Goal: Task Accomplishment & Management: Manage account settings

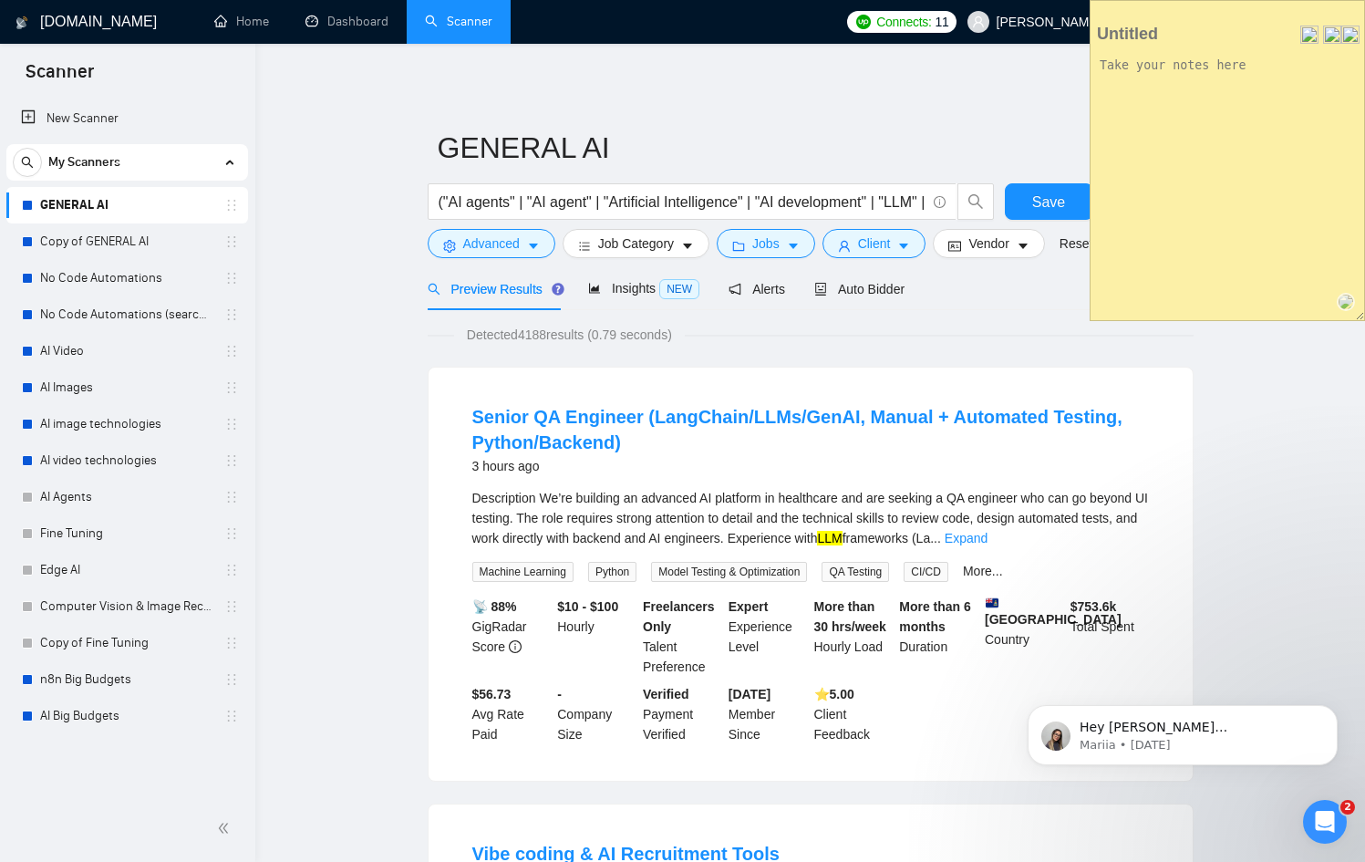
click at [1213, 115] on textarea at bounding box center [1227, 184] width 274 height 271
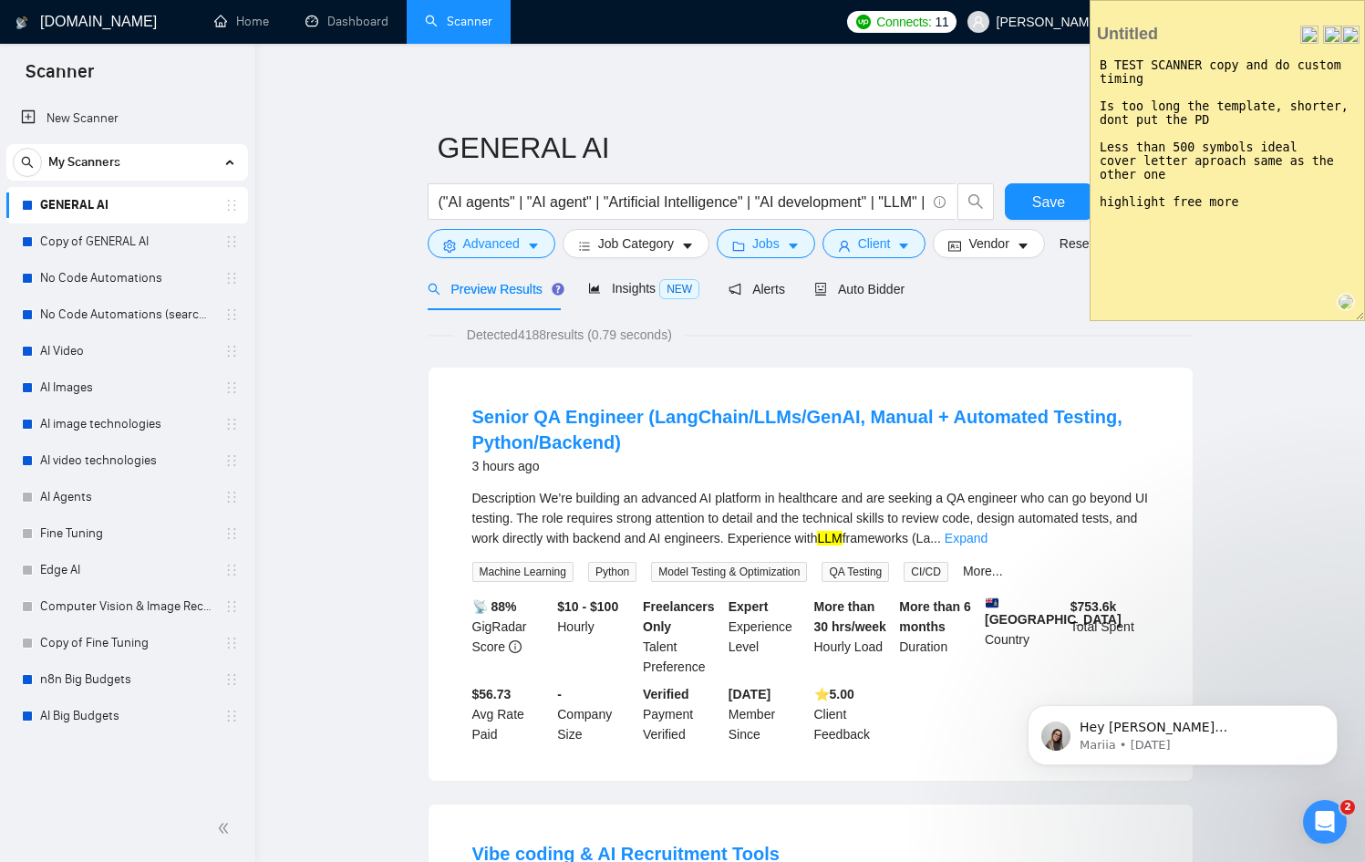
type textarea "B TEST SCANNER copy and do custom timing Is too long the template, shorter, don…"
click at [1347, 31] on img at bounding box center [1350, 35] width 18 height 18
click at [1269, 88] on li "Save across website" at bounding box center [1291, 90] width 138 height 26
click at [1332, 34] on img at bounding box center [1332, 35] width 18 height 18
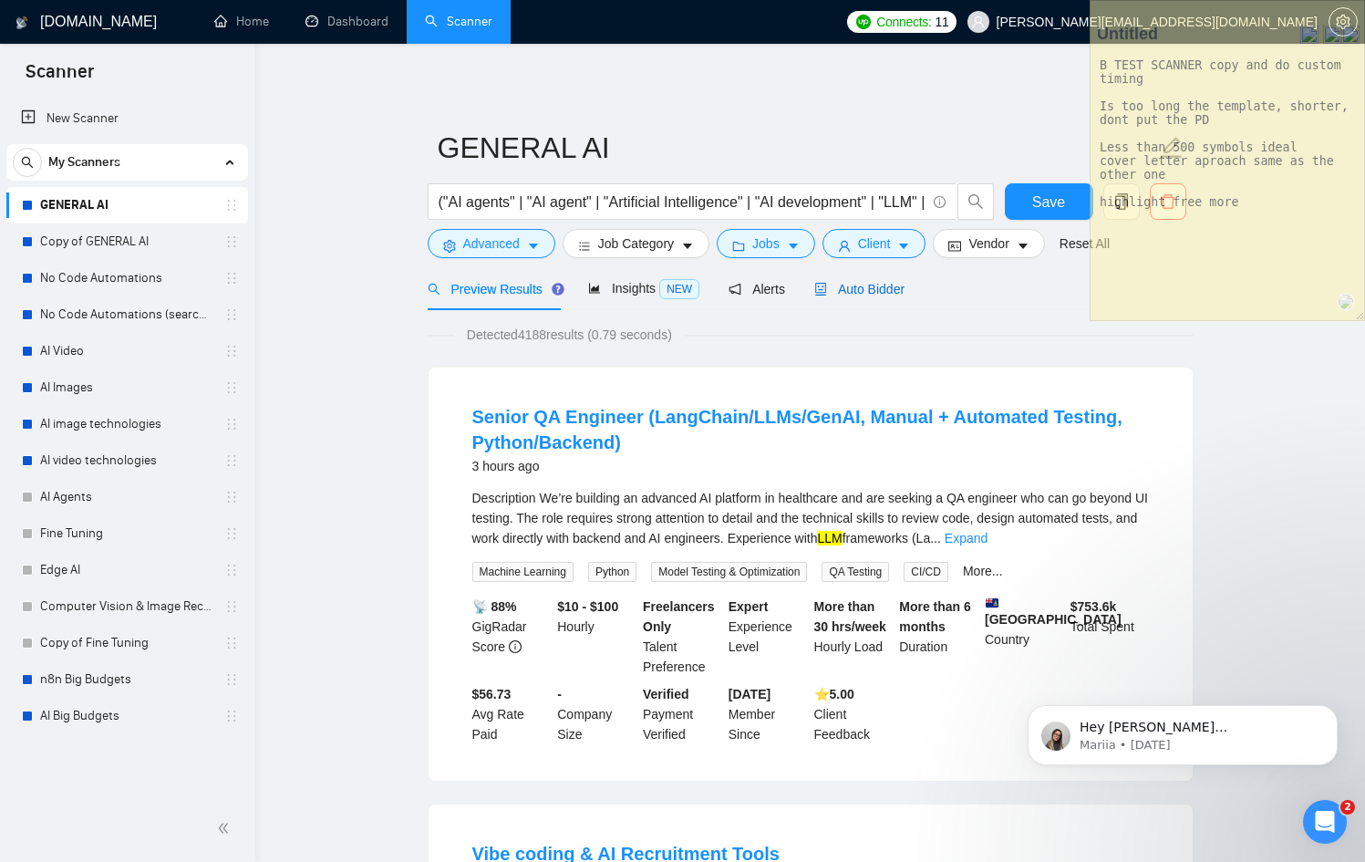
click at [860, 287] on span "Auto Bidder" at bounding box center [859, 289] width 90 height 15
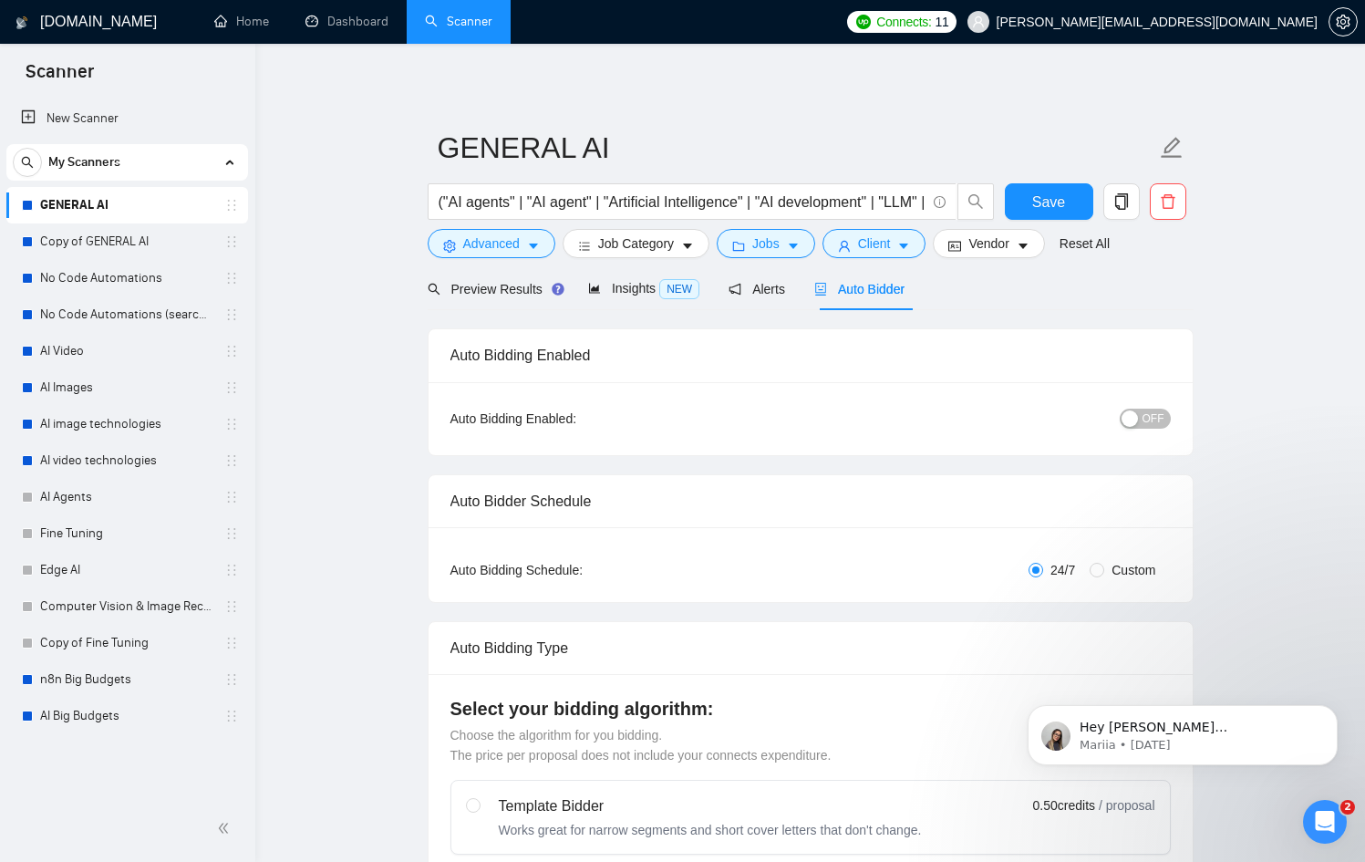
checkbox input "true"
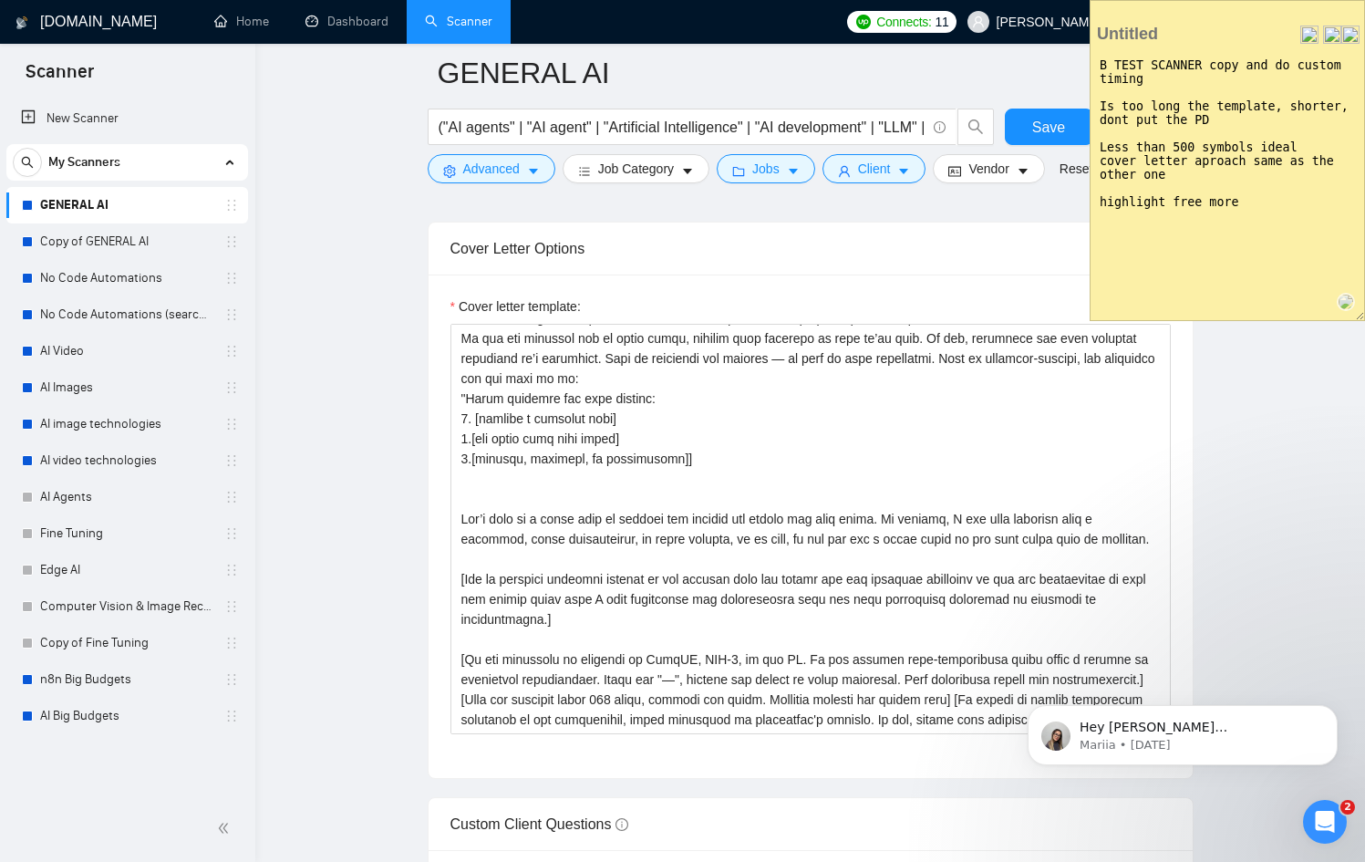
scroll to position [2099, 0]
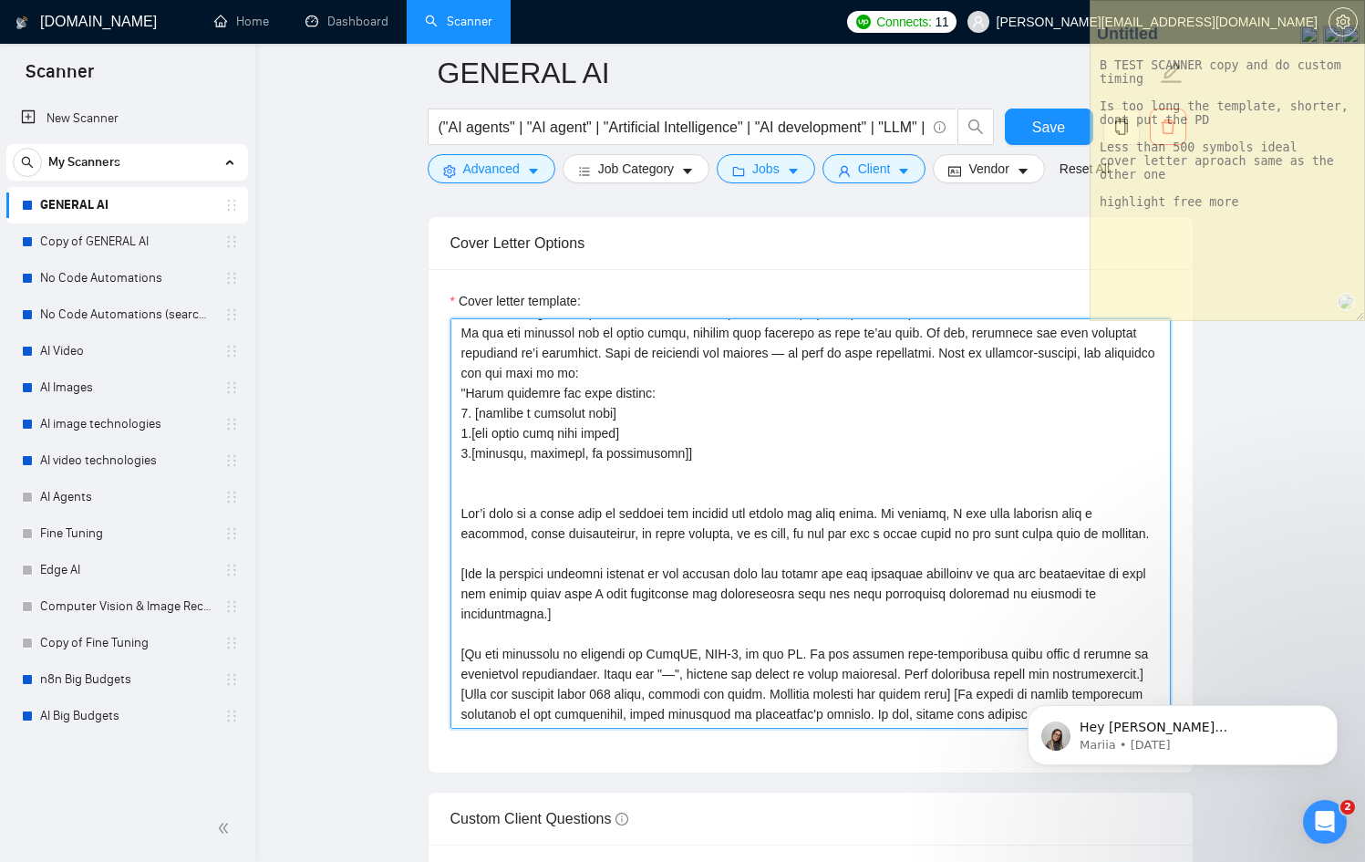
click at [718, 652] on textarea "Cover letter template:" at bounding box center [810, 523] width 720 height 410
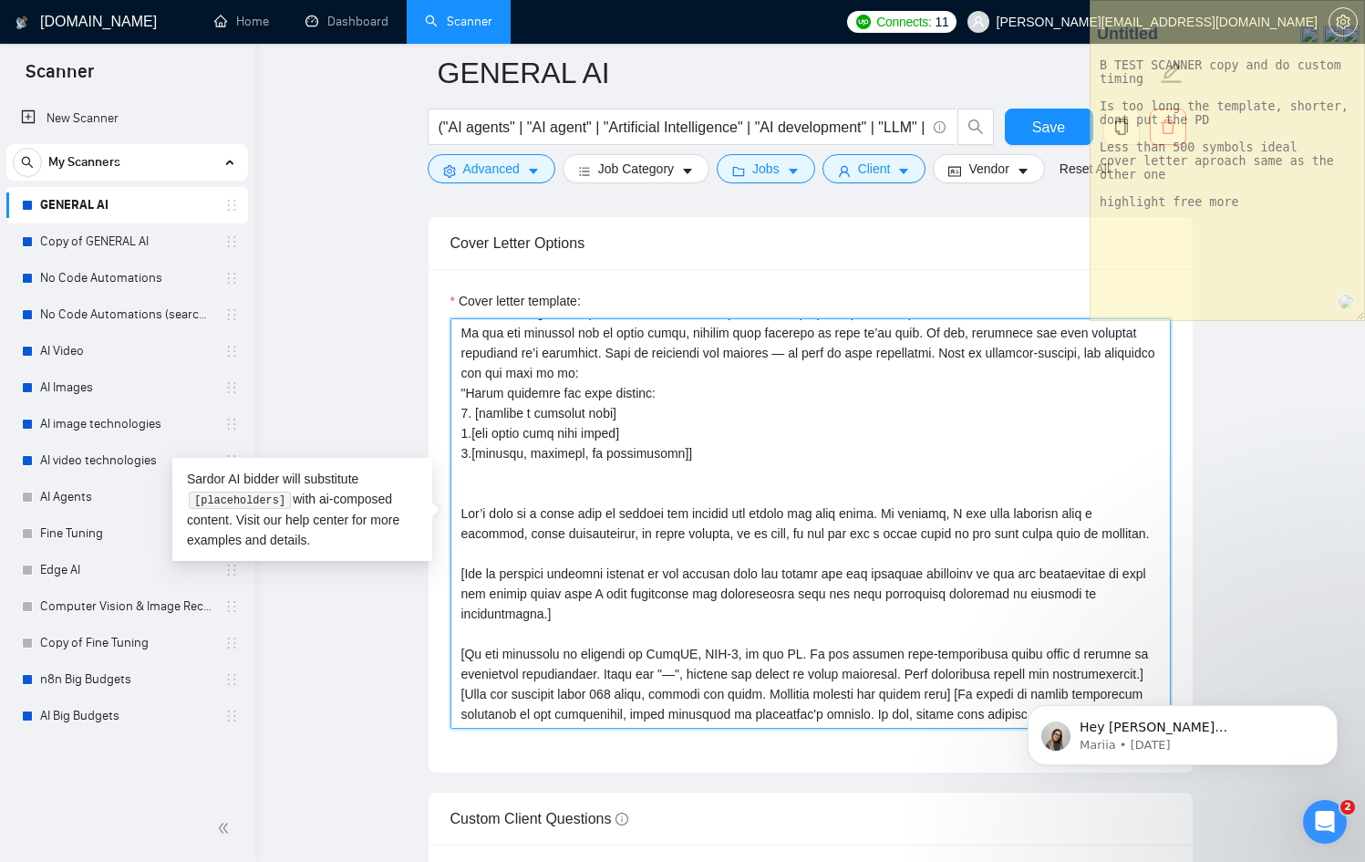
drag, startPoint x: 733, startPoint y: 652, endPoint x: 711, endPoint y: 653, distance: 21.9
click at [711, 653] on textarea "Cover letter template:" at bounding box center [810, 523] width 720 height 410
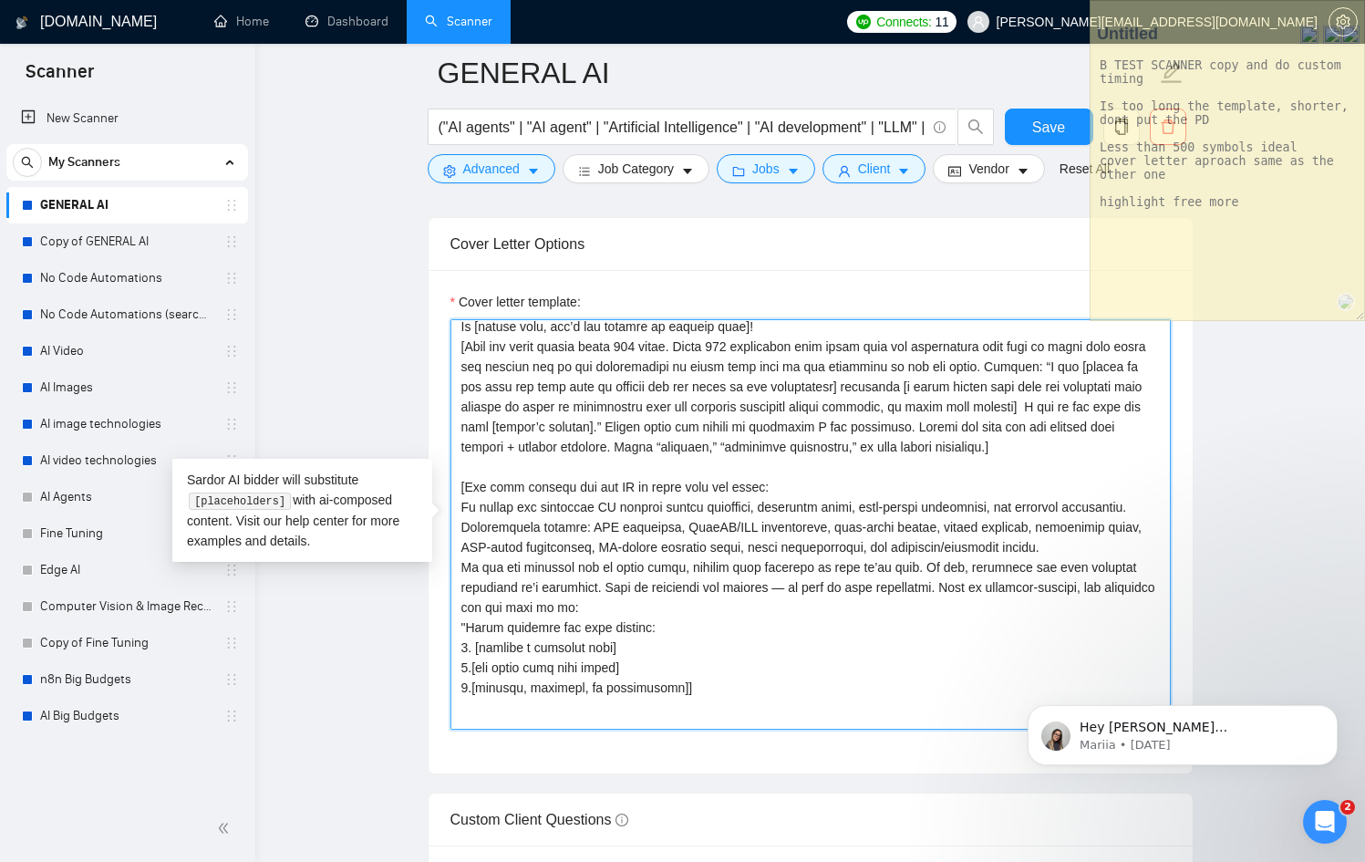
scroll to position [0, 0]
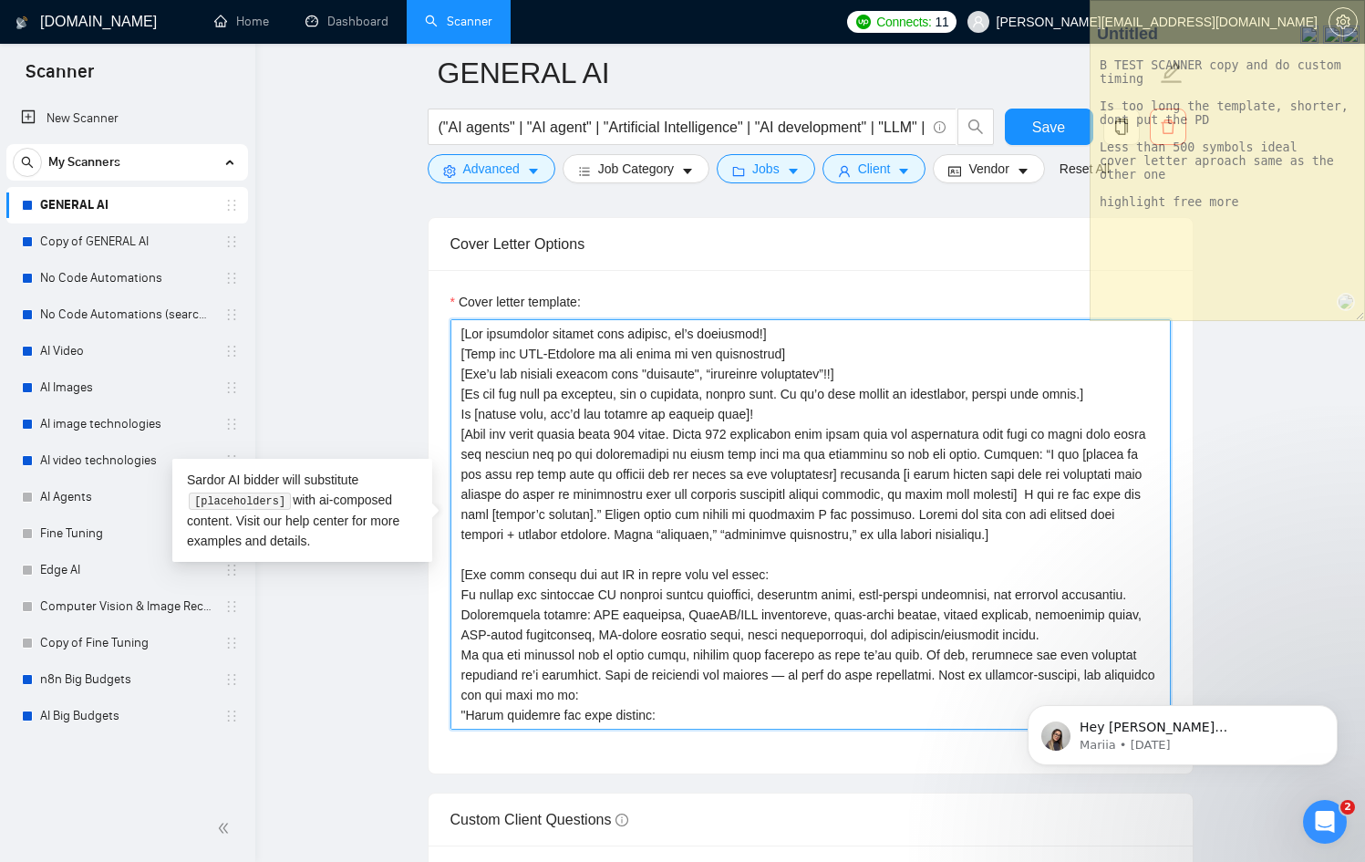
drag, startPoint x: 656, startPoint y: 434, endPoint x: 690, endPoint y: 438, distance: 33.9
click at [690, 438] on textarea "Cover letter template:" at bounding box center [810, 524] width 720 height 410
click at [636, 429] on textarea "Cover letter template:" at bounding box center [810, 524] width 720 height 410
click at [745, 517] on textarea "Cover letter template:" at bounding box center [810, 524] width 720 height 410
type textarea "[Lor ipsumdolor sitamet cons adipisc, el’s doeiusmod!] [Temp inc UTL-Etdolore m…"
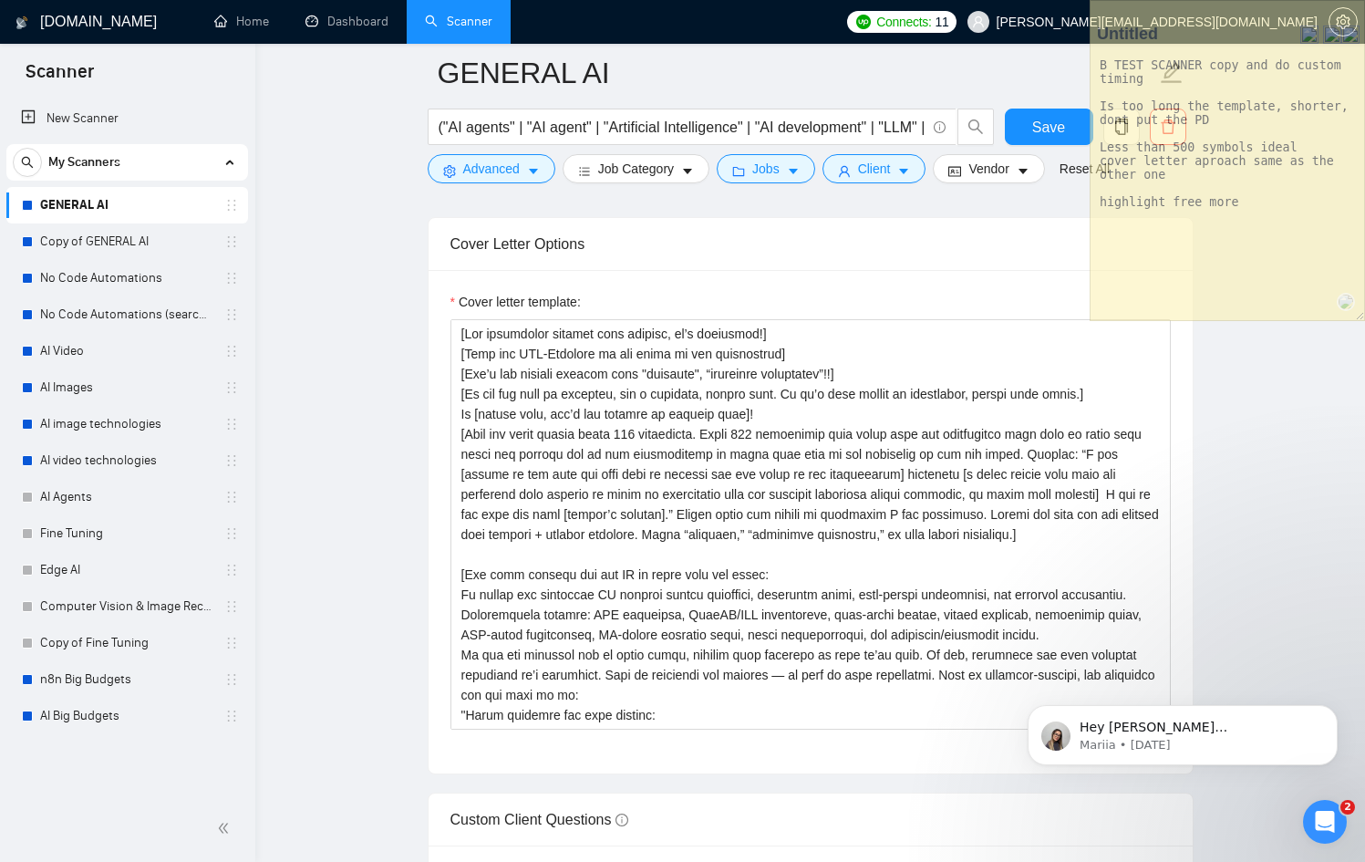
click at [1024, 243] on div "Cover Letter Options" at bounding box center [810, 244] width 720 height 52
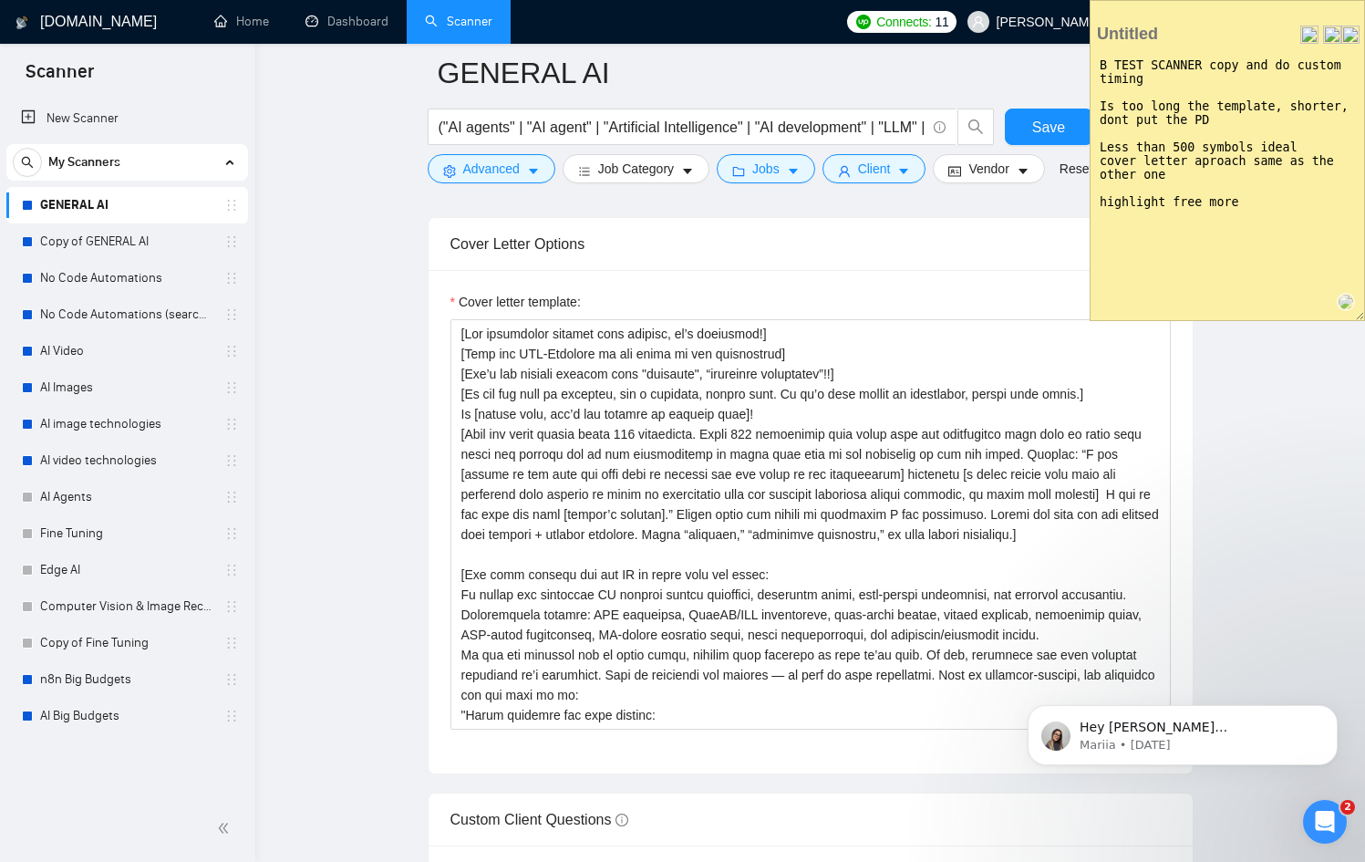
click at [1141, 198] on textarea "B TEST SCANNER copy and do custom timing Is too long the template, shorter, don…" at bounding box center [1227, 184] width 274 height 271
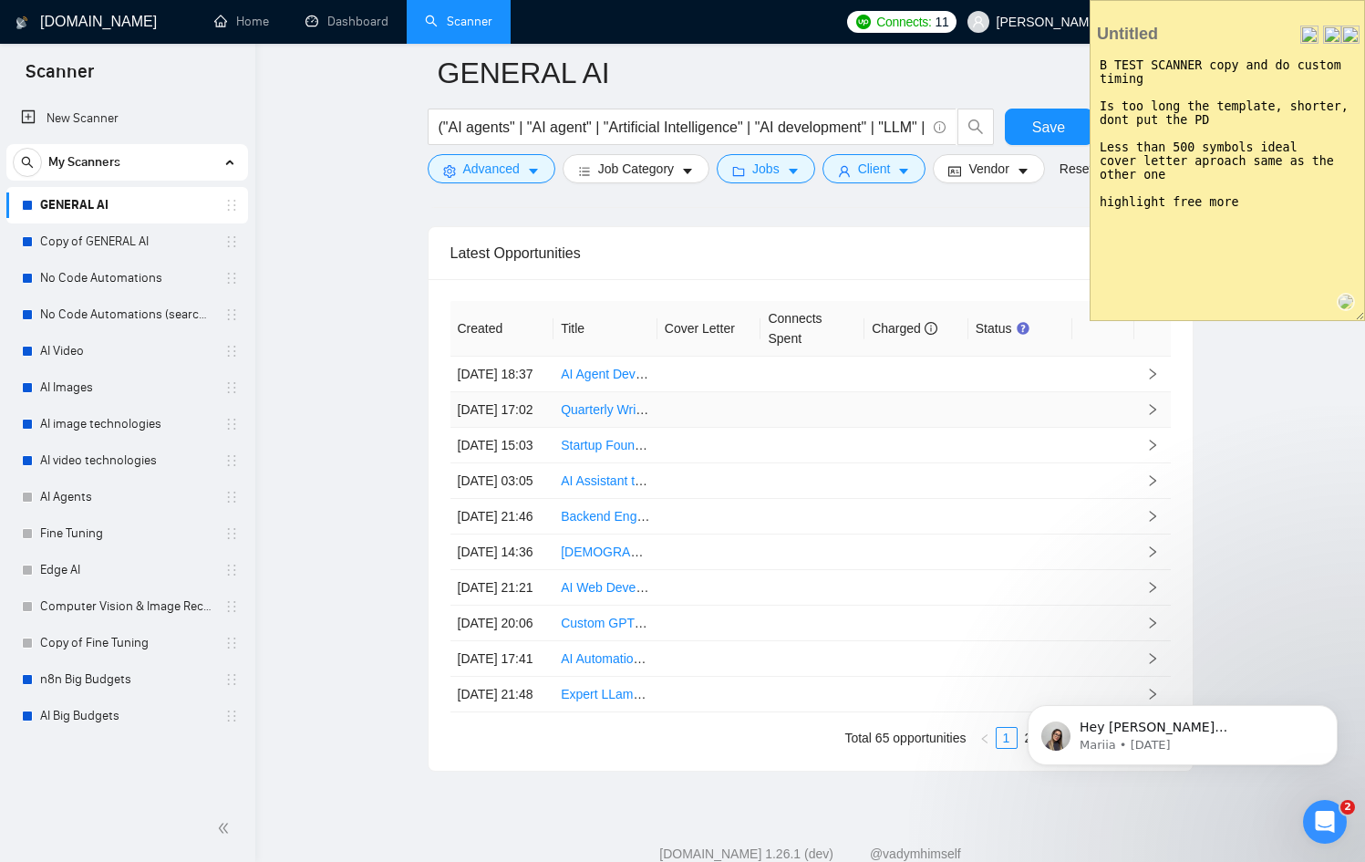
scroll to position [4818, 0]
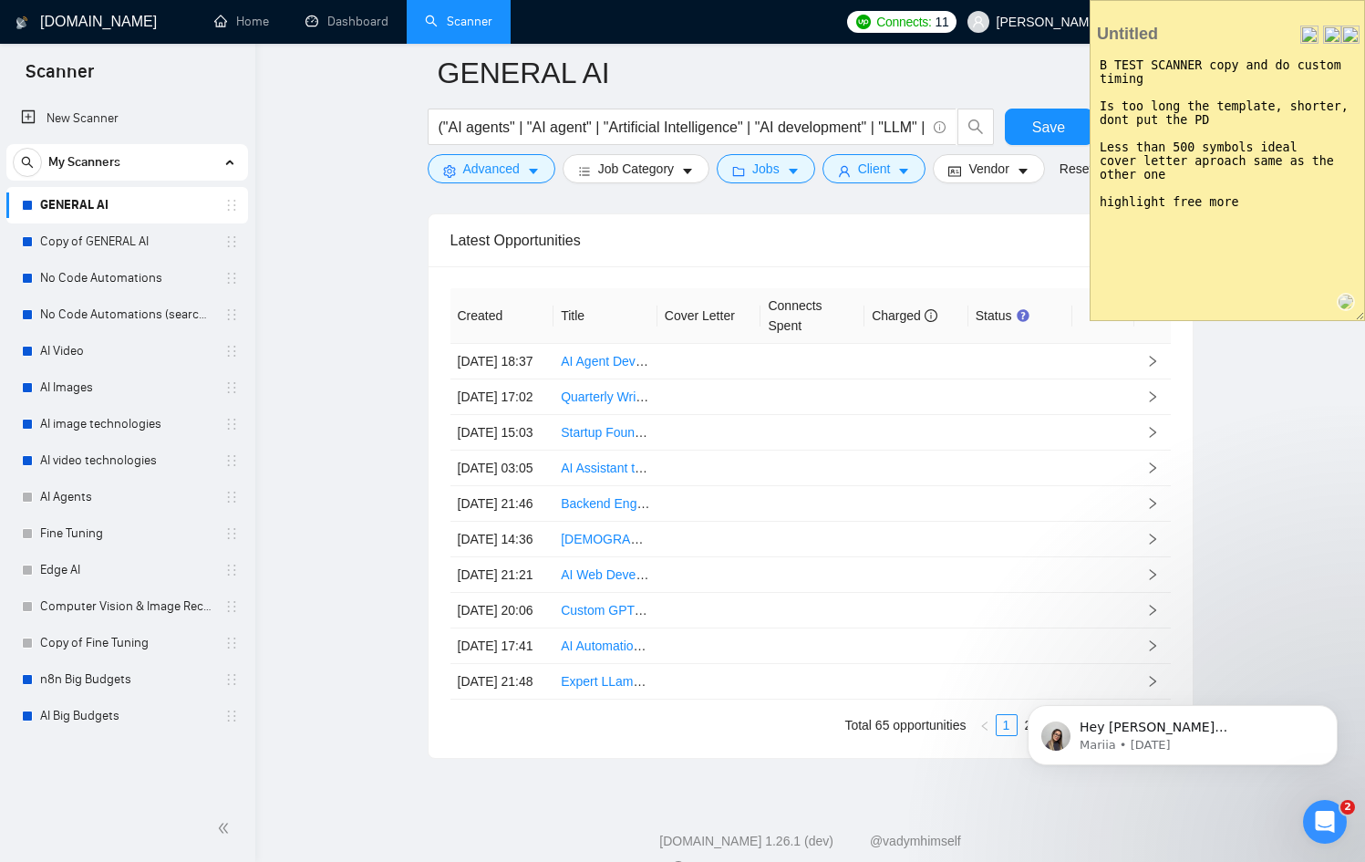
click at [1250, 115] on textarea "B TEST SCANNER copy and do custom timing Is too long the template, shorter, don…" at bounding box center [1227, 184] width 274 height 271
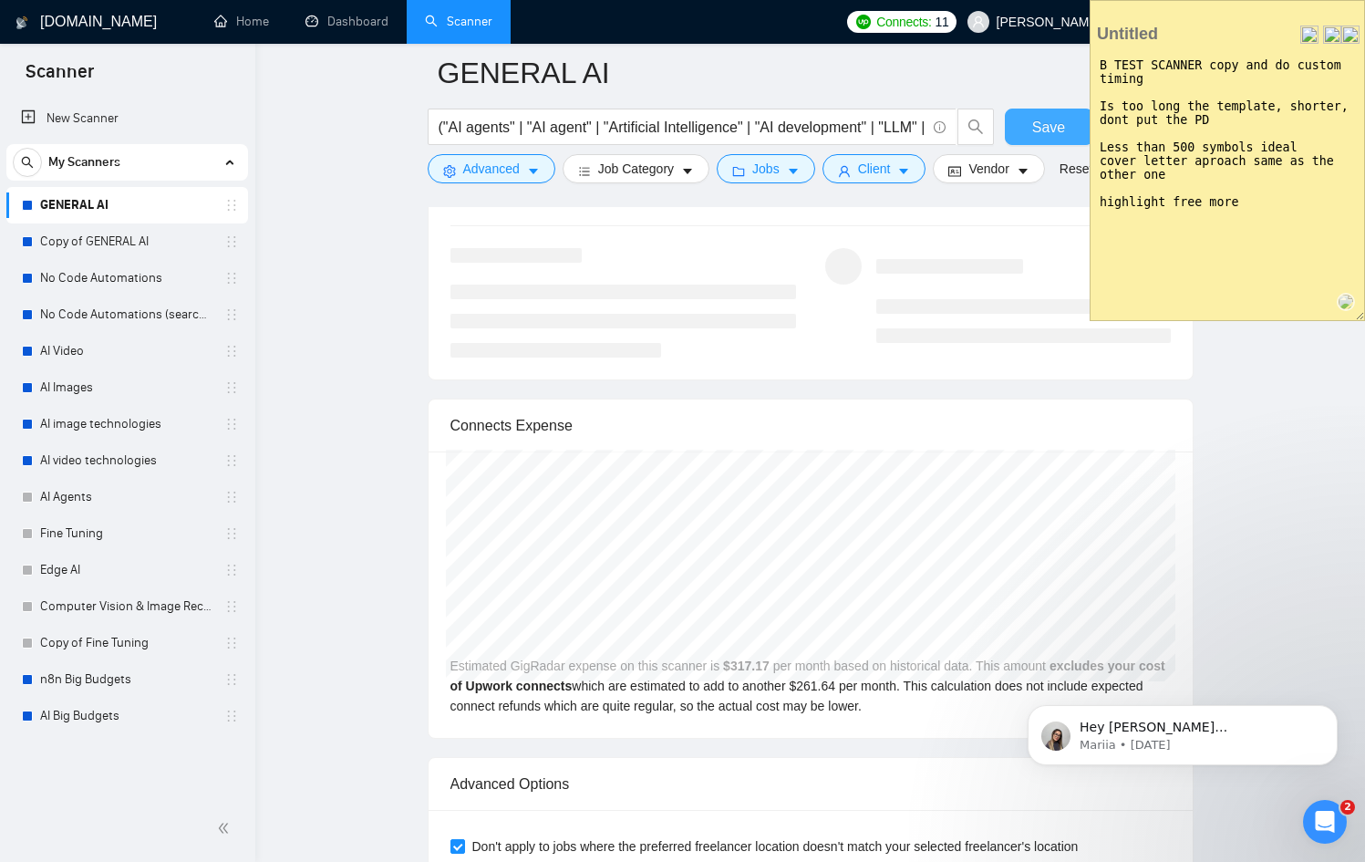
scroll to position [3689, 0]
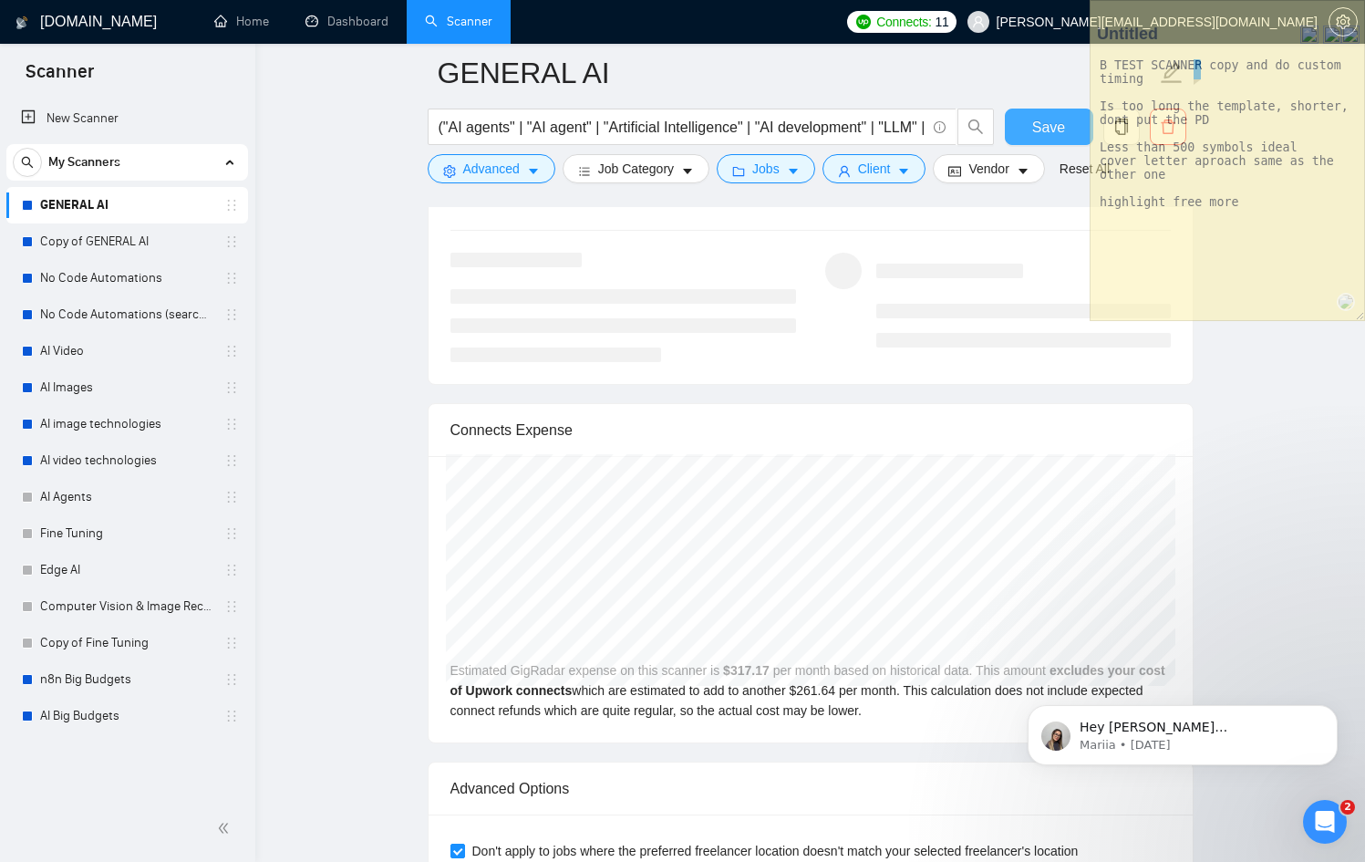
click at [1053, 132] on span "Save" at bounding box center [1048, 127] width 33 height 23
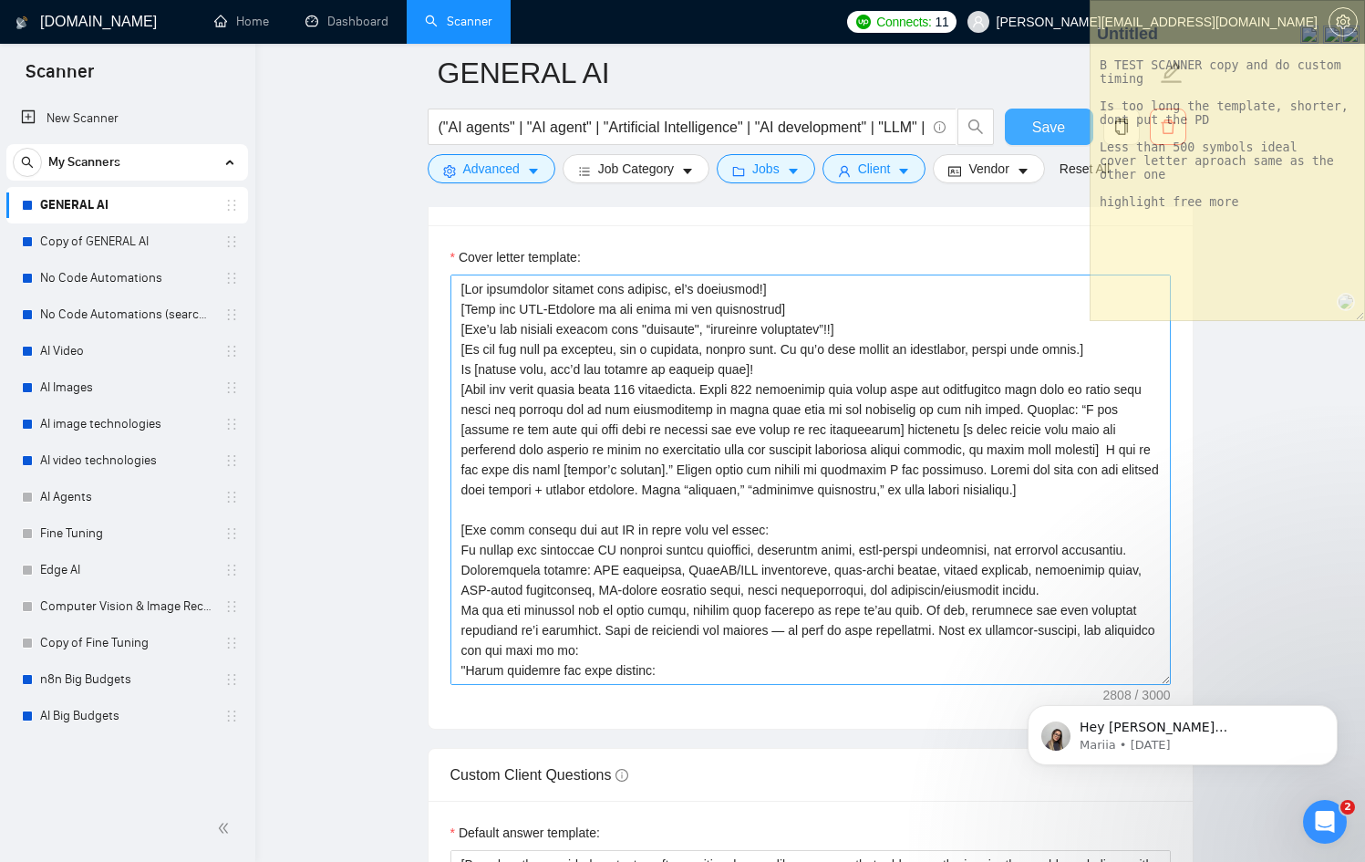
scroll to position [2130, 0]
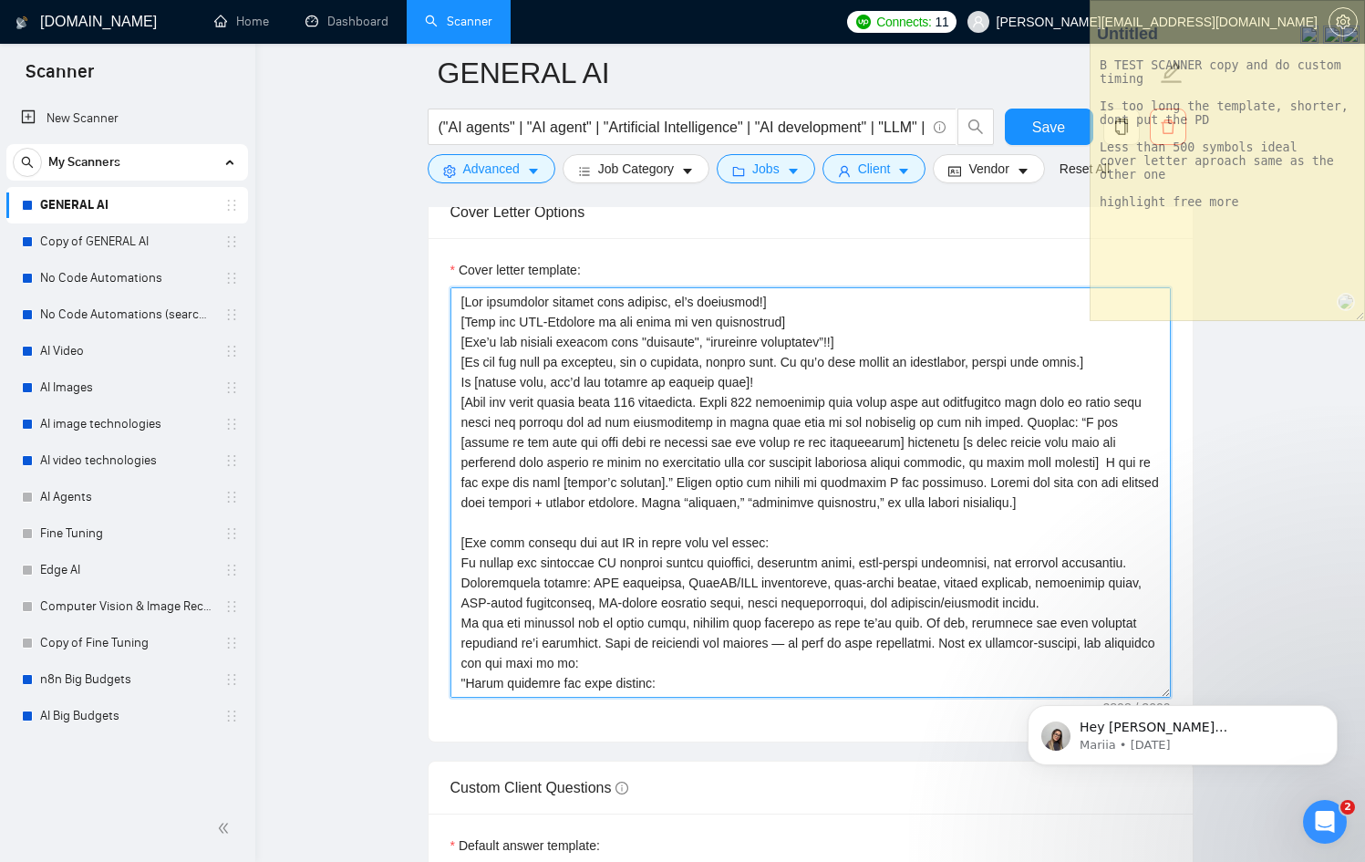
click at [722, 618] on textarea "Cover letter template:" at bounding box center [810, 492] width 720 height 410
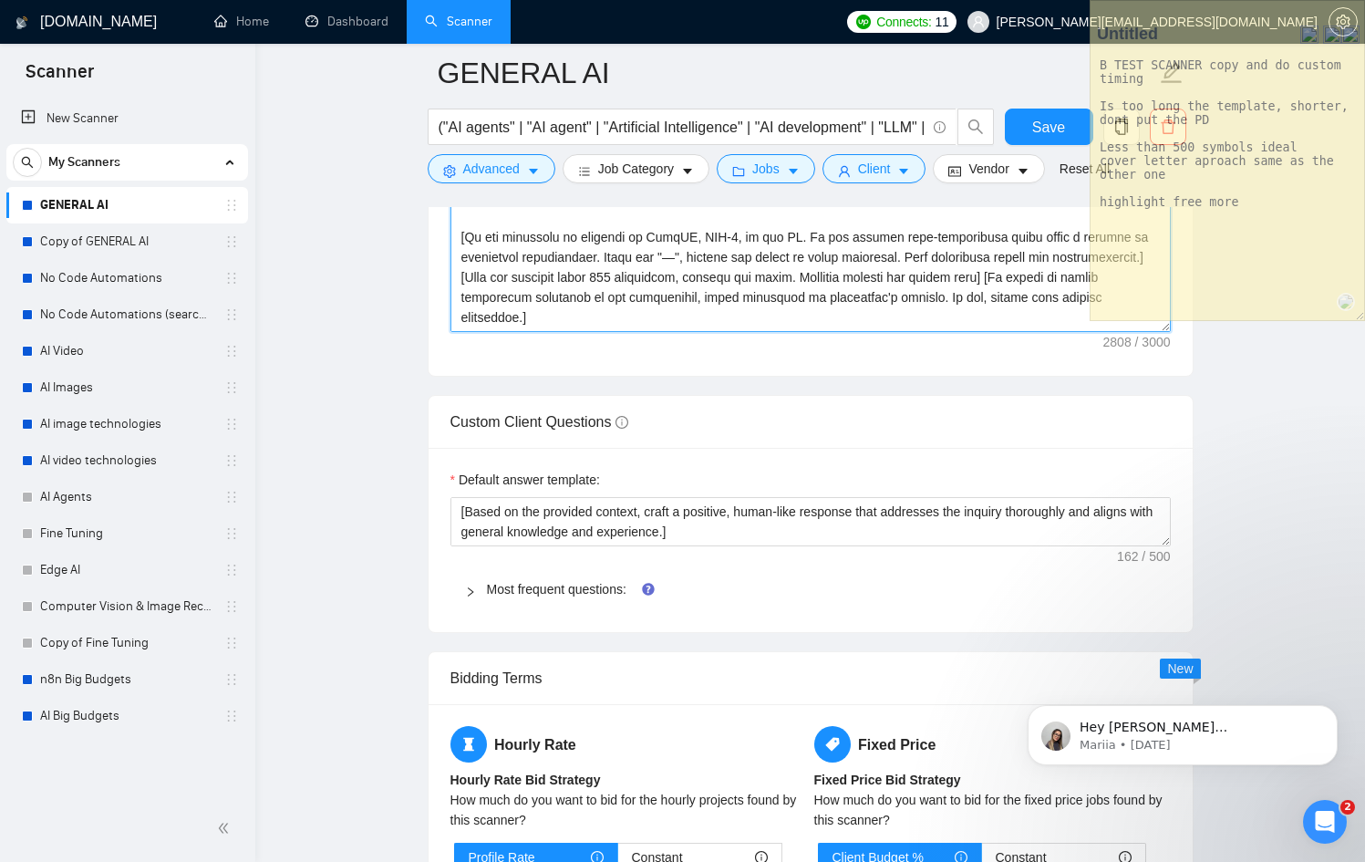
scroll to position [2499, 0]
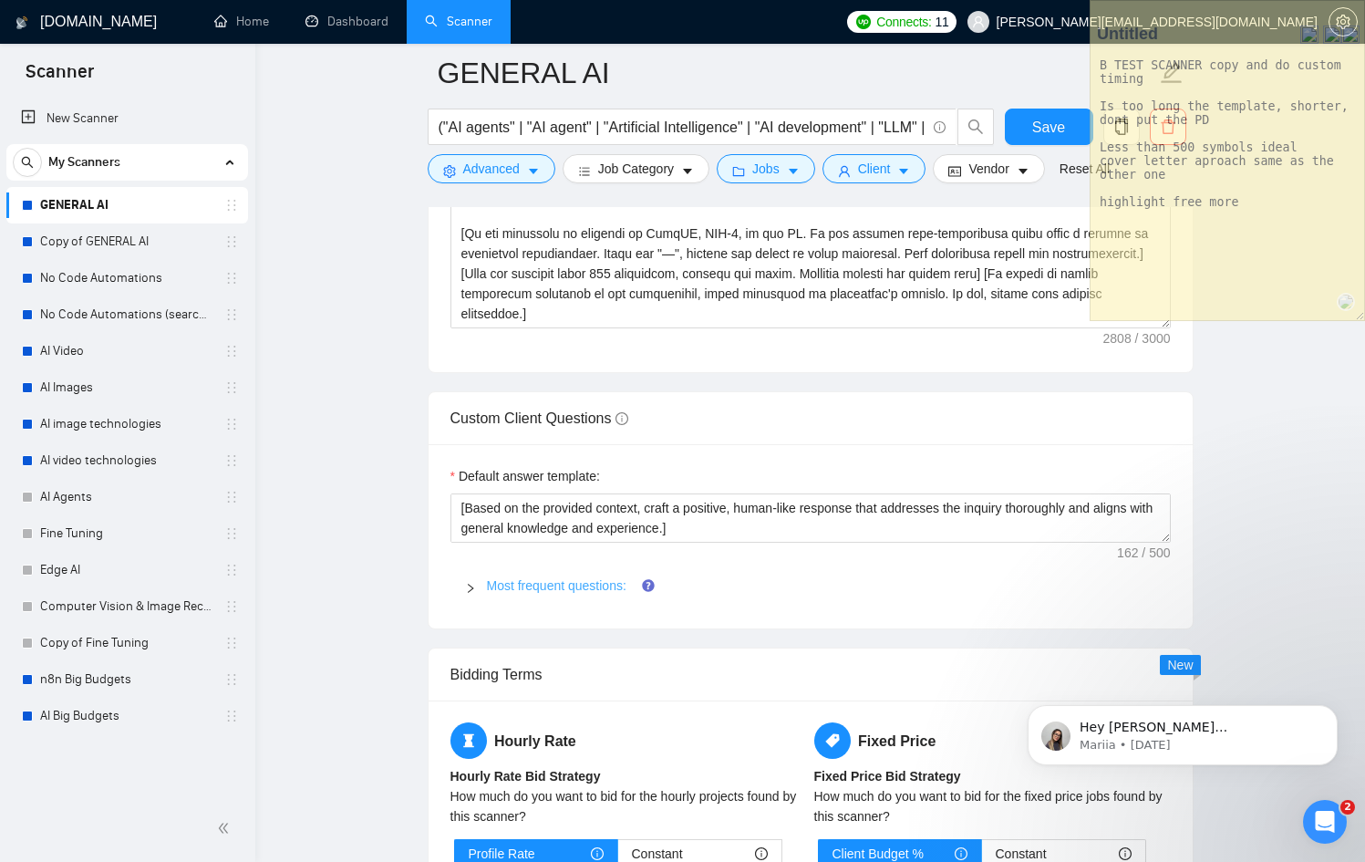
click at [514, 581] on link "Most frequent questions:" at bounding box center [556, 585] width 139 height 15
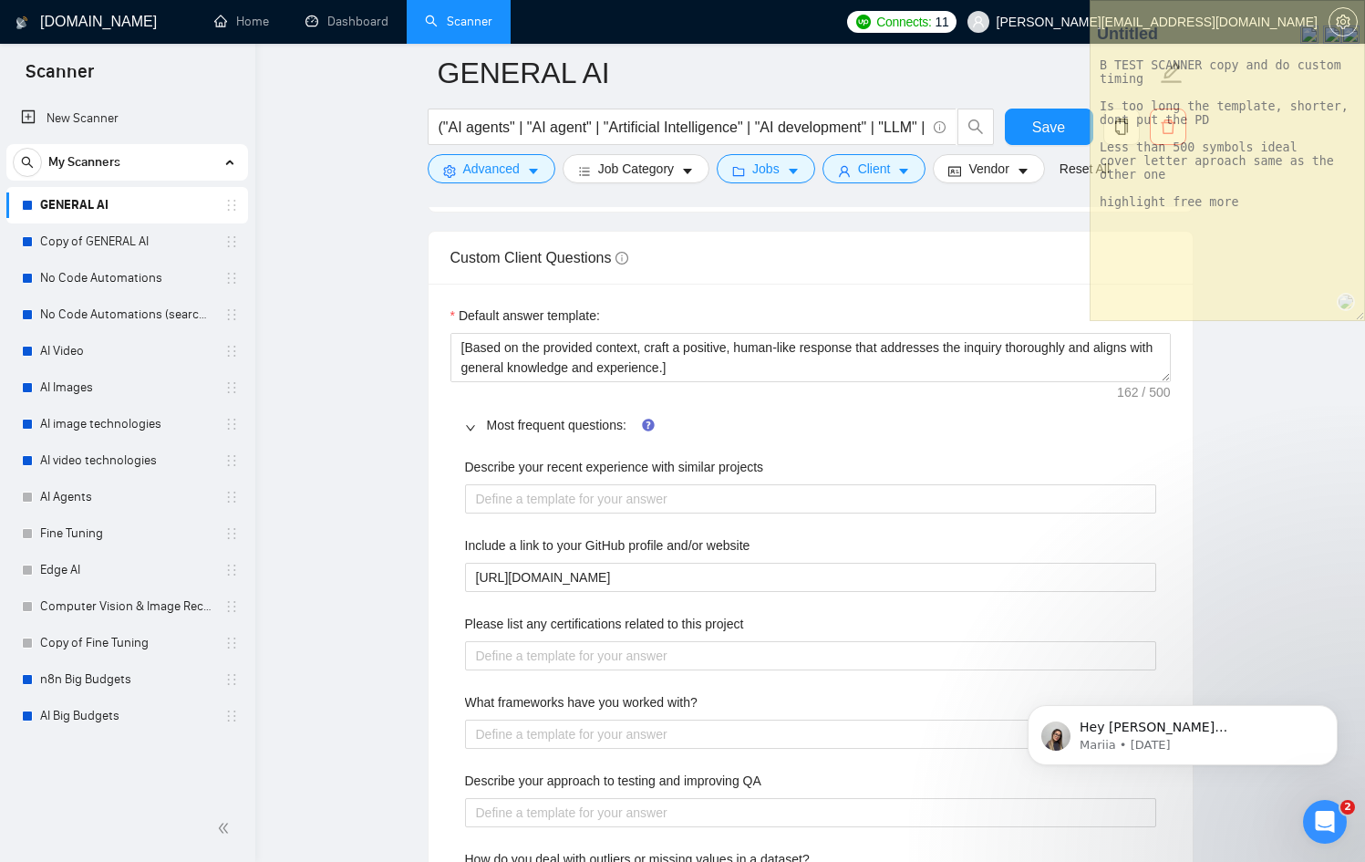
scroll to position [2670, 0]
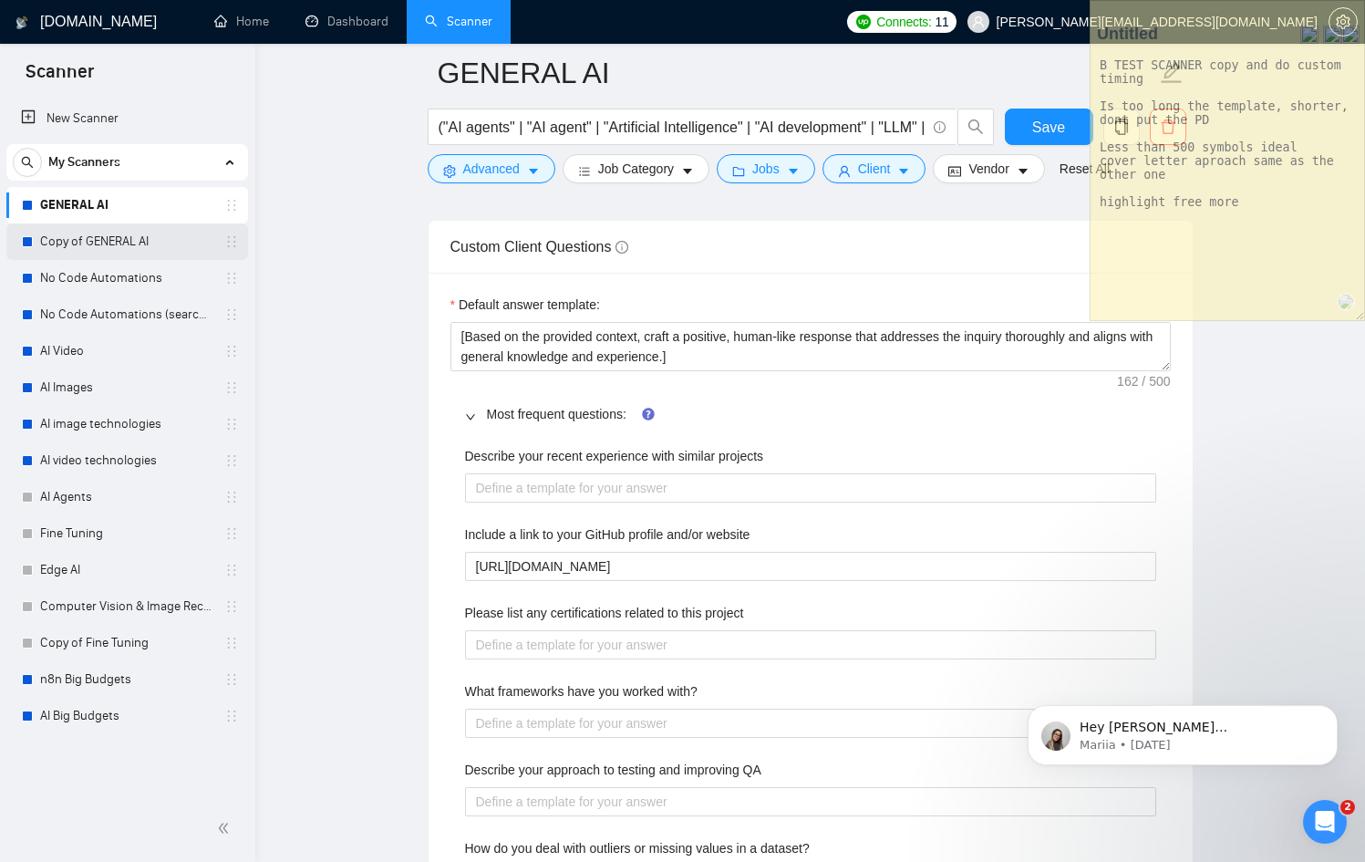
click at [81, 239] on link "Copy of GENERAL AI" at bounding box center [126, 241] width 173 height 36
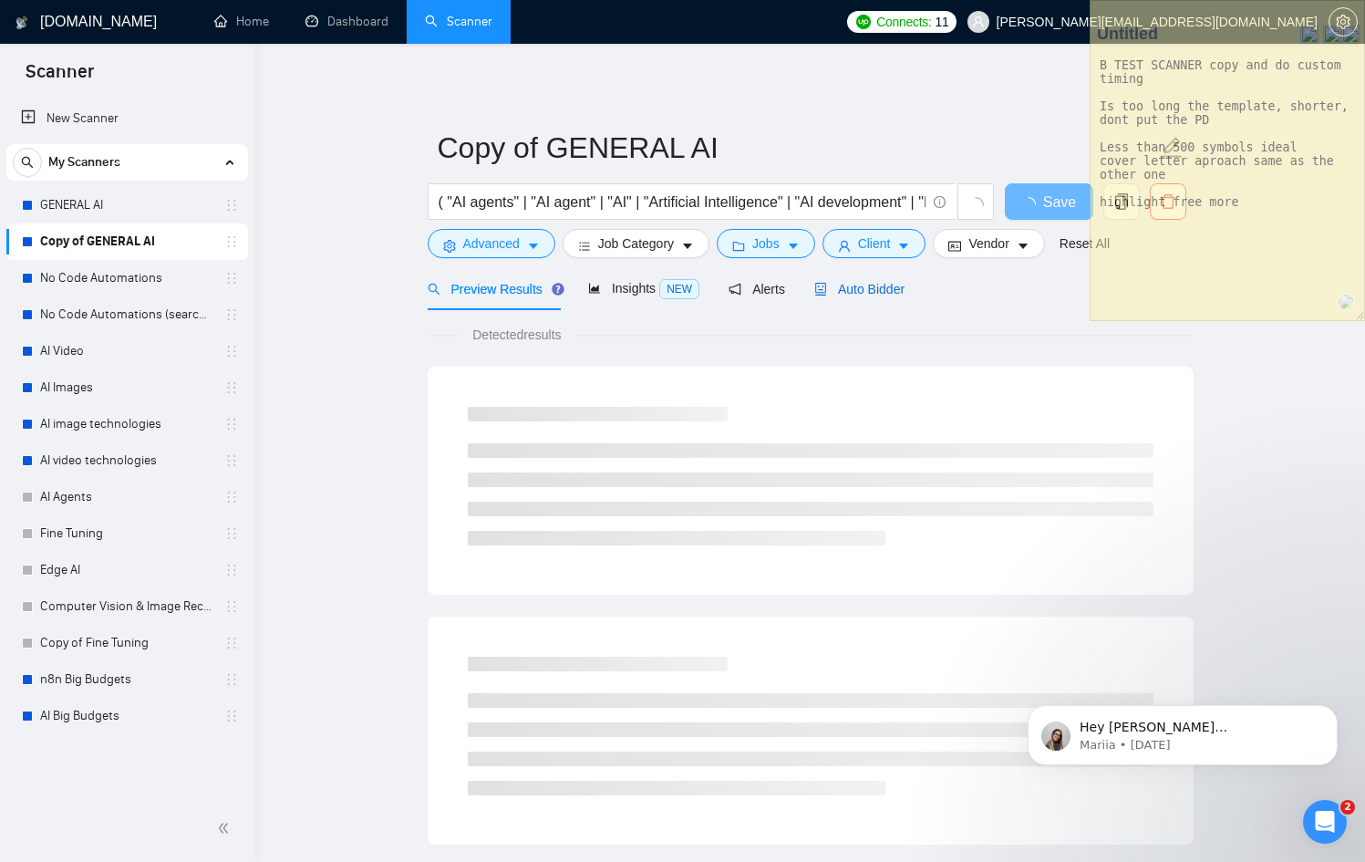
click at [882, 287] on span "Auto Bidder" at bounding box center [859, 289] width 90 height 15
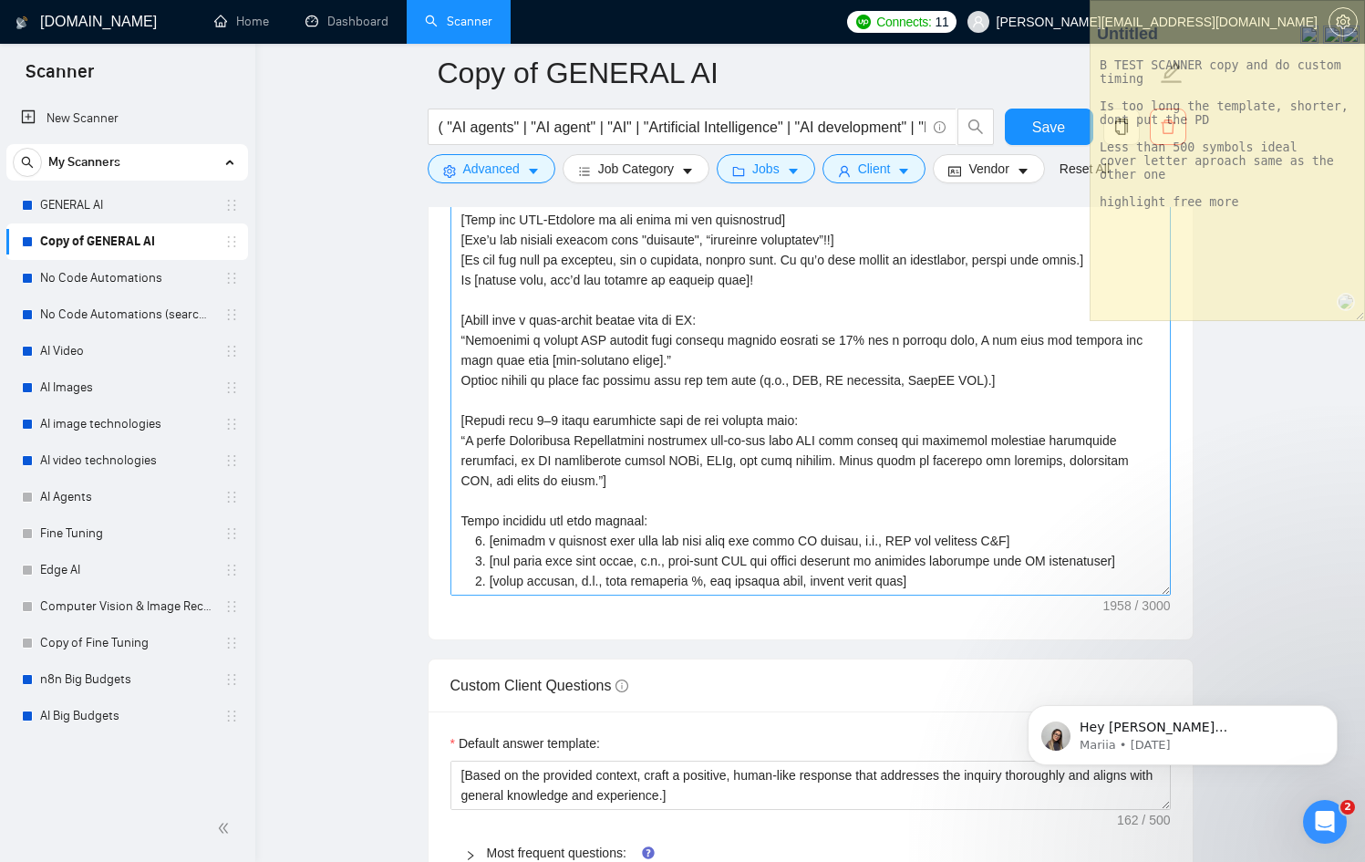
scroll to position [2247, 0]
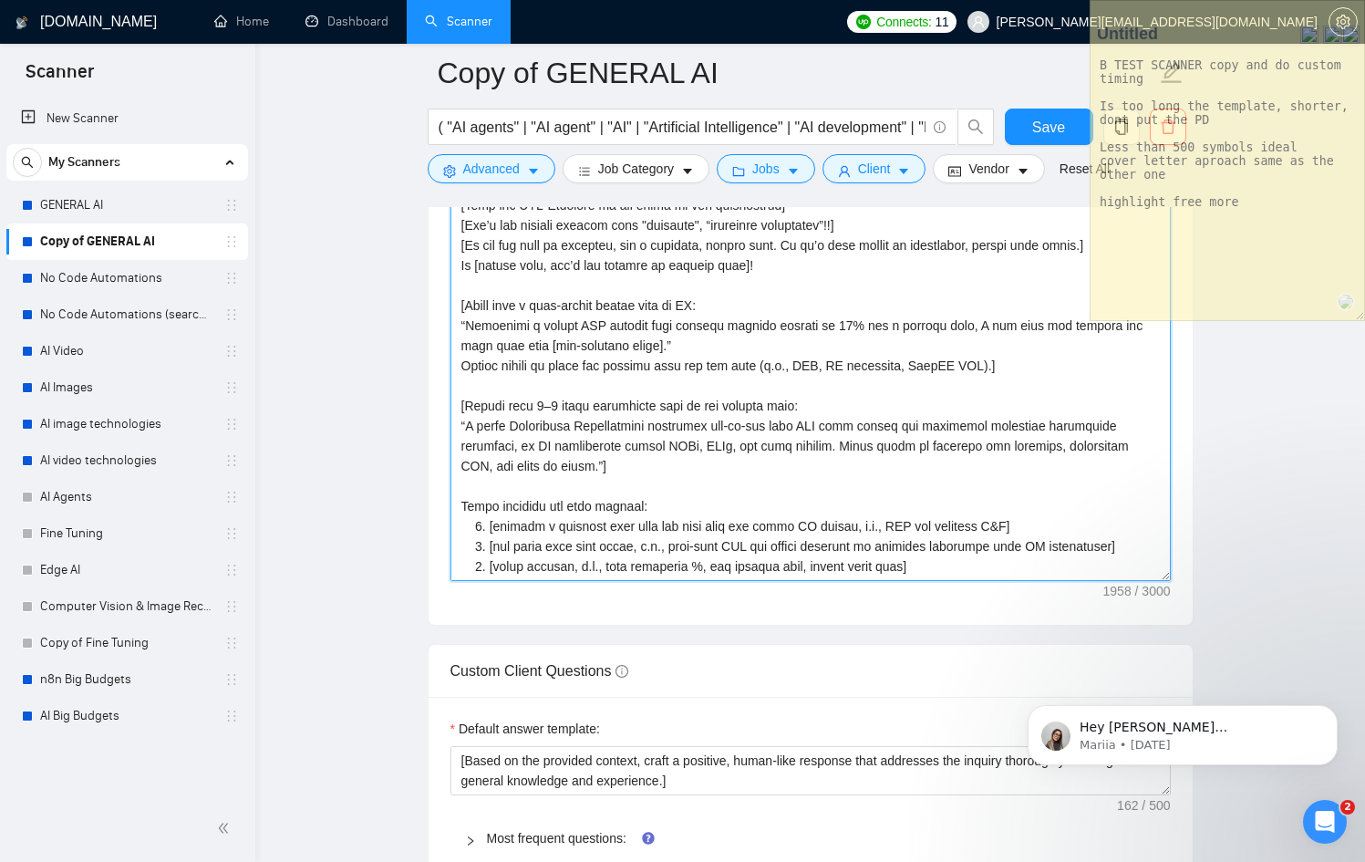
click at [651, 360] on textarea "Cover letter template:" at bounding box center [810, 375] width 720 height 410
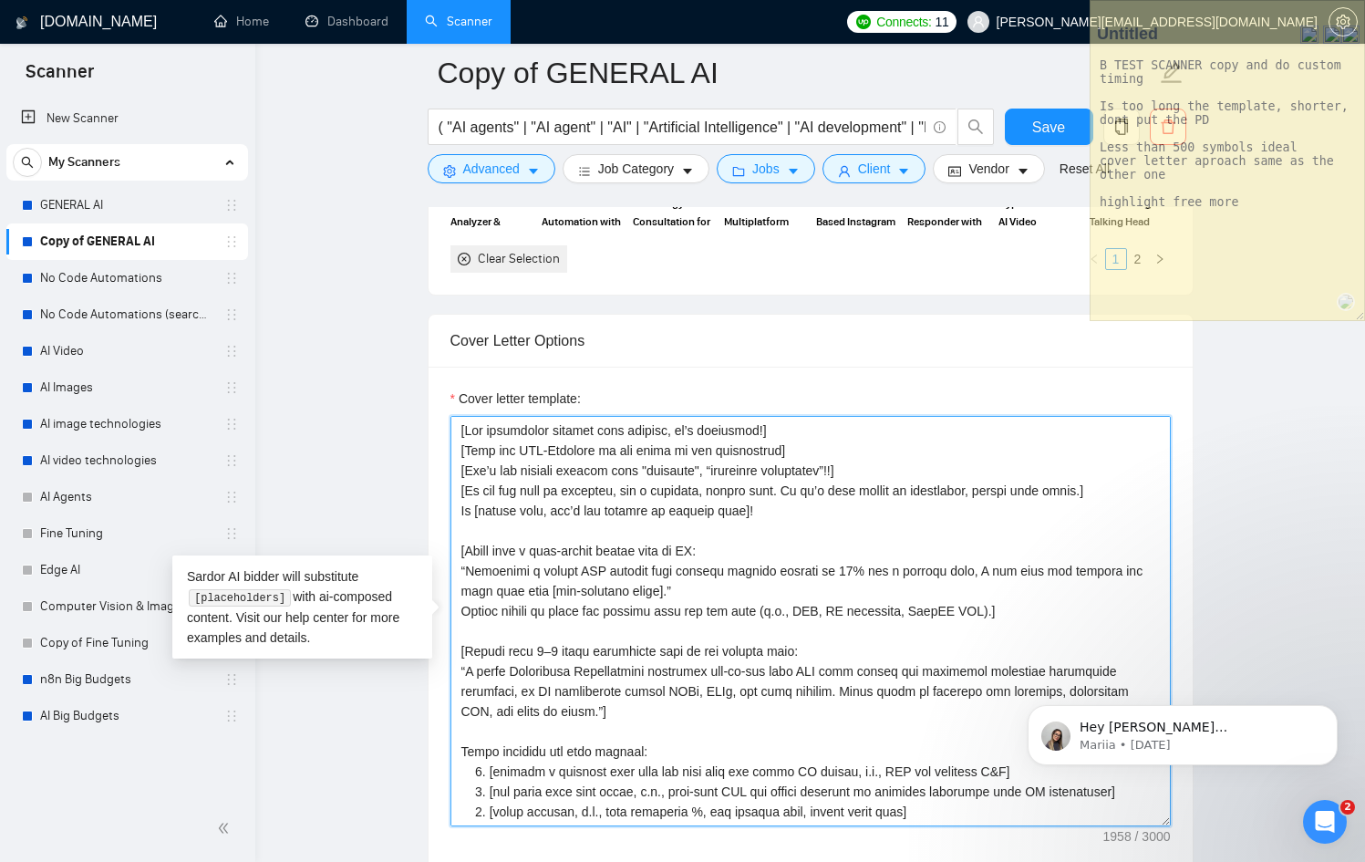
scroll to position [1988, 0]
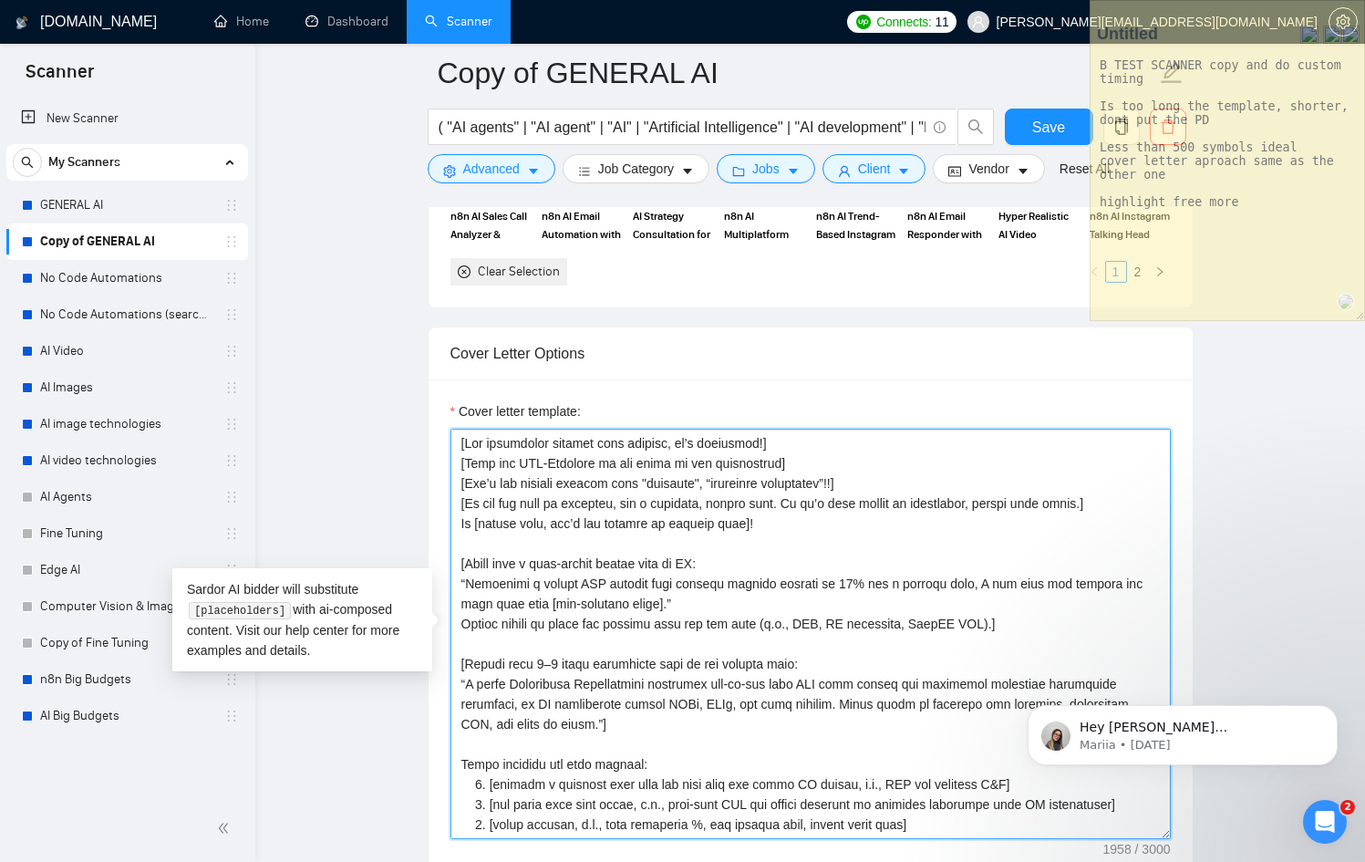
click at [802, 480] on textarea "Cover letter template:" at bounding box center [810, 634] width 720 height 410
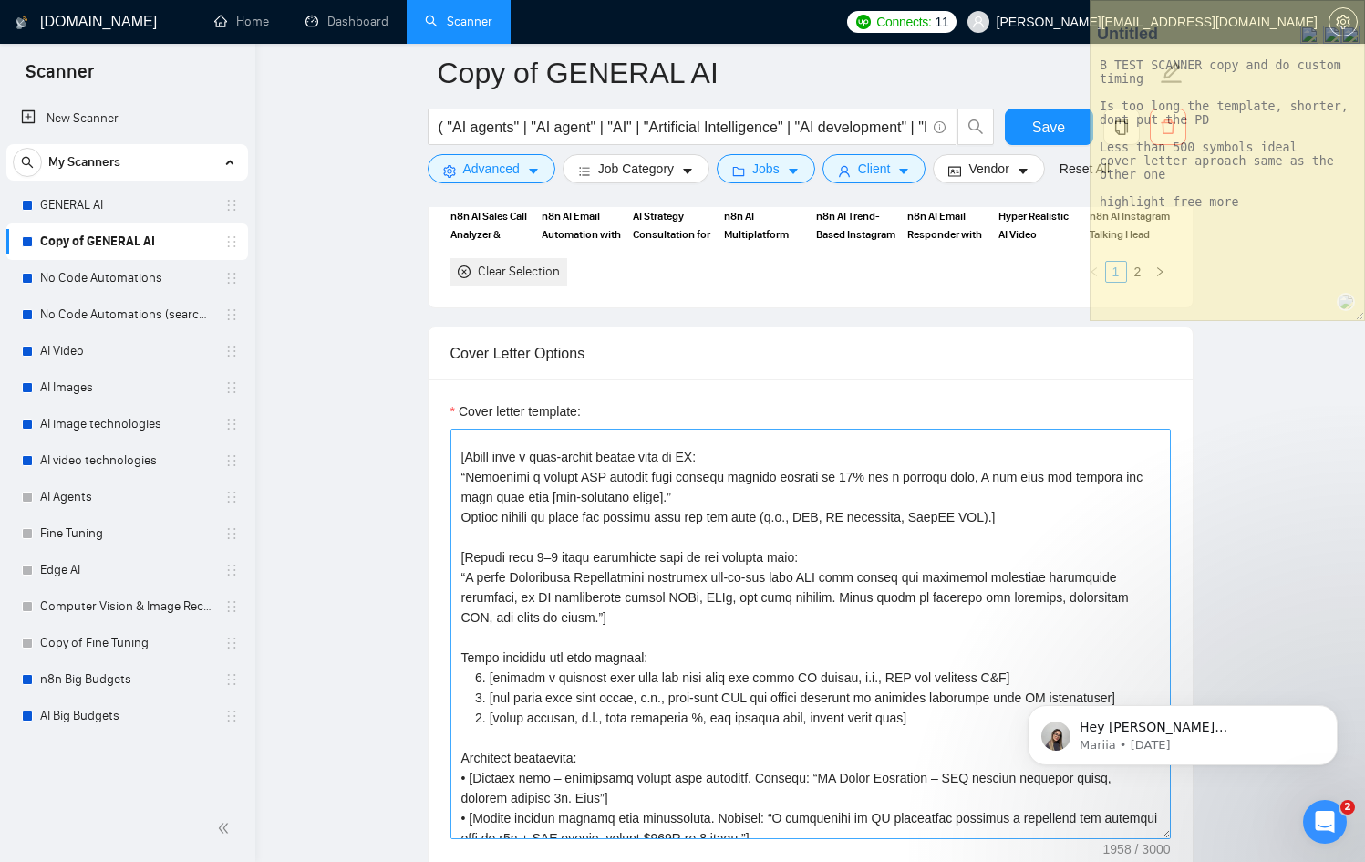
scroll to position [0, 0]
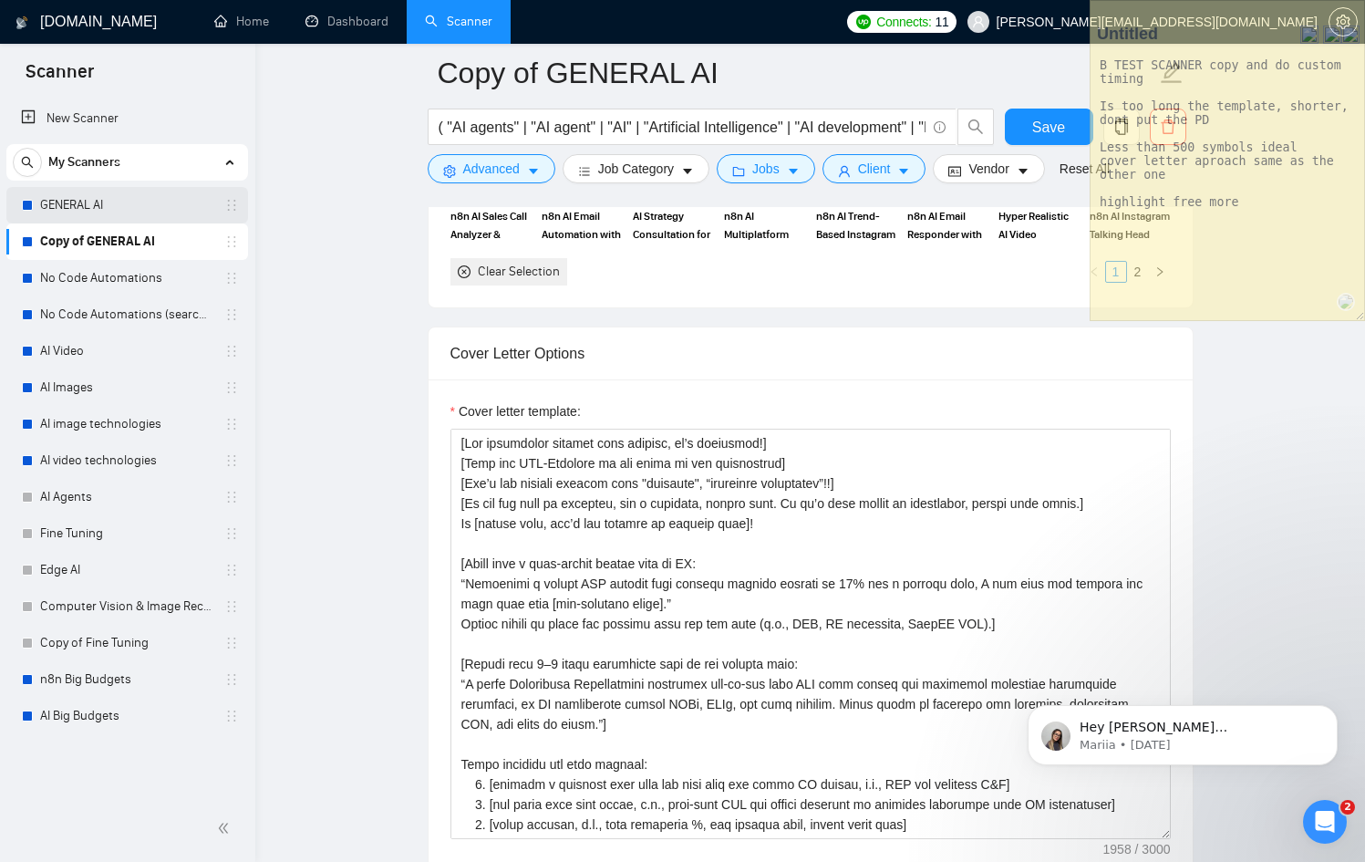
click at [82, 191] on link "GENERAL AI" at bounding box center [126, 205] width 173 height 36
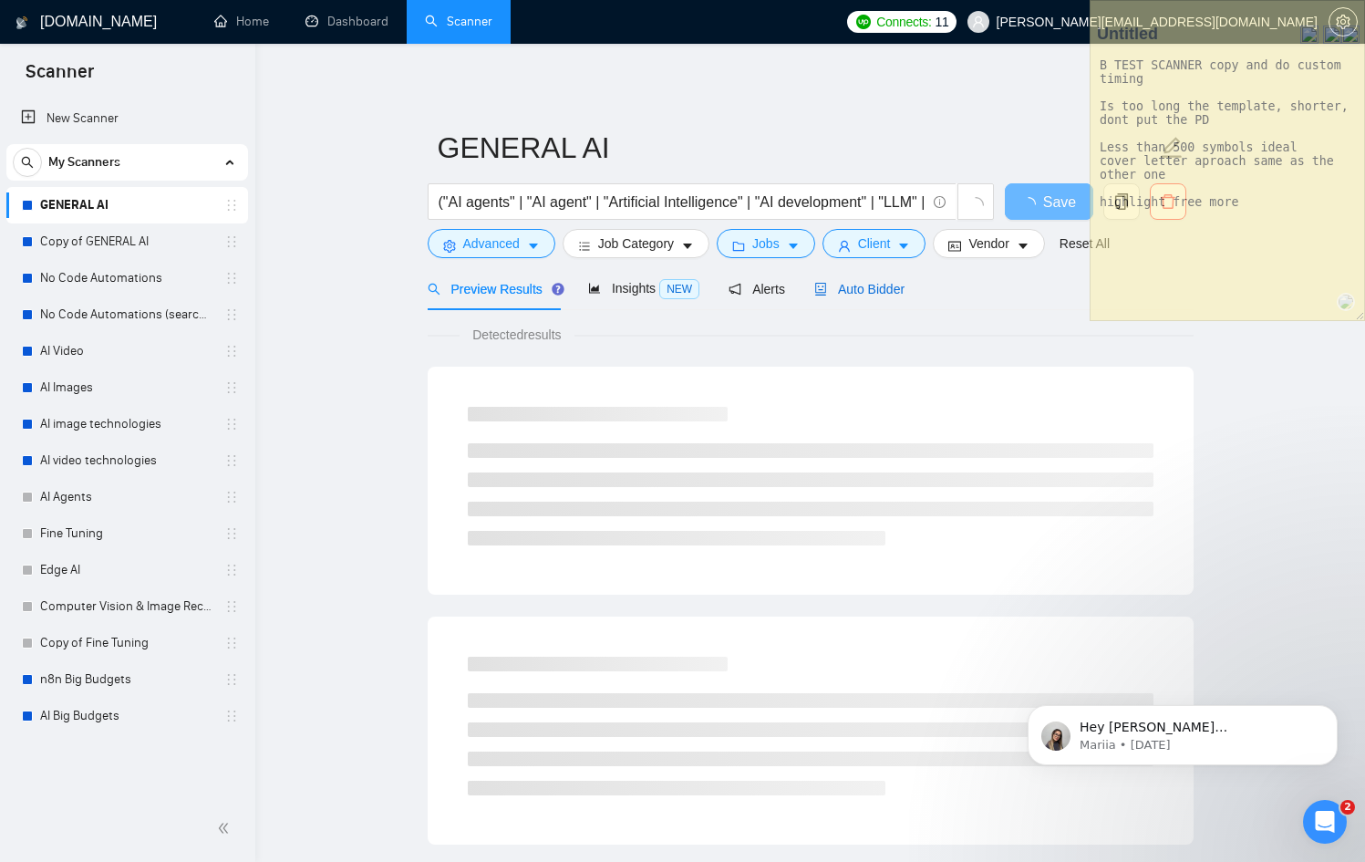
click at [894, 292] on span "Auto Bidder" at bounding box center [859, 289] width 90 height 15
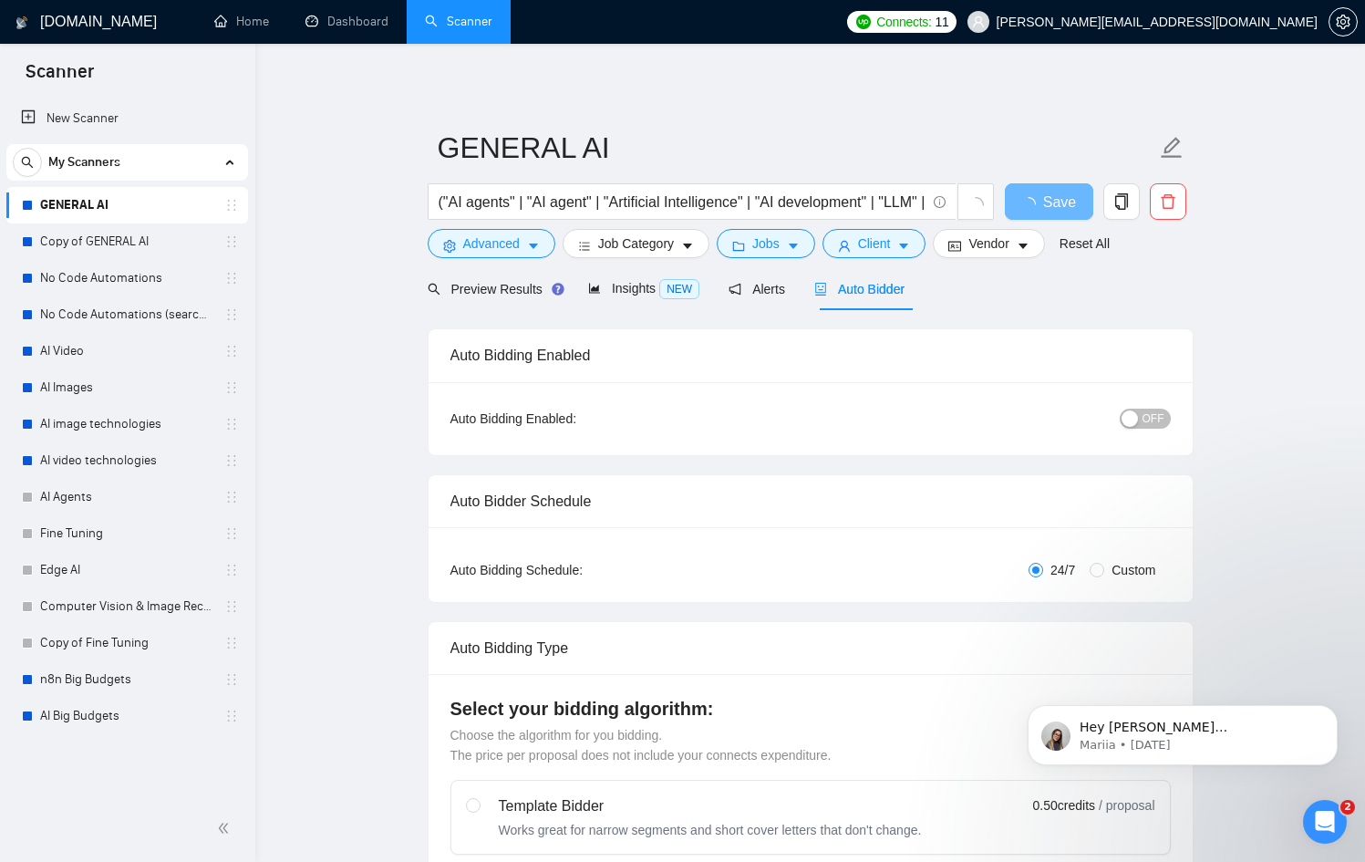
checkbox input "true"
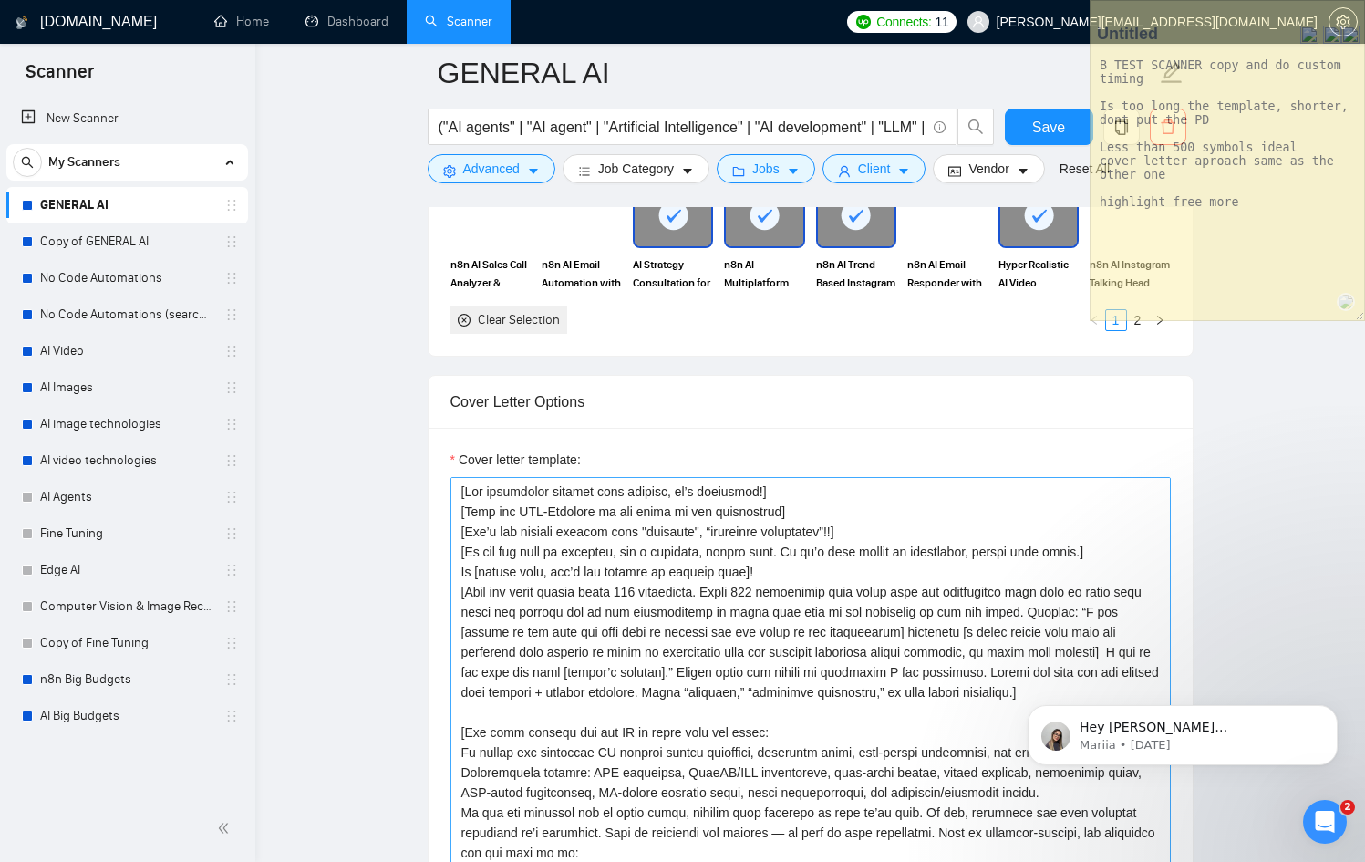
scroll to position [1942, 0]
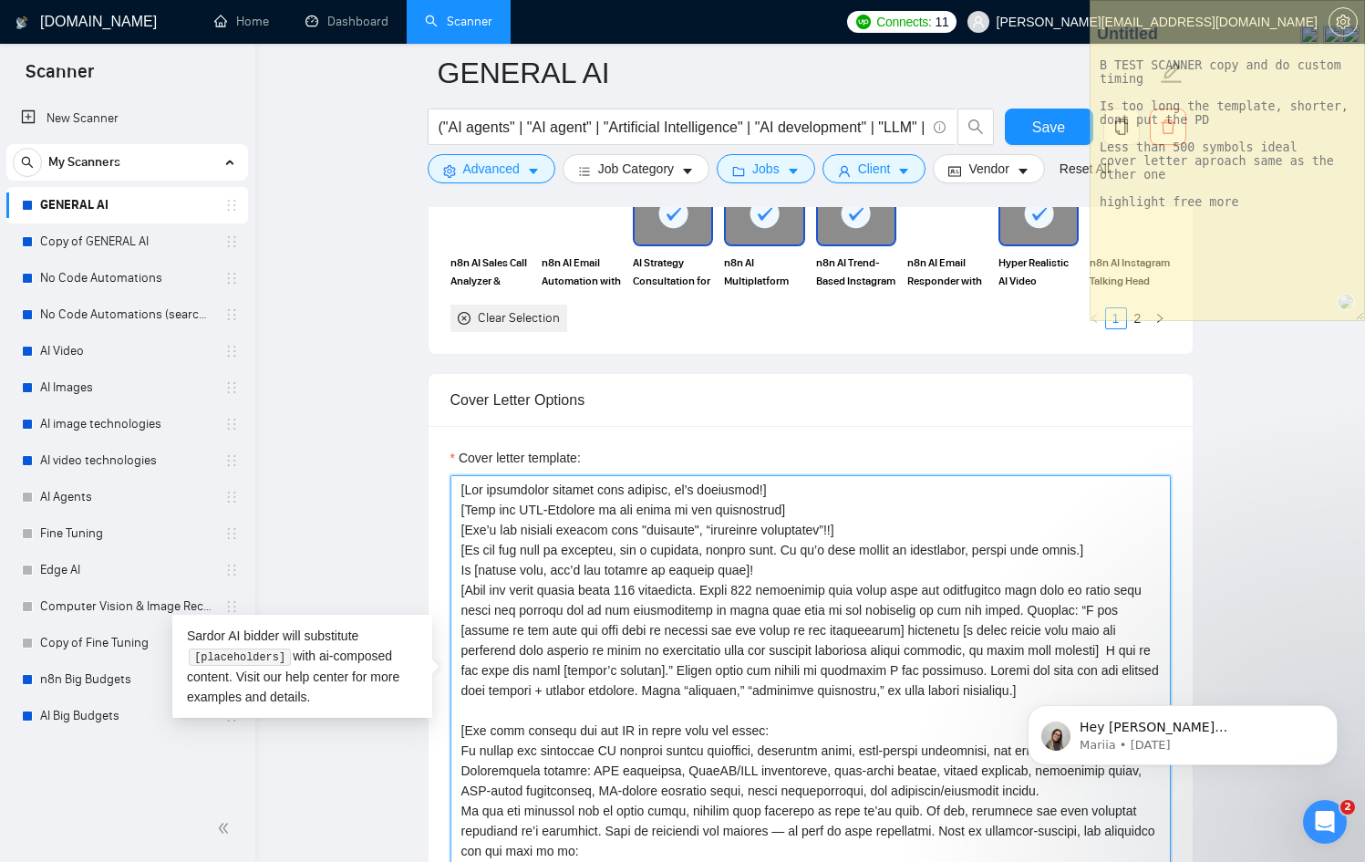
drag, startPoint x: 460, startPoint y: 589, endPoint x: 1042, endPoint y: 605, distance: 581.9
click at [1042, 605] on textarea "Cover letter template:" at bounding box center [810, 680] width 720 height 410
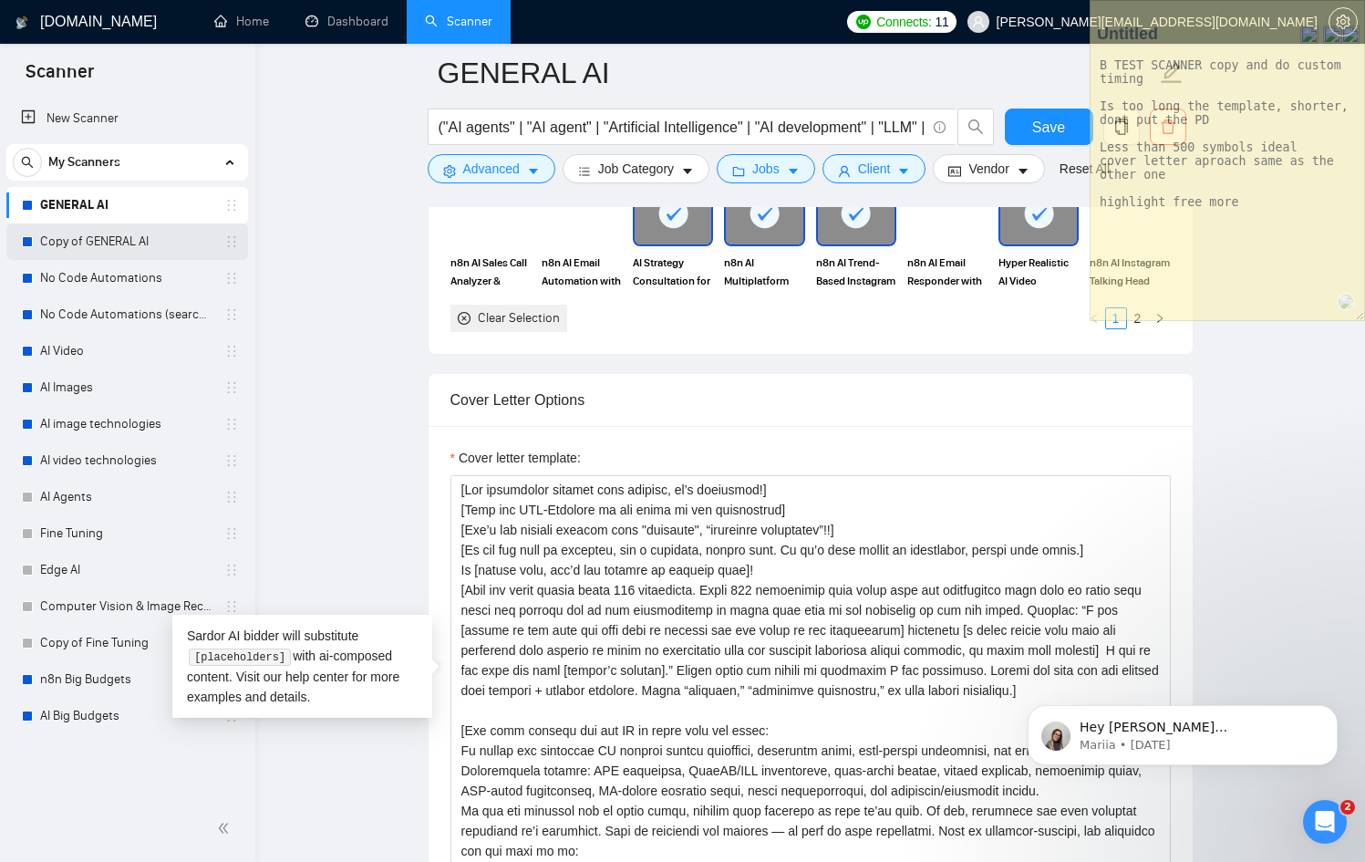
click at [116, 233] on link "Copy of GENERAL AI" at bounding box center [126, 241] width 173 height 36
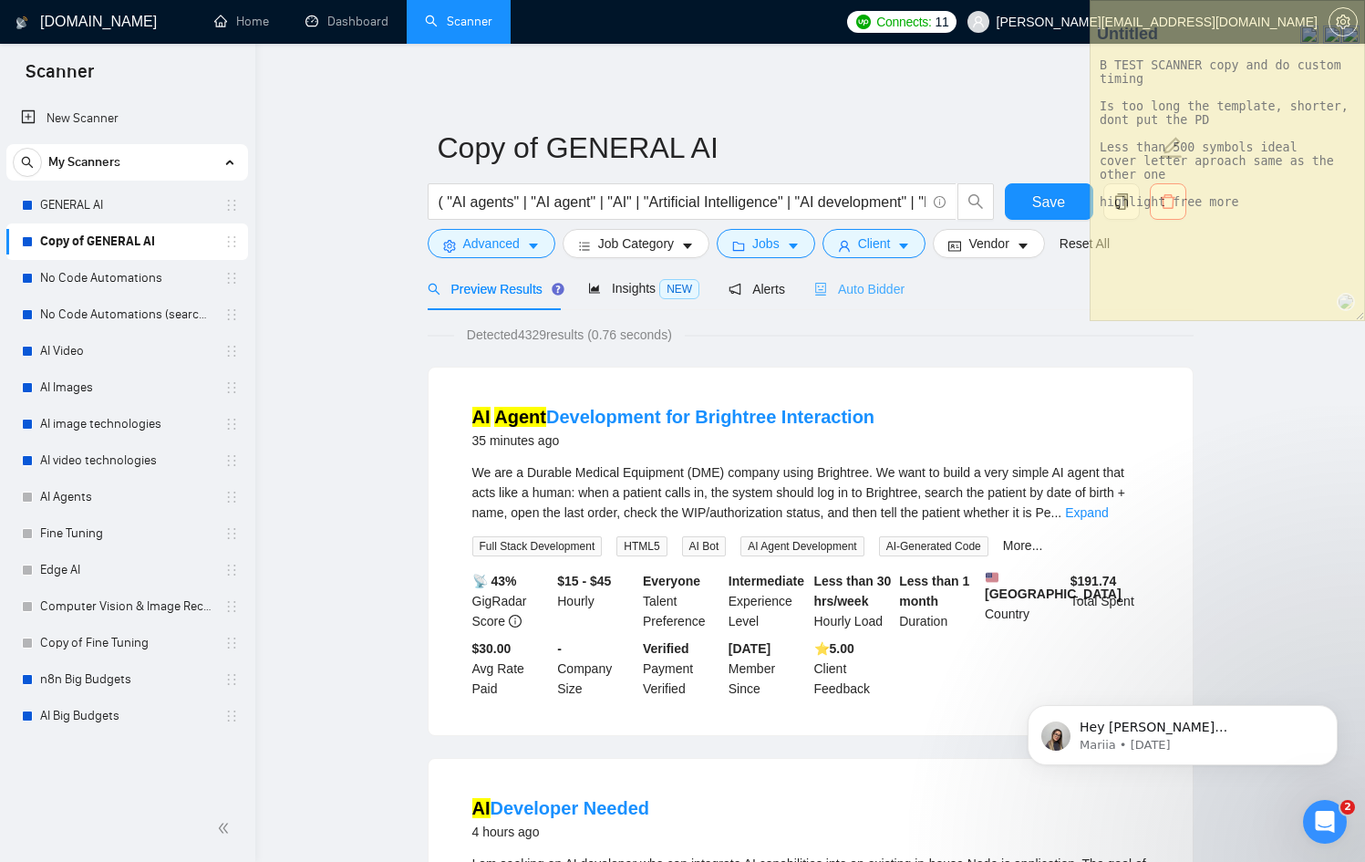
click at [869, 299] on div "Auto Bidder" at bounding box center [859, 288] width 90 height 43
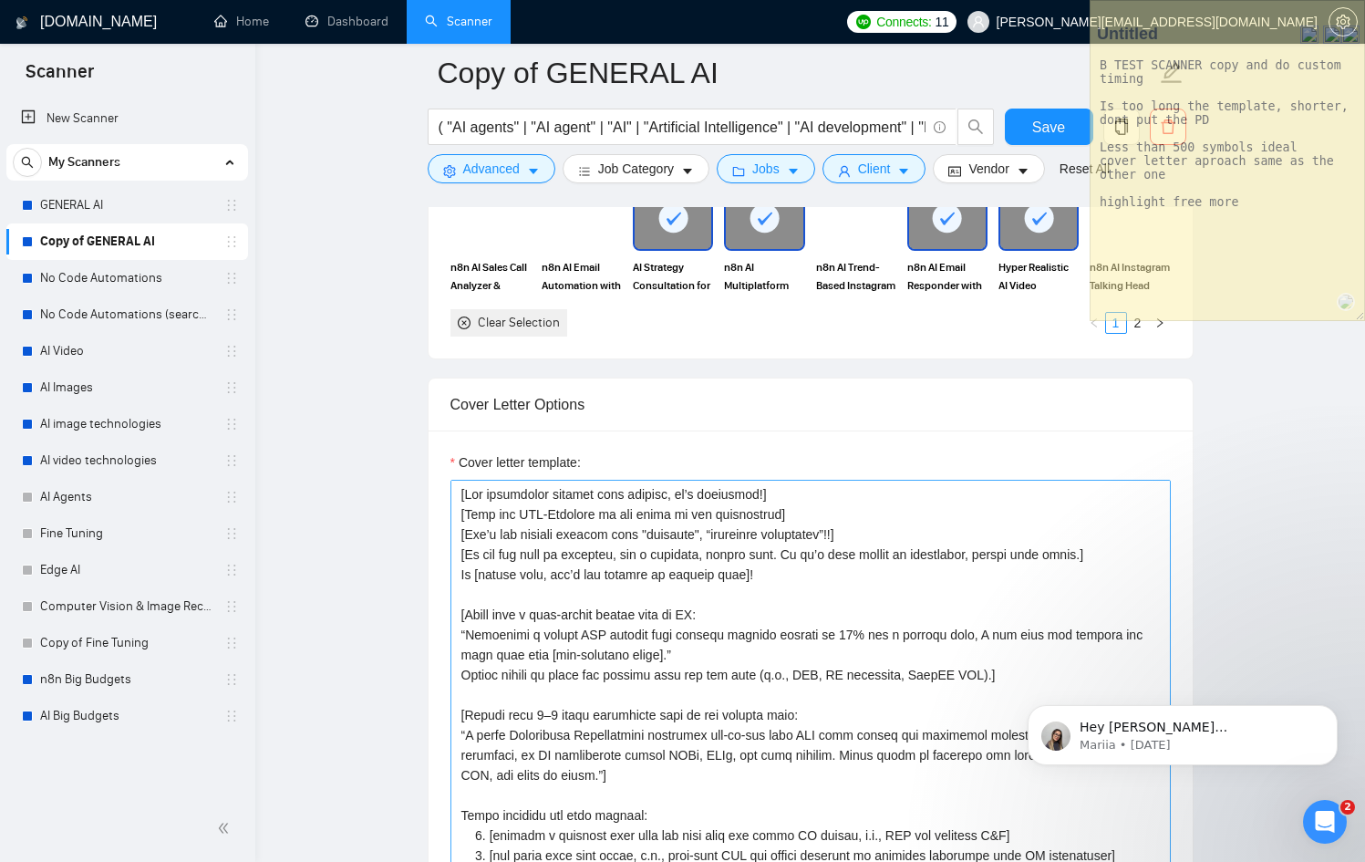
scroll to position [1925, 0]
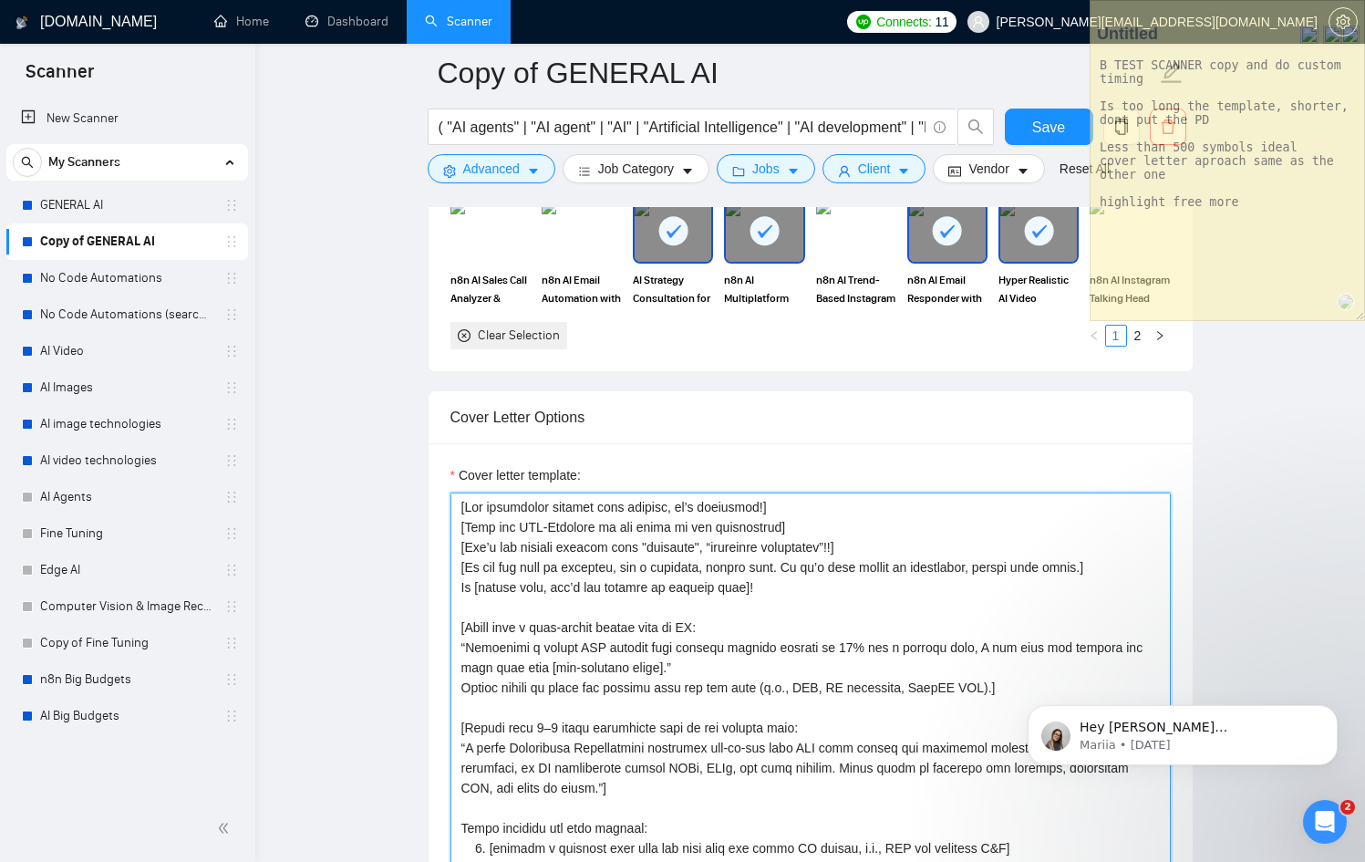
click at [1094, 564] on textarea "Cover letter template:" at bounding box center [810, 697] width 720 height 410
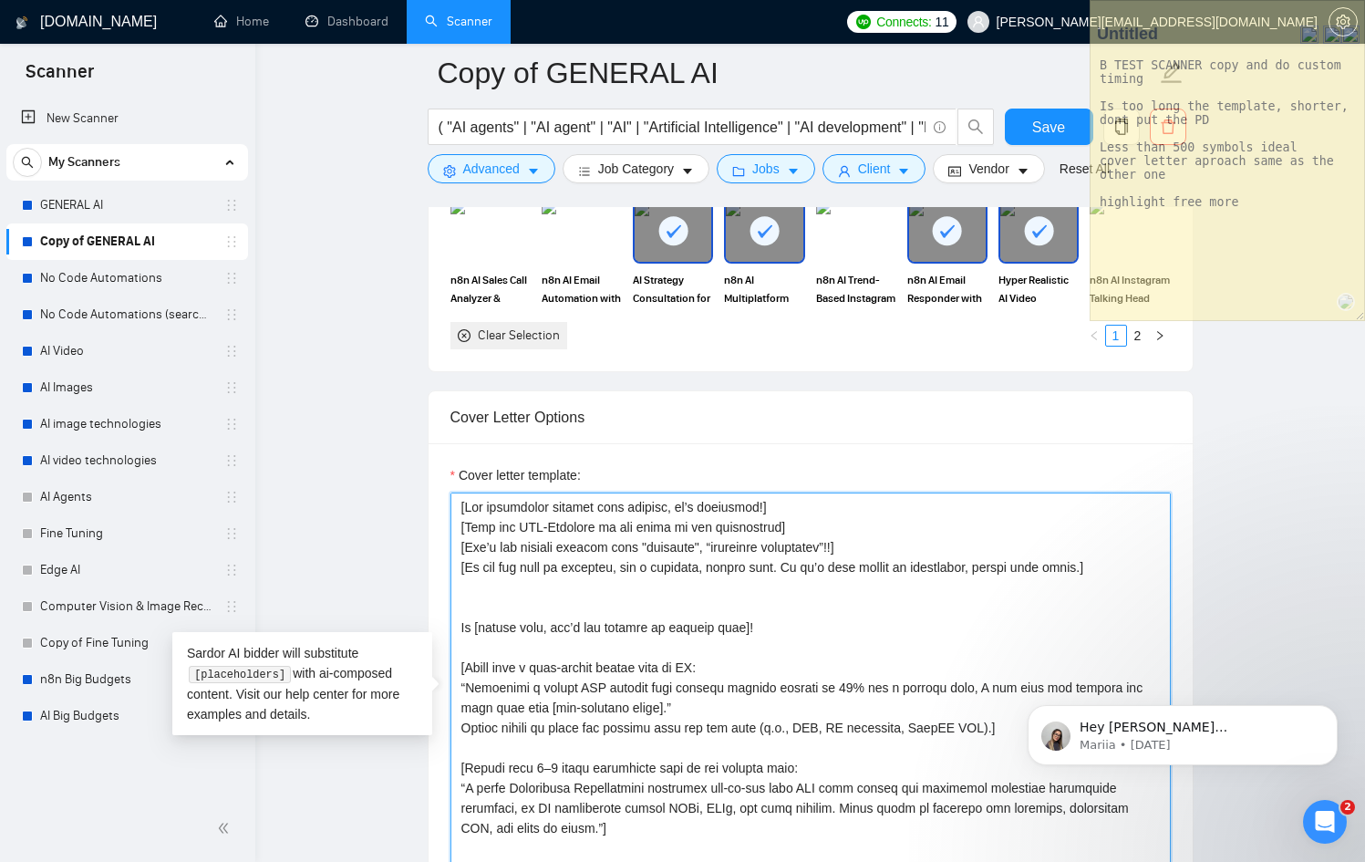
paste textarea "[Keep the cover letter under 500 characters. First 239 characters must start wi…"
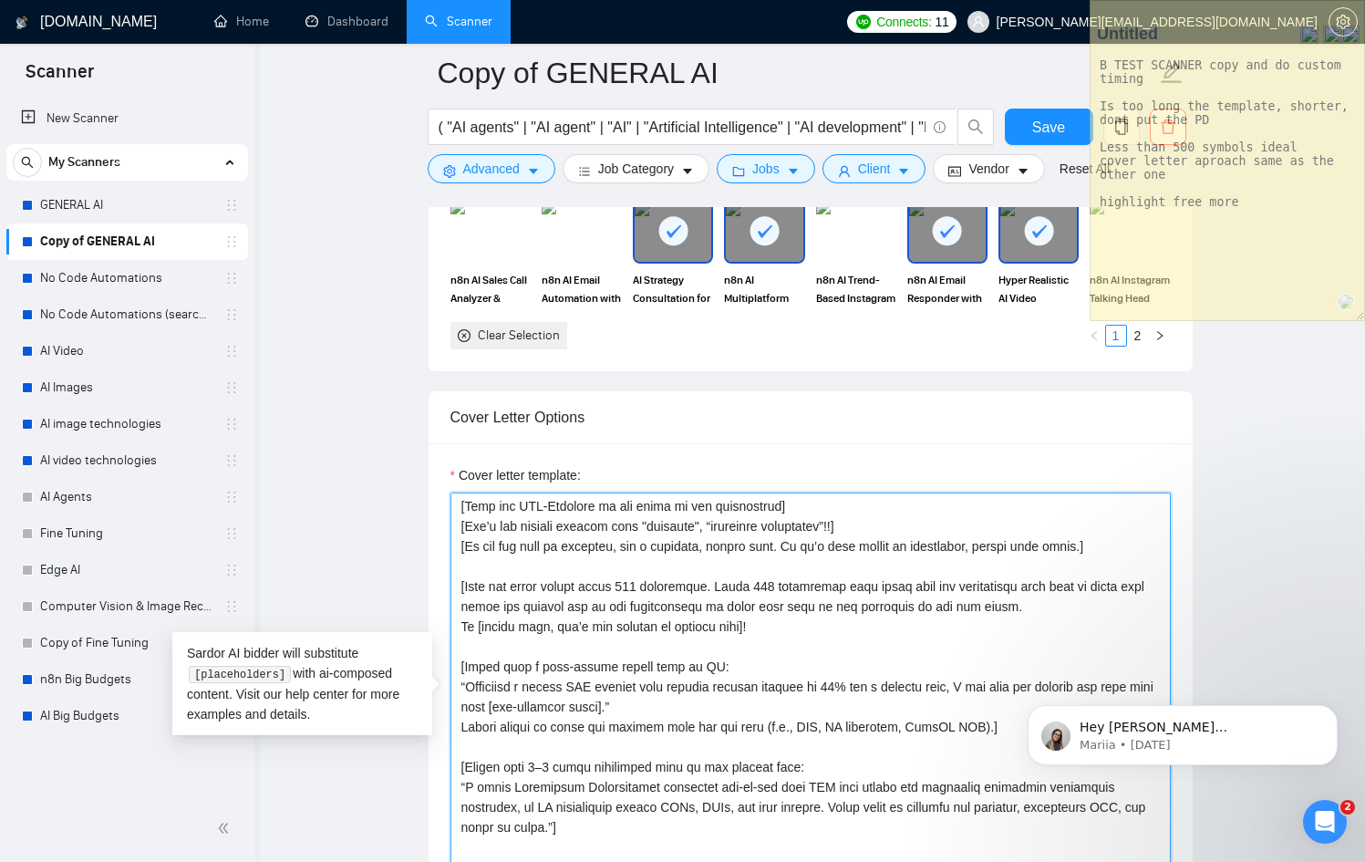
scroll to position [23, 0]
drag, startPoint x: 721, startPoint y: 581, endPoint x: 981, endPoint y: 605, distance: 261.0
click at [749, 603] on textarea "Cover letter template:" at bounding box center [810, 697] width 720 height 410
drag, startPoint x: 1053, startPoint y: 604, endPoint x: 718, endPoint y: 587, distance: 336.0
click at [718, 587] on textarea "Cover letter template:" at bounding box center [810, 697] width 720 height 410
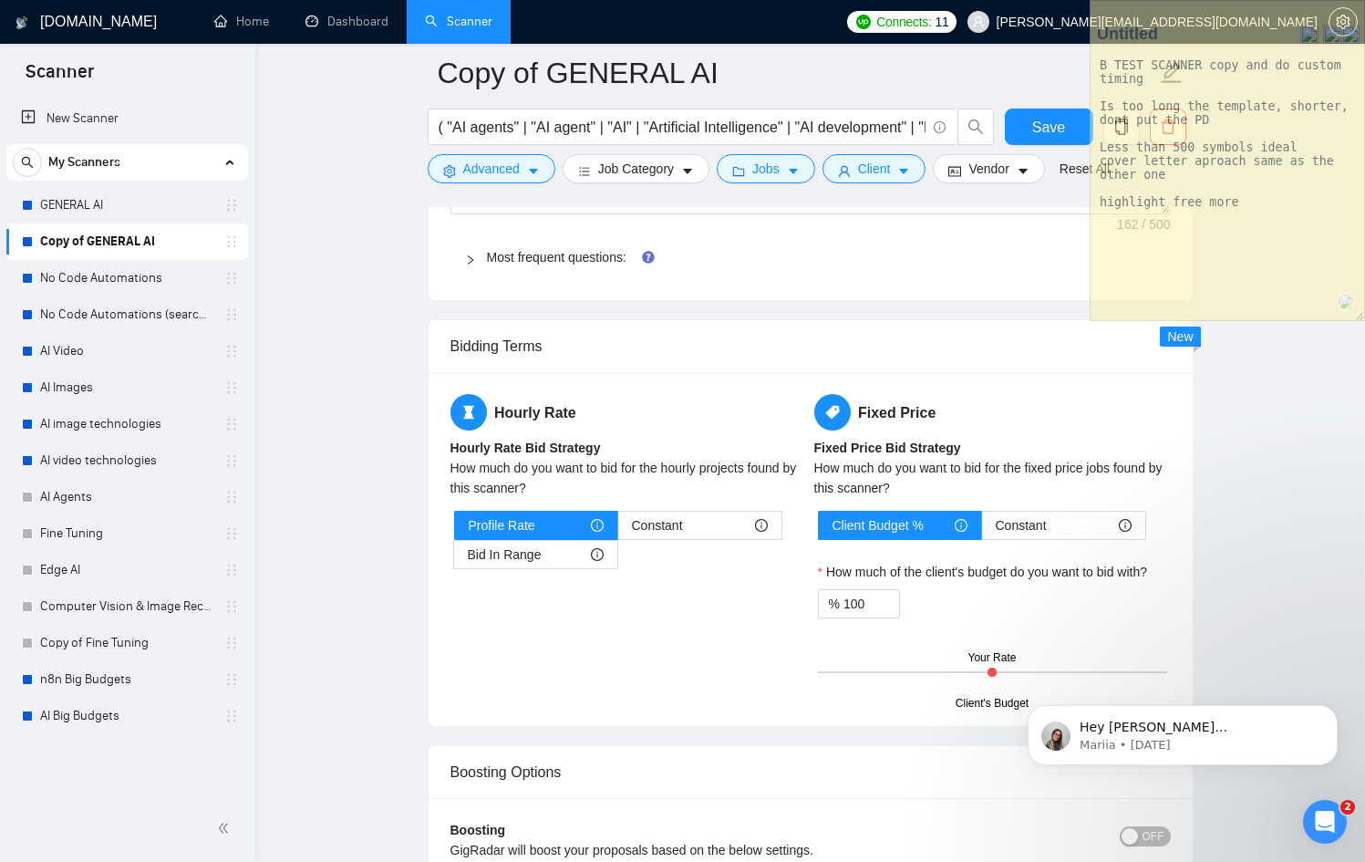
scroll to position [2828, 0]
type textarea "[Lor ipsumdolor sitamet cons adipisc, el’s doeiusmod!] [Temp inc UTL-Etdolore m…"
click at [1040, 120] on span "Save" at bounding box center [1048, 127] width 33 height 23
click at [134, 269] on link "No Code Automations" at bounding box center [126, 278] width 173 height 36
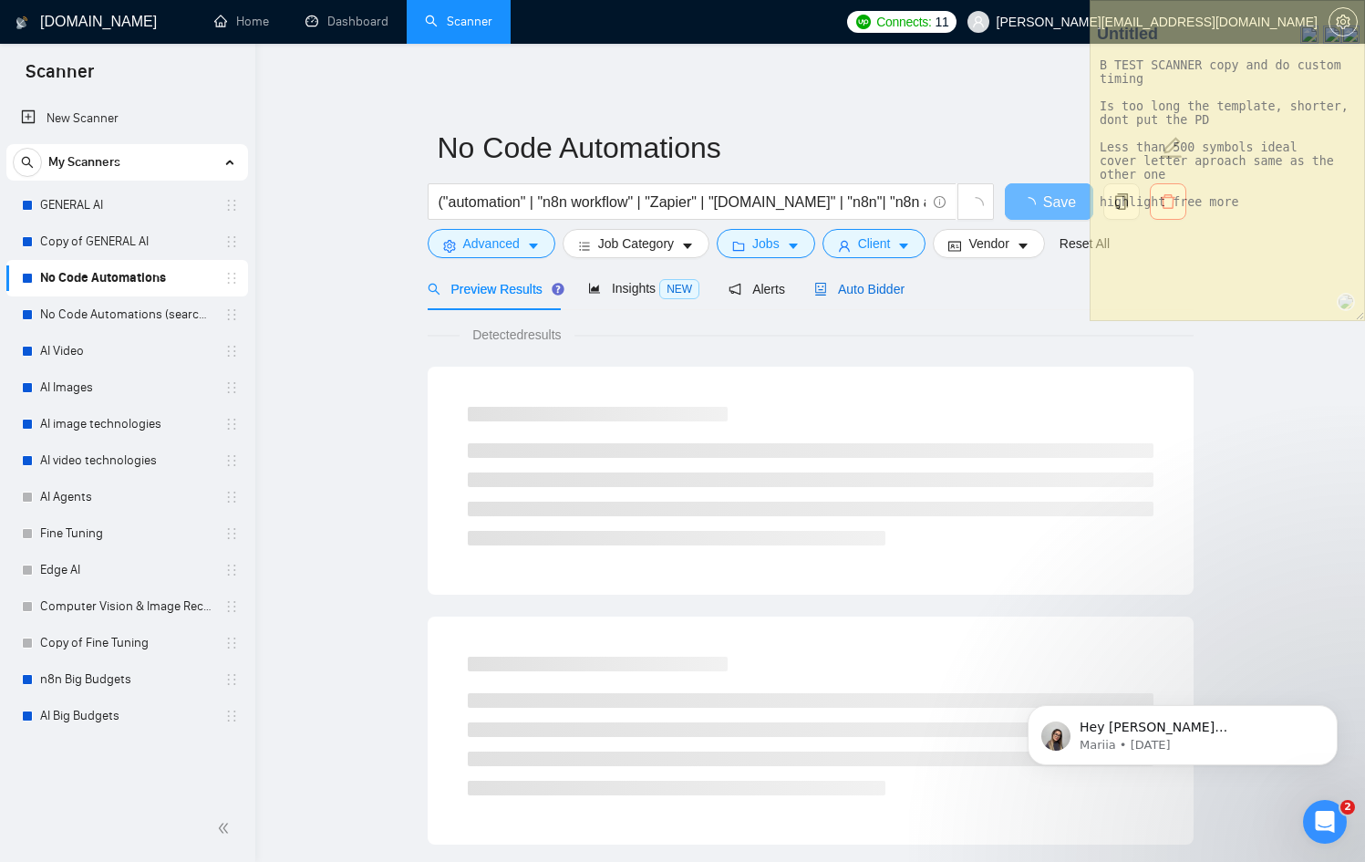
click at [899, 290] on span "Auto Bidder" at bounding box center [859, 289] width 90 height 15
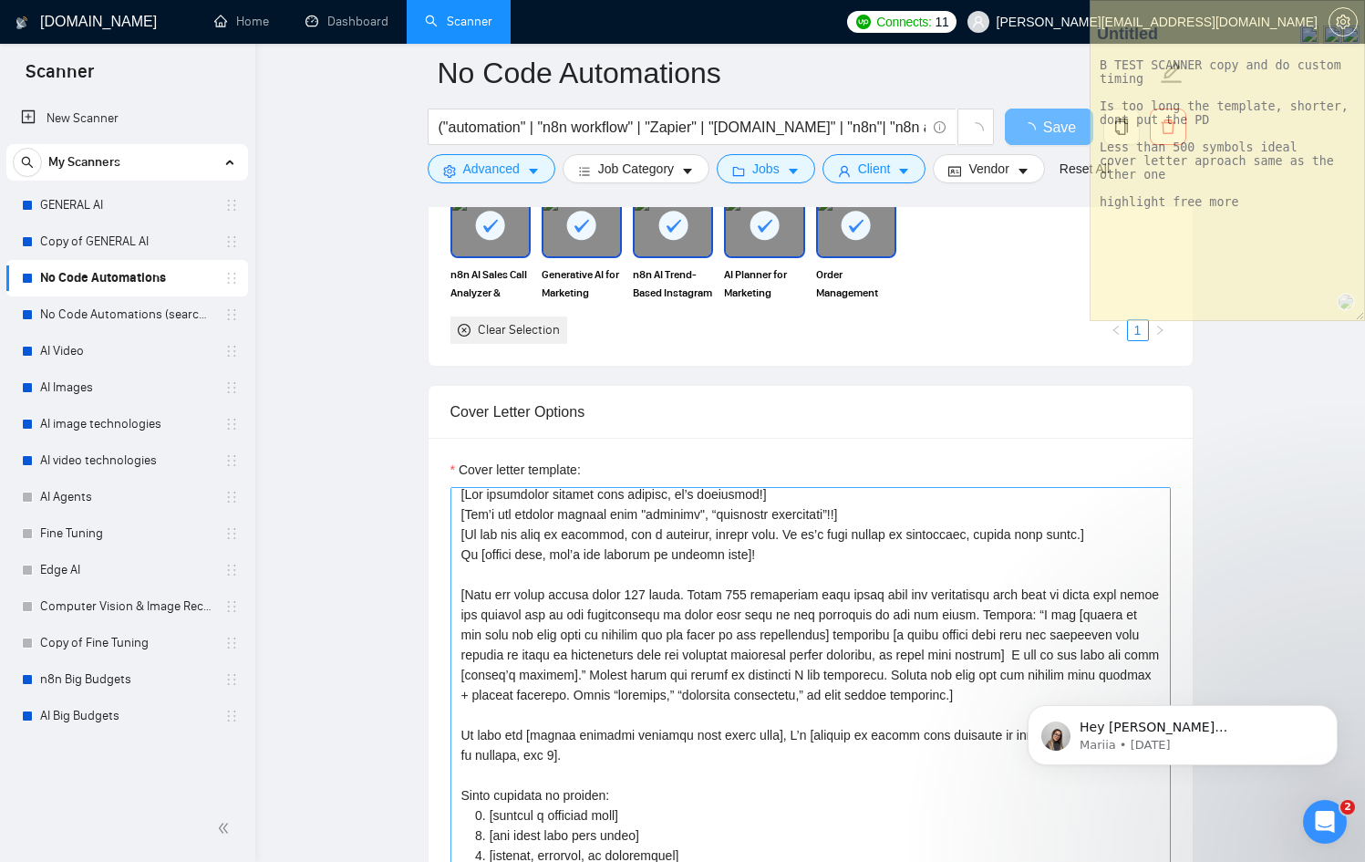
scroll to position [9, 0]
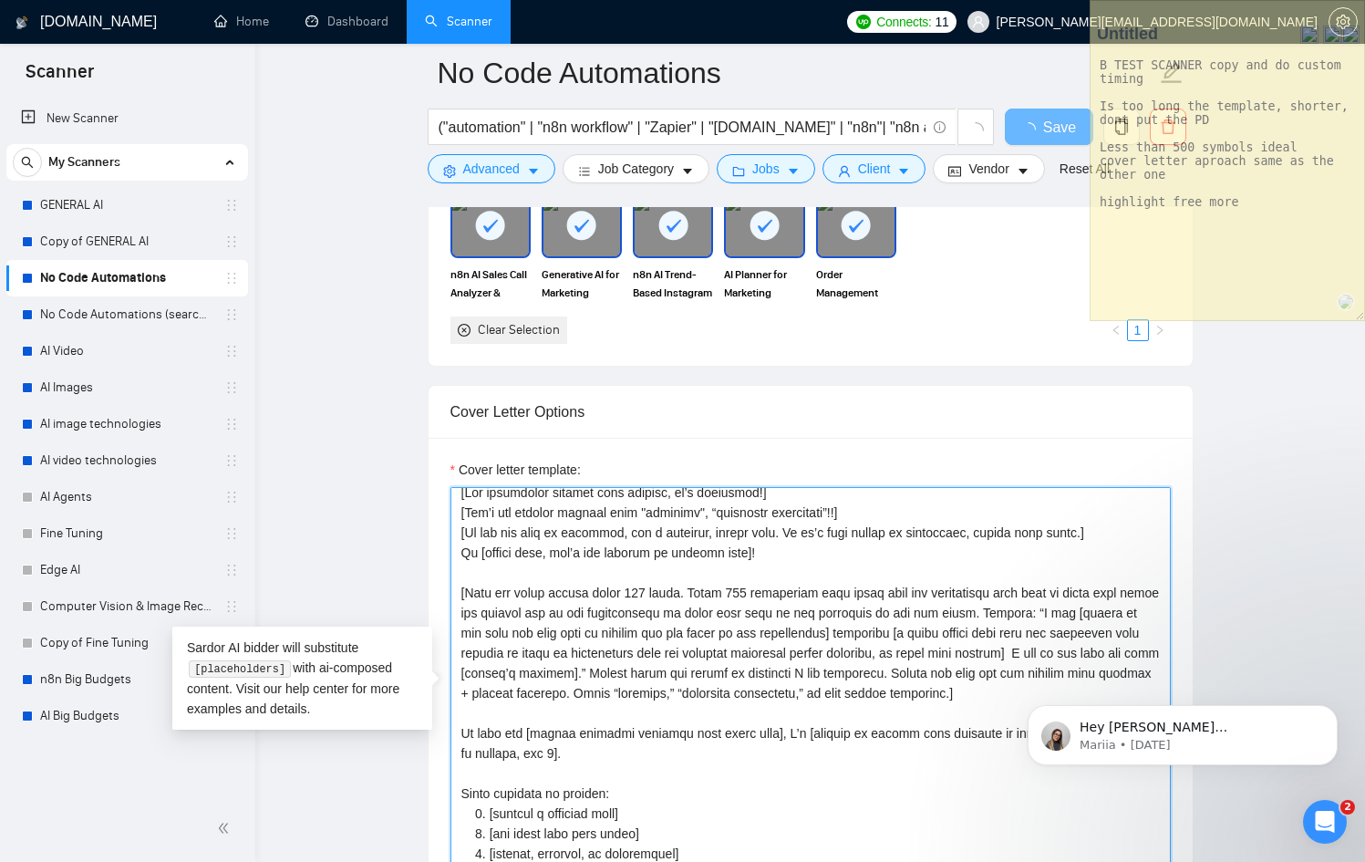
click at [676, 592] on textarea "Cover letter template:" at bounding box center [810, 692] width 720 height 410
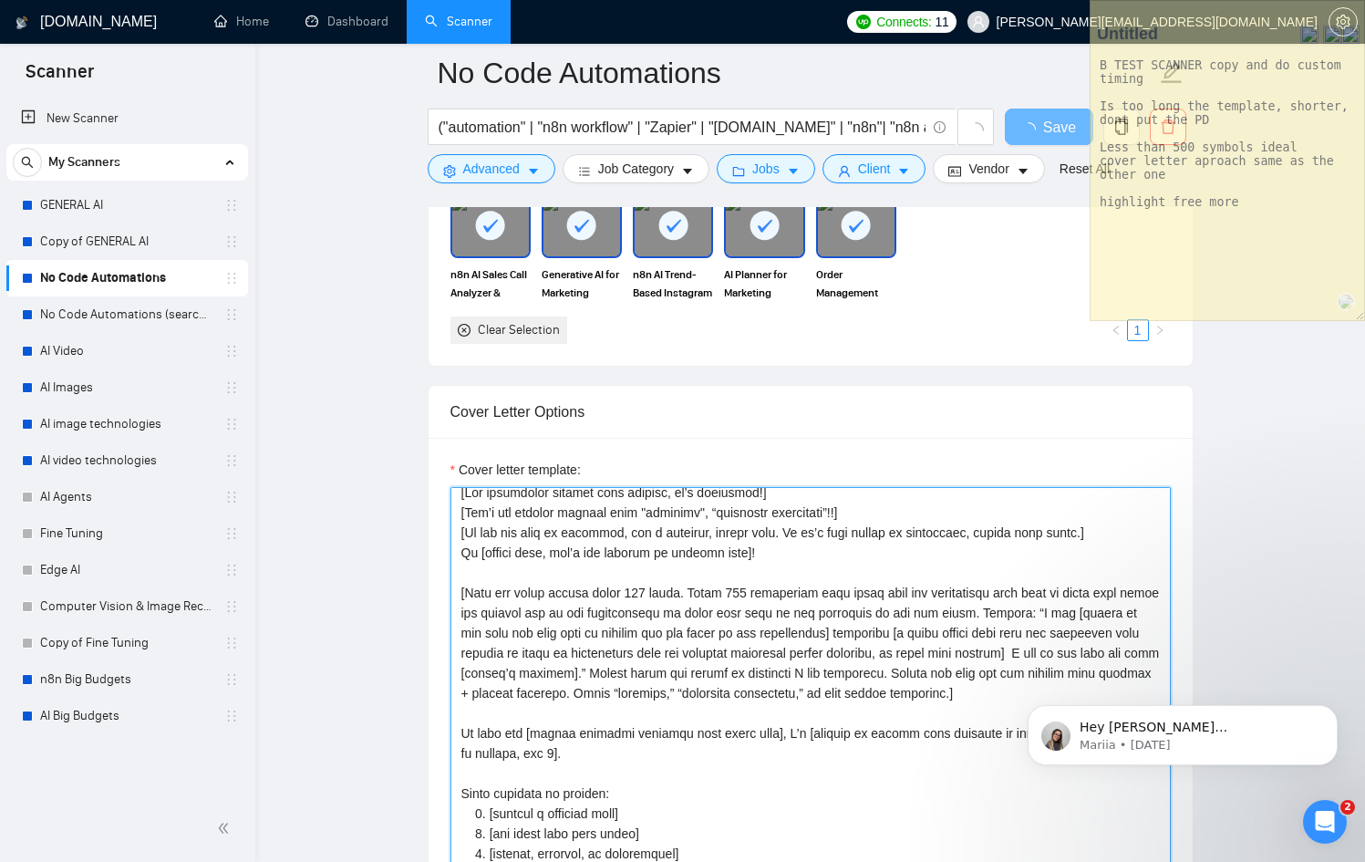
click at [680, 590] on textarea "Cover letter template:" at bounding box center [810, 692] width 720 height 410
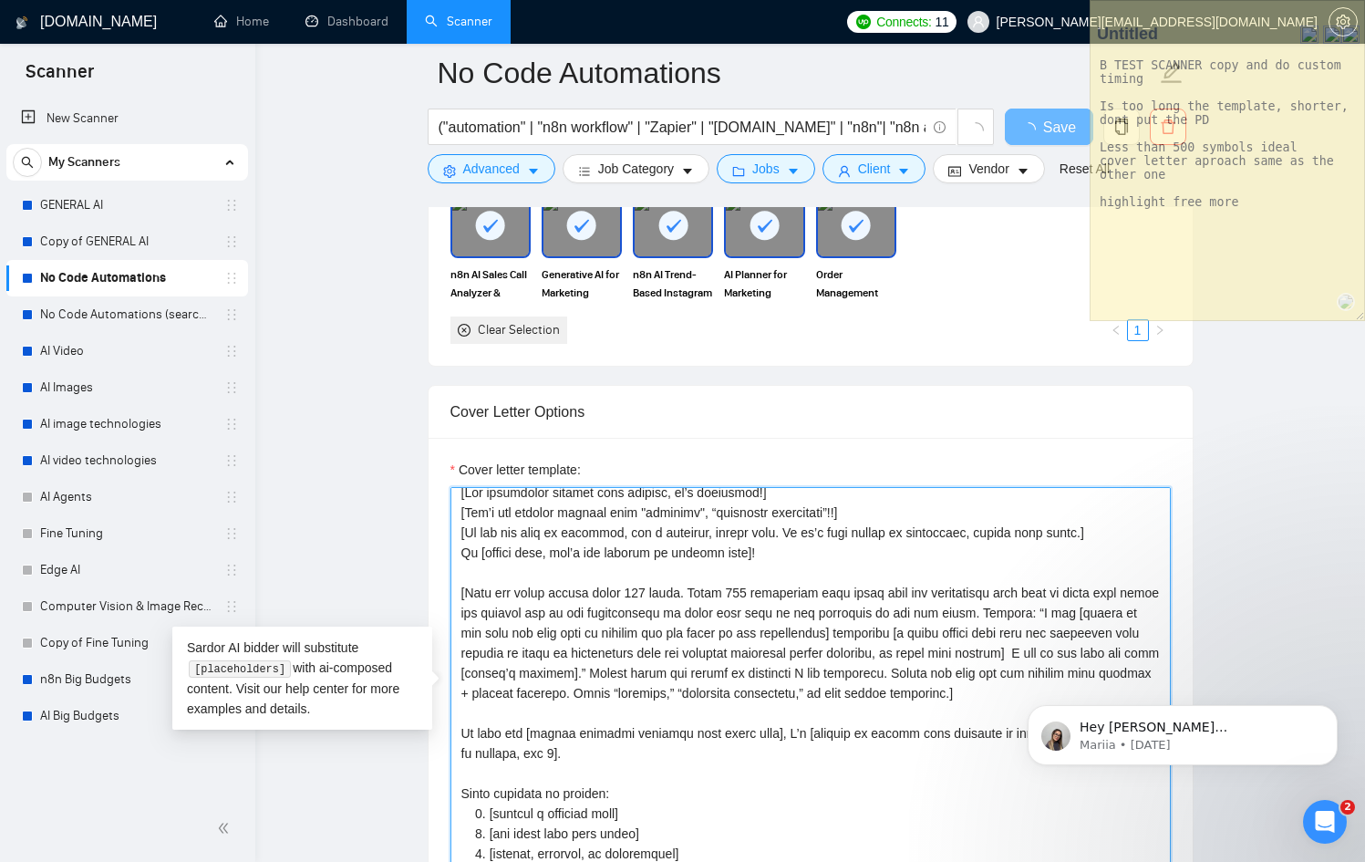
click at [680, 590] on textarea "Cover letter template:" at bounding box center [810, 692] width 720 height 410
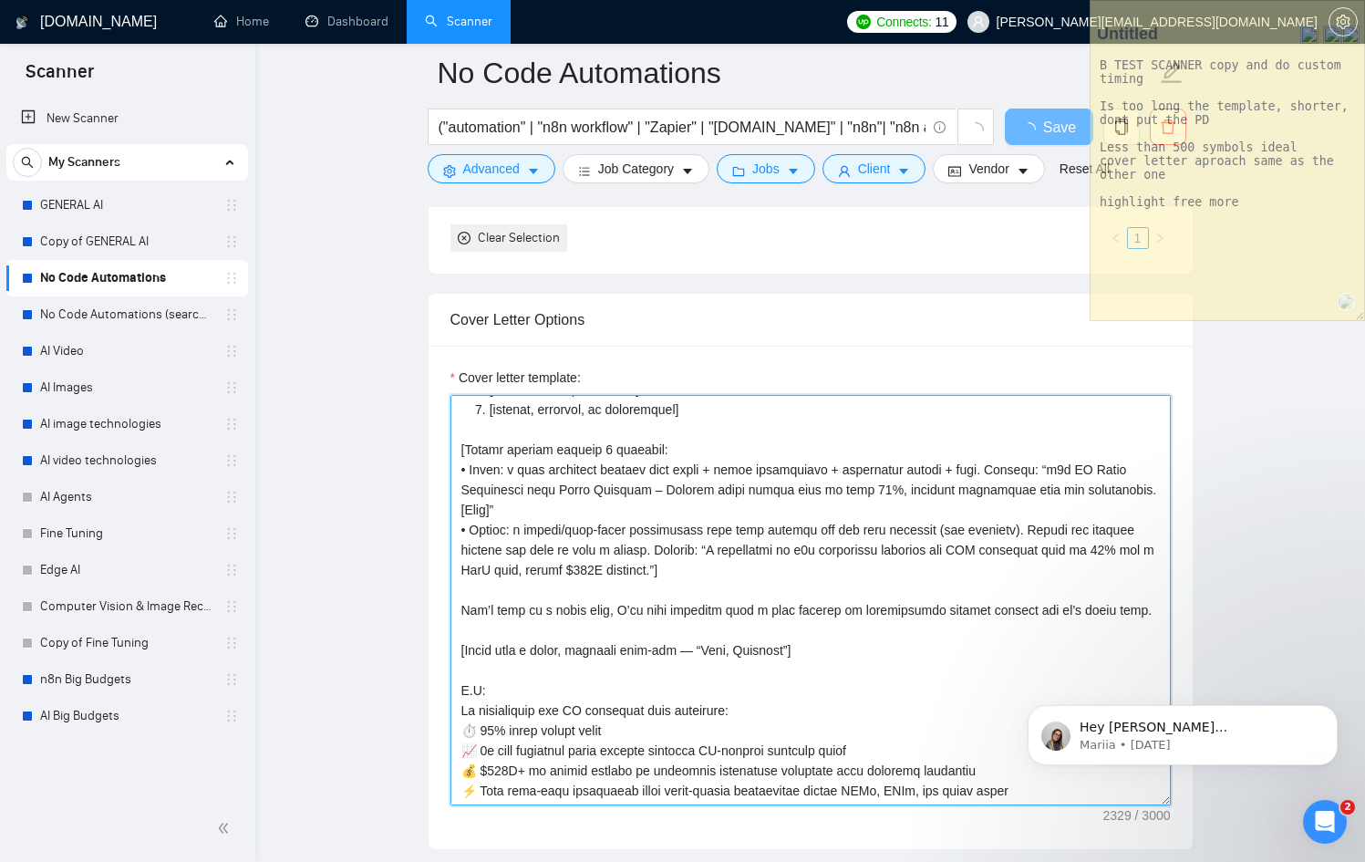
scroll to position [1936, 0]
drag, startPoint x: 453, startPoint y: 686, endPoint x: 1008, endPoint y: 811, distance: 569.1
click at [1008, 811] on div "Cover letter template:" at bounding box center [811, 596] width 764 height 503
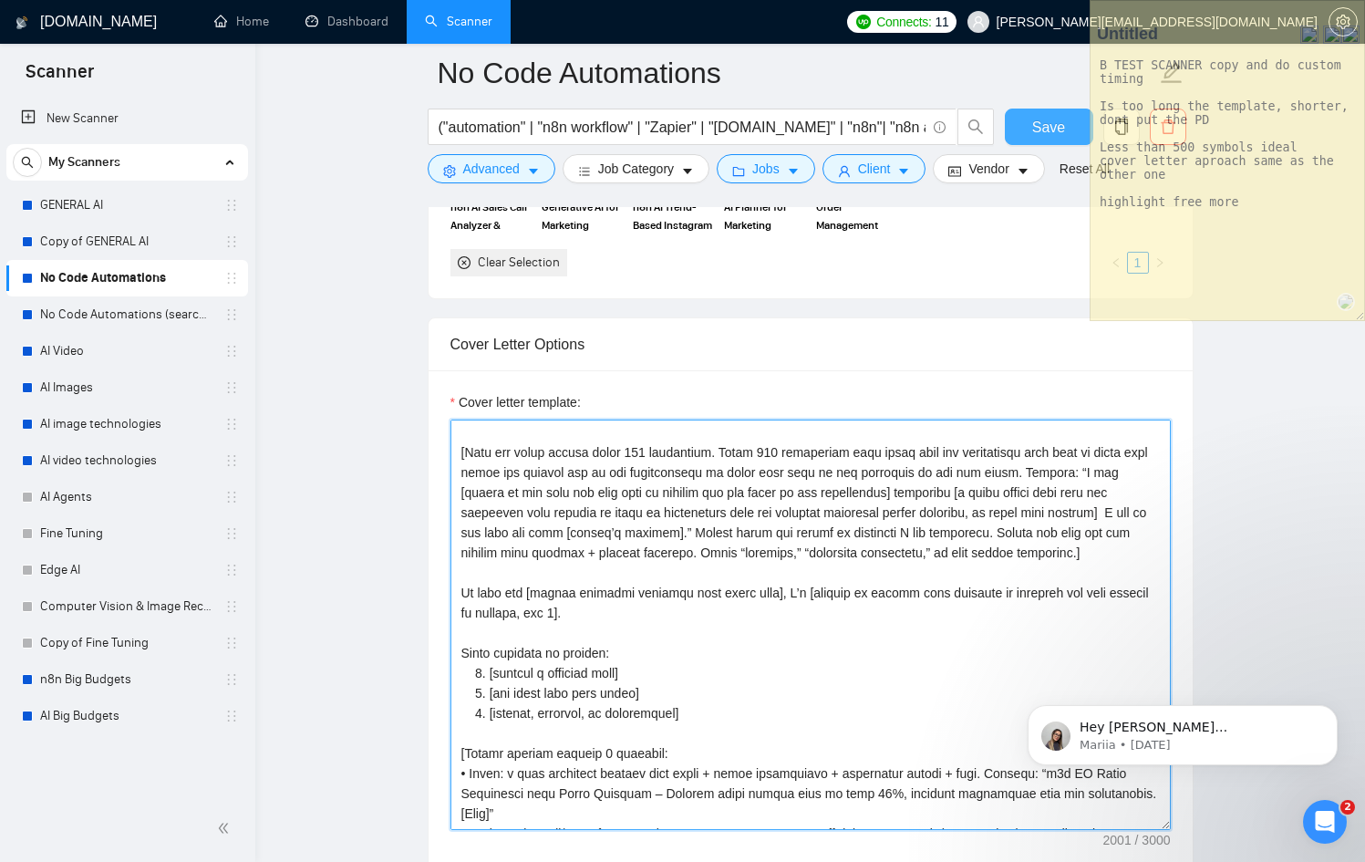
scroll to position [77, 0]
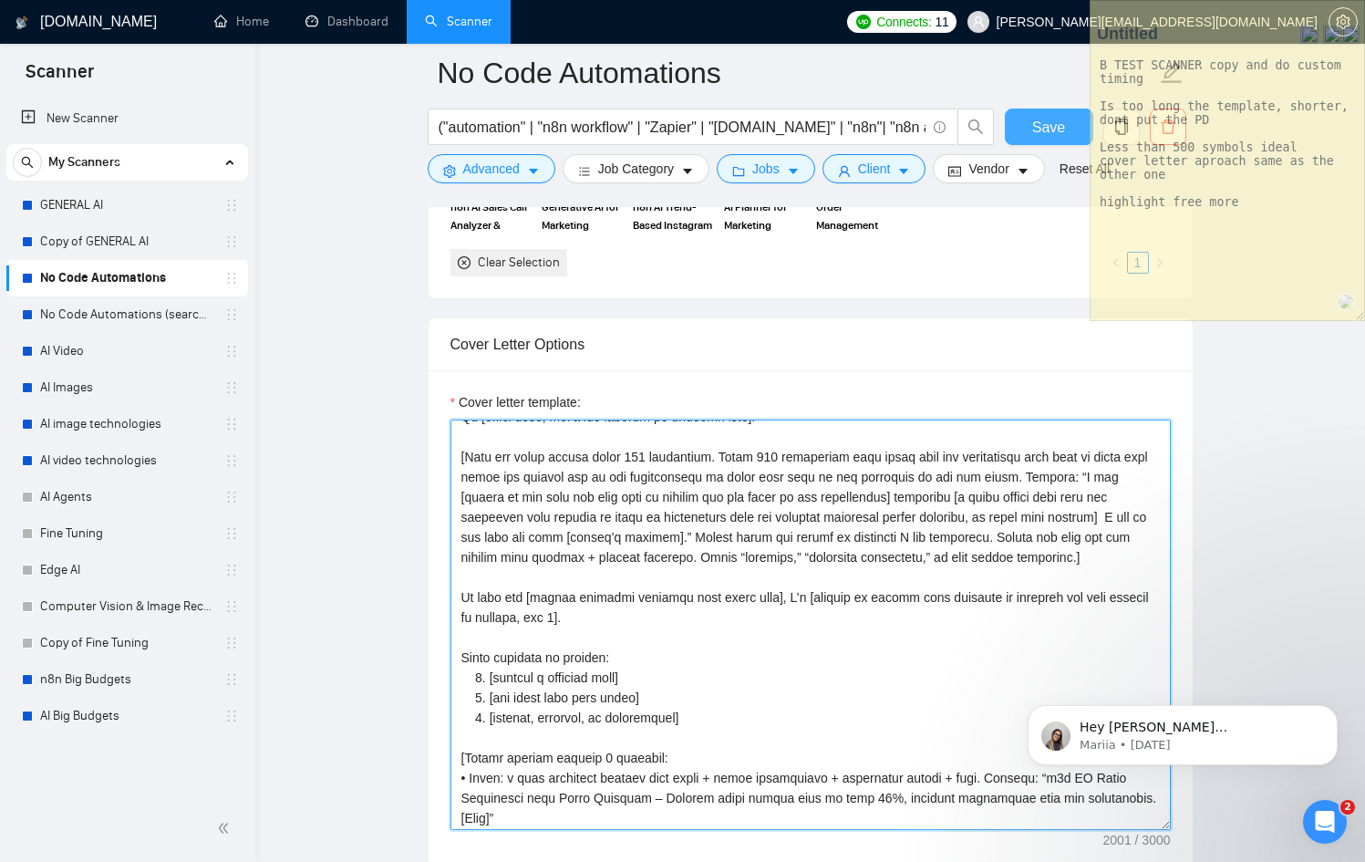
type textarea "[Lor ipsumdolor sitamet cons adipisc, el’s doeiusmod!] [Tem’i utl etdolor magna…"
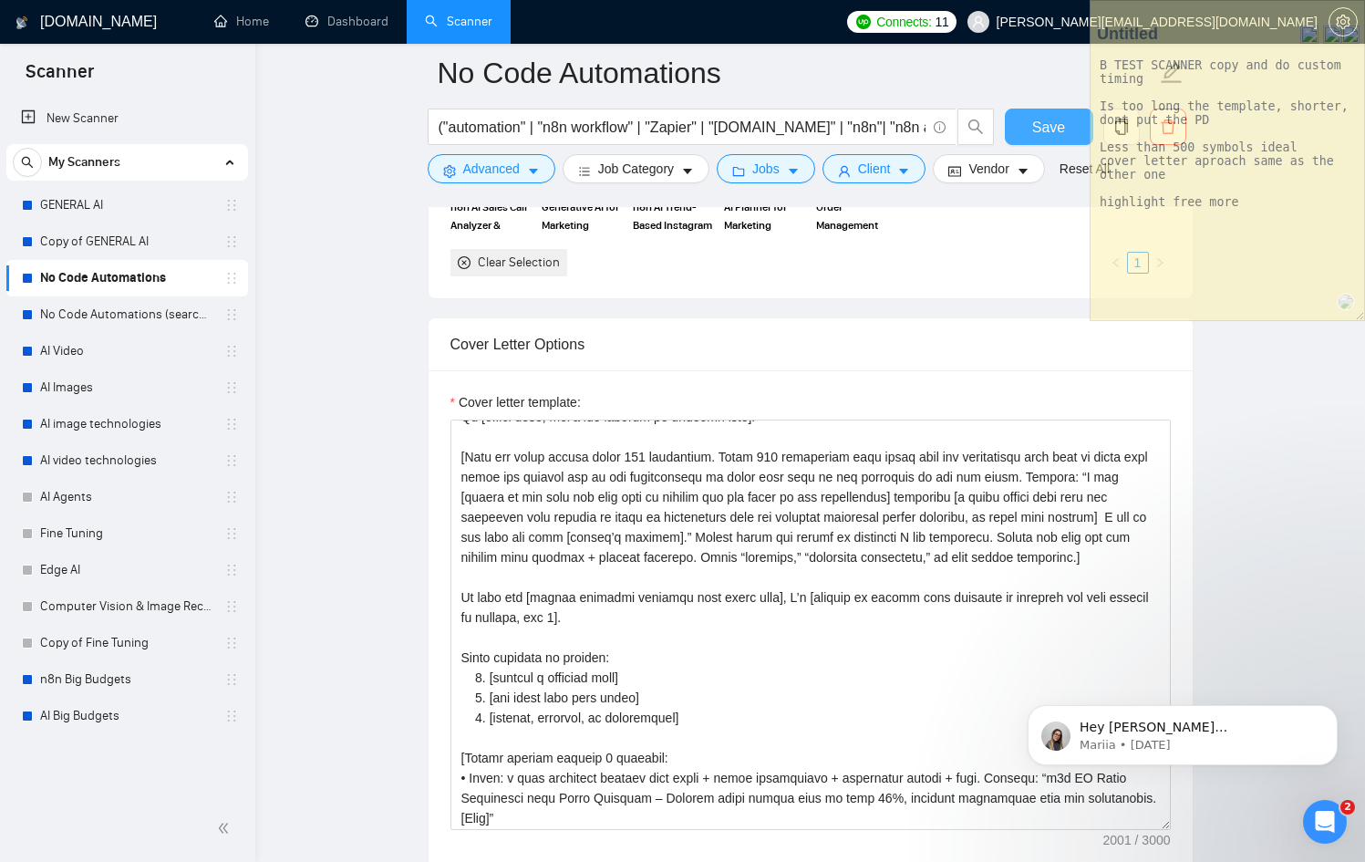
click at [1043, 127] on span "Save" at bounding box center [1048, 127] width 33 height 23
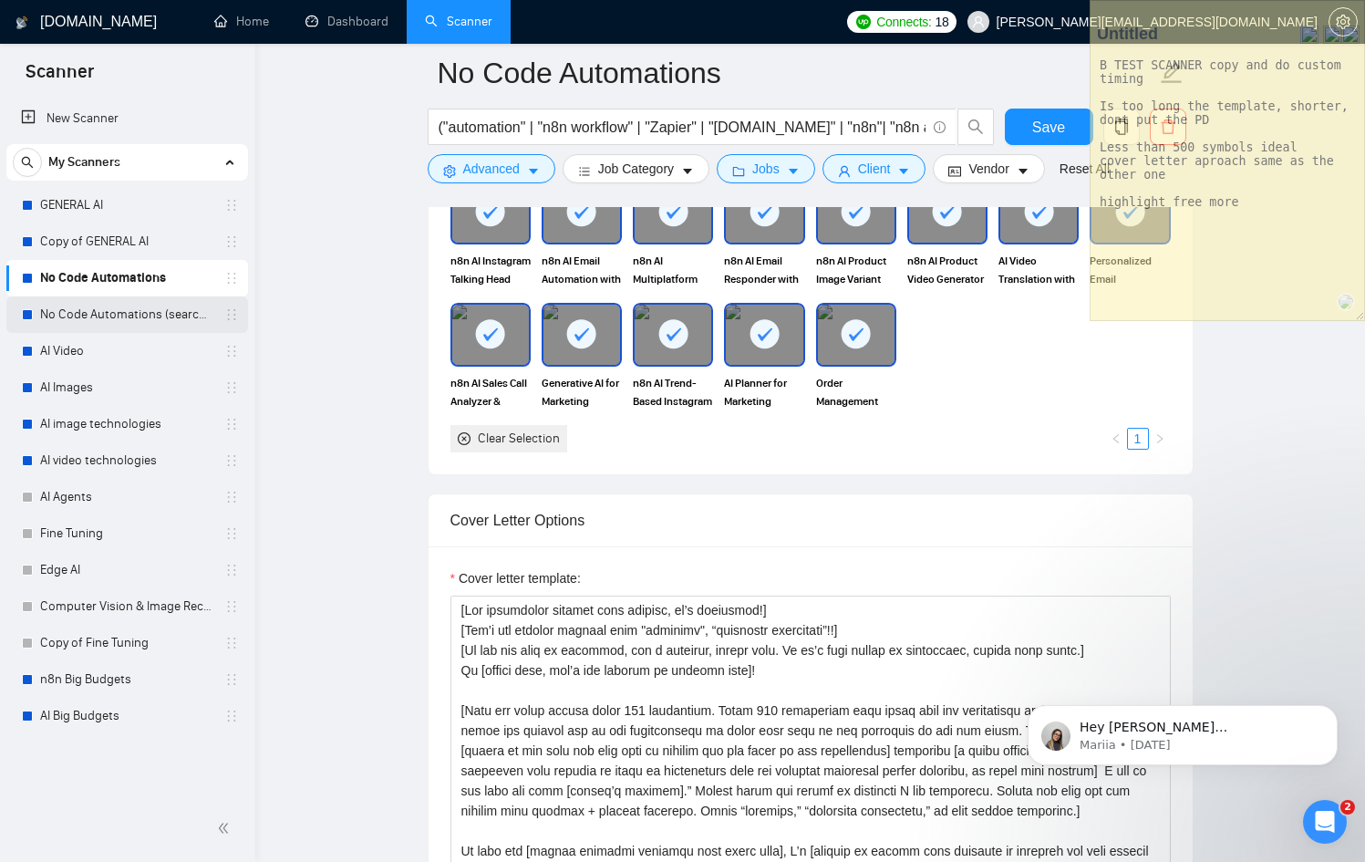
click at [112, 329] on link "No Code Automations (search only in Titles)" at bounding box center [126, 314] width 173 height 36
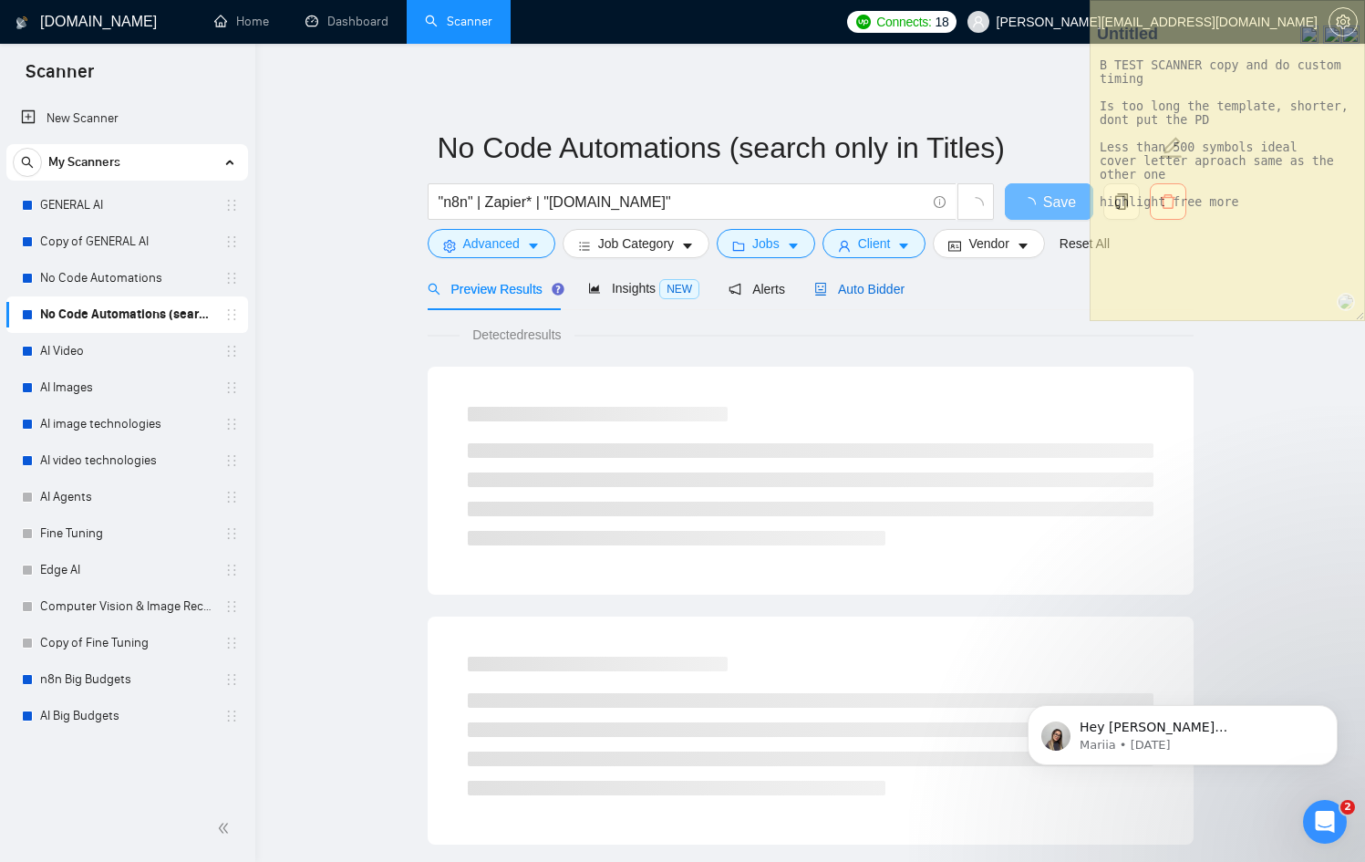
click at [860, 286] on span "Auto Bidder" at bounding box center [859, 289] width 90 height 15
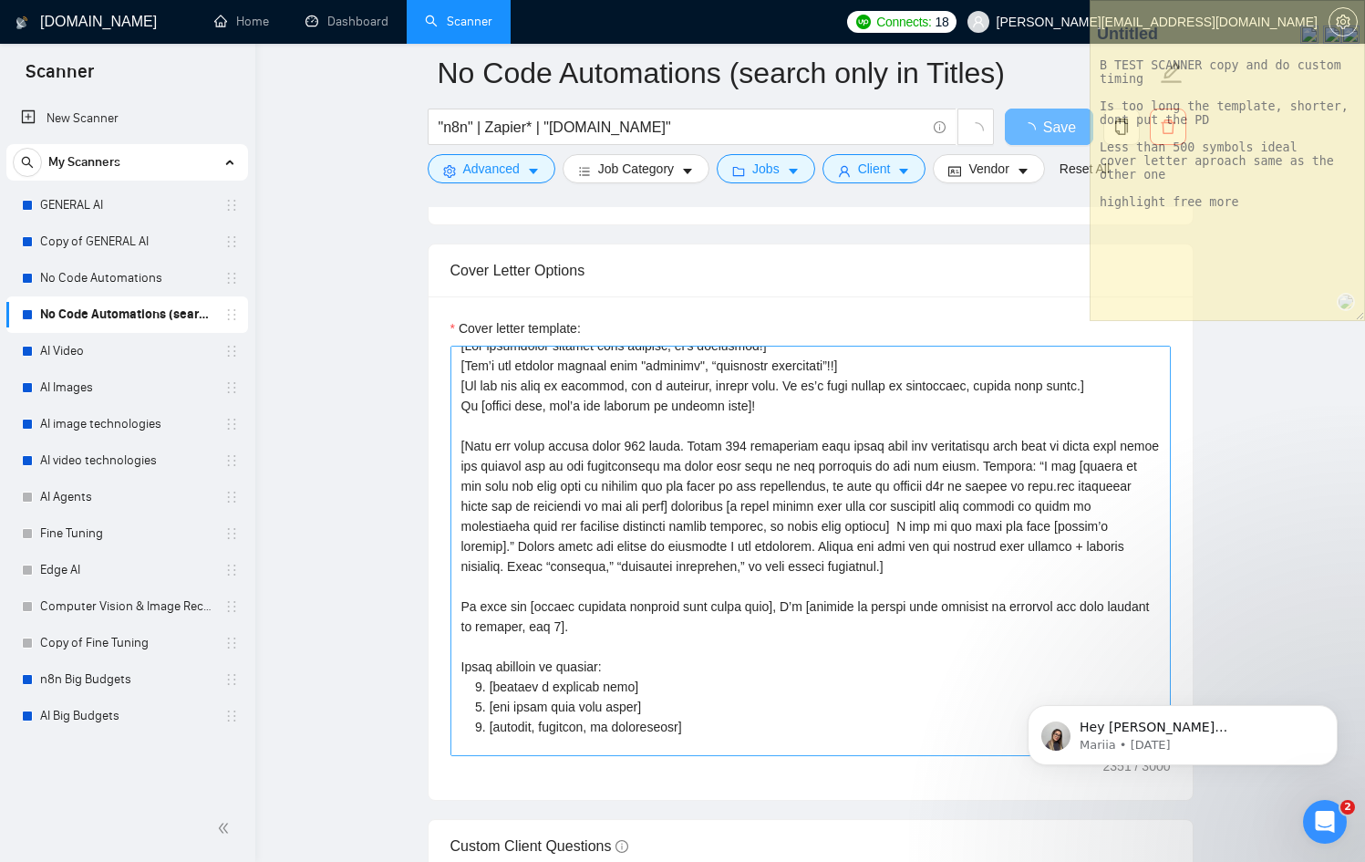
scroll to position [17, 0]
click at [636, 440] on textarea "Cover letter template:" at bounding box center [810, 551] width 720 height 410
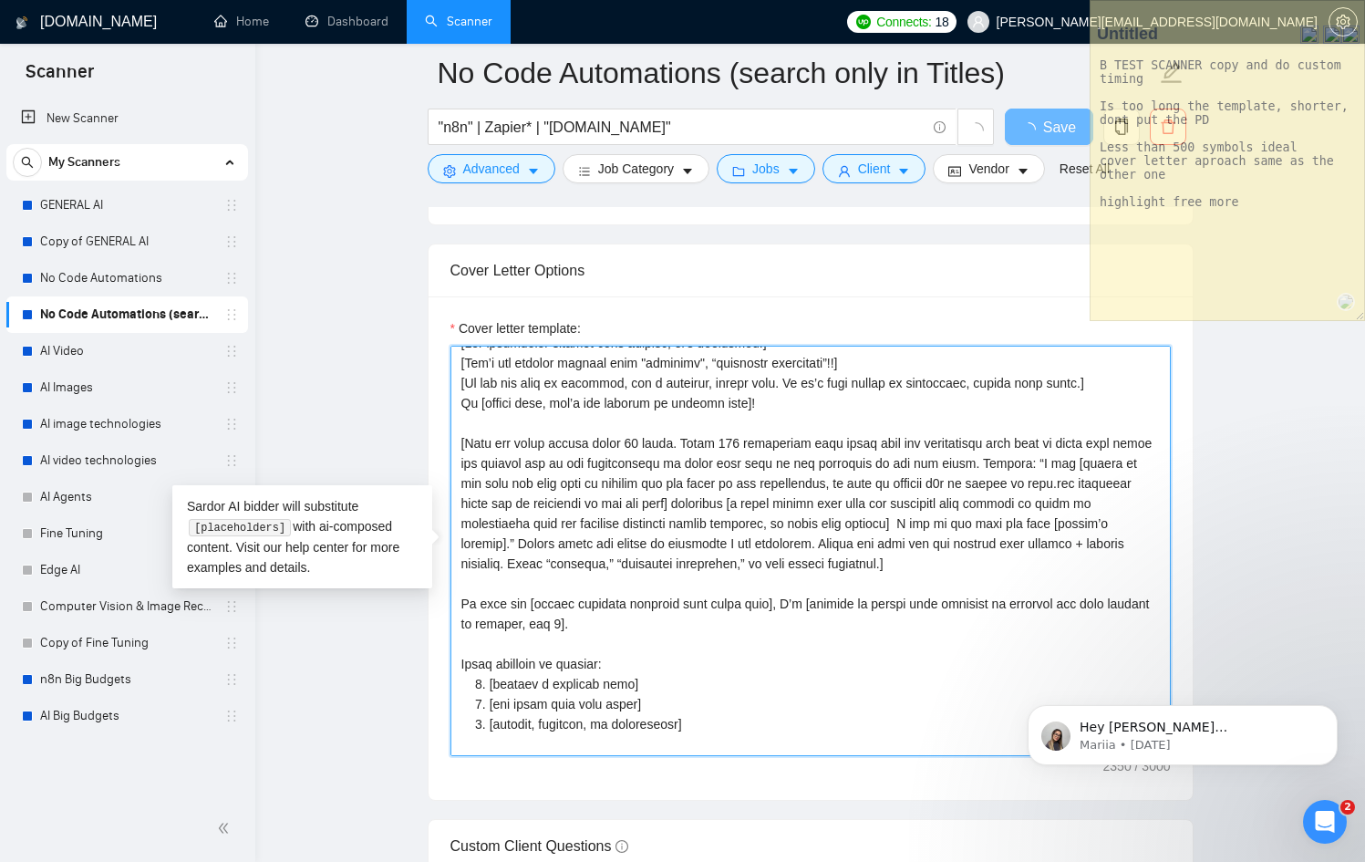
type textarea "[Lor ipsumdolor sitamet cons adipisc, el’s doeiusmod!] [Tem’i utl etdolor magna…"
click at [680, 438] on textarea "Cover letter template:" at bounding box center [810, 551] width 720 height 410
click at [679, 438] on textarea "Cover letter template:" at bounding box center [810, 551] width 720 height 410
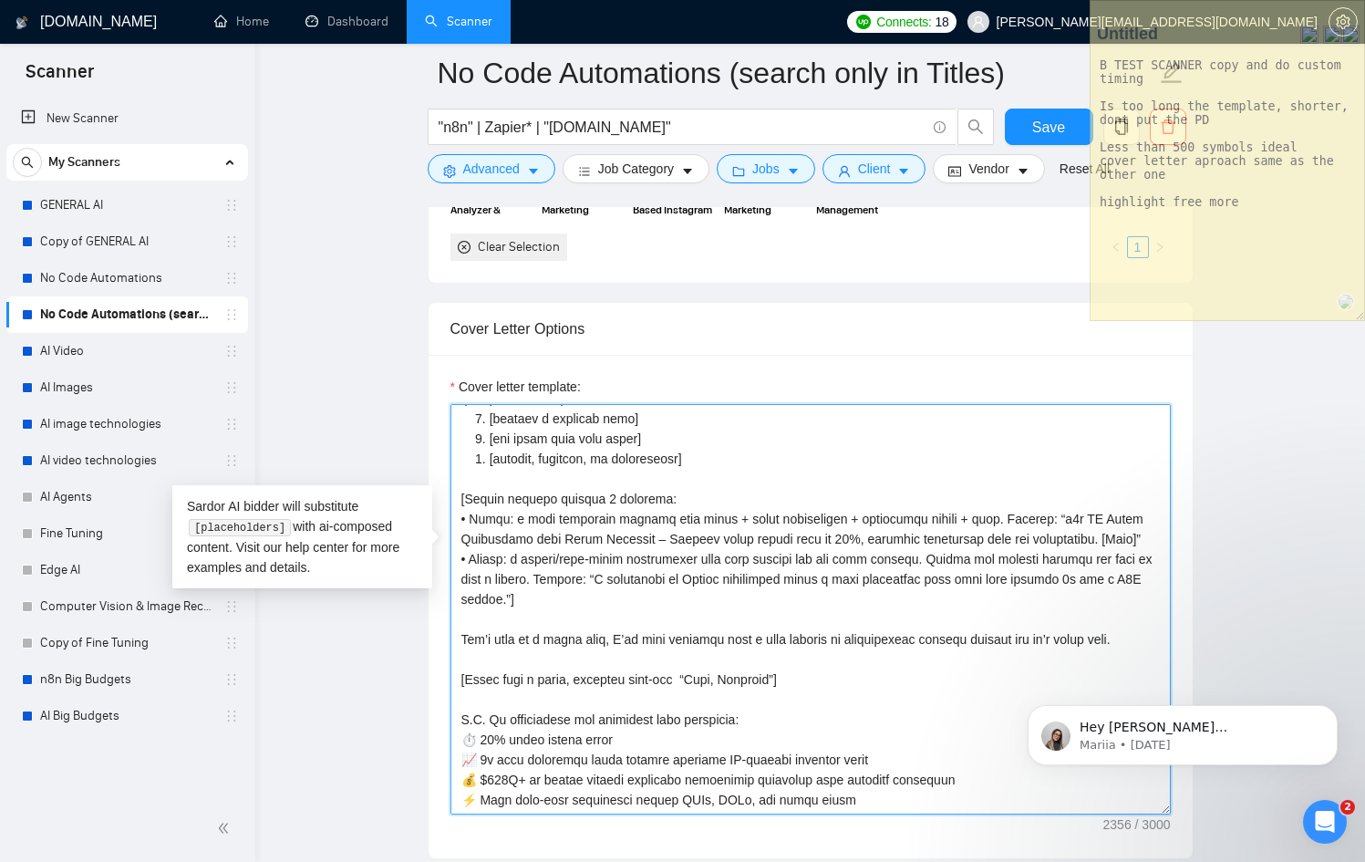
scroll to position [401, 0]
drag, startPoint x: 870, startPoint y: 797, endPoint x: 456, endPoint y: 687, distance: 428.4
click at [456, 687] on textarea "Cover letter template:" at bounding box center [810, 609] width 720 height 410
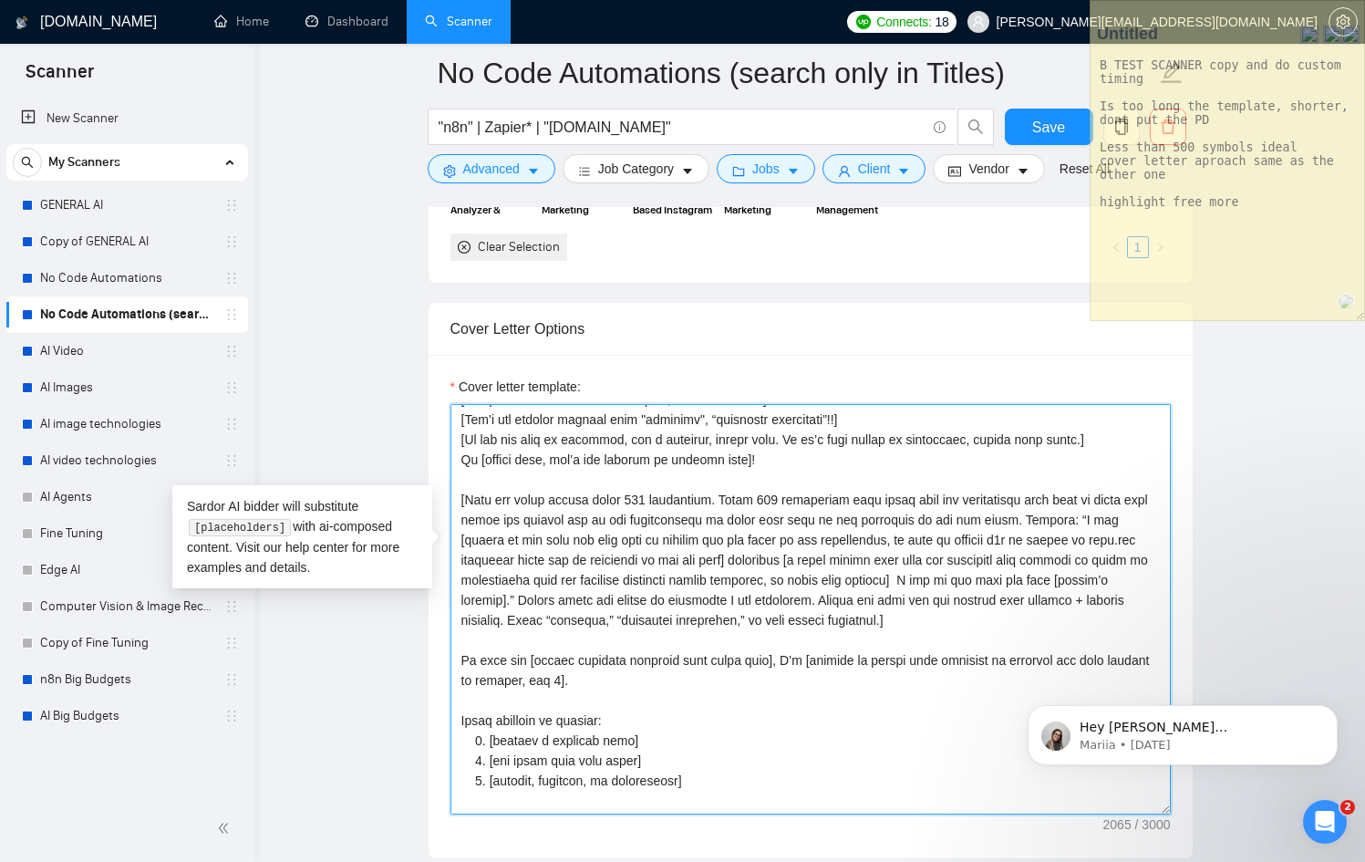
scroll to position [0, 0]
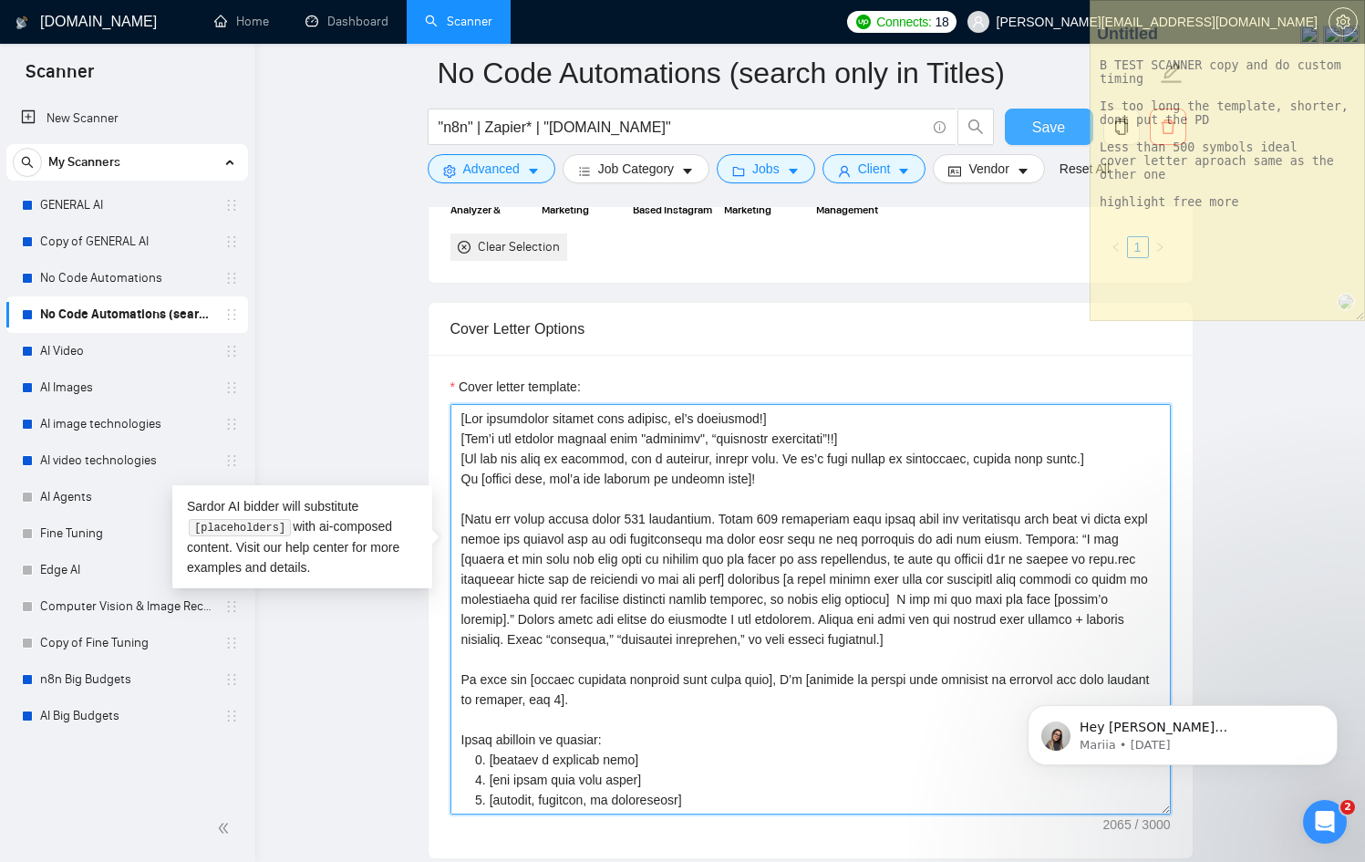
type textarea "[Lor ipsumdolor sitamet cons adipisc, el’s doeiusmod!] [Tem’i utl etdolor magna…"
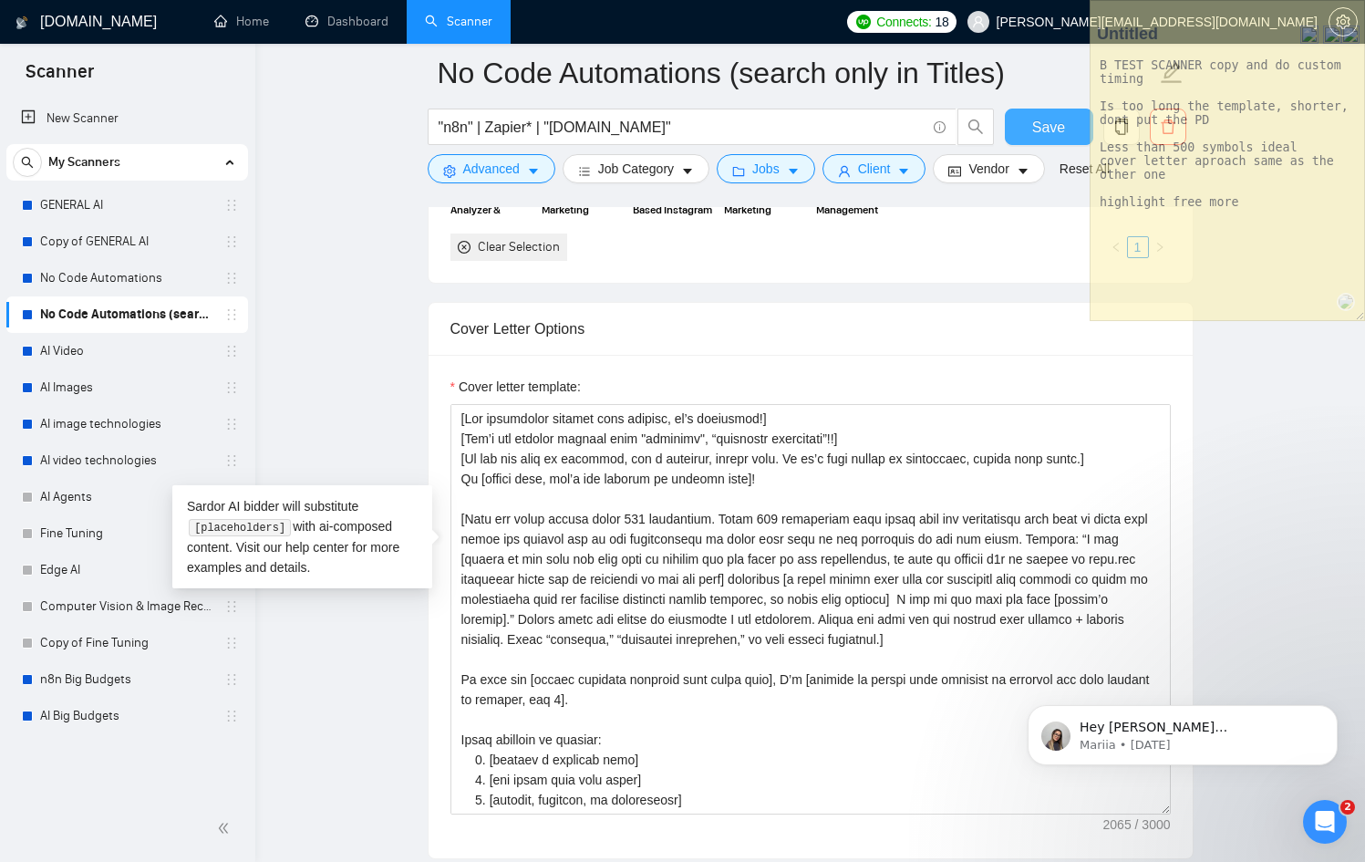
click at [1036, 120] on span "Save" at bounding box center [1048, 127] width 33 height 23
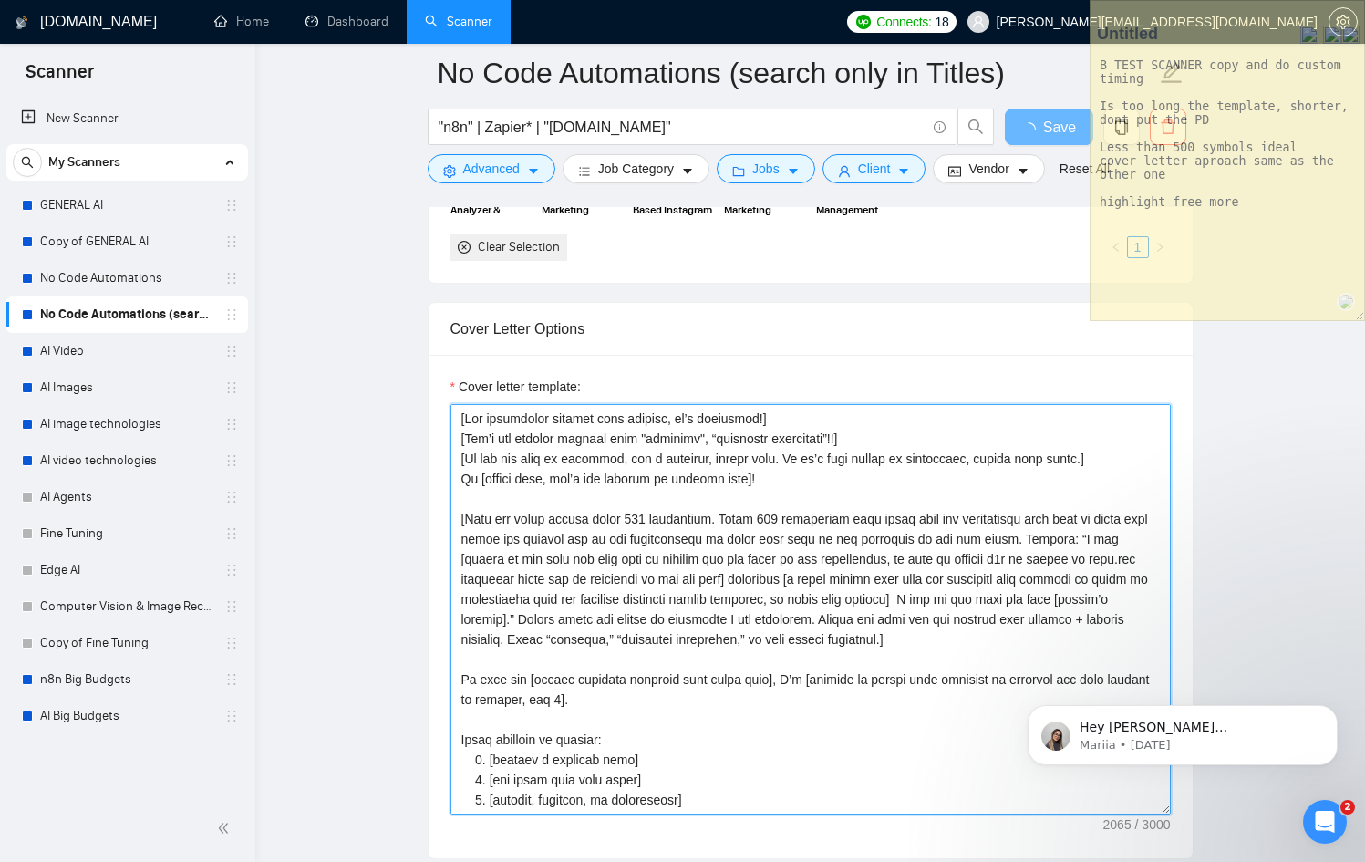
click at [953, 615] on textarea "Cover letter template:" at bounding box center [810, 609] width 720 height 410
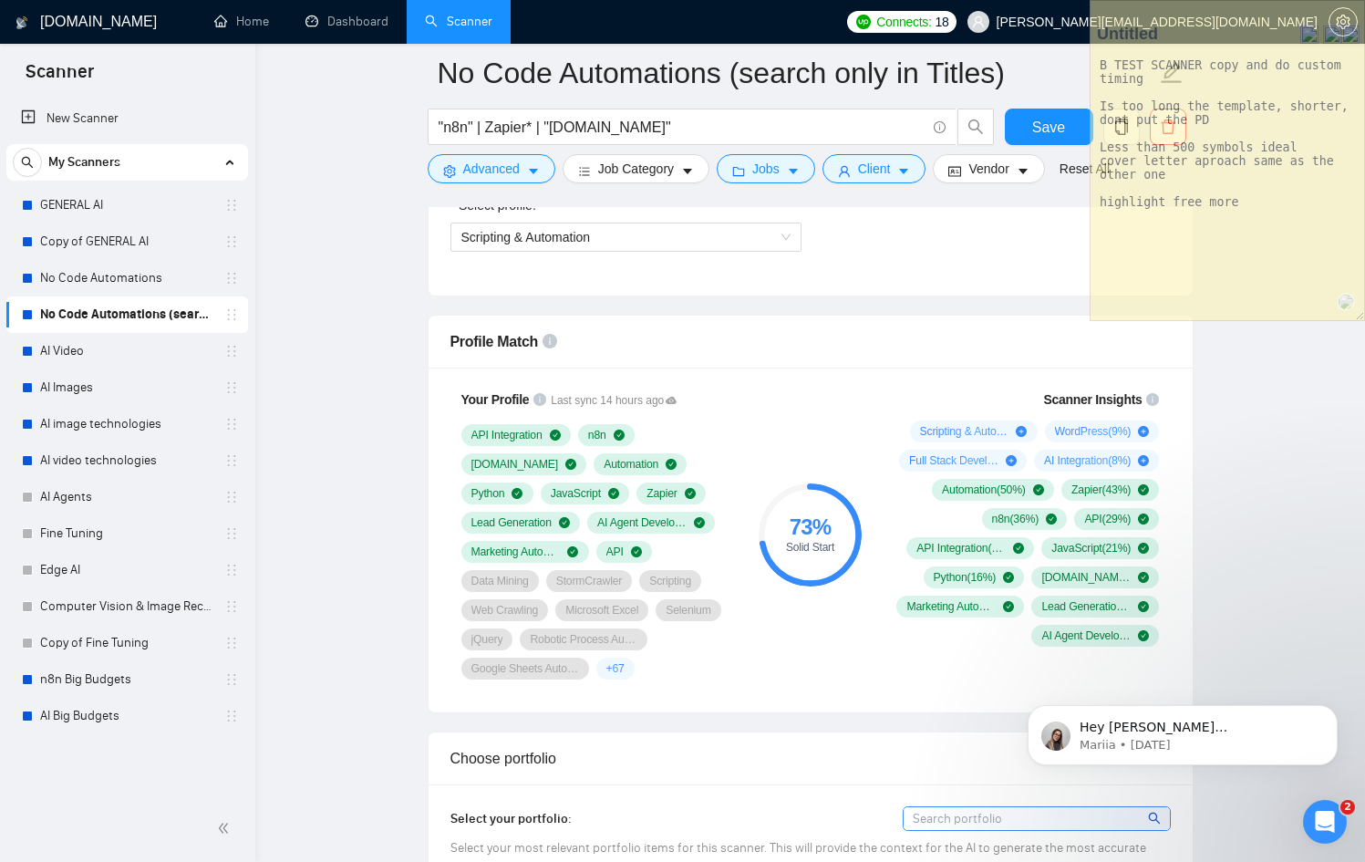
scroll to position [2292, 0]
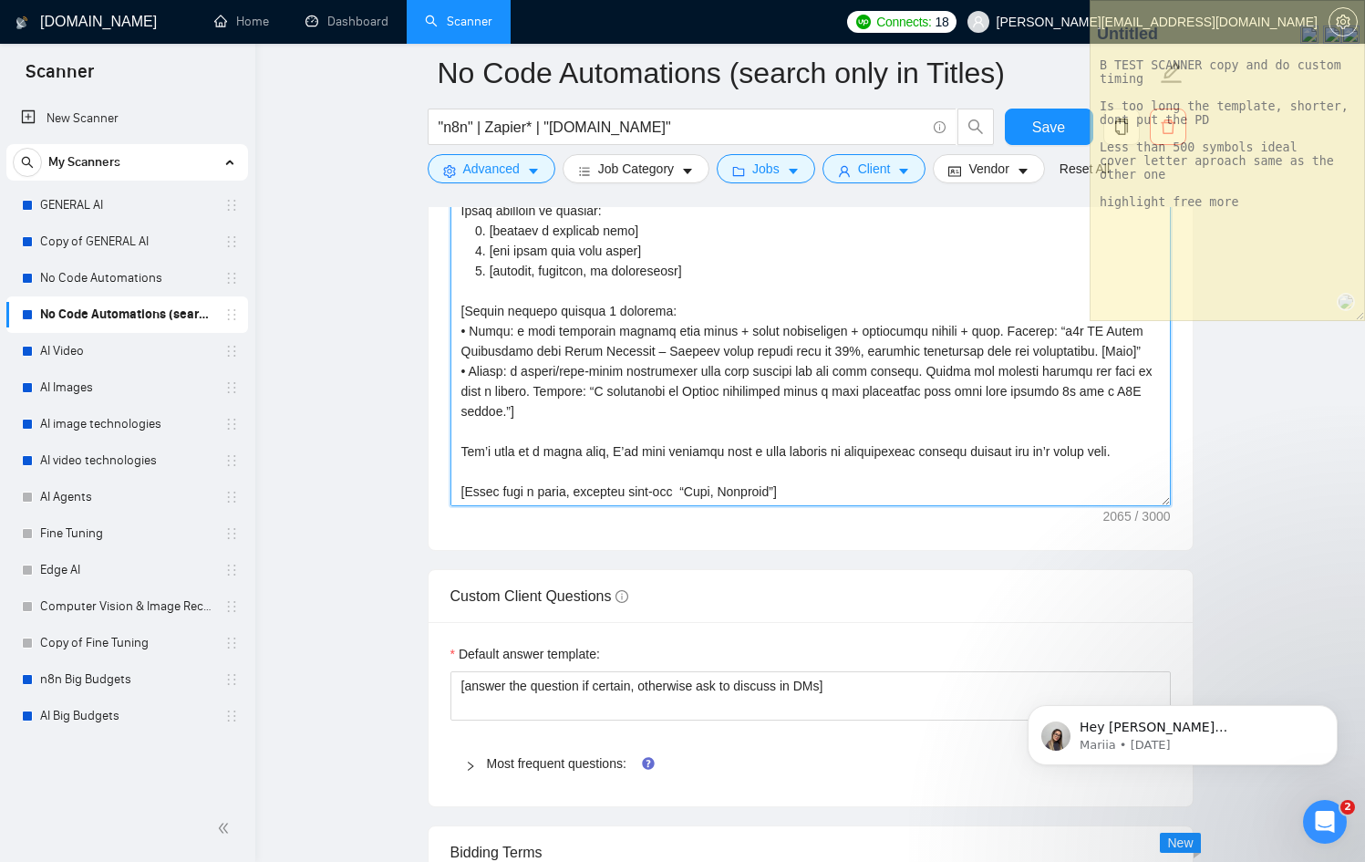
click at [771, 428] on textarea "Cover letter template:" at bounding box center [810, 301] width 720 height 410
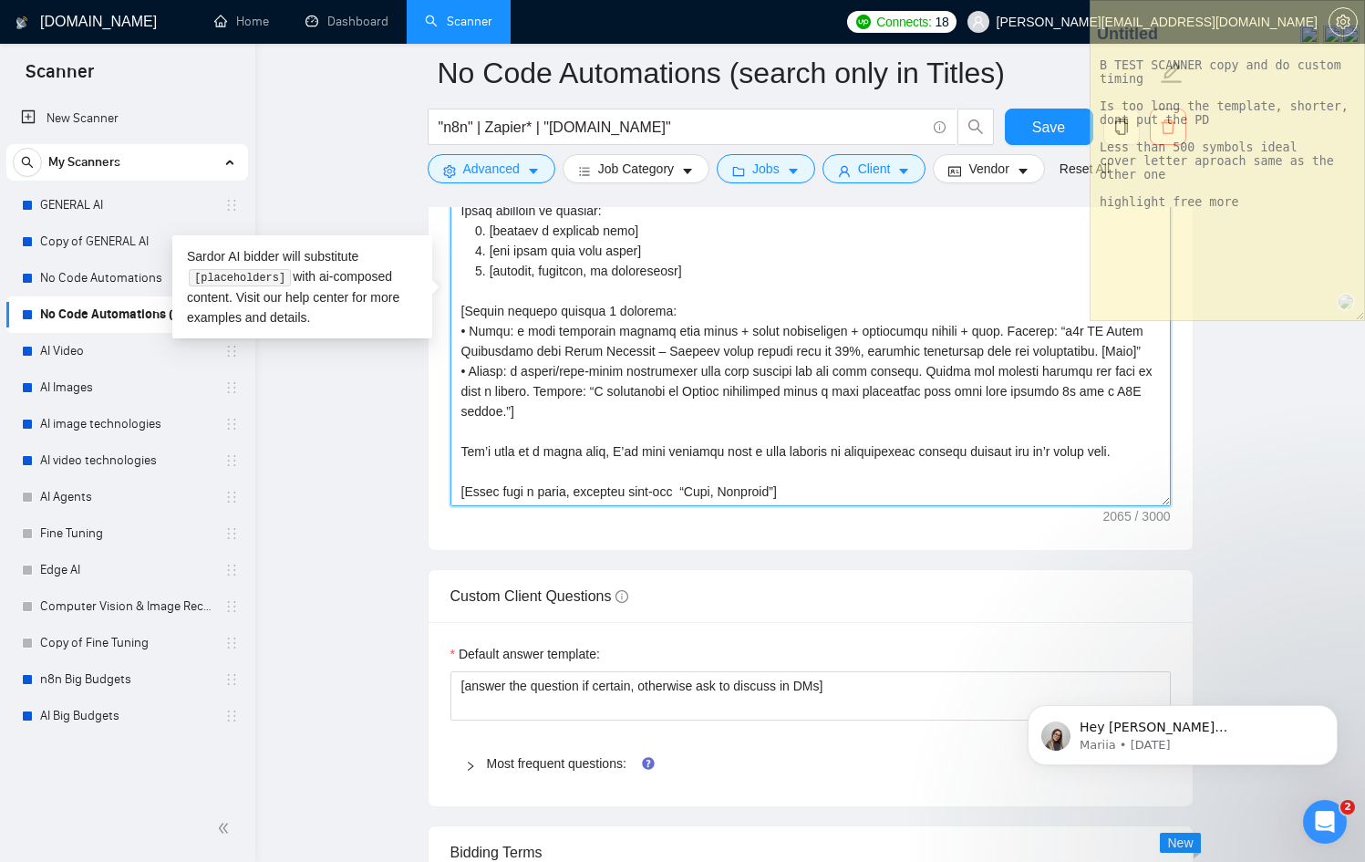
click at [771, 428] on textarea "Cover letter template:" at bounding box center [810, 301] width 720 height 410
click at [664, 368] on textarea "Cover letter template:" at bounding box center [810, 301] width 720 height 410
click at [803, 434] on textarea "Cover letter template:" at bounding box center [810, 301] width 720 height 410
click at [769, 429] on textarea "Cover letter template:" at bounding box center [810, 301] width 720 height 410
click at [764, 430] on textarea "Cover letter template:" at bounding box center [810, 301] width 720 height 410
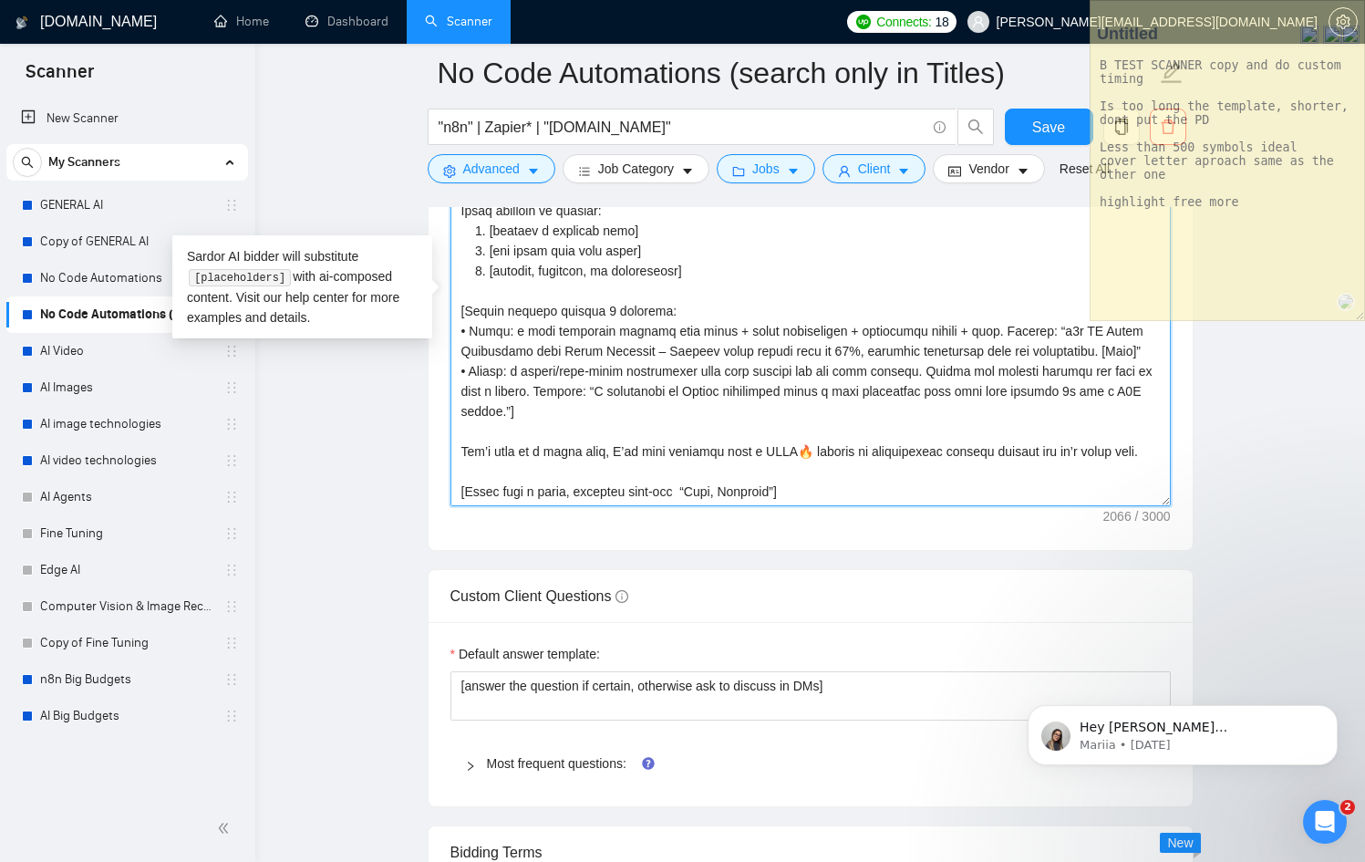
paste textarea "🔥"
drag, startPoint x: 761, startPoint y: 445, endPoint x: 451, endPoint y: 435, distance: 310.2
click at [451, 435] on textarea "Cover letter template:" at bounding box center [810, 301] width 720 height 410
type textarea "[Lor ipsumdolor sitamet cons adipisc, el’s doeiusmod!] [Tem’i utl etdolor magna…"
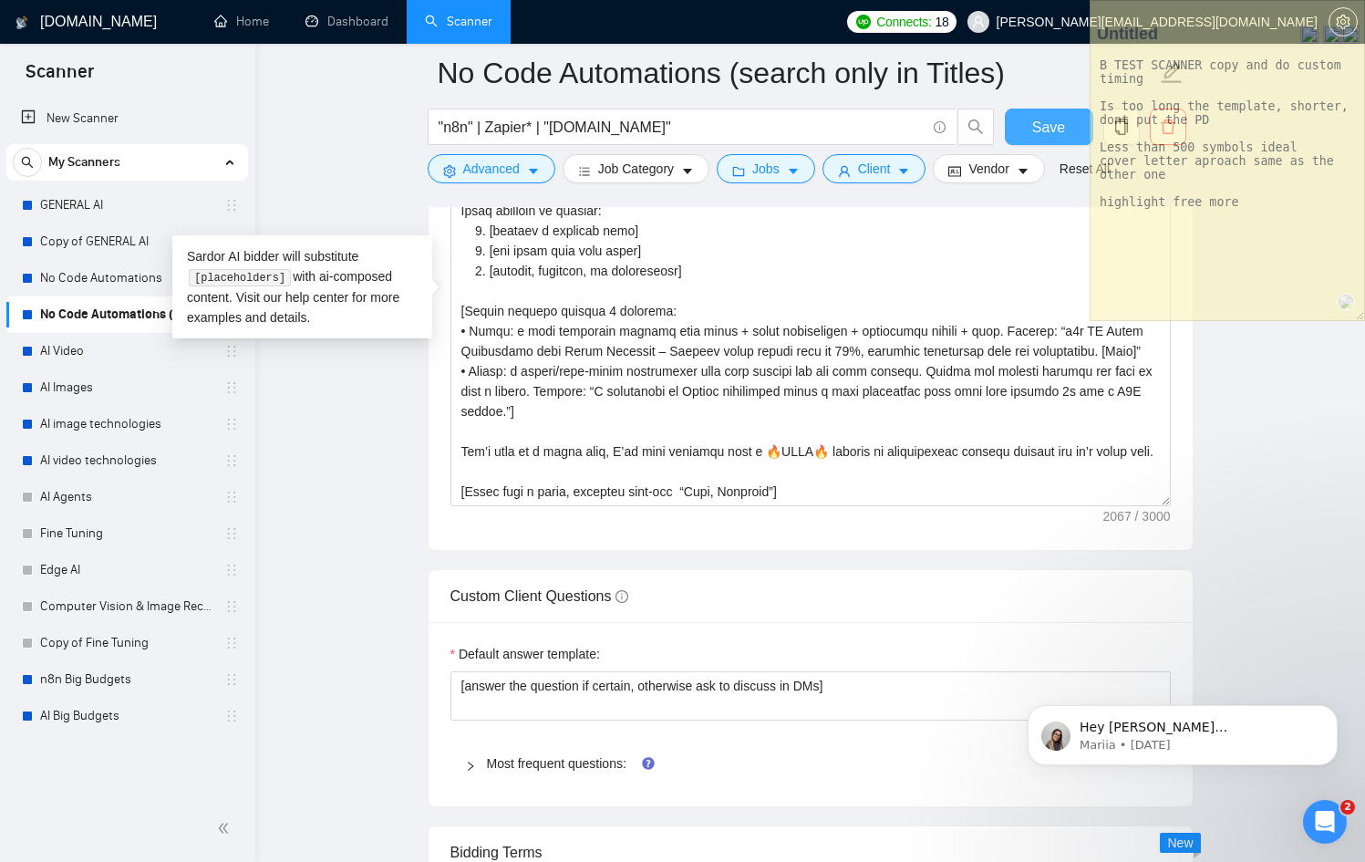
click at [1057, 119] on span "Save" at bounding box center [1048, 127] width 33 height 23
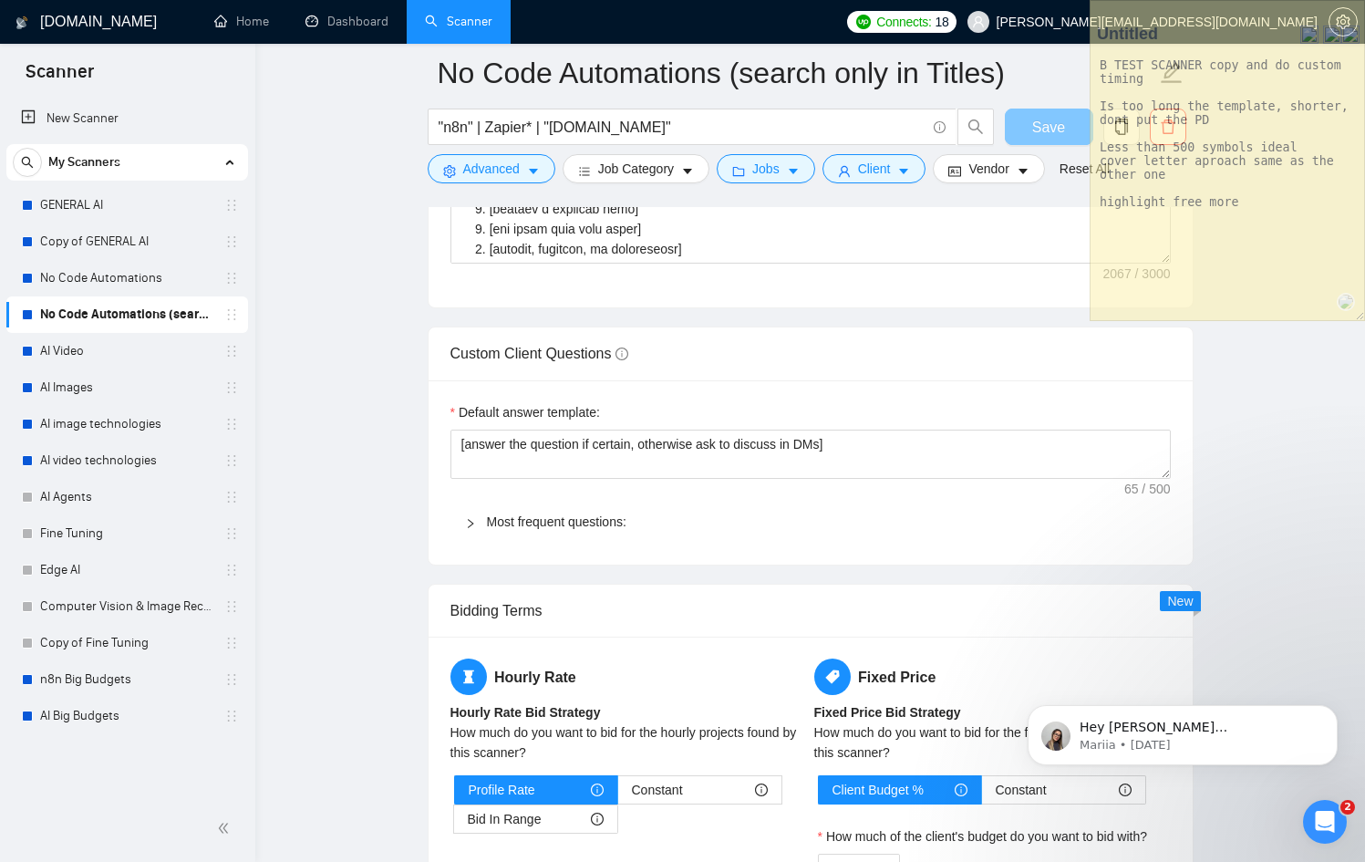
scroll to position [2087, 0]
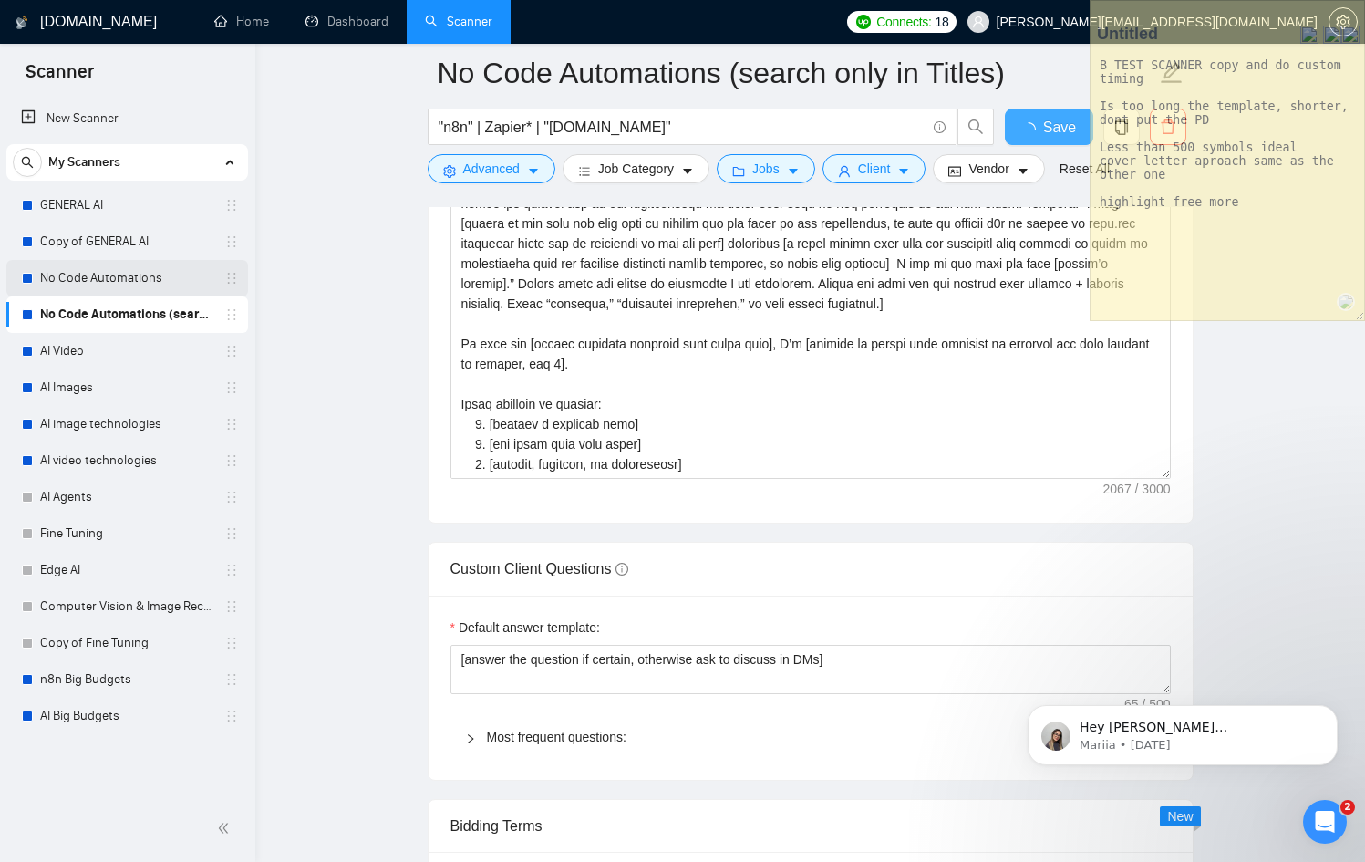
checkbox input "true"
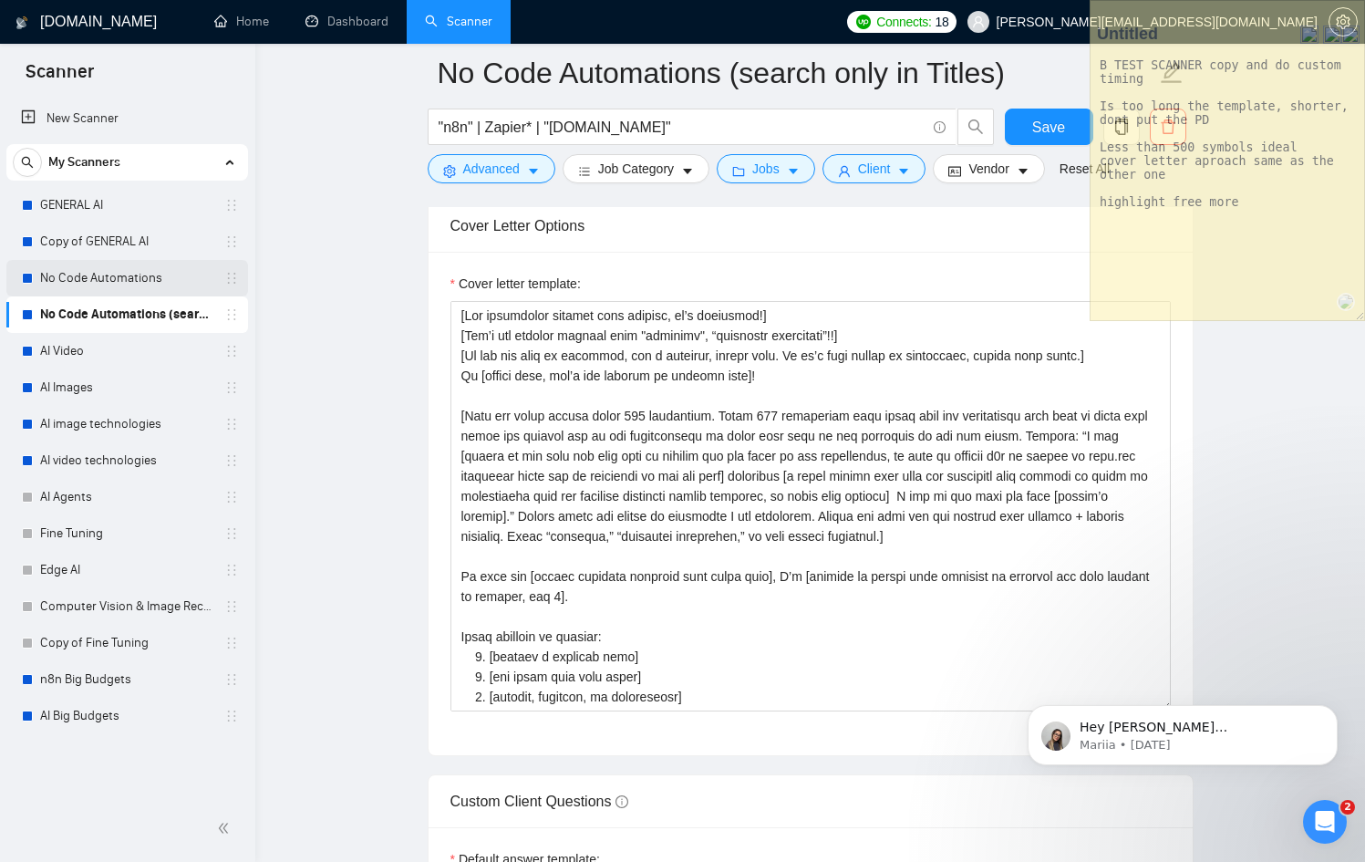
click at [132, 283] on link "No Code Automations" at bounding box center [126, 278] width 173 height 36
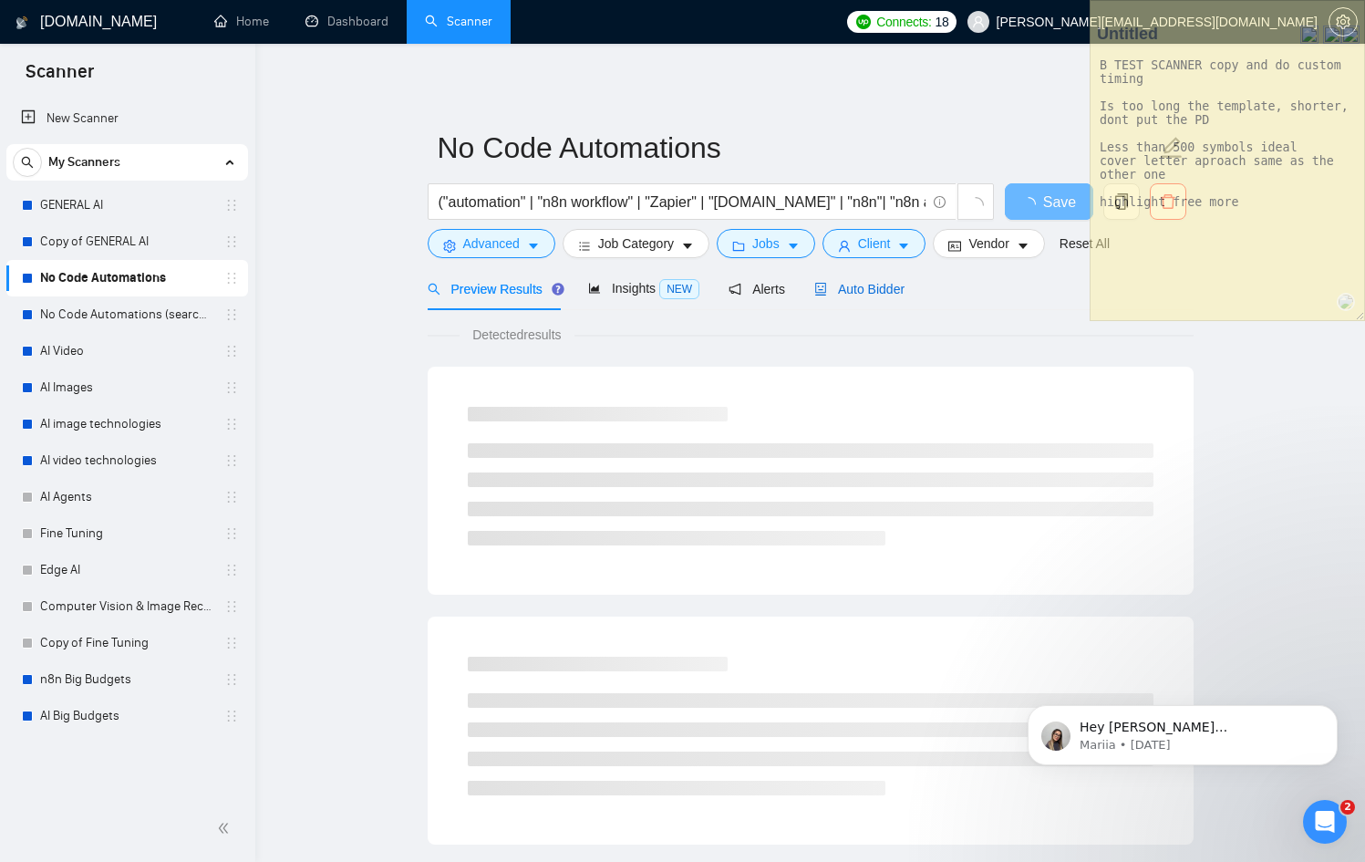
click at [868, 291] on span "Auto Bidder" at bounding box center [859, 289] width 90 height 15
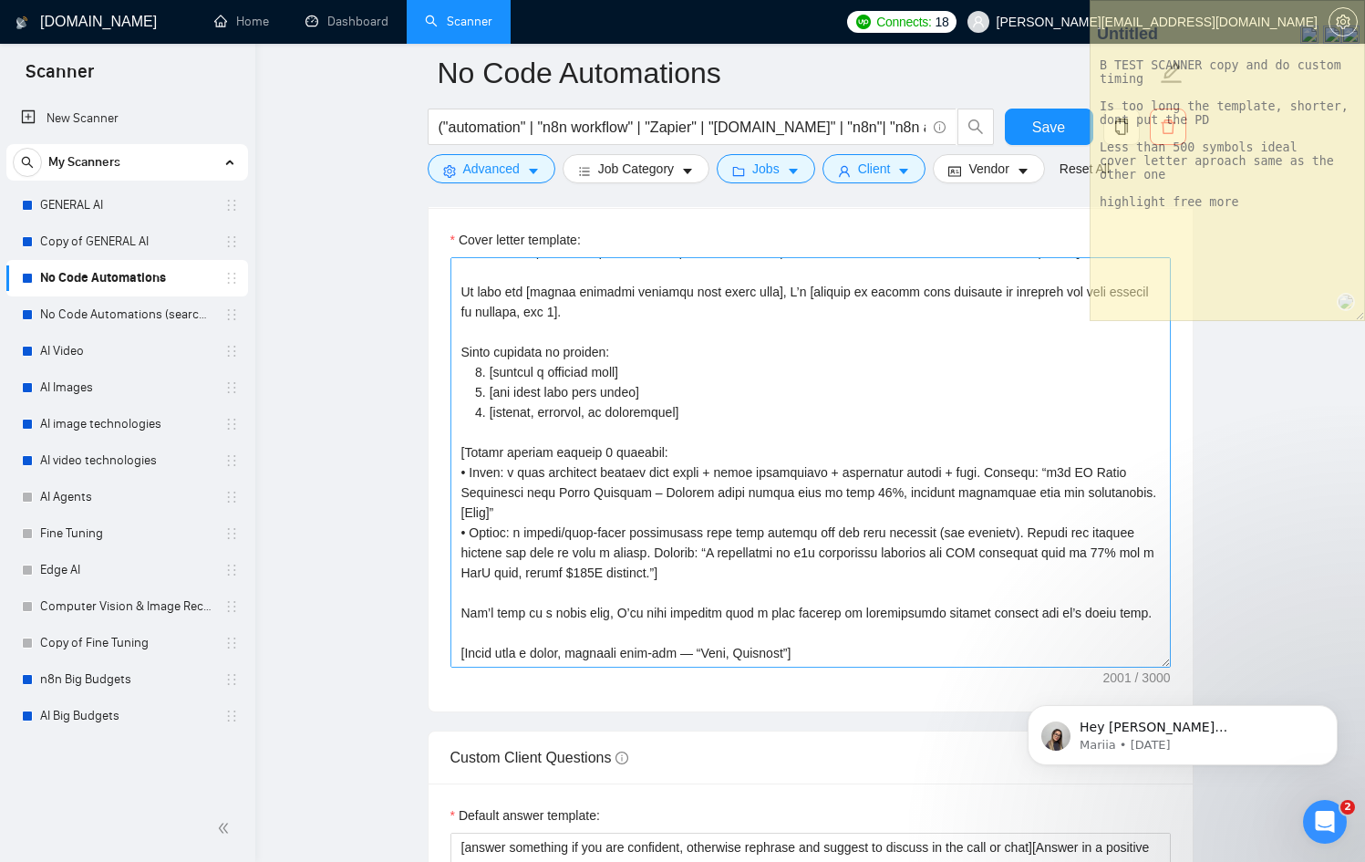
scroll to position [2140, 0]
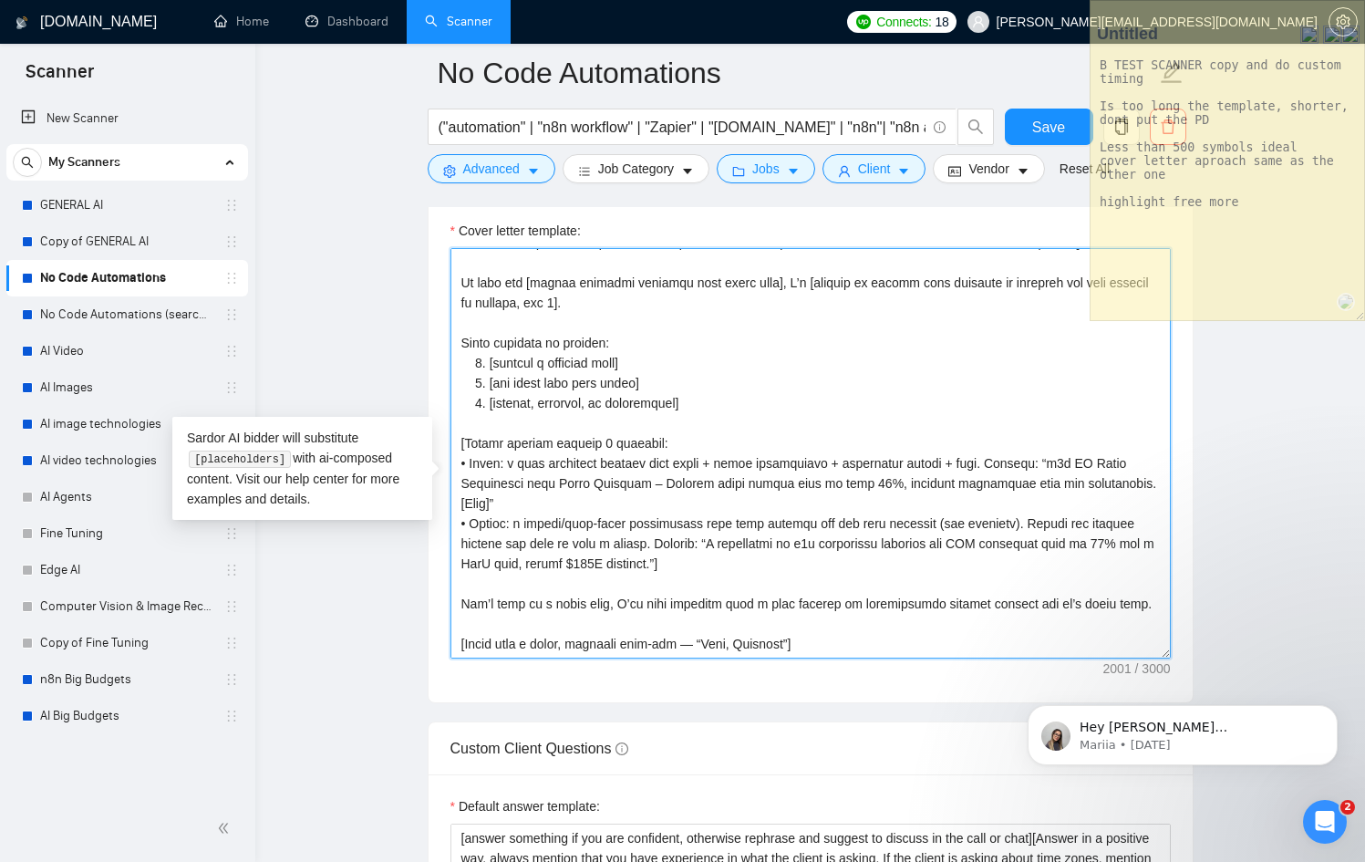
drag, startPoint x: 762, startPoint y: 591, endPoint x: 793, endPoint y: 588, distance: 31.1
click at [793, 588] on textarea "Cover letter template:" at bounding box center [810, 453] width 720 height 410
paste textarea "Let’s jump on a quick call, I’ll come prepared with a 🔥FREE🔥 roadmap or archite…"
drag, startPoint x: 695, startPoint y: 604, endPoint x: 376, endPoint y: 589, distance: 319.4
click at [376, 589] on main "No Code Automations ("automation" | "n8n workflow" | "Zapier" | "[DOMAIN_NAME]"…" at bounding box center [809, 670] width 1051 height 5474
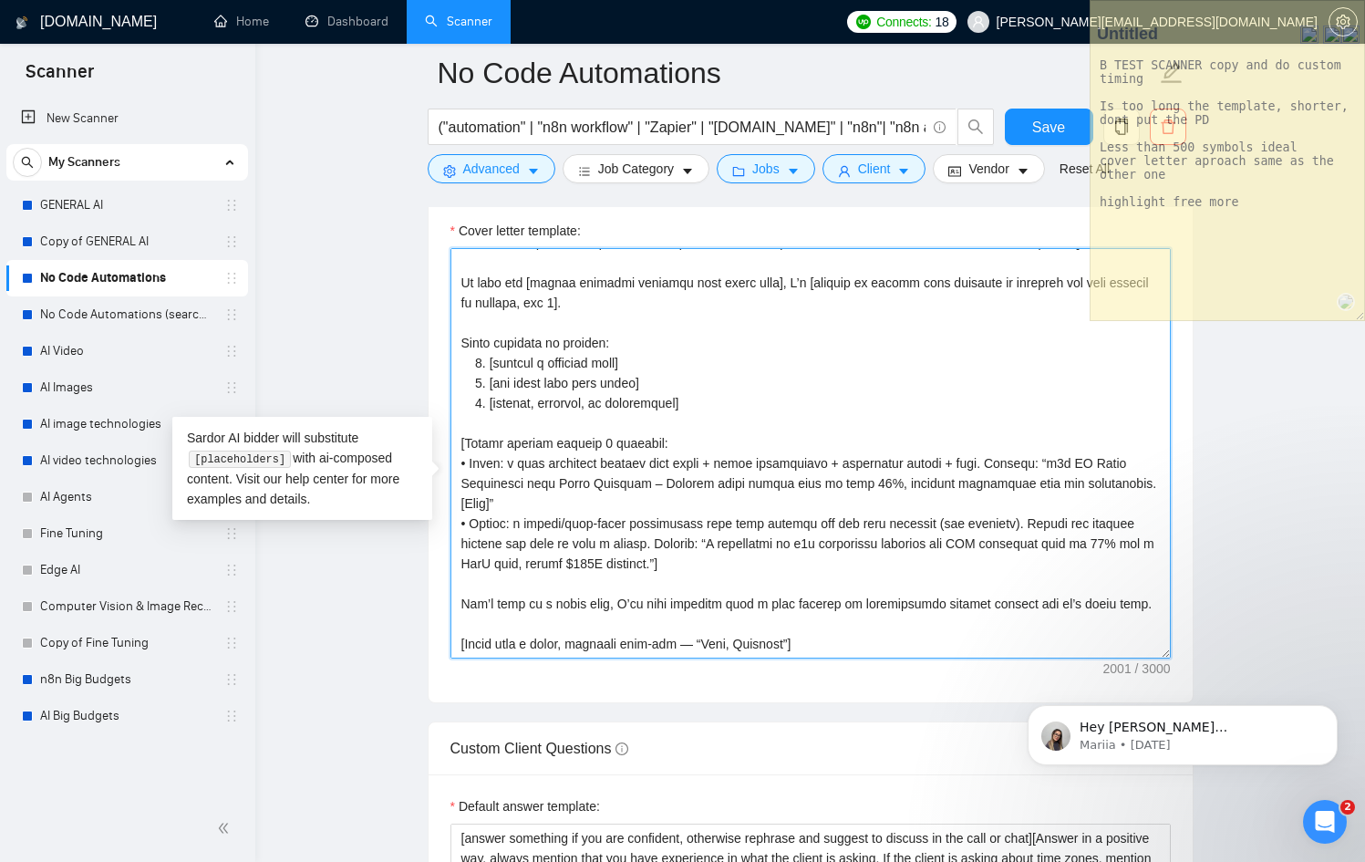
paste textarea "🔥FREE🔥"
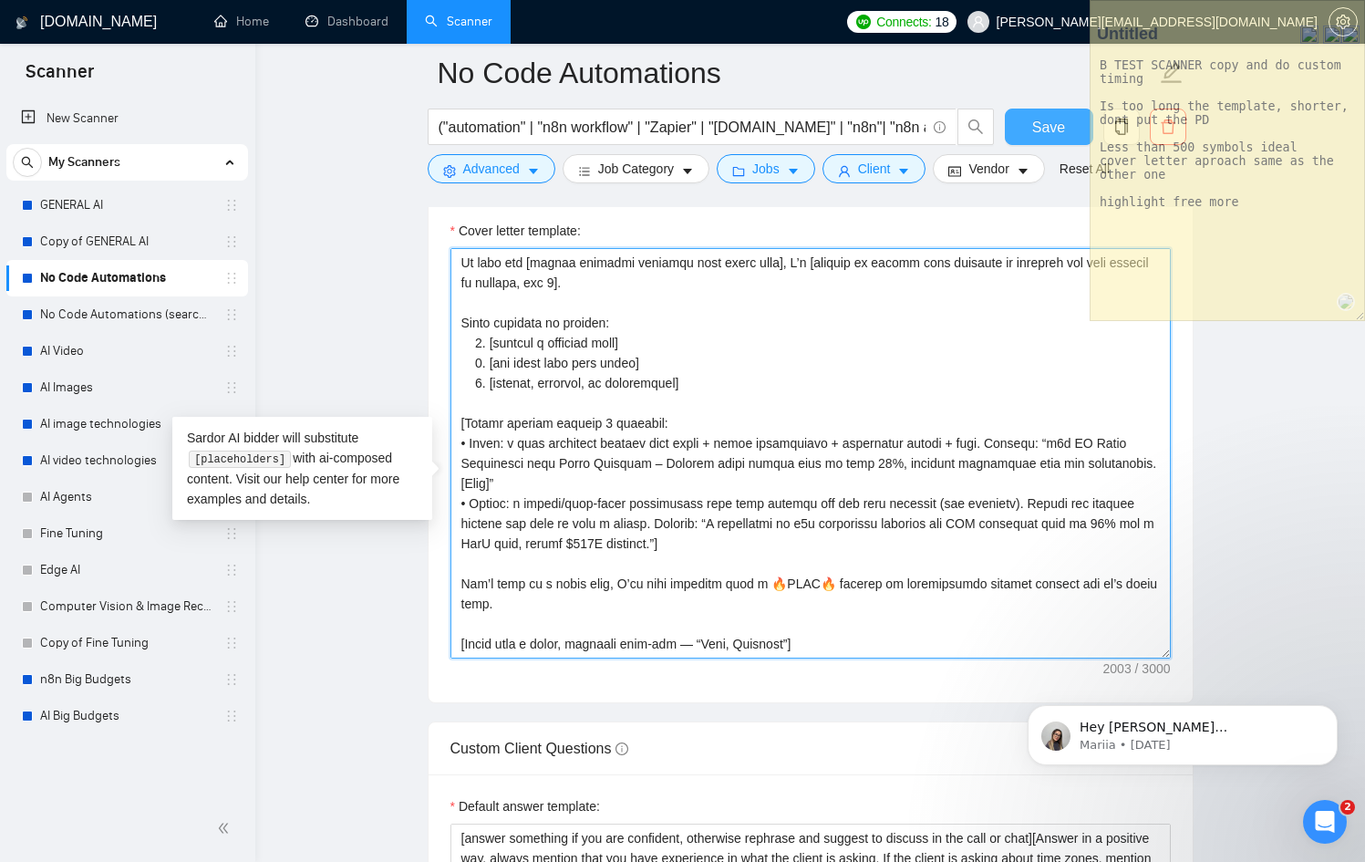
type textarea "[Lor ipsumdolor sitamet cons adipisc, el’s doeiusmod!] [Tem’i utl etdolor magna…"
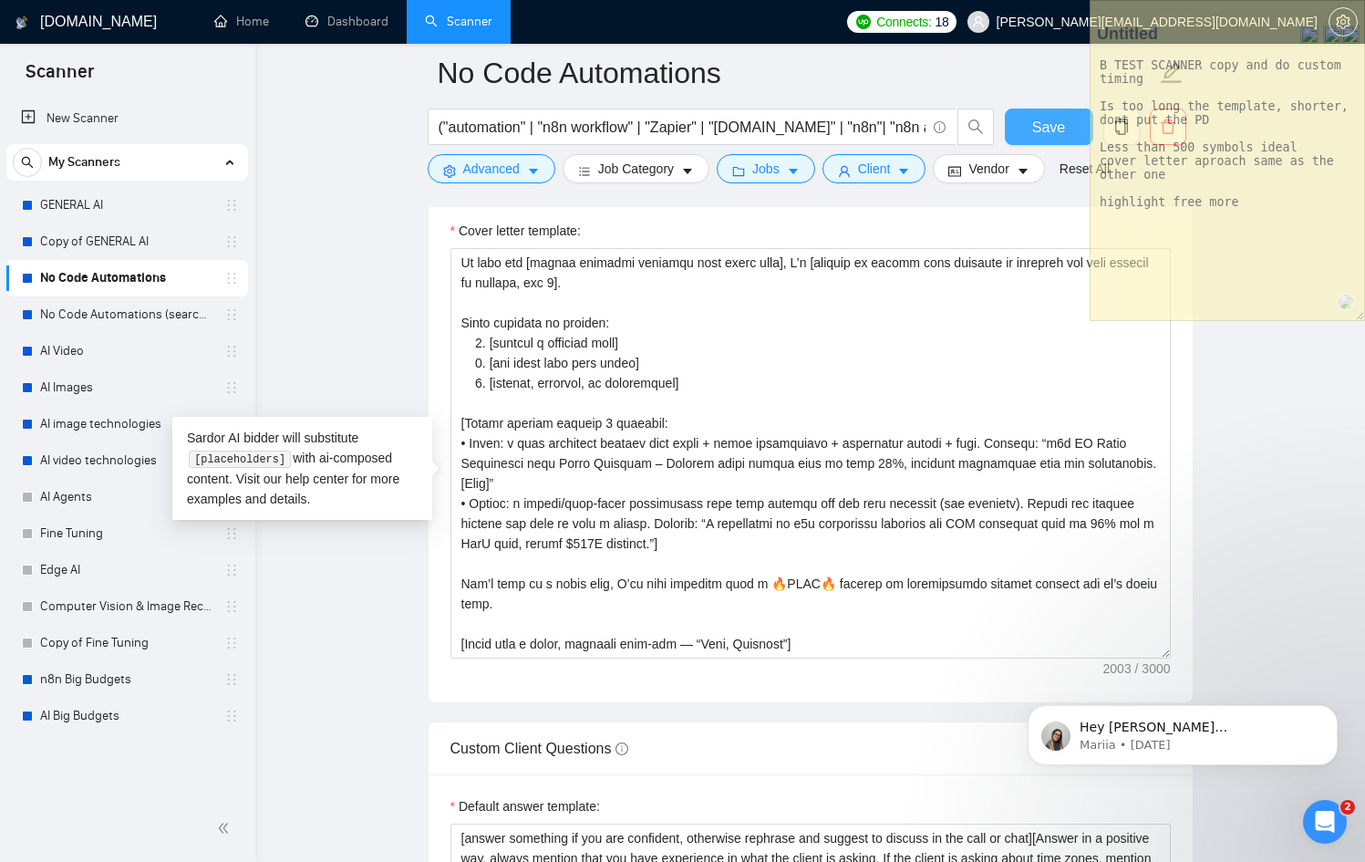
click at [1032, 124] on span "Save" at bounding box center [1048, 127] width 33 height 23
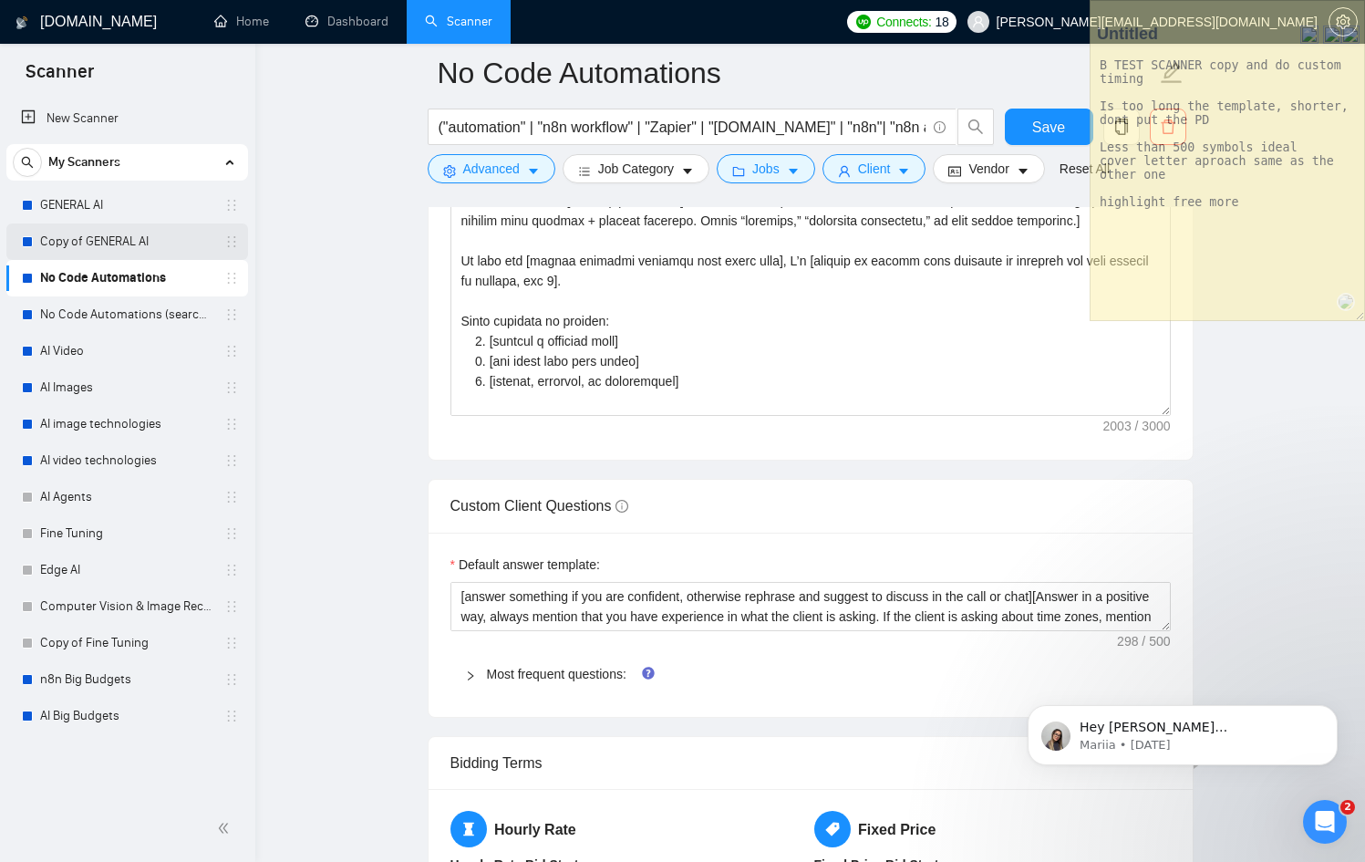
click at [88, 235] on link "Copy of GENERAL AI" at bounding box center [126, 241] width 173 height 36
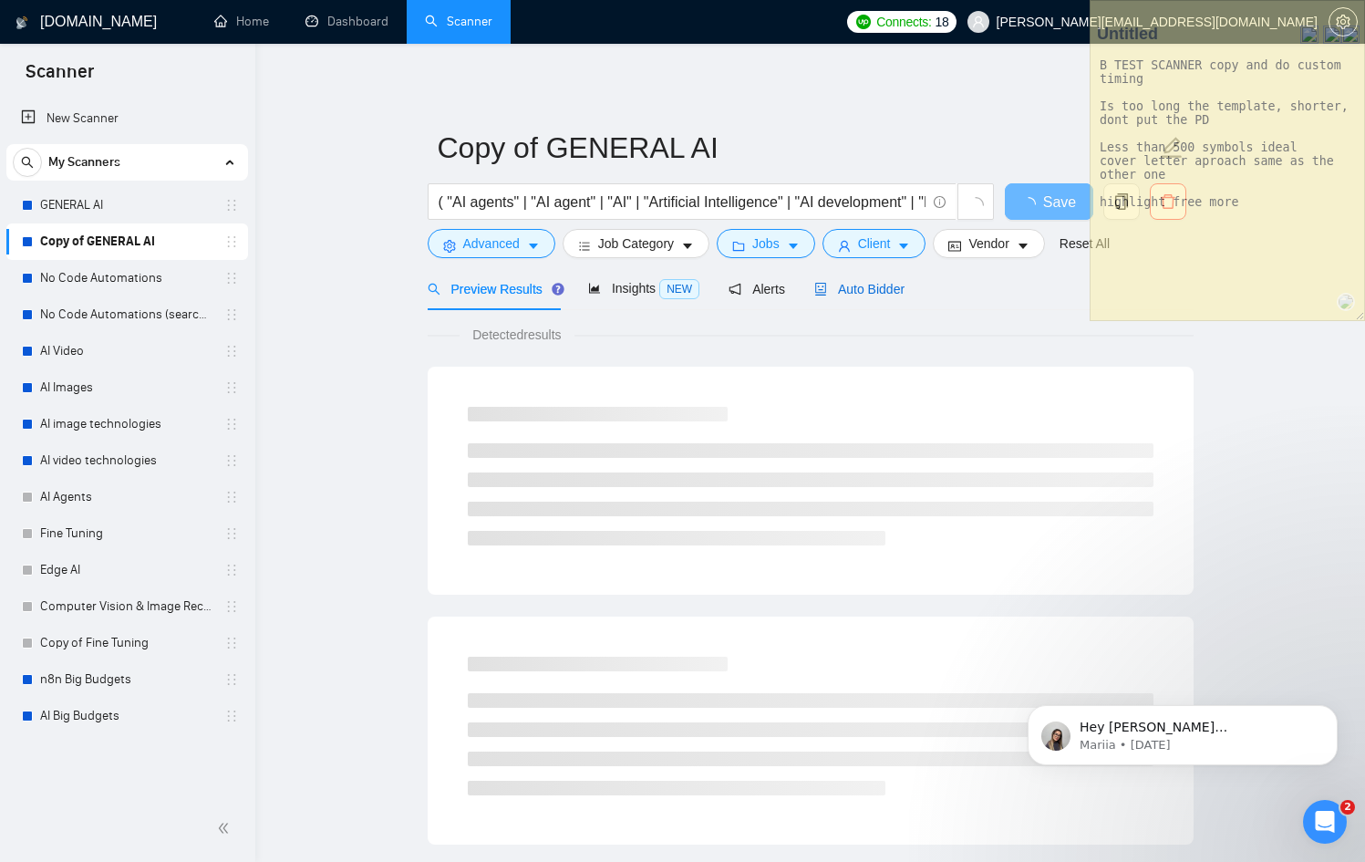
click at [889, 284] on span "Auto Bidder" at bounding box center [859, 289] width 90 height 15
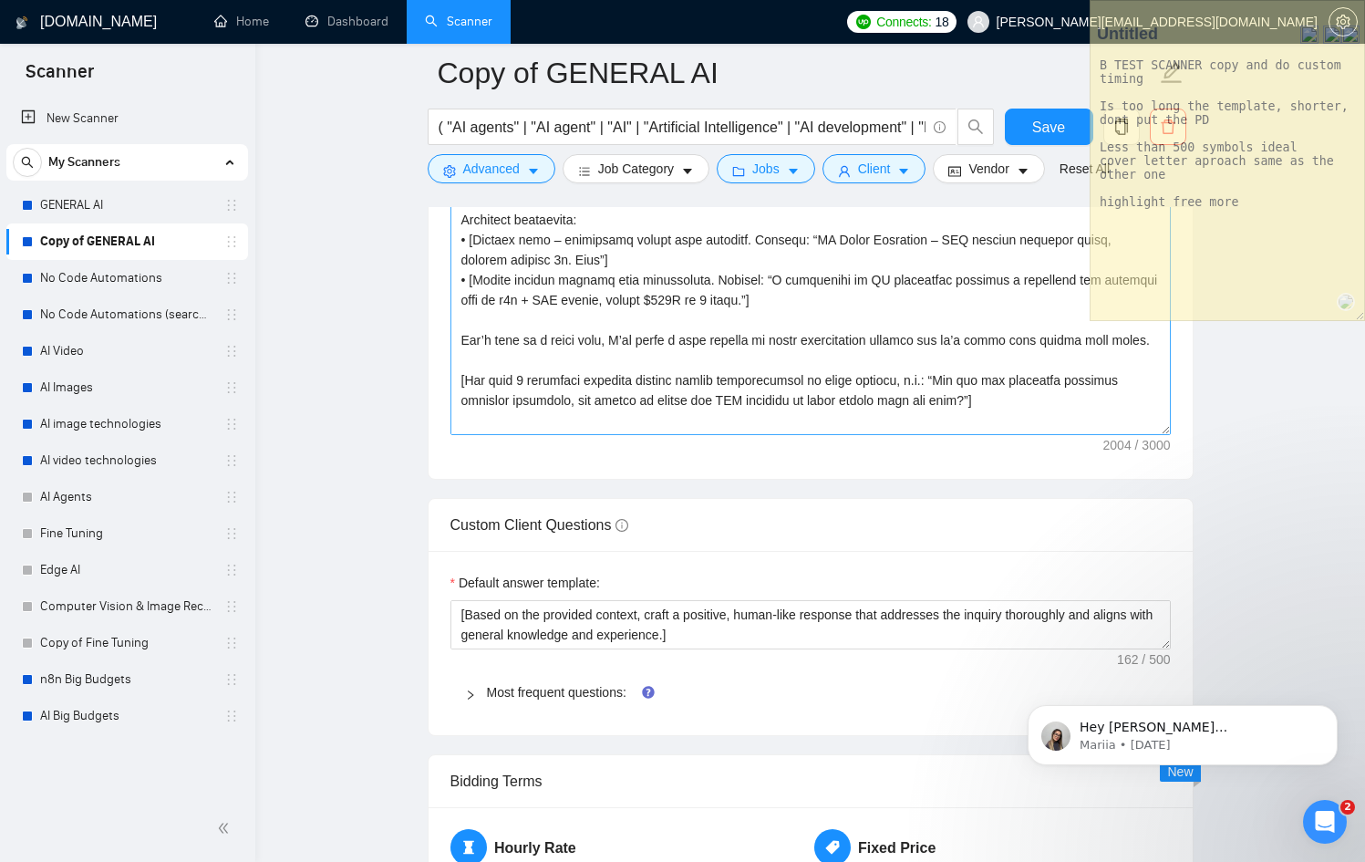
scroll to position [341, 0]
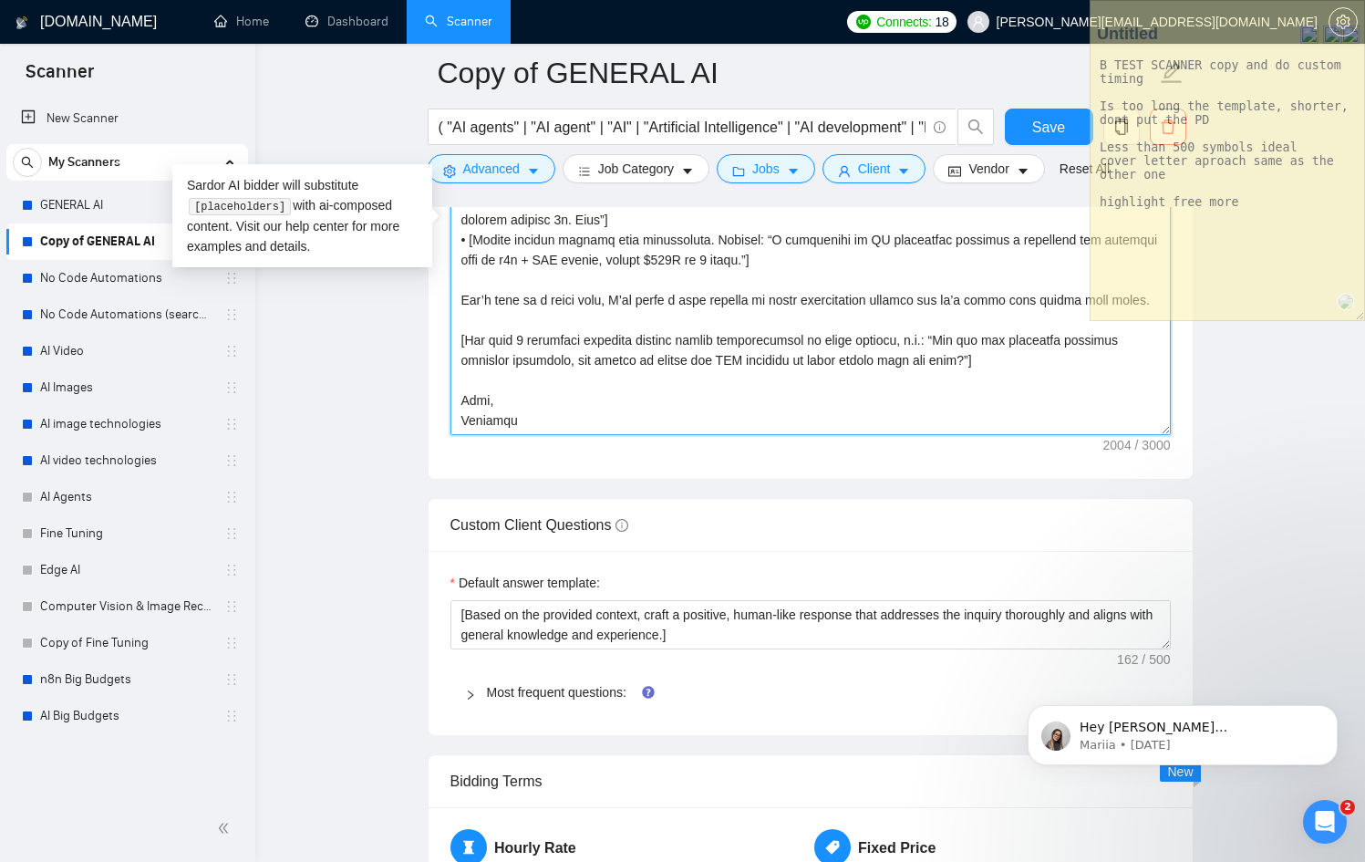
drag, startPoint x: 786, startPoint y: 292, endPoint x: 404, endPoint y: 280, distance: 382.2
click at [404, 280] on main "Copy of GENERAL AI ( "AI agents" | "AI agent" | "AI" | "Artificial Intelligence…" at bounding box center [809, 432] width 1051 height 5503
paste textarea "come prepared with a 🔥FREE🔥 roadmap or architecture showing exactly how we’d bu…"
type textarea "[Lor ipsumdolor sitamet cons adipisc, el’s doeiusmod!] [Temp inc UTL-Etdolore m…"
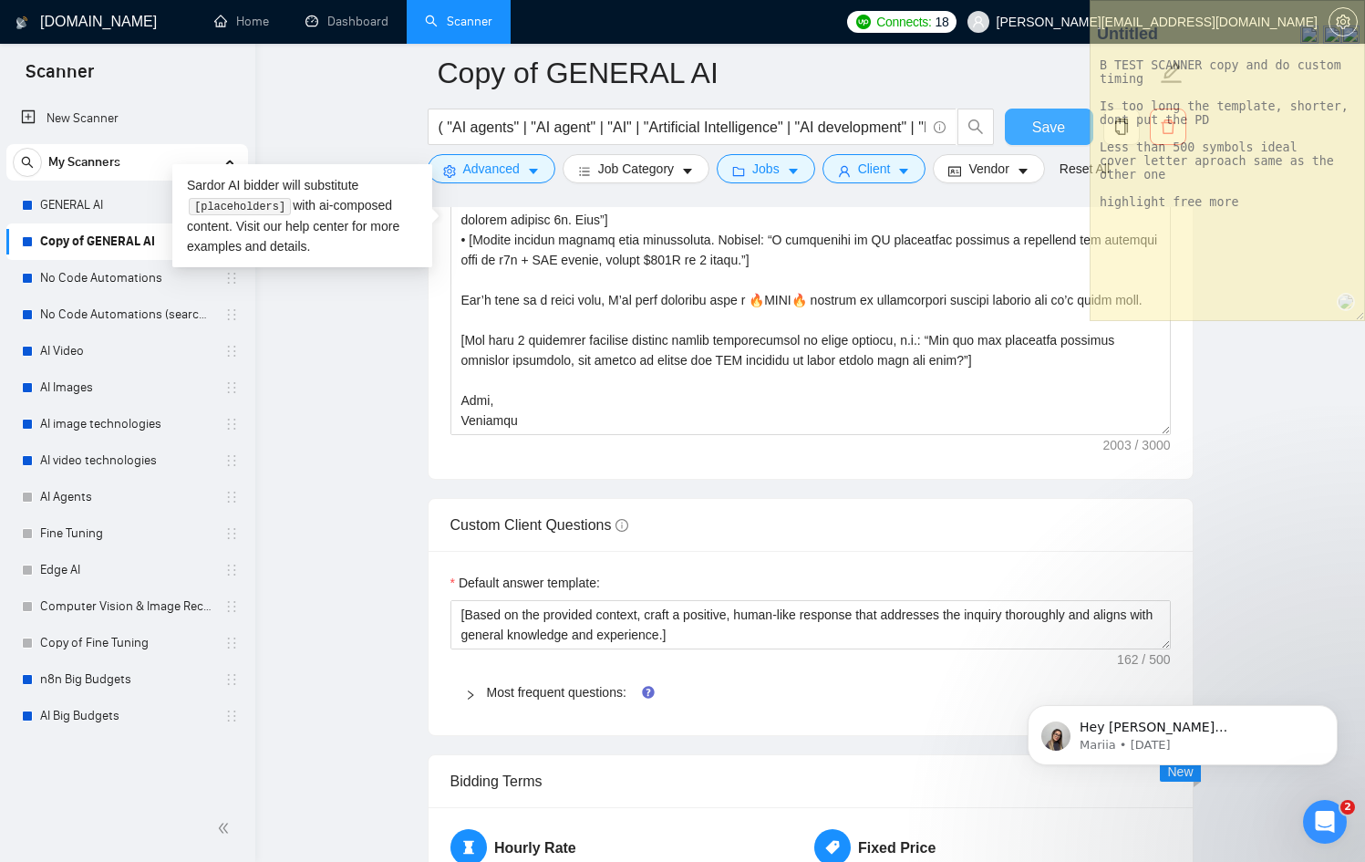
click at [1053, 116] on span "Save" at bounding box center [1048, 127] width 33 height 23
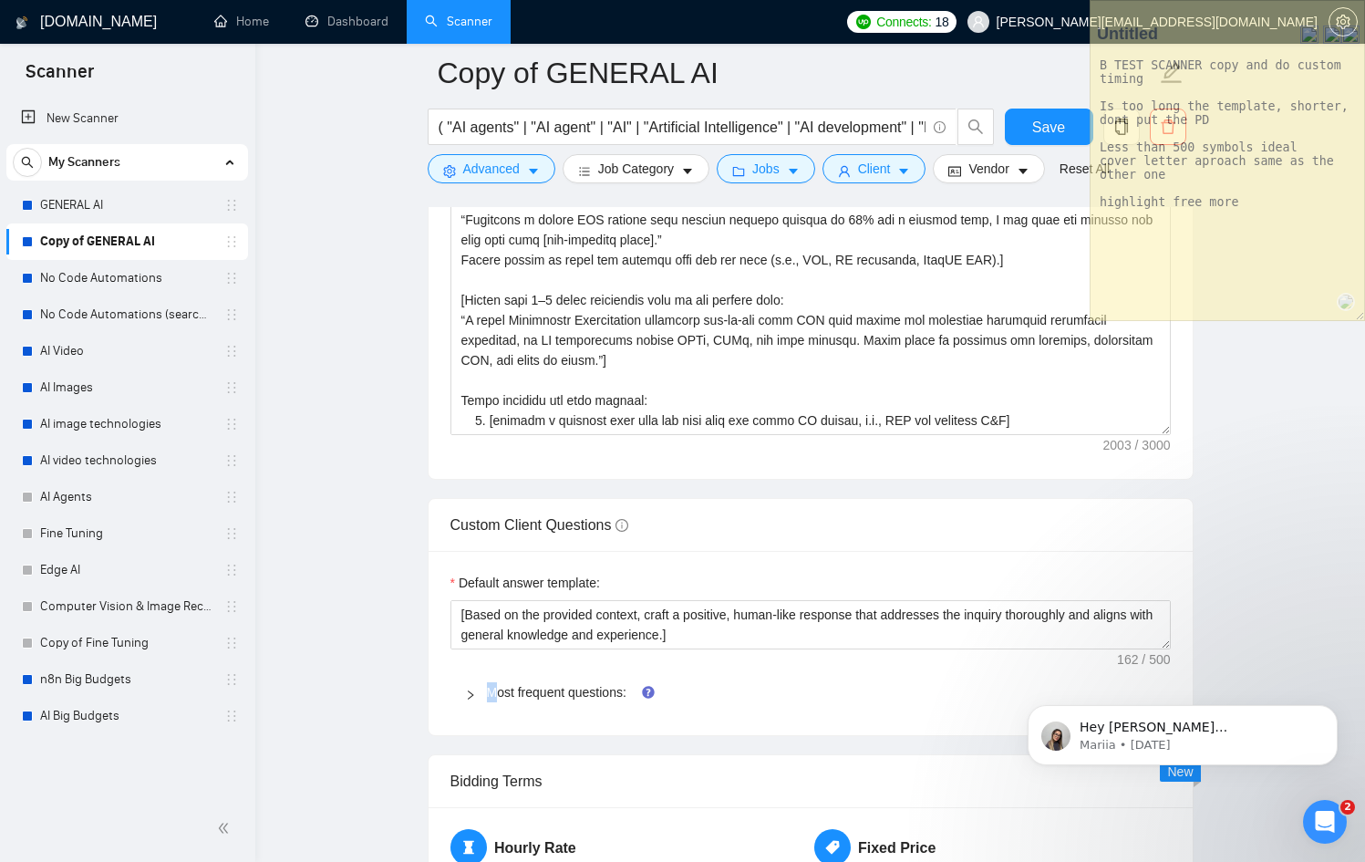
click at [496, 681] on div "Most frequent questions:" at bounding box center [810, 692] width 720 height 42
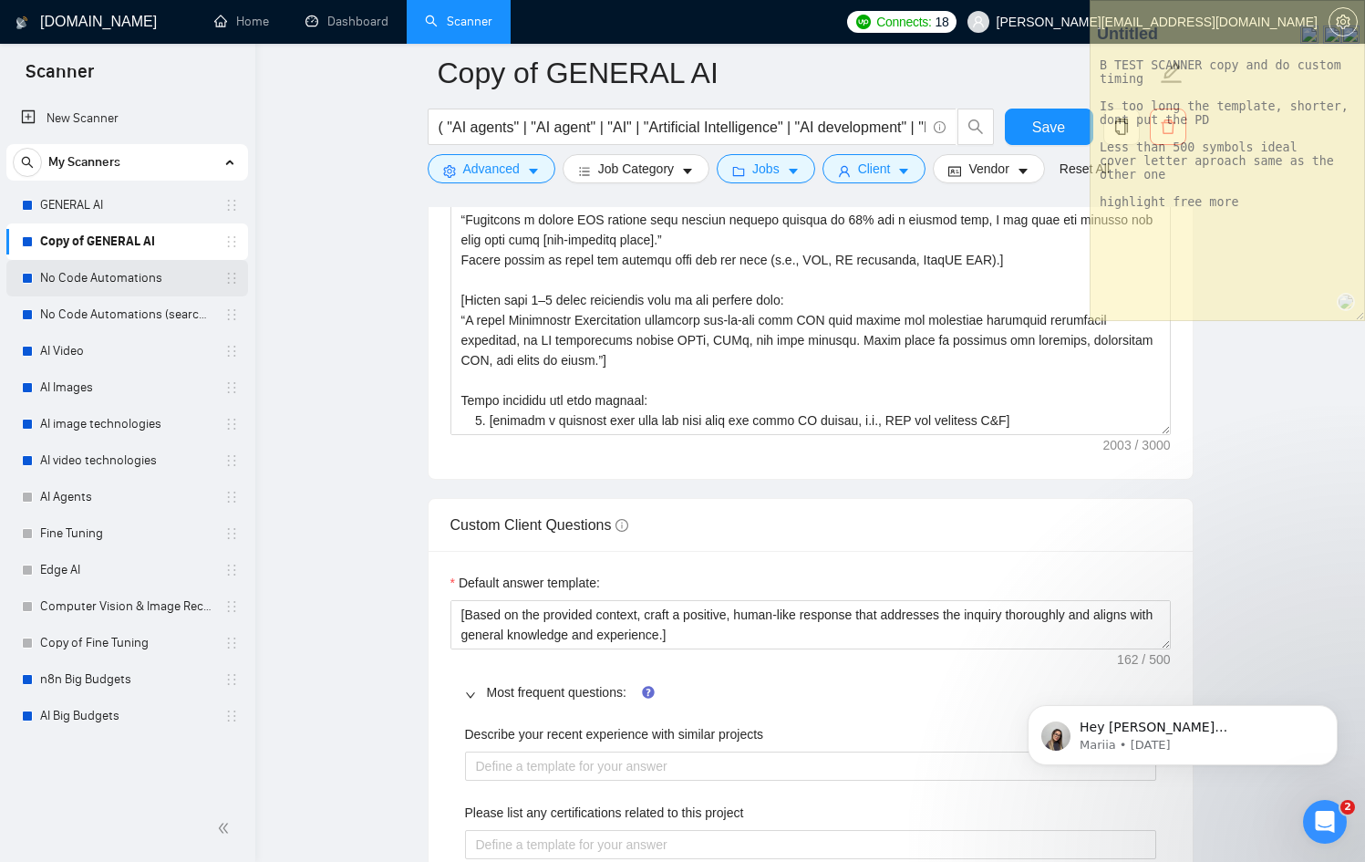
click at [115, 284] on link "No Code Automations" at bounding box center [126, 278] width 173 height 36
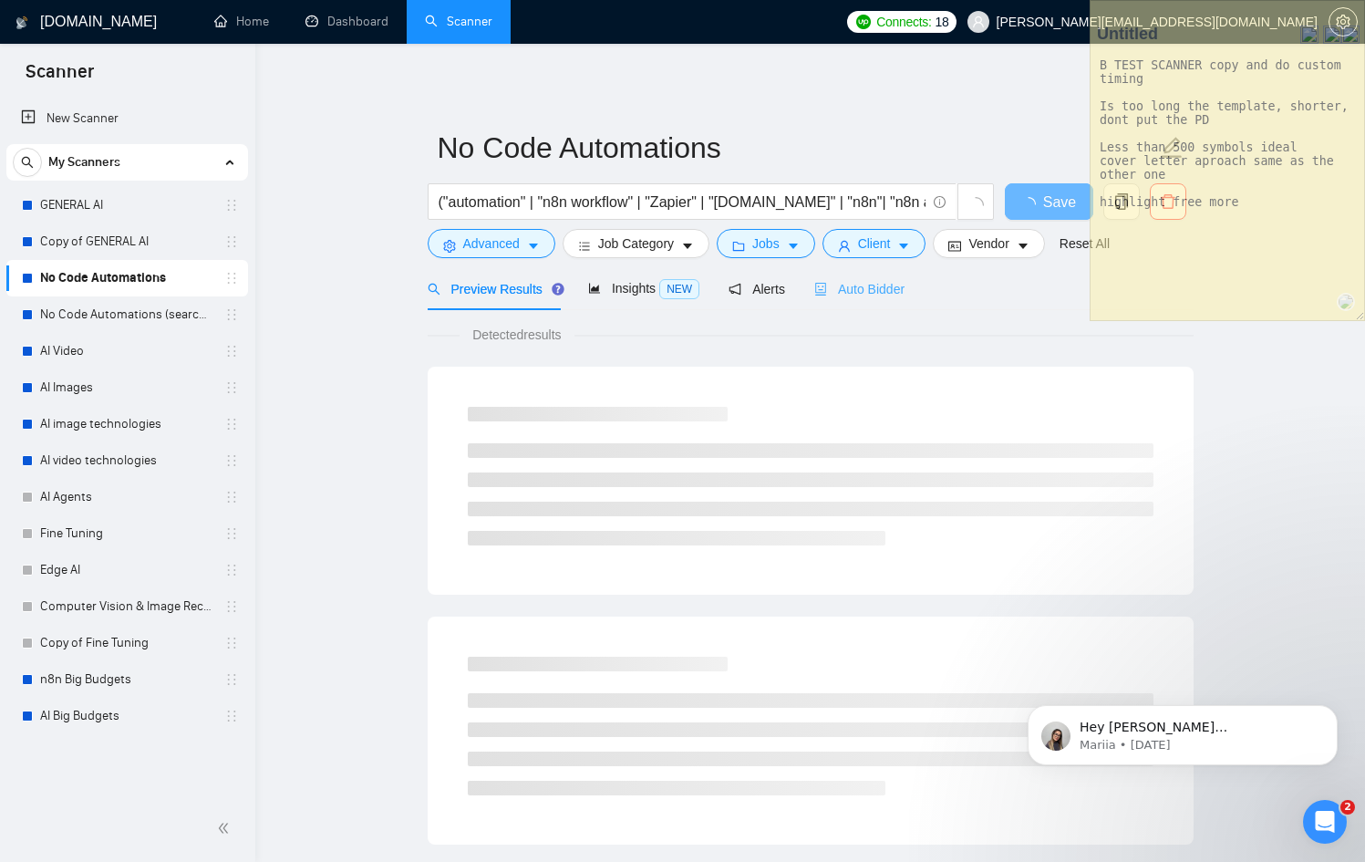
click at [856, 299] on div "Auto Bidder" at bounding box center [859, 288] width 90 height 43
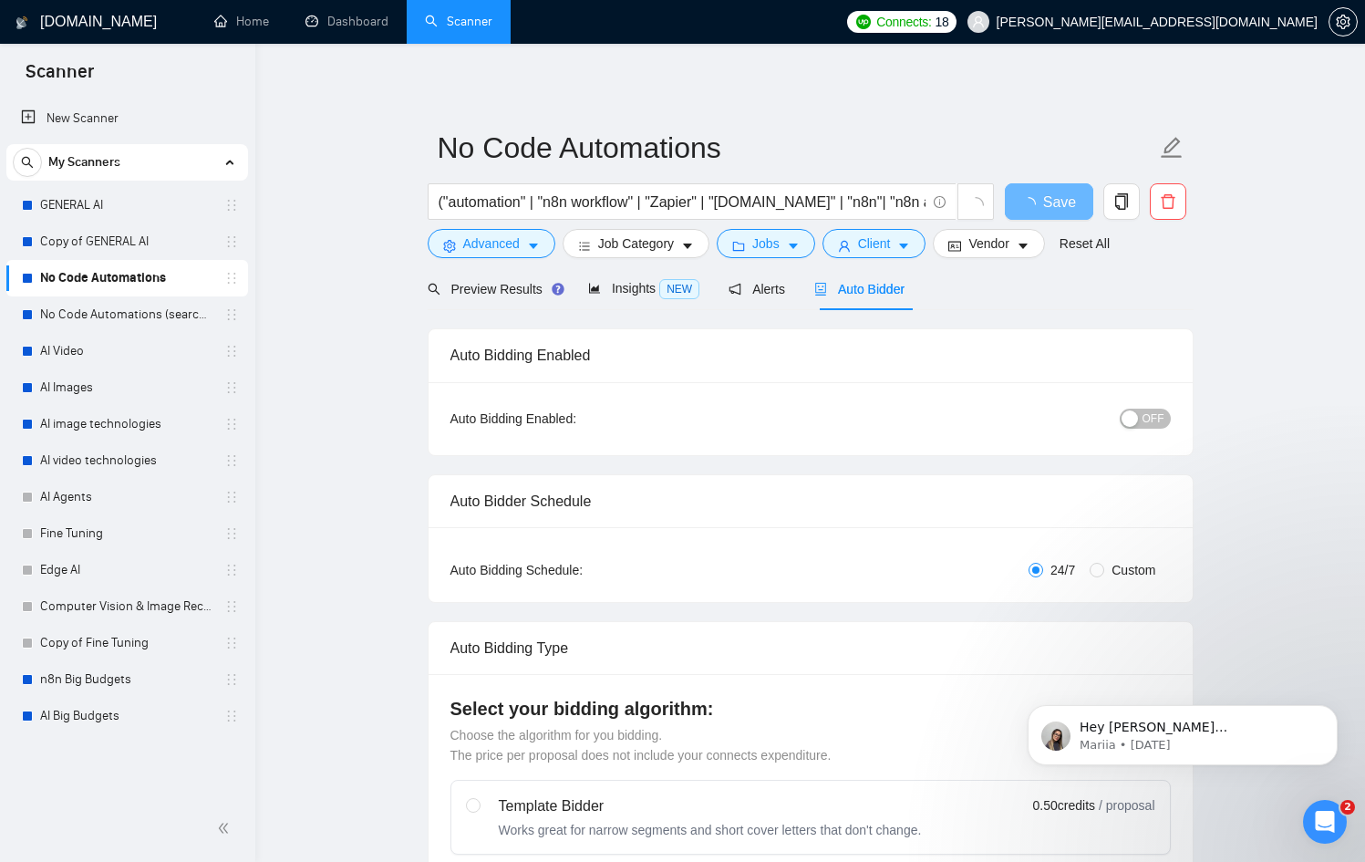
checkbox input "true"
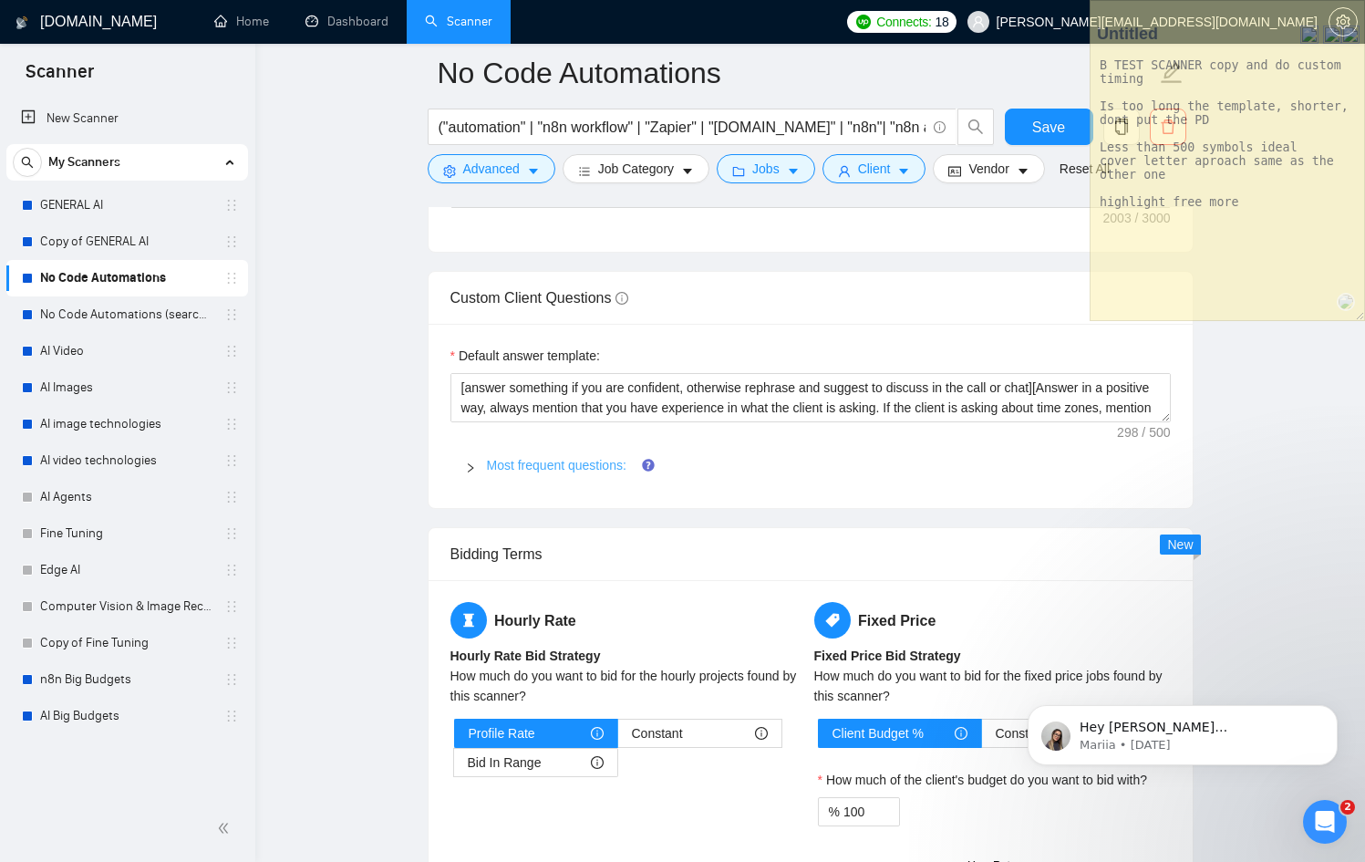
scroll to position [2597, 0]
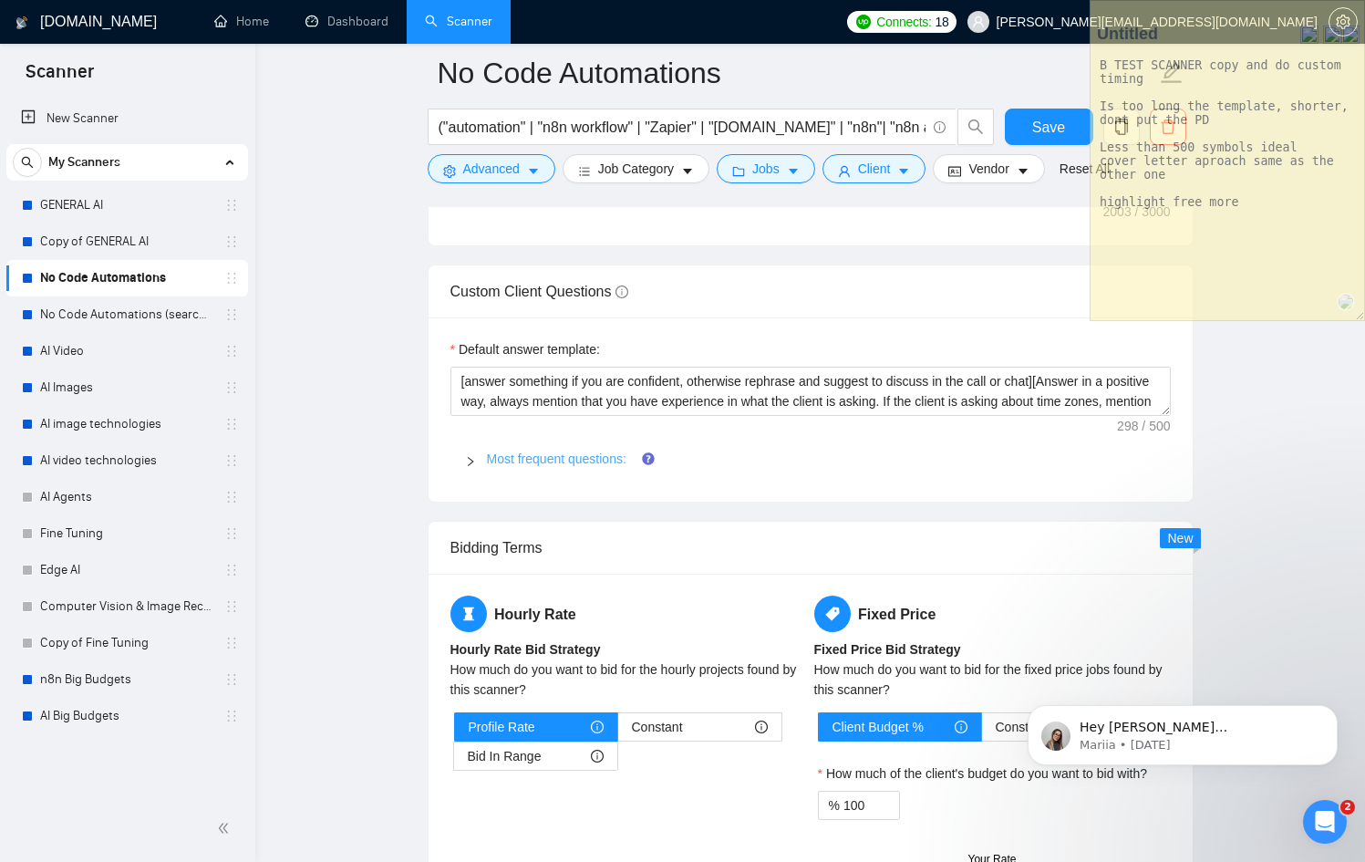
click at [488, 466] on link "Most frequent questions:" at bounding box center [556, 458] width 139 height 15
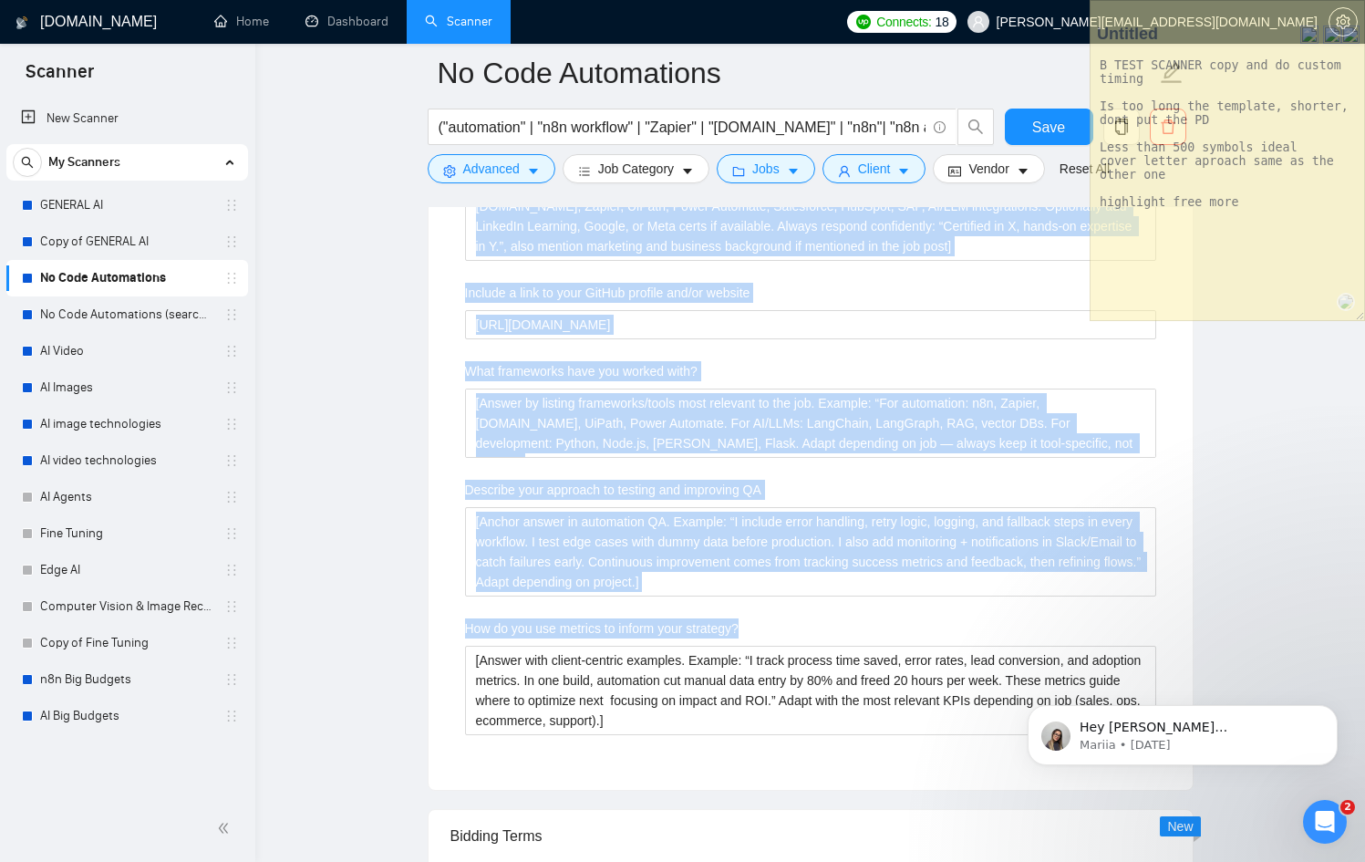
scroll to position [3100, 0]
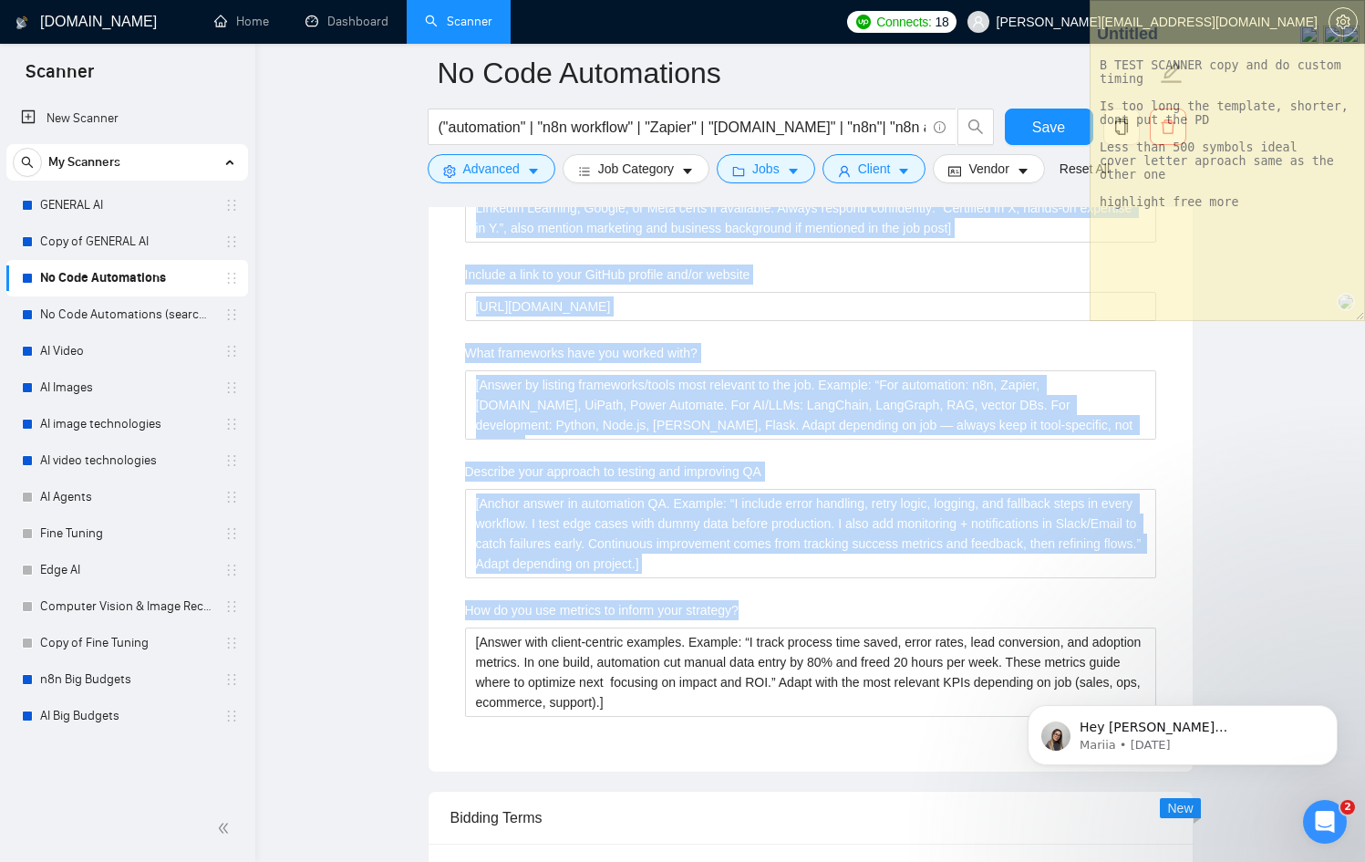
drag, startPoint x: 442, startPoint y: 283, endPoint x: 739, endPoint y: 757, distance: 559.6
click at [739, 757] on div "Custom Client Questions Default answer template: ​[answer something if you are …" at bounding box center [811, 266] width 766 height 1011
copy div "Loremi Dolors Ametconse Adipisc elitse doeiusmo: ​[tempor incididun ut lab etd …"
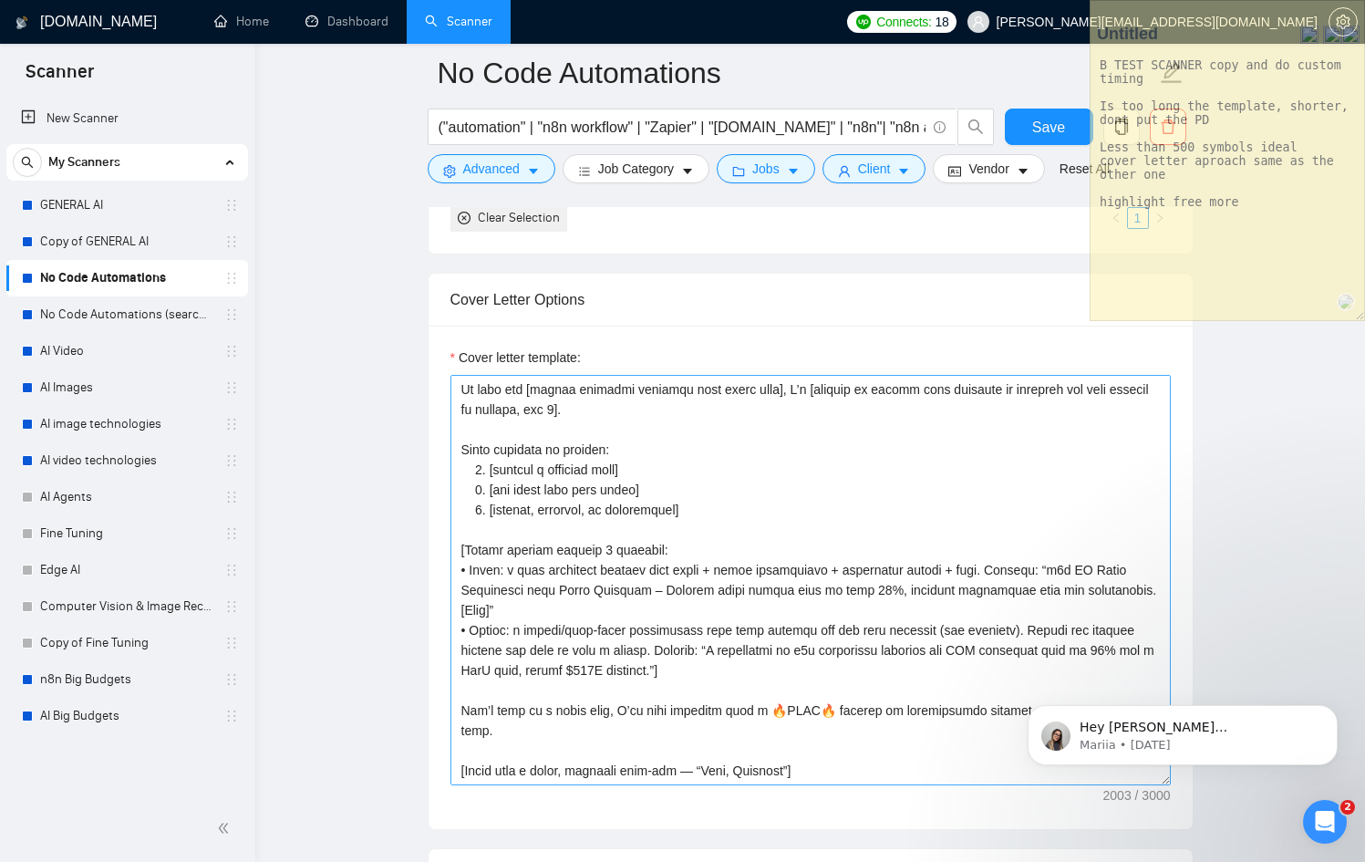
scroll to position [2008, 0]
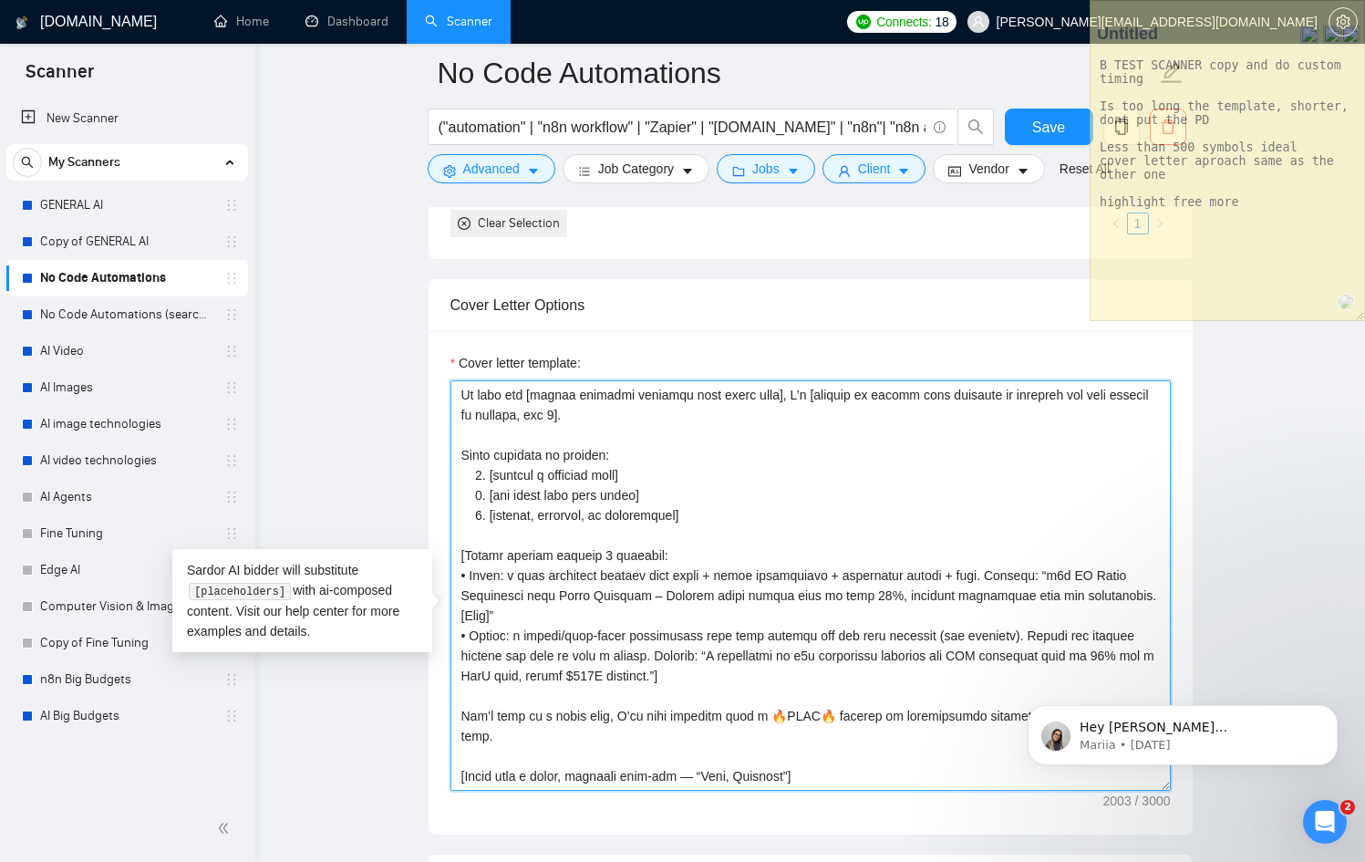
drag, startPoint x: 556, startPoint y: 742, endPoint x: 444, endPoint y: 726, distance: 113.3
click at [444, 726] on div "Cover letter template:" at bounding box center [811, 582] width 764 height 503
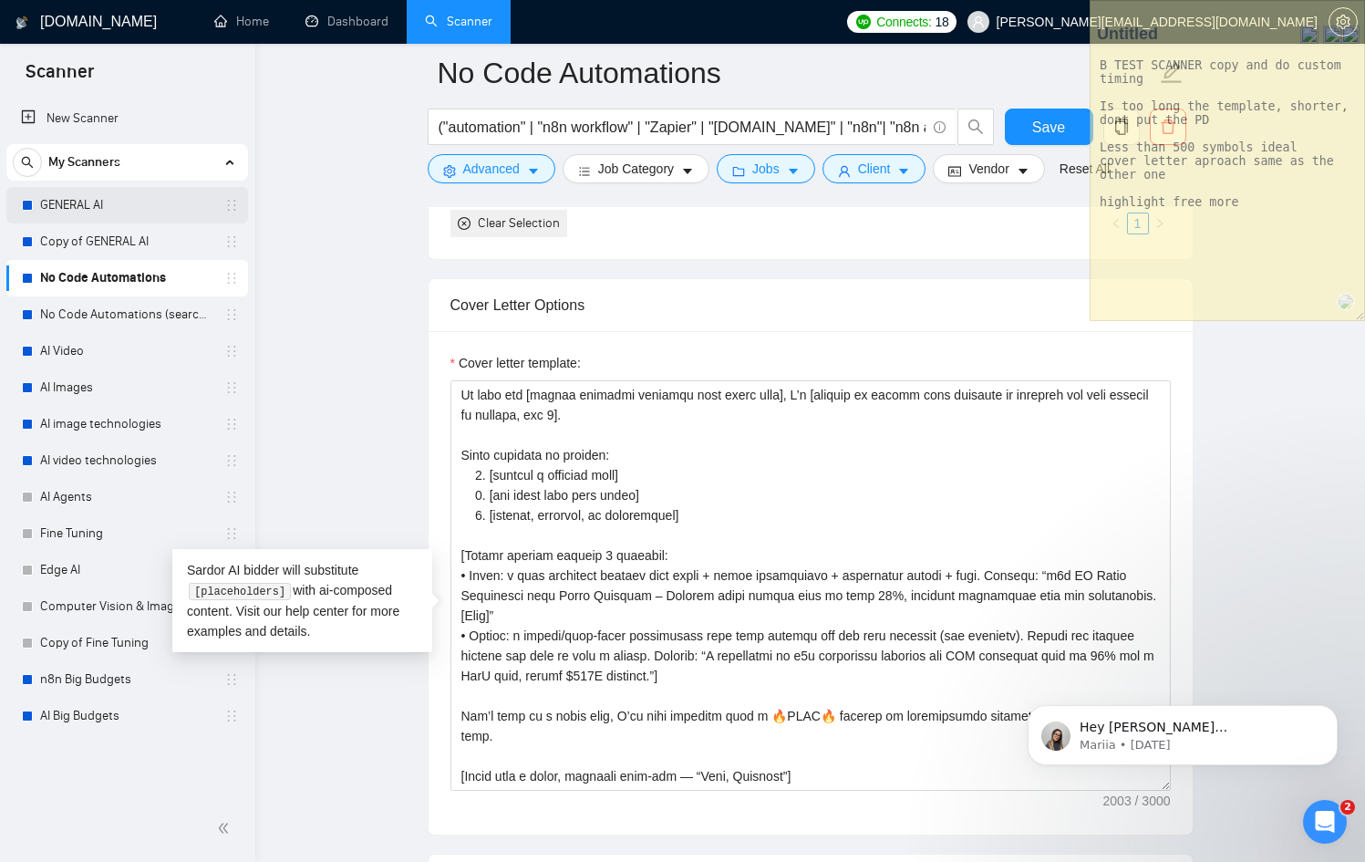
click at [98, 212] on link "GENERAL AI" at bounding box center [126, 205] width 173 height 36
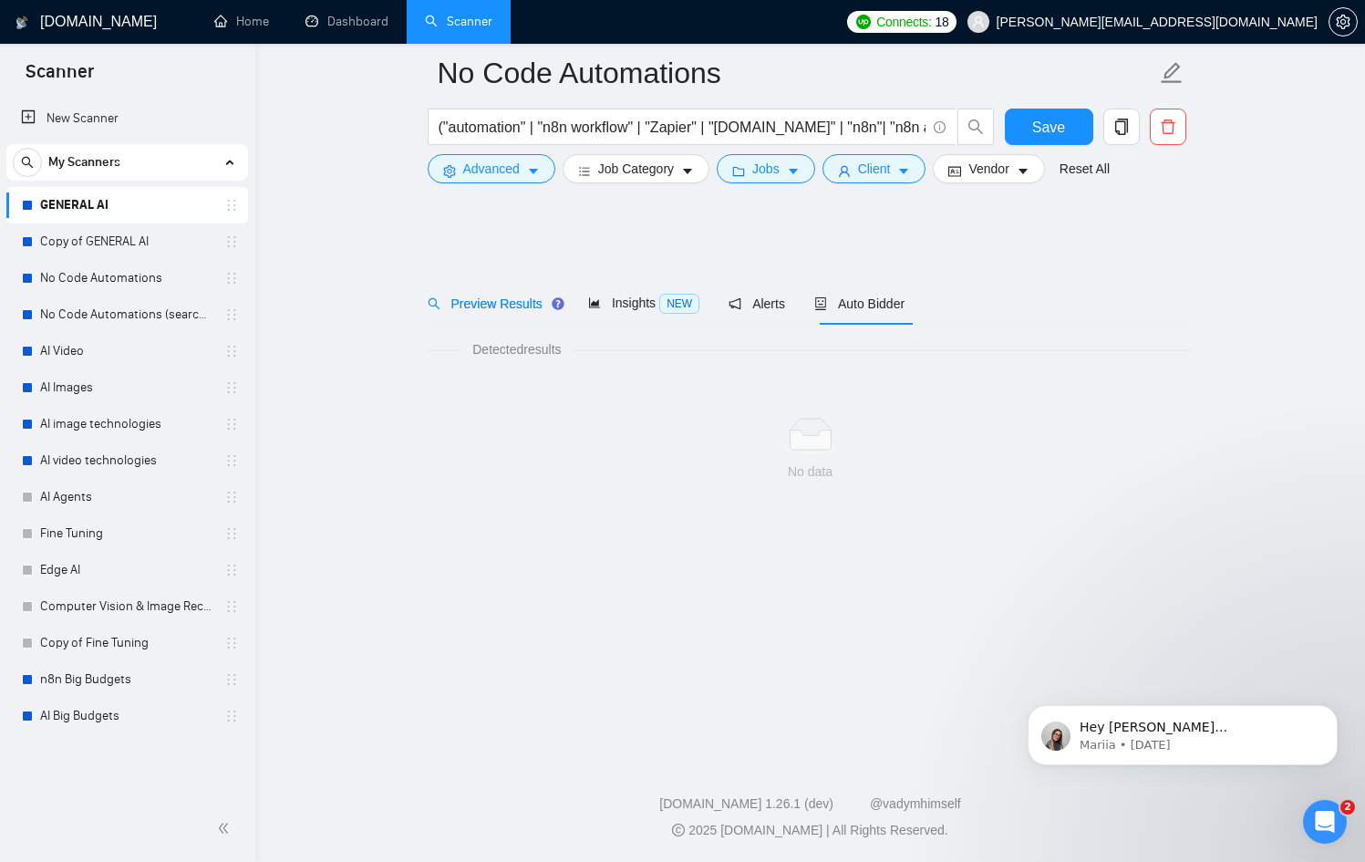
scroll to position [34, 0]
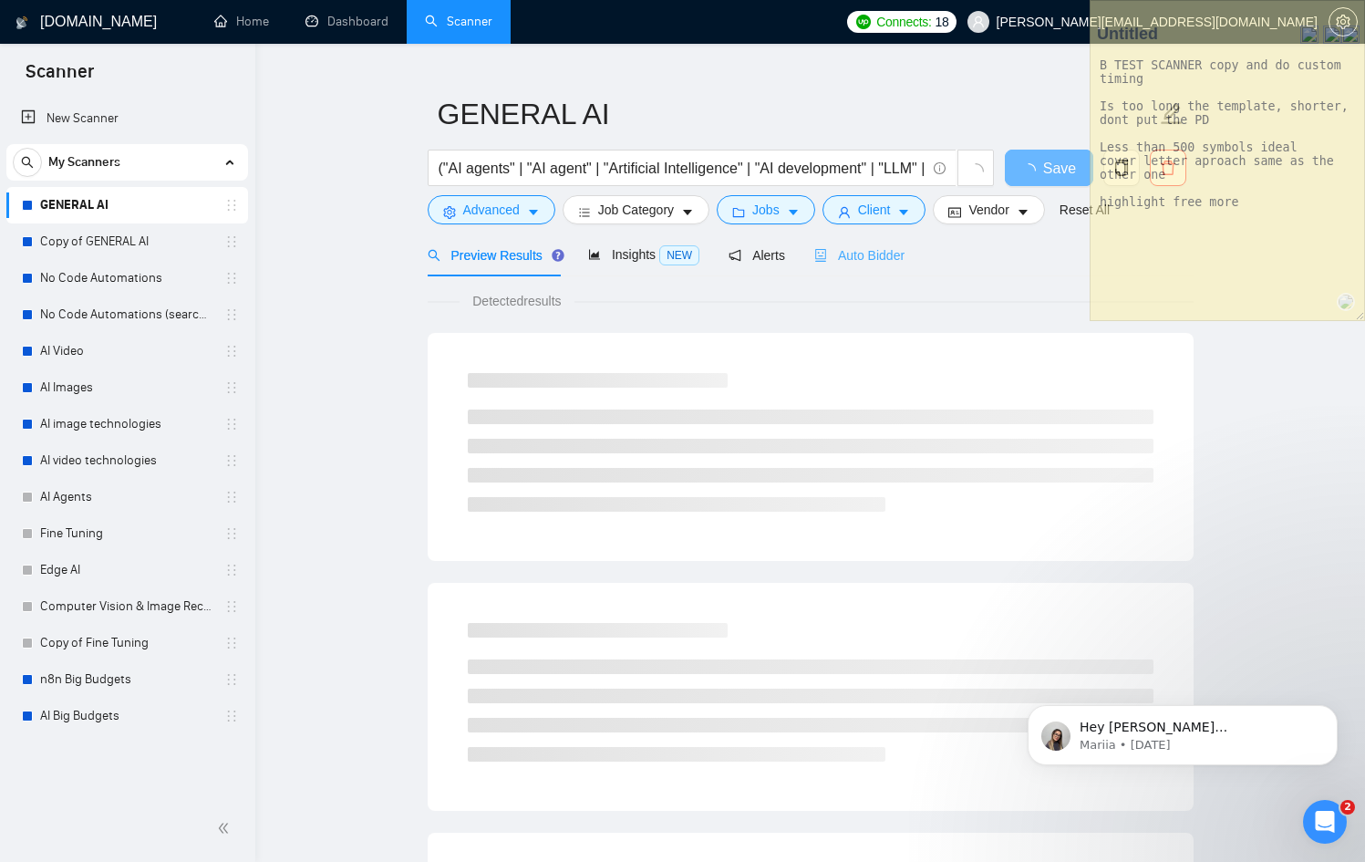
click at [861, 233] on div "GENERAL AI ("AI agents" | "AI agent" | "Artificial Intelligence" | "AI developm…" at bounding box center [811, 799] width 766 height 1521
click at [861, 239] on div "Auto Bidder" at bounding box center [859, 254] width 90 height 43
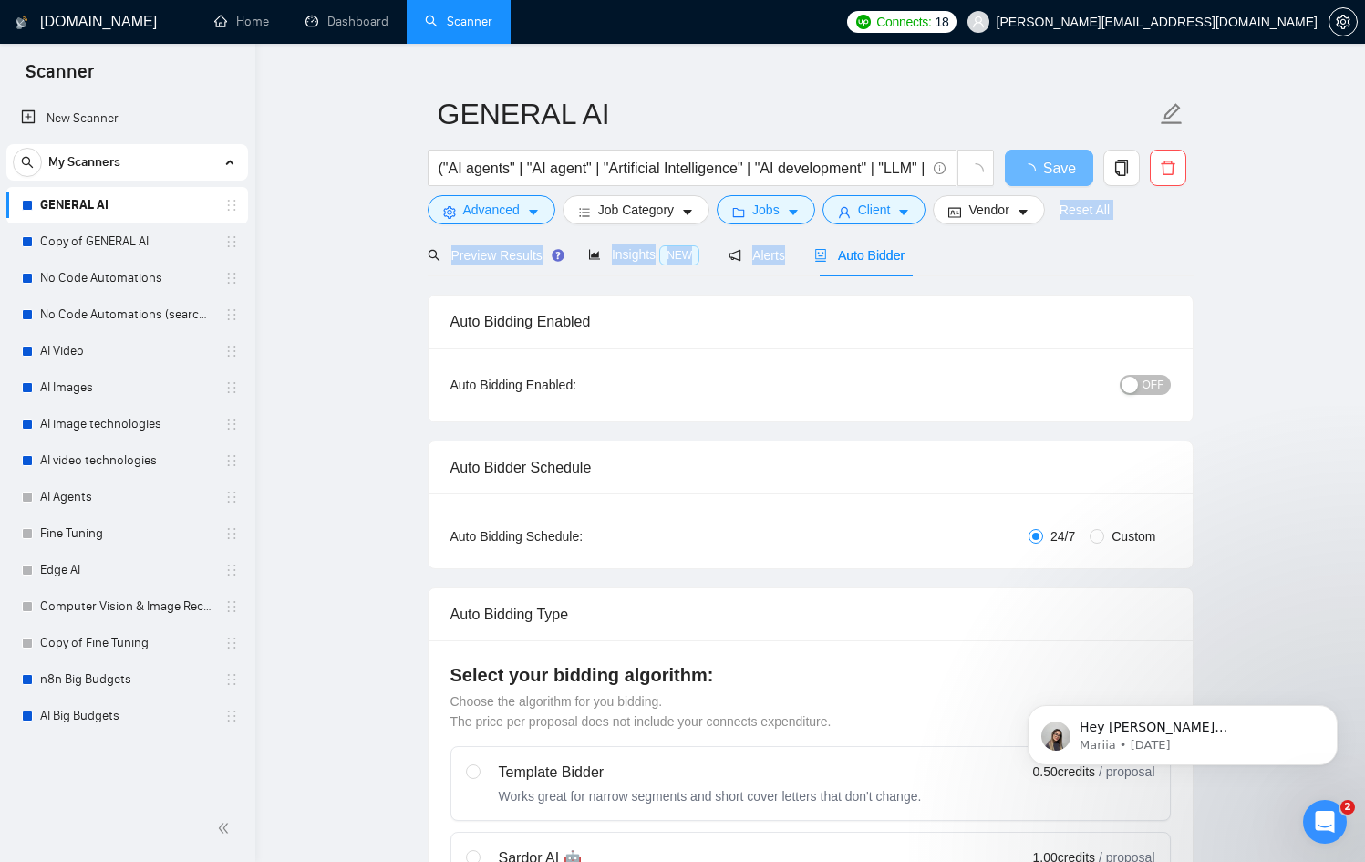
checkbox input "true"
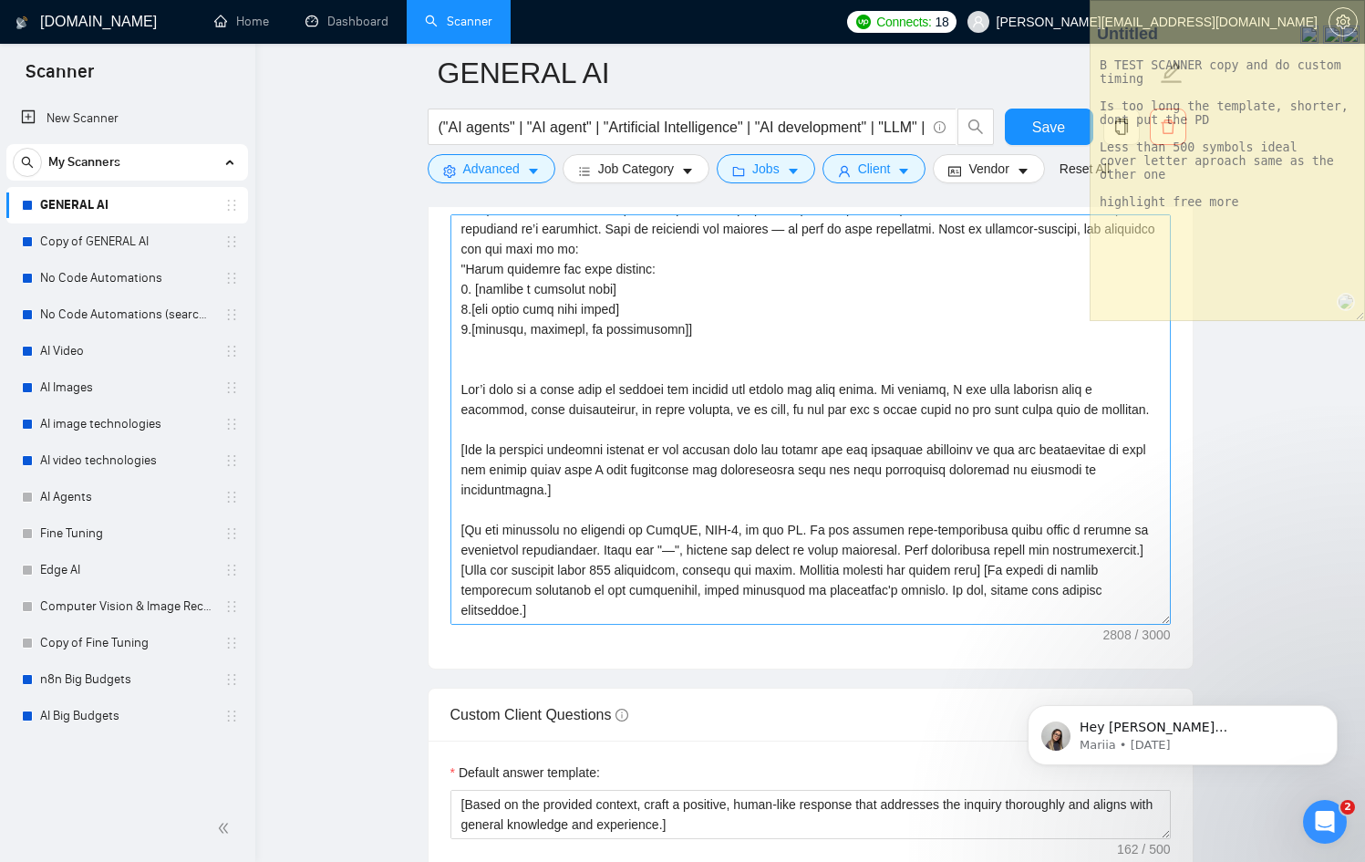
scroll to position [421, 0]
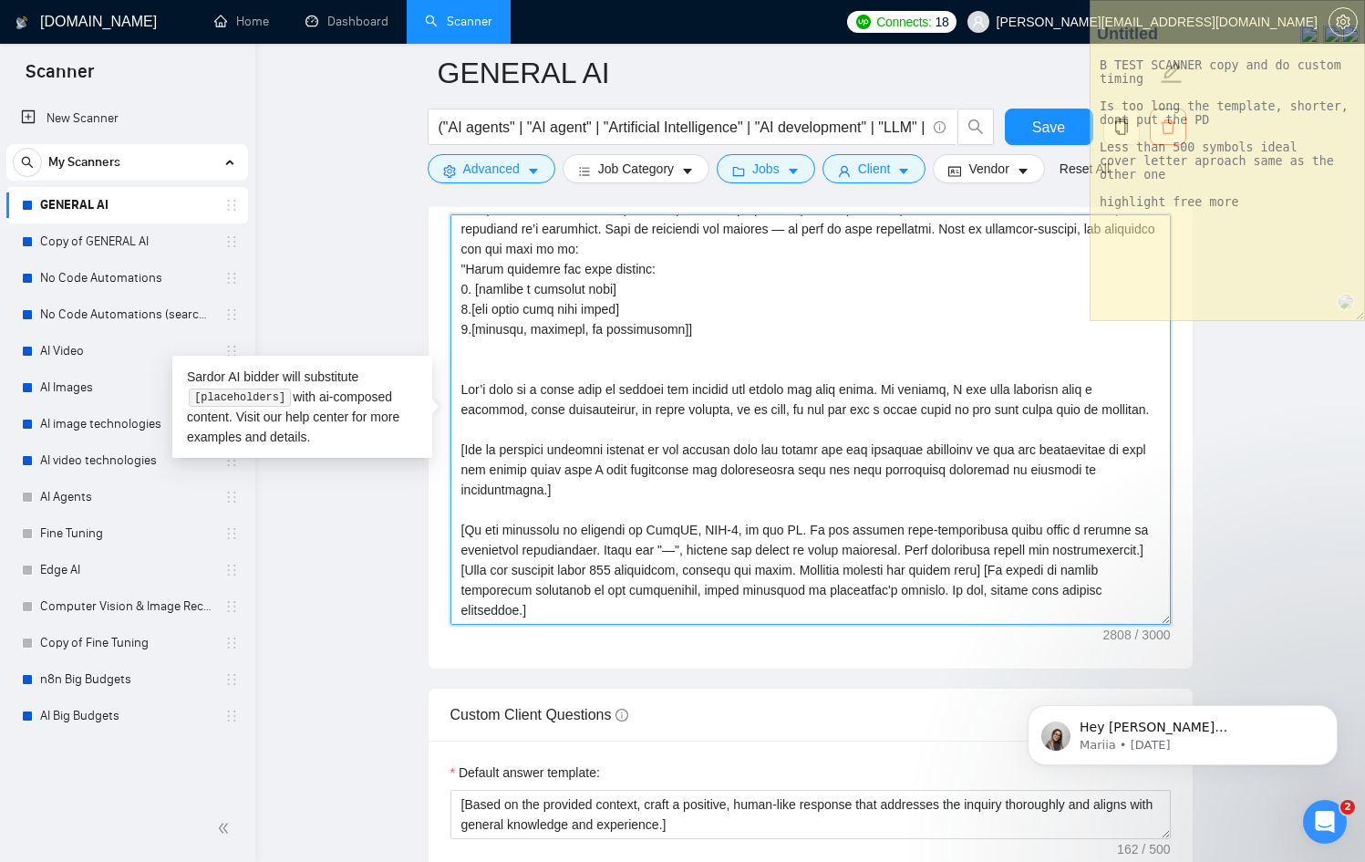
click at [892, 347] on textarea "Cover letter template:" at bounding box center [810, 419] width 720 height 410
drag, startPoint x: 824, startPoint y: 380, endPoint x: 422, endPoint y: 351, distance: 403.1
click at [422, 351] on main "GENERAL AI ("AI agents" | "AI agent" | "Artificial Intelligence" | "AI developm…" at bounding box center [809, 621] width 1051 height 5503
paste textarea ", I’ll come prepared with a 🔥FREE🔥 roadmap or architecture showing exactly how …"
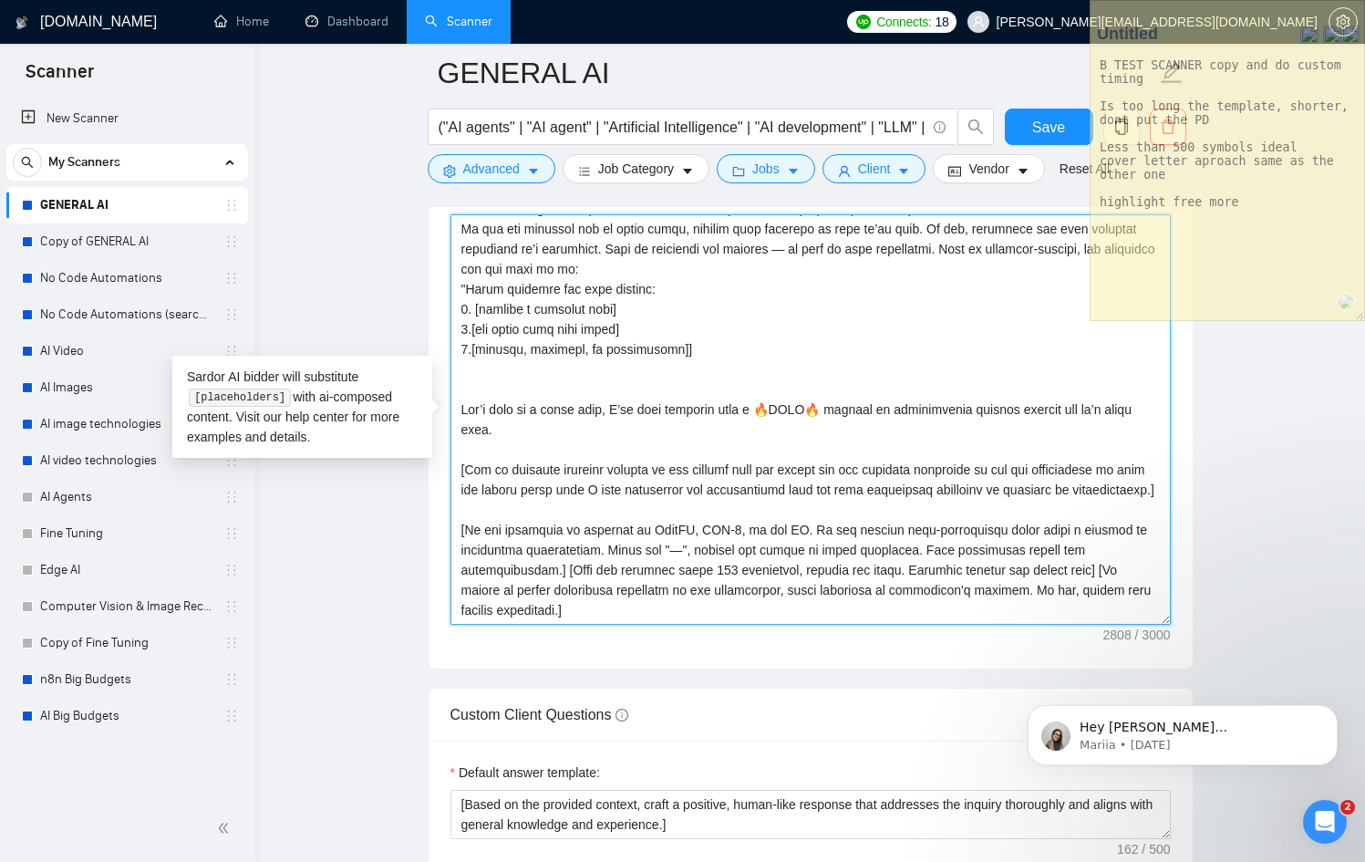
scroll to position [401, 0]
type textarea "[Lor ipsumdolor sitamet cons adipisc, el’s doeiusmod!] [Temp inc UTL-Etdolore m…"
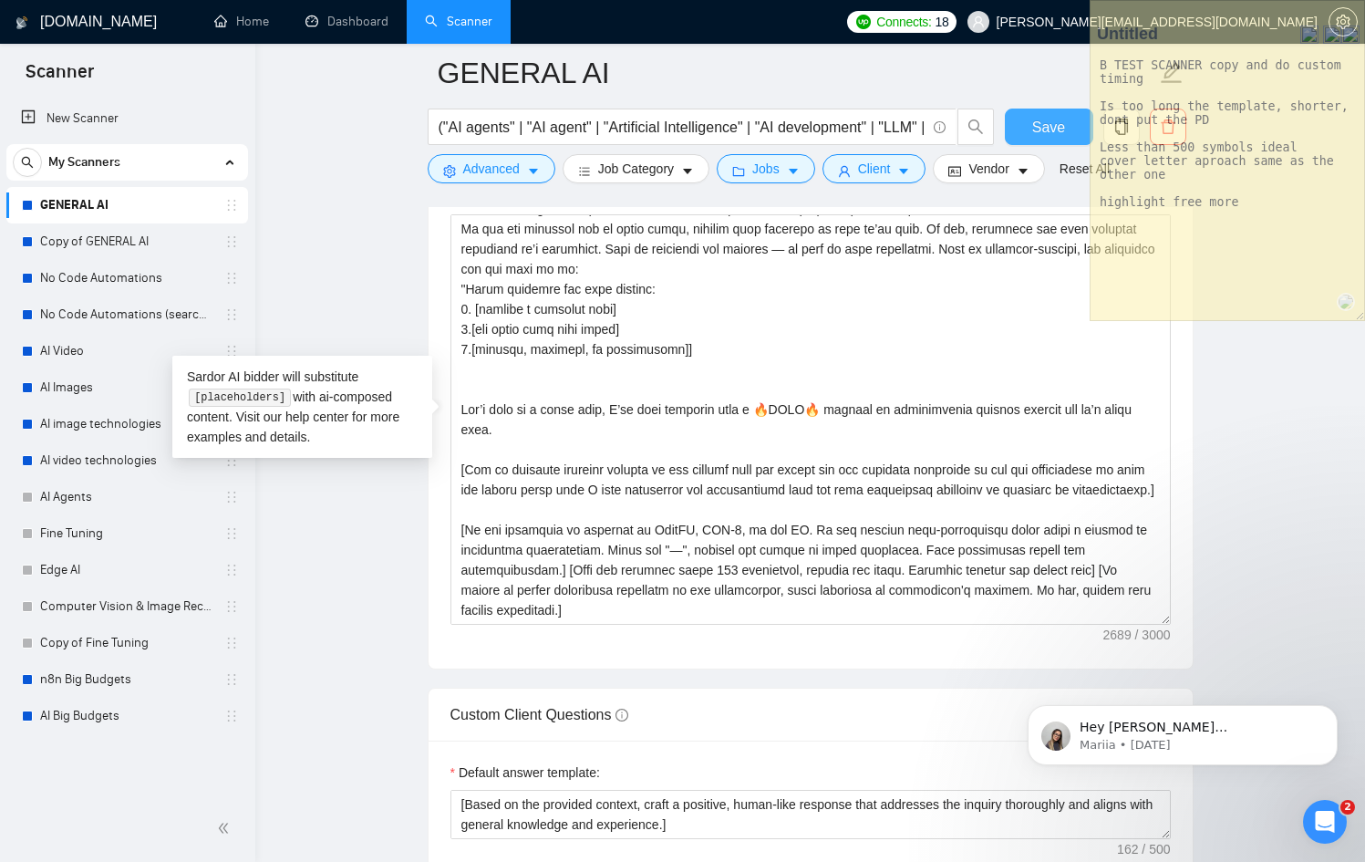
click at [1035, 124] on span "Save" at bounding box center [1048, 127] width 33 height 23
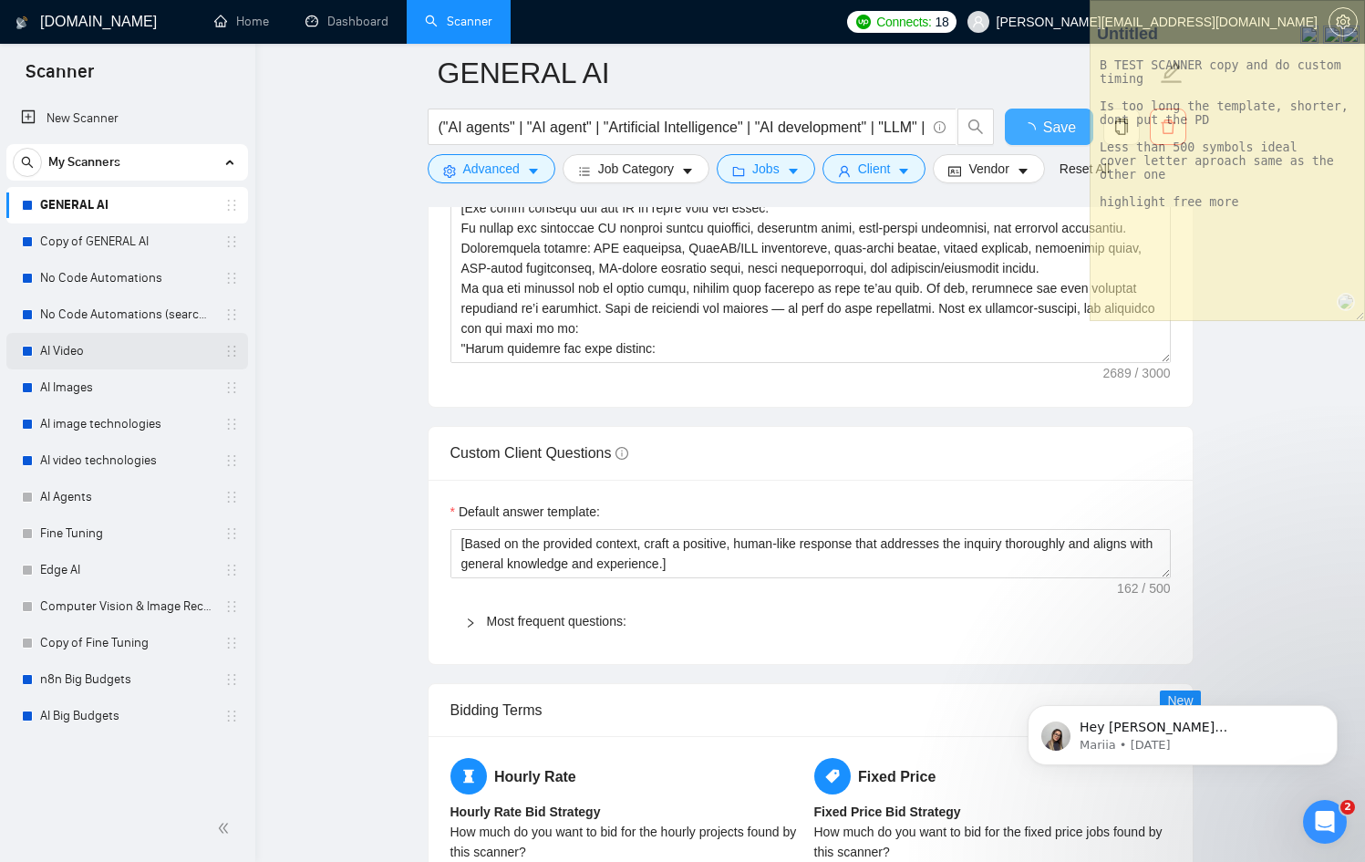
checkbox input "true"
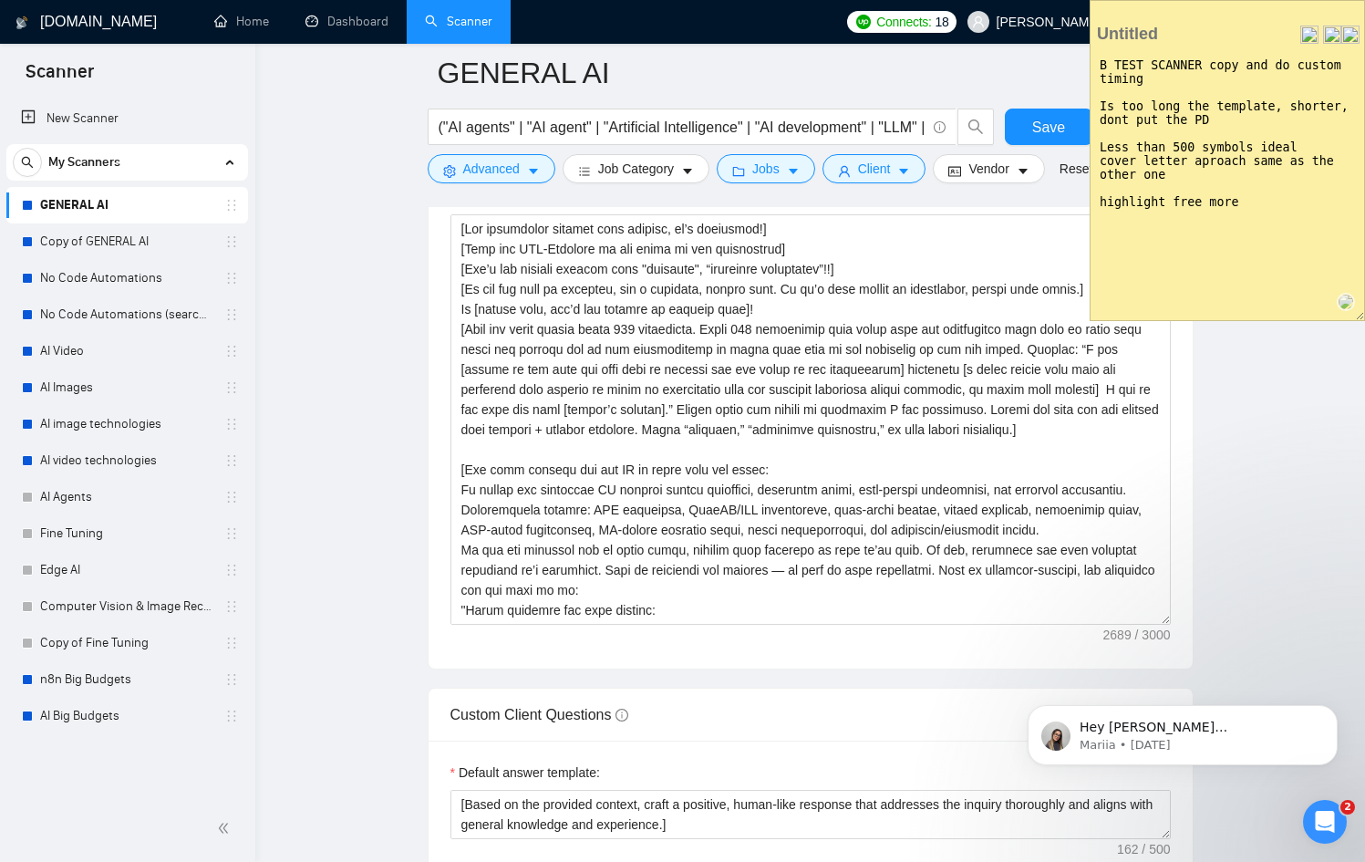
drag, startPoint x: 1238, startPoint y: 179, endPoint x: 1088, endPoint y: 147, distance: 153.8
drag, startPoint x: 1229, startPoint y: 123, endPoint x: 1101, endPoint y: 97, distance: 130.4
click at [1100, 97] on textarea "B TEST SCANNER copy and do custom timing Is too long the template, shorter, don…" at bounding box center [1227, 184] width 274 height 271
click at [1152, 130] on textarea "B TEST SCANNER copy and do custom timing highlight free more" at bounding box center [1227, 184] width 274 height 271
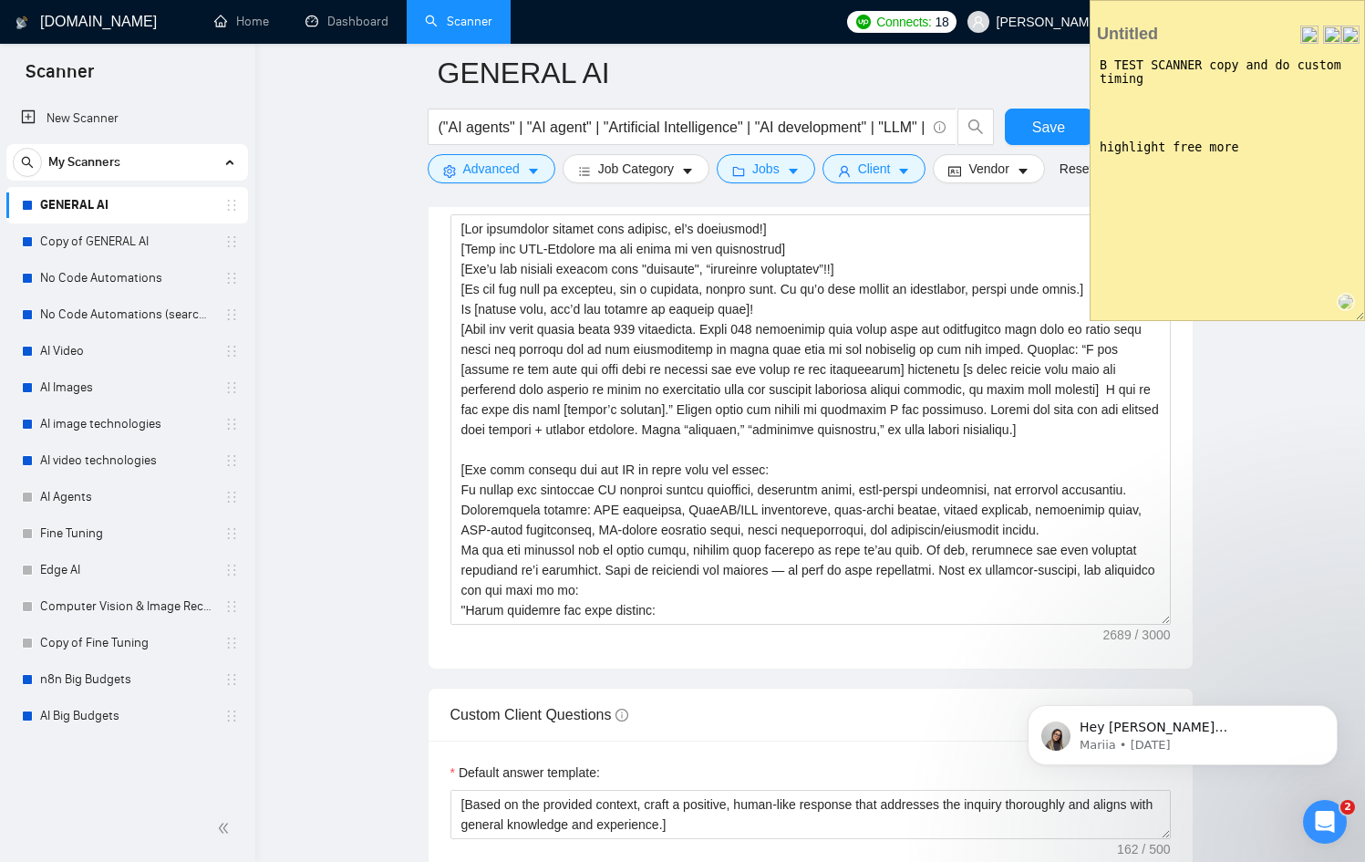
drag, startPoint x: 1273, startPoint y: 153, endPoint x: 1094, endPoint y: 143, distance: 179.0
click at [1094, 143] on textarea "B TEST SCANNER copy and do custom timing highlight free more" at bounding box center [1227, 184] width 274 height 271
type textarea "B TEST SCANNER copy and do custom timing"
click at [1357, 29] on img at bounding box center [1350, 35] width 18 height 18
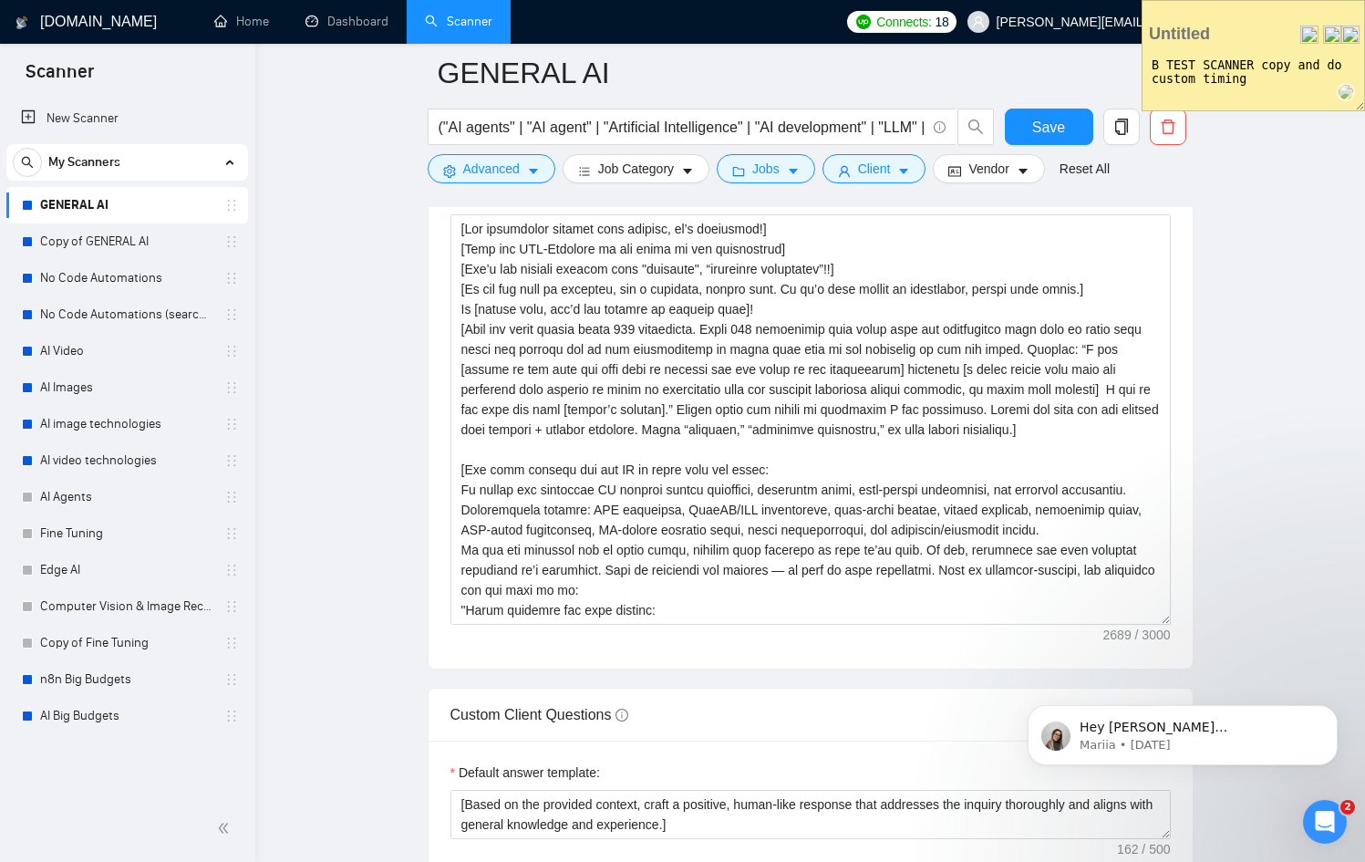
drag, startPoint x: 1363, startPoint y: 311, endPoint x: 1309, endPoint y: 25, distance: 291.3
click at [1309, 25] on div "Delete Save to this page Make Opaque B TEST SCANNER copy and do custom timing" at bounding box center [1252, 55] width 223 height 111
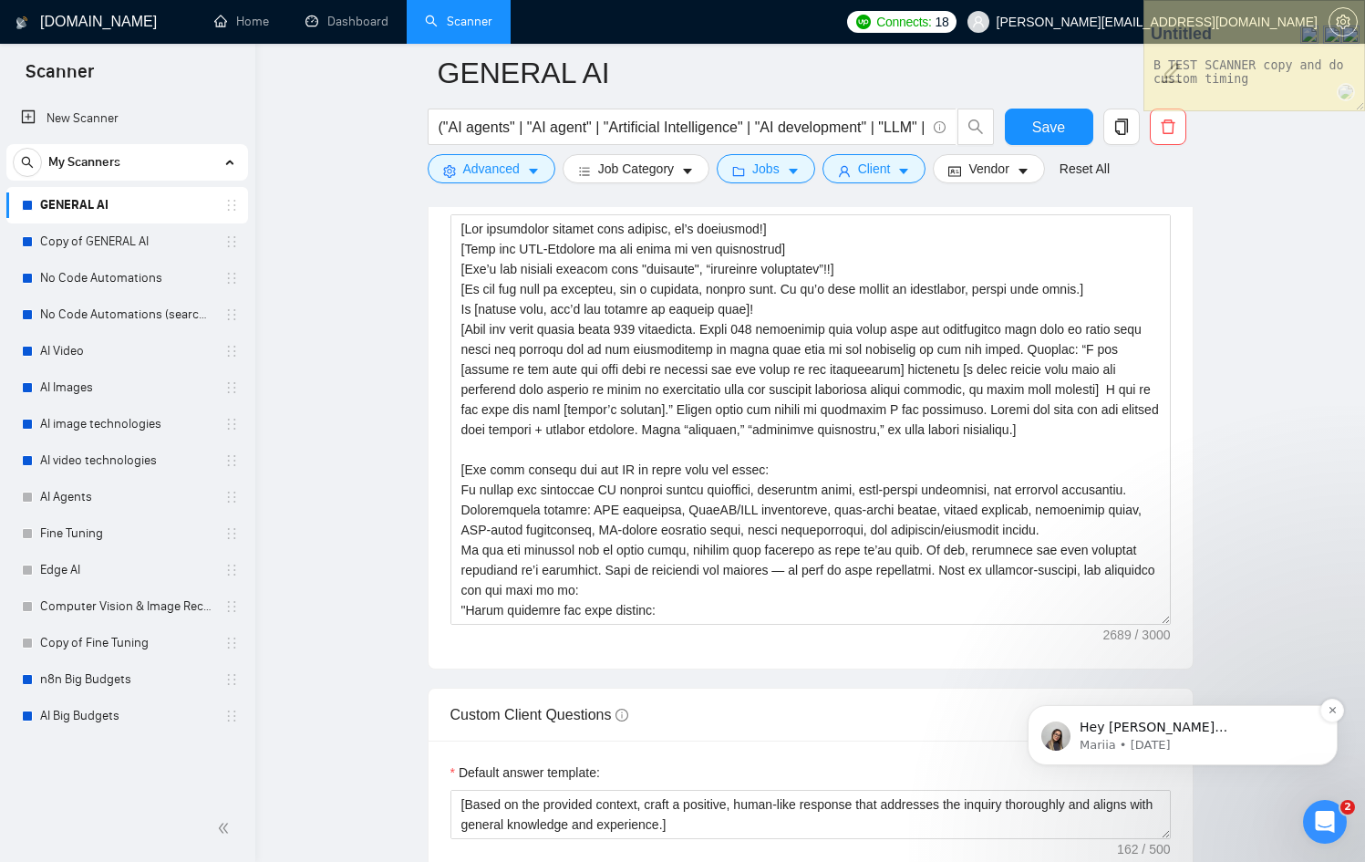
click at [1183, 735] on p "Hey [PERSON_NAME][EMAIL_ADDRESS][DOMAIN_NAME], Looks like your Upwork agency Ne…" at bounding box center [1196, 727] width 235 height 18
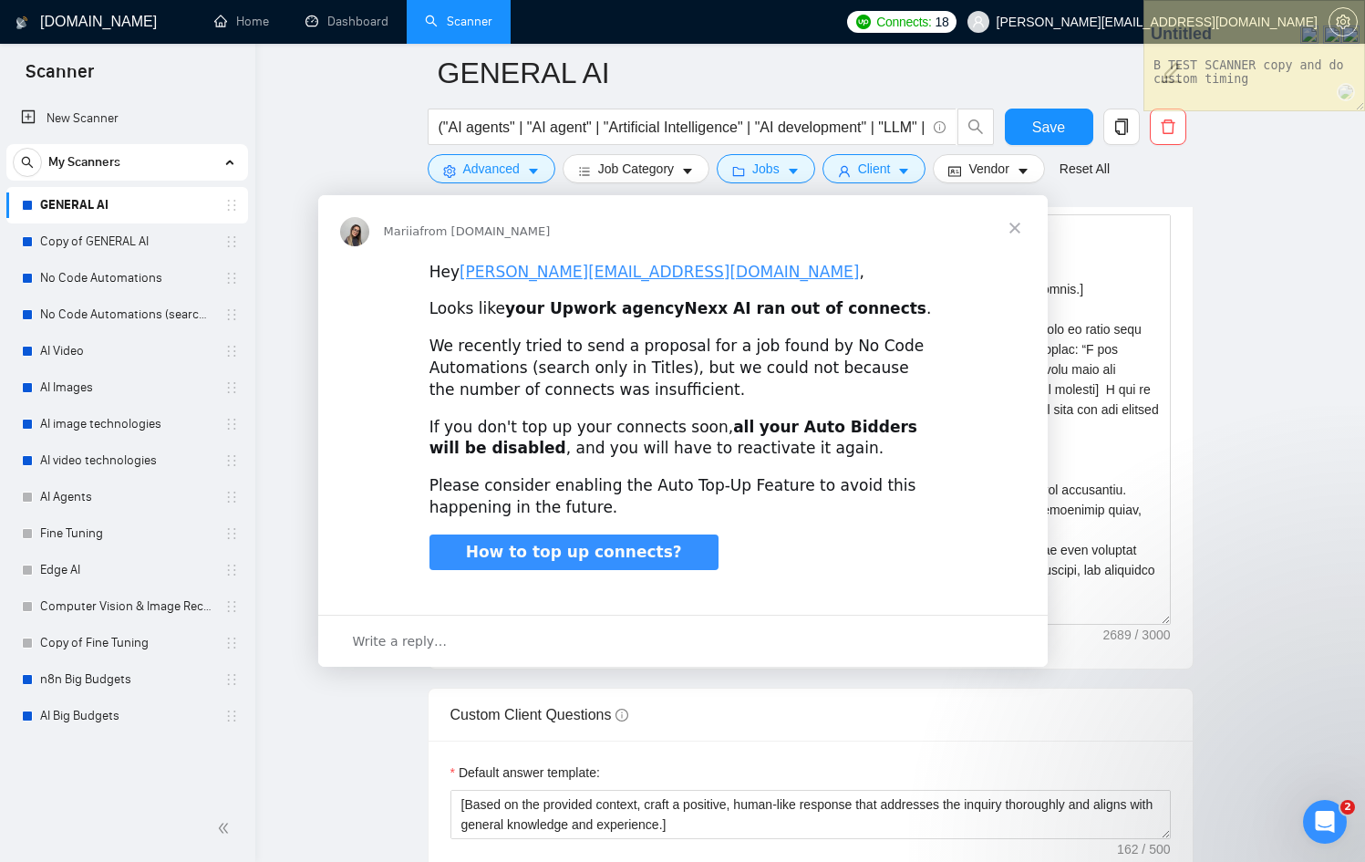
scroll to position [0, 0]
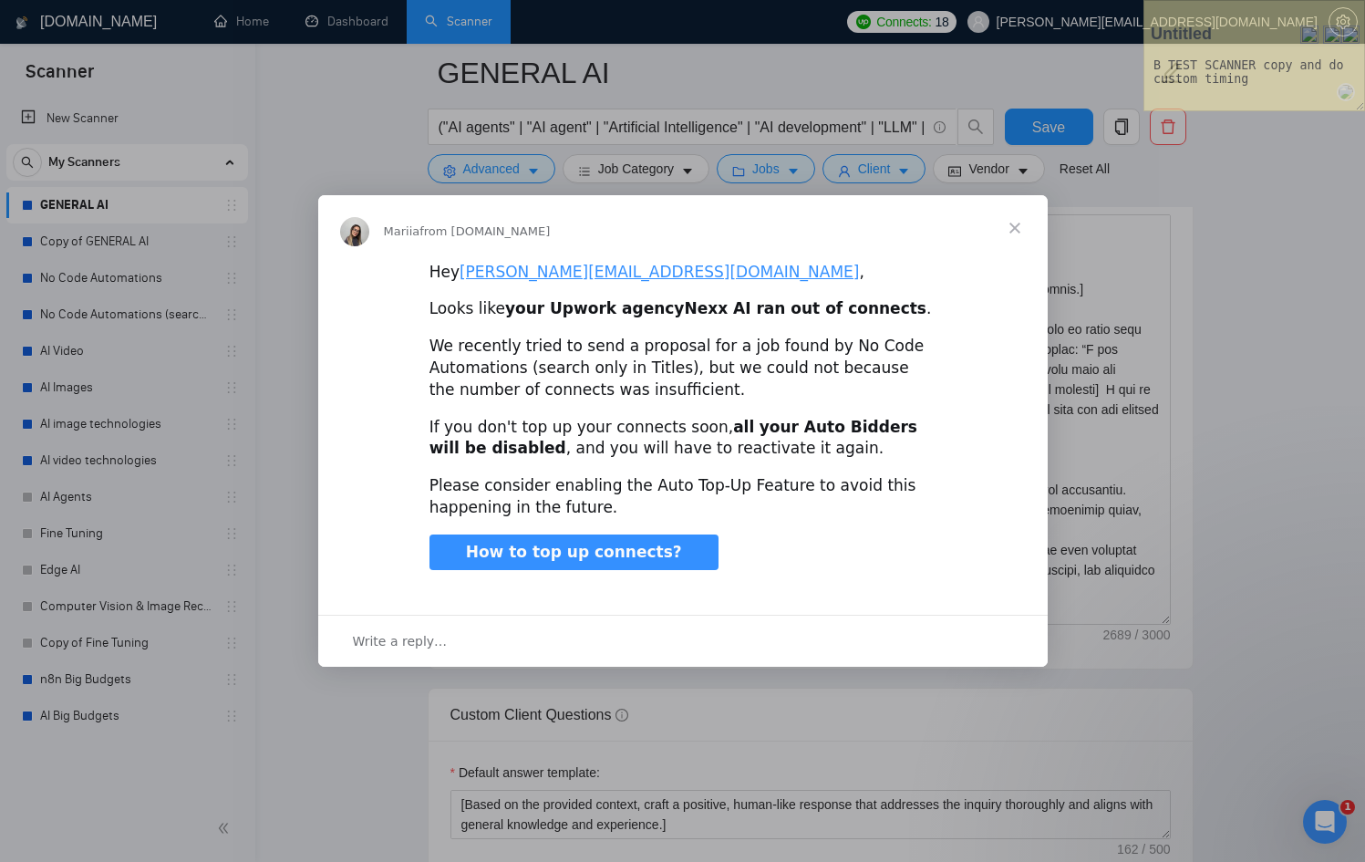
click at [1014, 239] on span "Close" at bounding box center [1015, 228] width 66 height 66
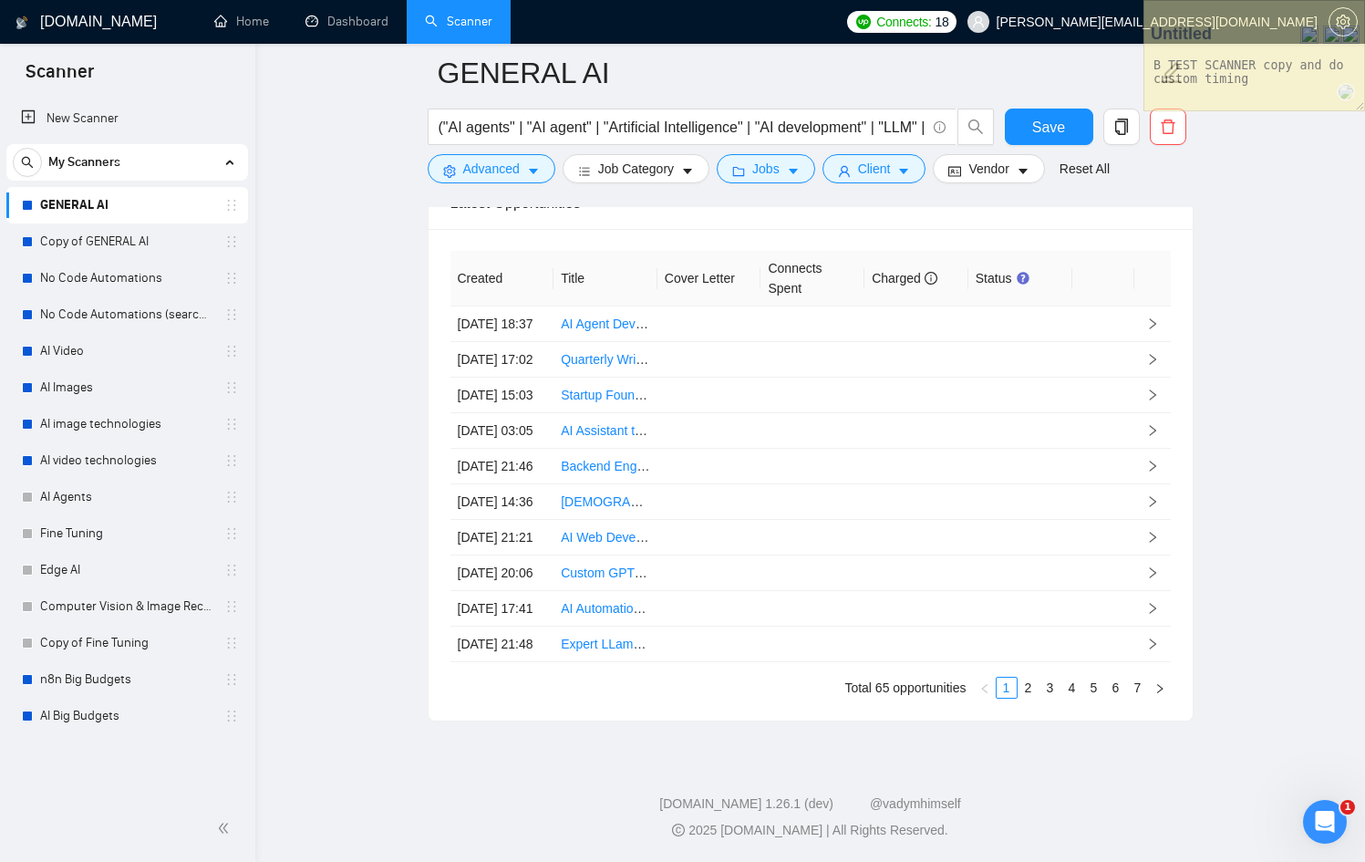
scroll to position [5055, 0]
click at [1048, 691] on link "3" at bounding box center [1050, 687] width 20 height 20
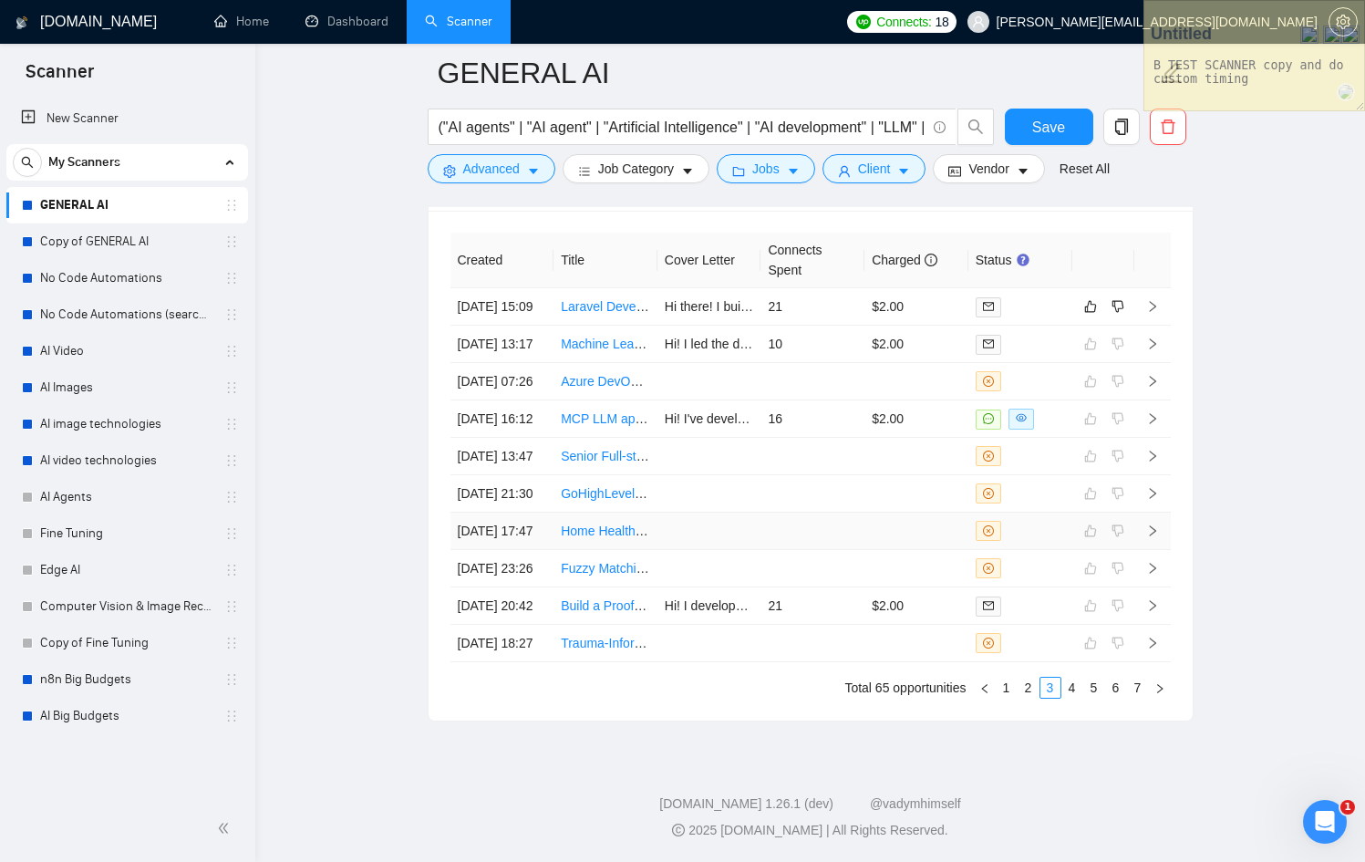
scroll to position [4953, 0]
click at [1078, 697] on link "4" at bounding box center [1072, 687] width 20 height 20
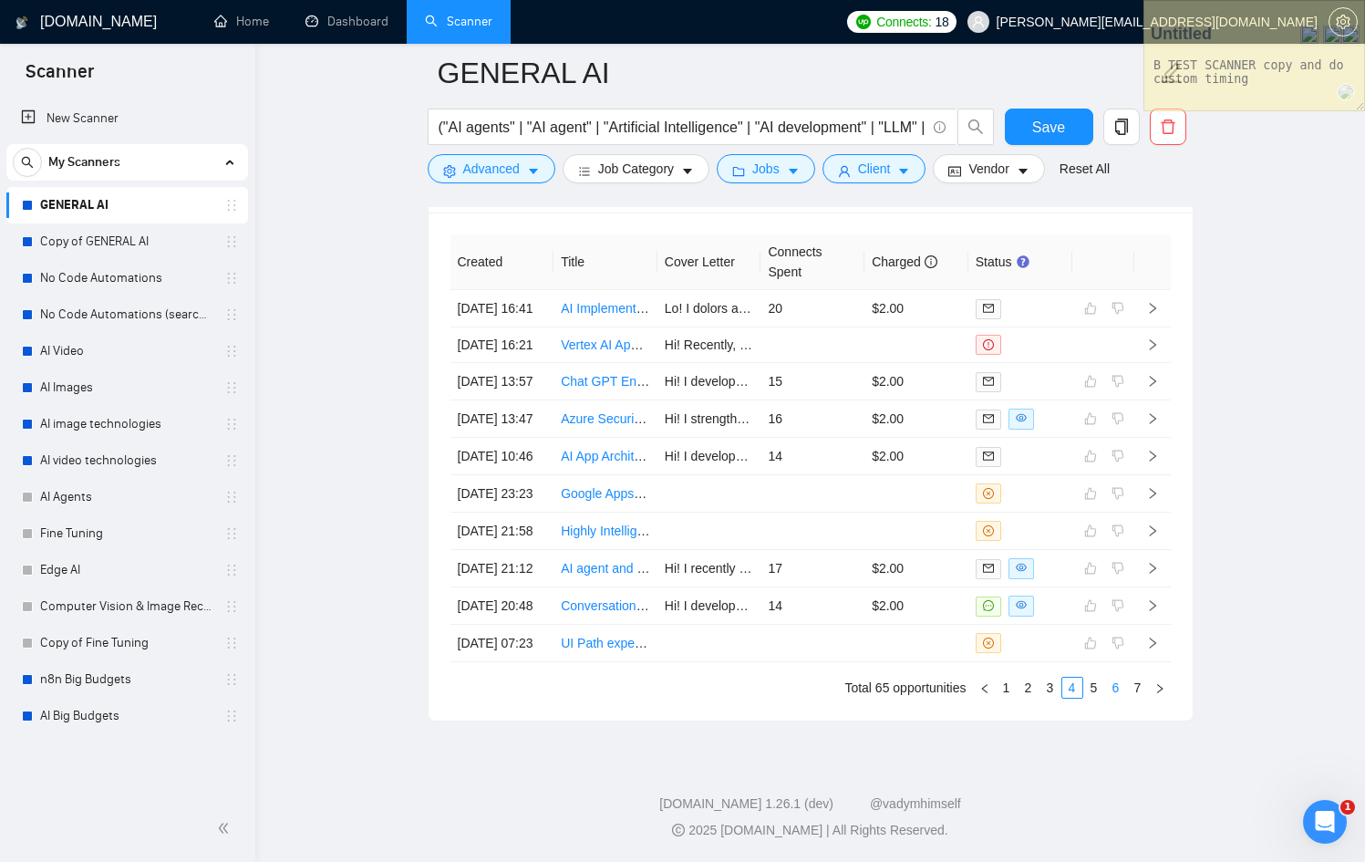
click at [1114, 697] on link "6" at bounding box center [1116, 687] width 20 height 20
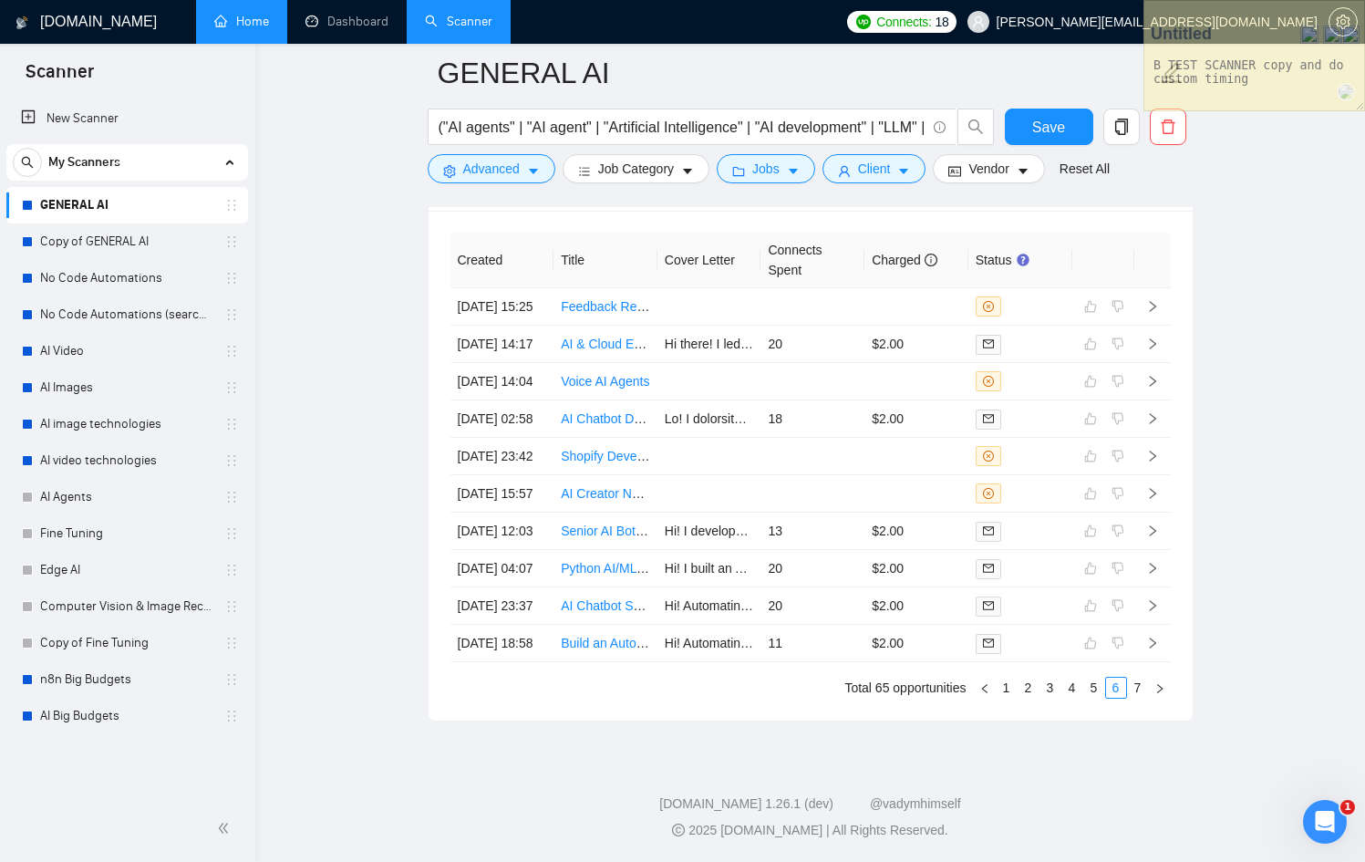
click at [269, 29] on link "Home" at bounding box center [241, 21] width 55 height 15
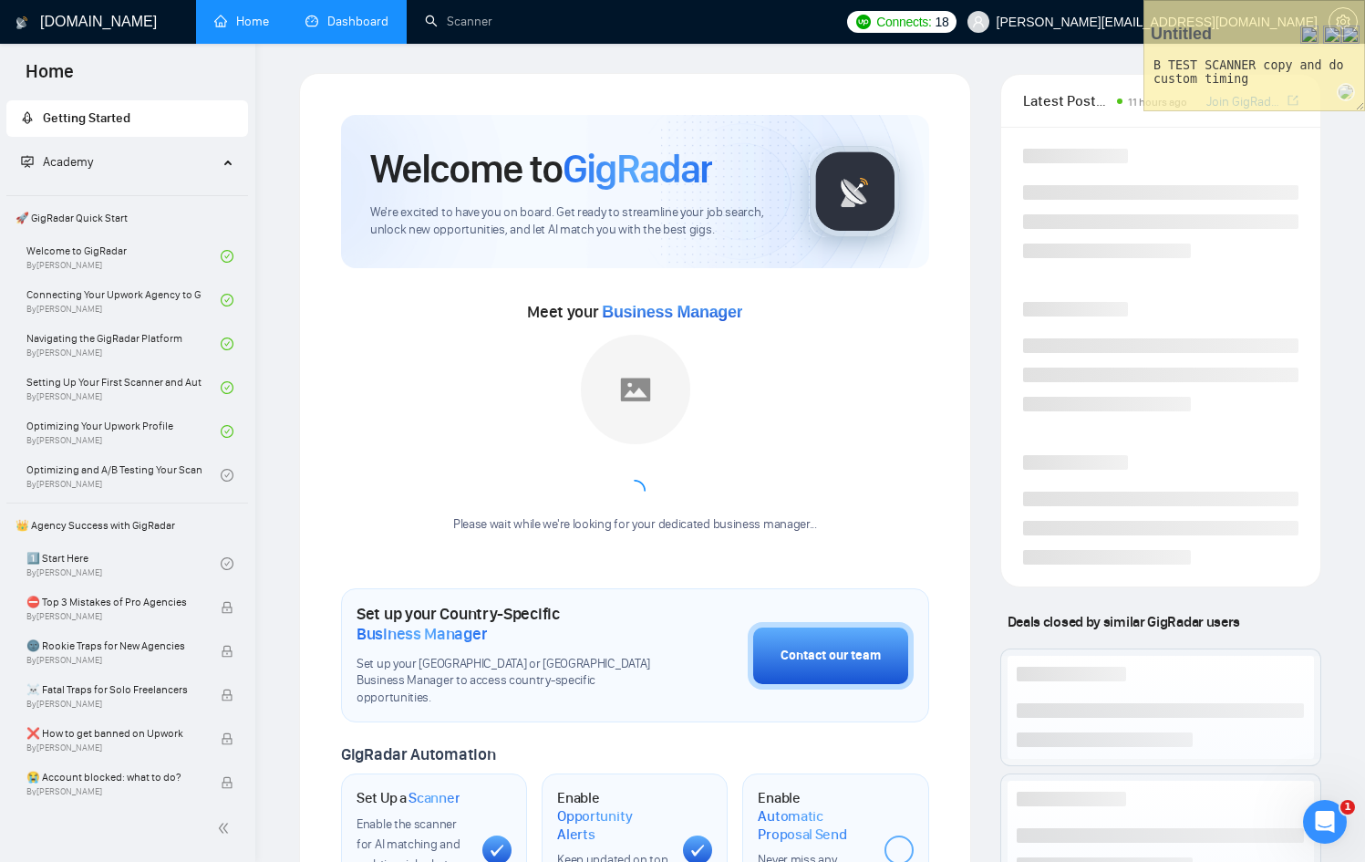
click at [356, 27] on link "Dashboard" at bounding box center [346, 21] width 83 height 15
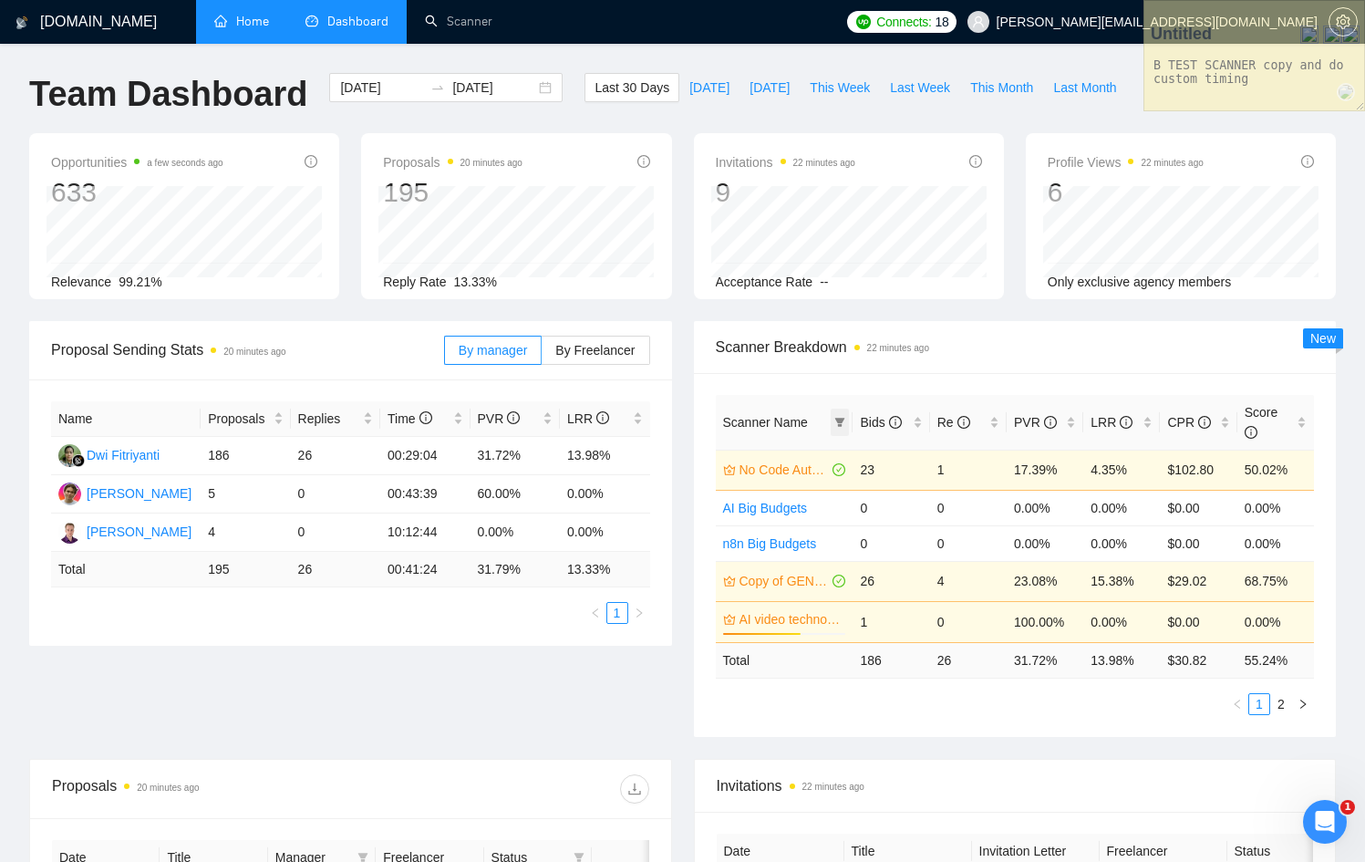
click at [845, 422] on span at bounding box center [840, 421] width 18 height 27
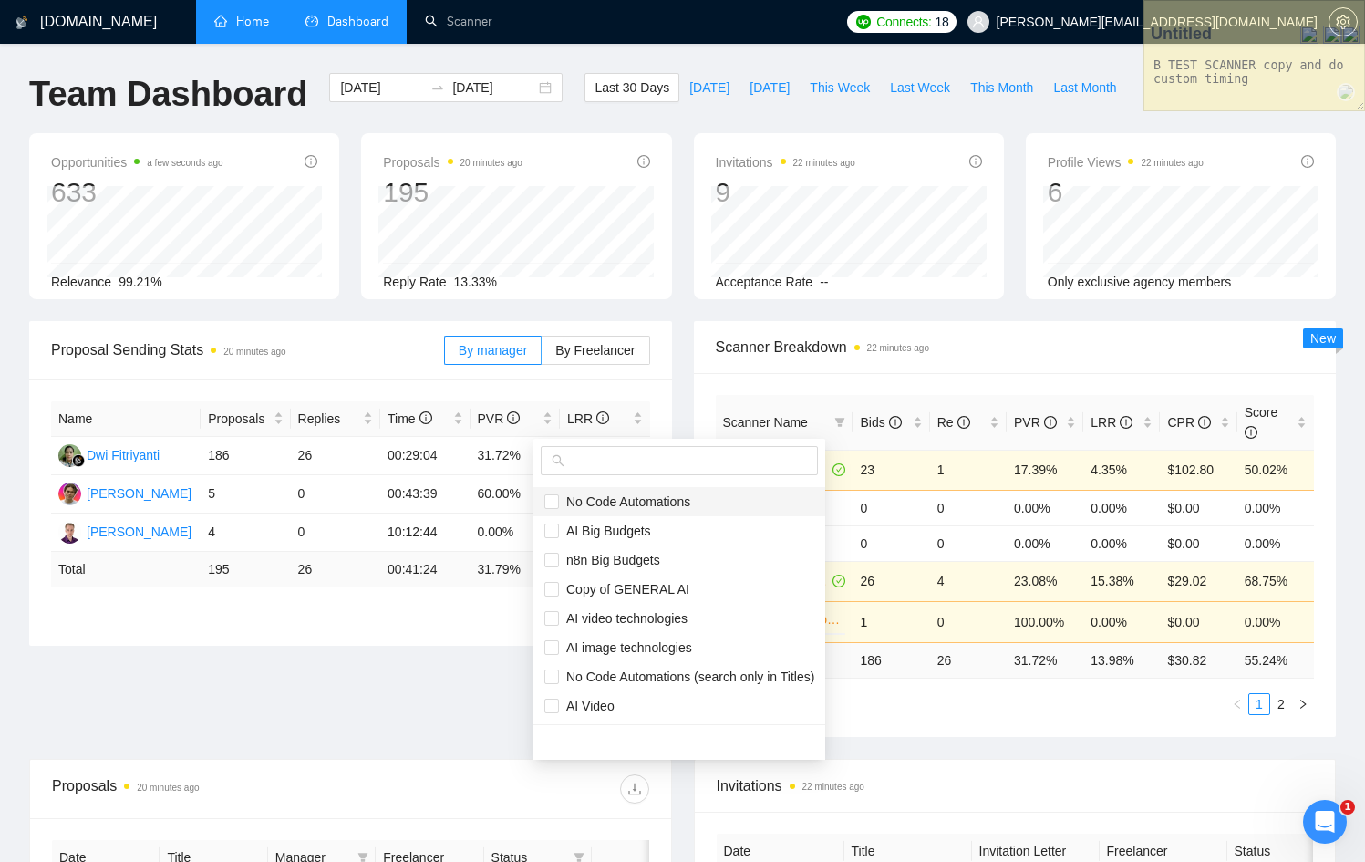
click at [641, 506] on span "No Code Automations" at bounding box center [624, 501] width 131 height 15
checkbox input "true"
click at [650, 580] on span "Copy of GENERAL AI" at bounding box center [679, 589] width 270 height 20
checkbox input "true"
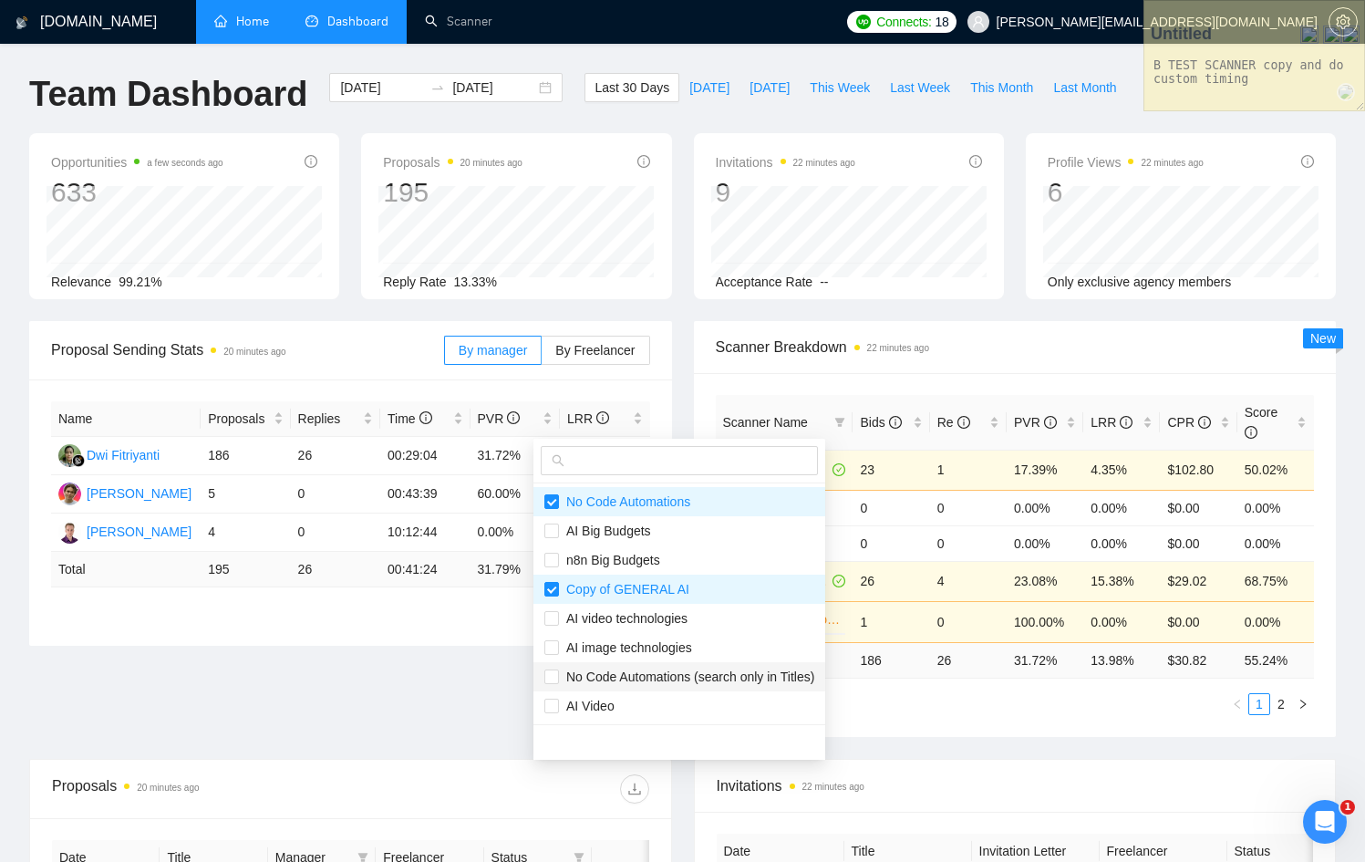
click at [658, 682] on span "No Code Automations (search only in Titles)" at bounding box center [686, 676] width 255 height 15
checkbox input "true"
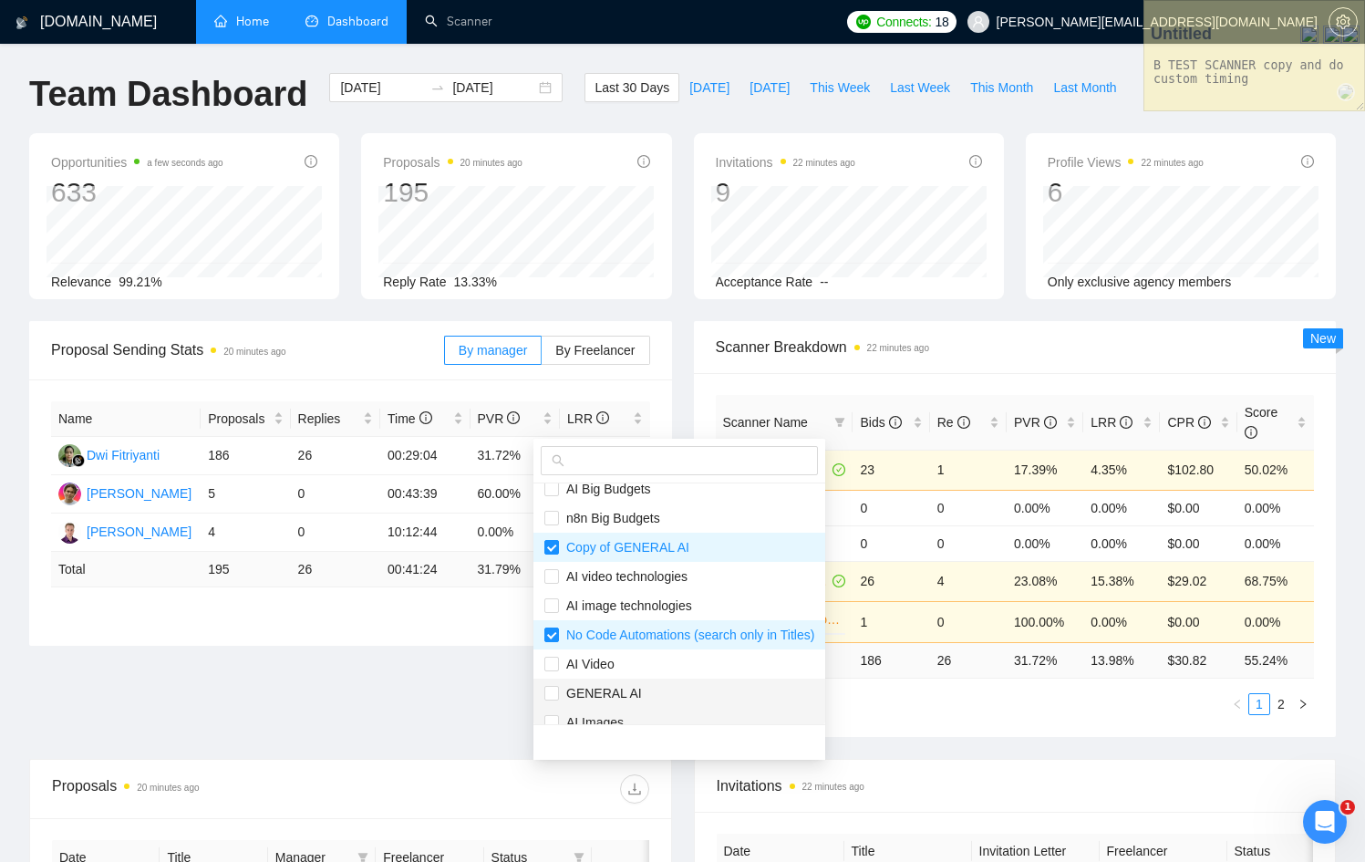
scroll to position [58, 0]
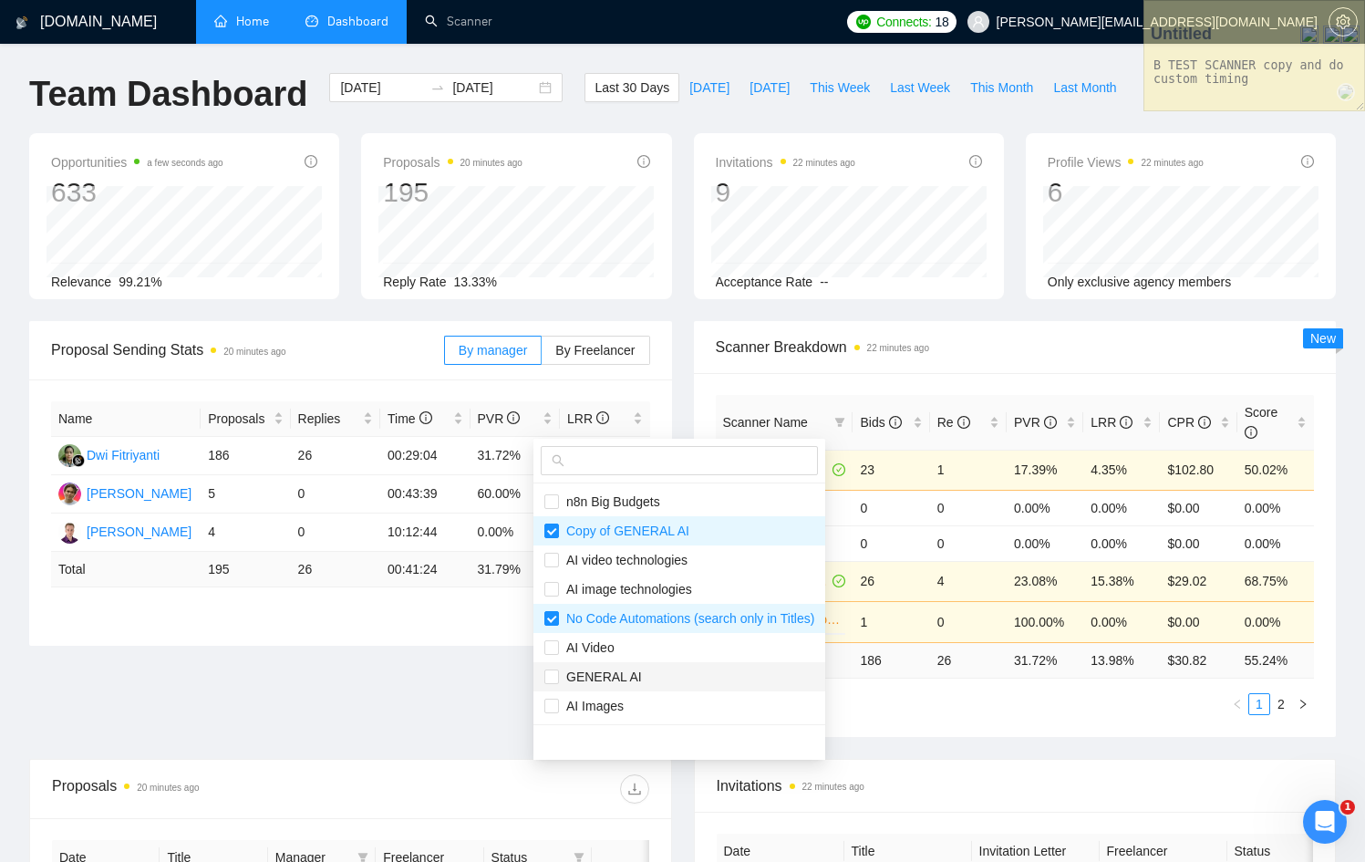
click at [631, 680] on span "GENERAL AI" at bounding box center [600, 676] width 83 height 15
checkbox input "true"
click at [959, 718] on div "Proposal Sending Stats 20 minutes ago By manager By Freelancer Name Proposals R…" at bounding box center [682, 540] width 1328 height 438
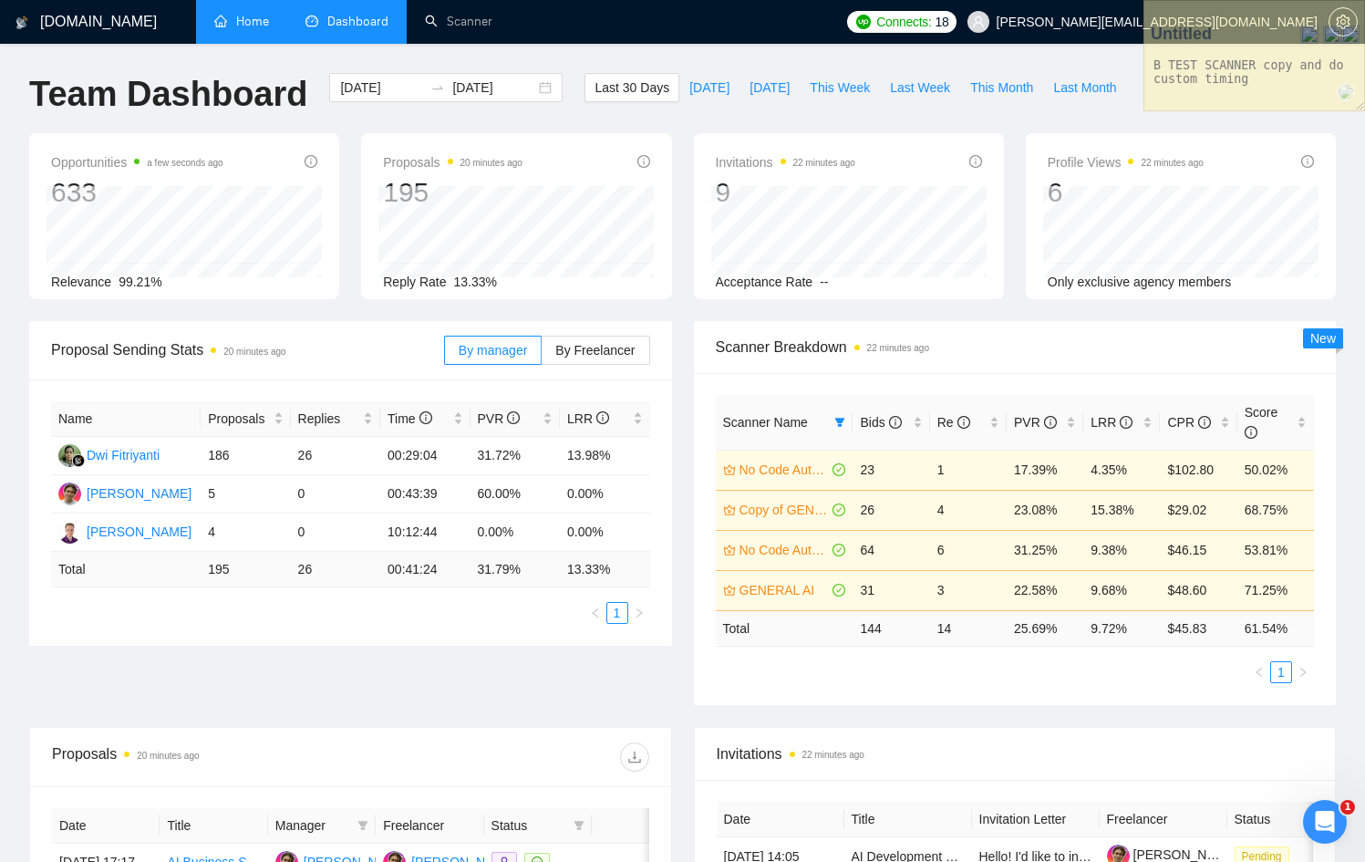
click at [945, 542] on td "6" at bounding box center [968, 550] width 77 height 40
click at [943, 550] on td "6" at bounding box center [968, 550] width 77 height 40
click at [943, 549] on td "6" at bounding box center [968, 550] width 77 height 40
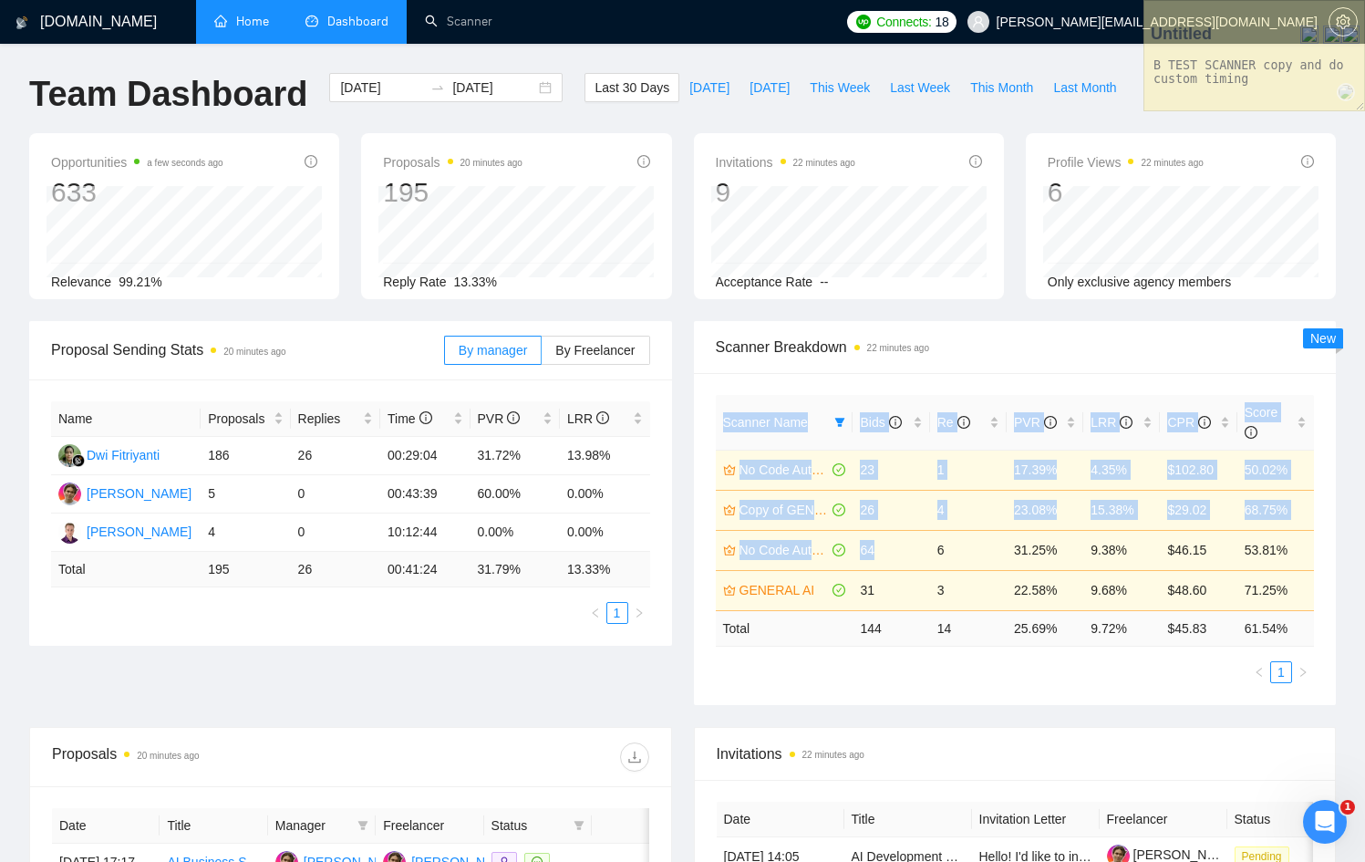
drag, startPoint x: 1323, startPoint y: 598, endPoint x: 893, endPoint y: 541, distance: 434.2
click at [893, 541] on div "Scanner Name Bids Re PVR LRR CPR Score No Code Automations 23 1 17.39% 4.35% $1…" at bounding box center [1015, 539] width 643 height 332
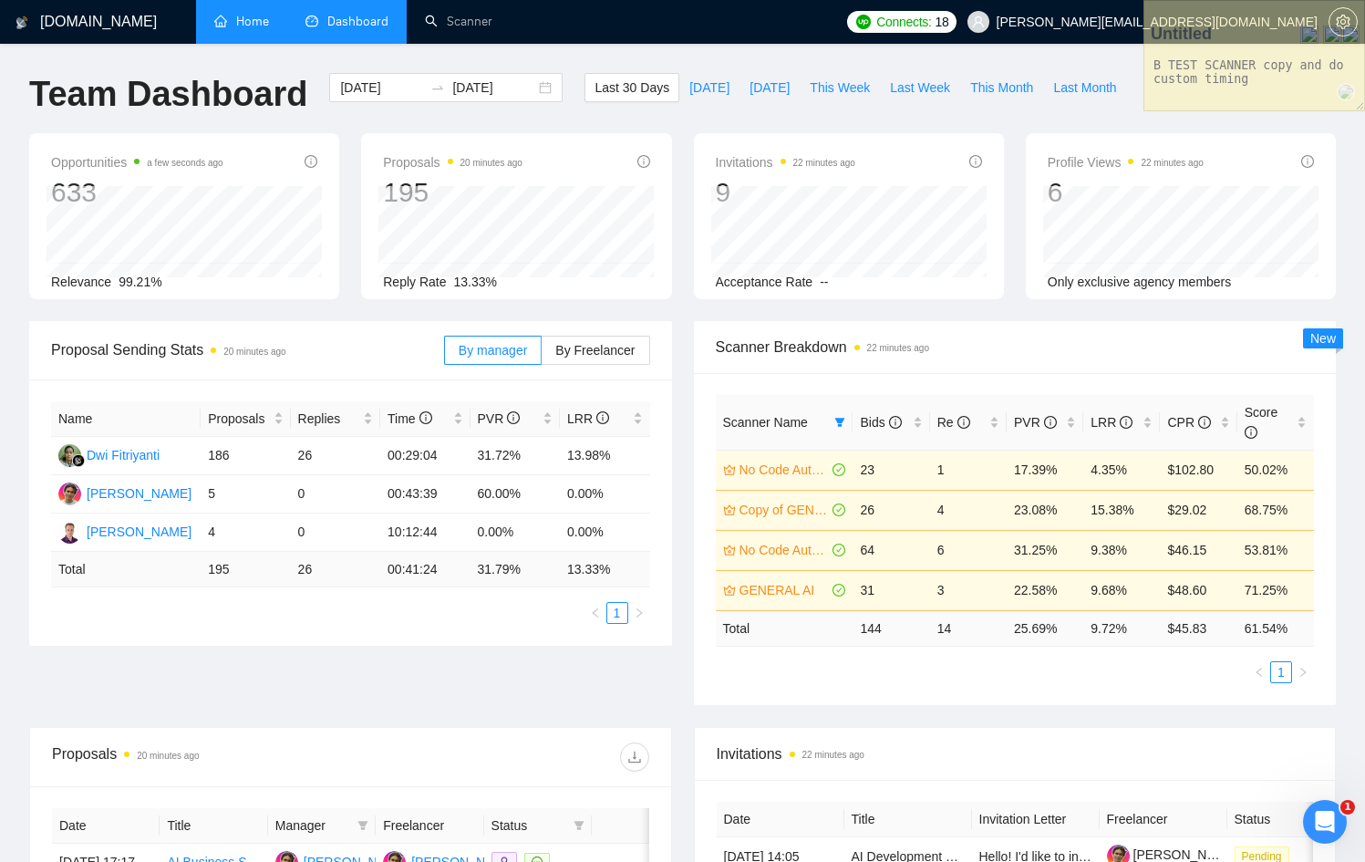
click at [930, 681] on div "Scanner Name Bids Re PVR LRR CPR Score No Code Automations 23 1 17.39% 4.35% $1…" at bounding box center [1015, 539] width 643 height 332
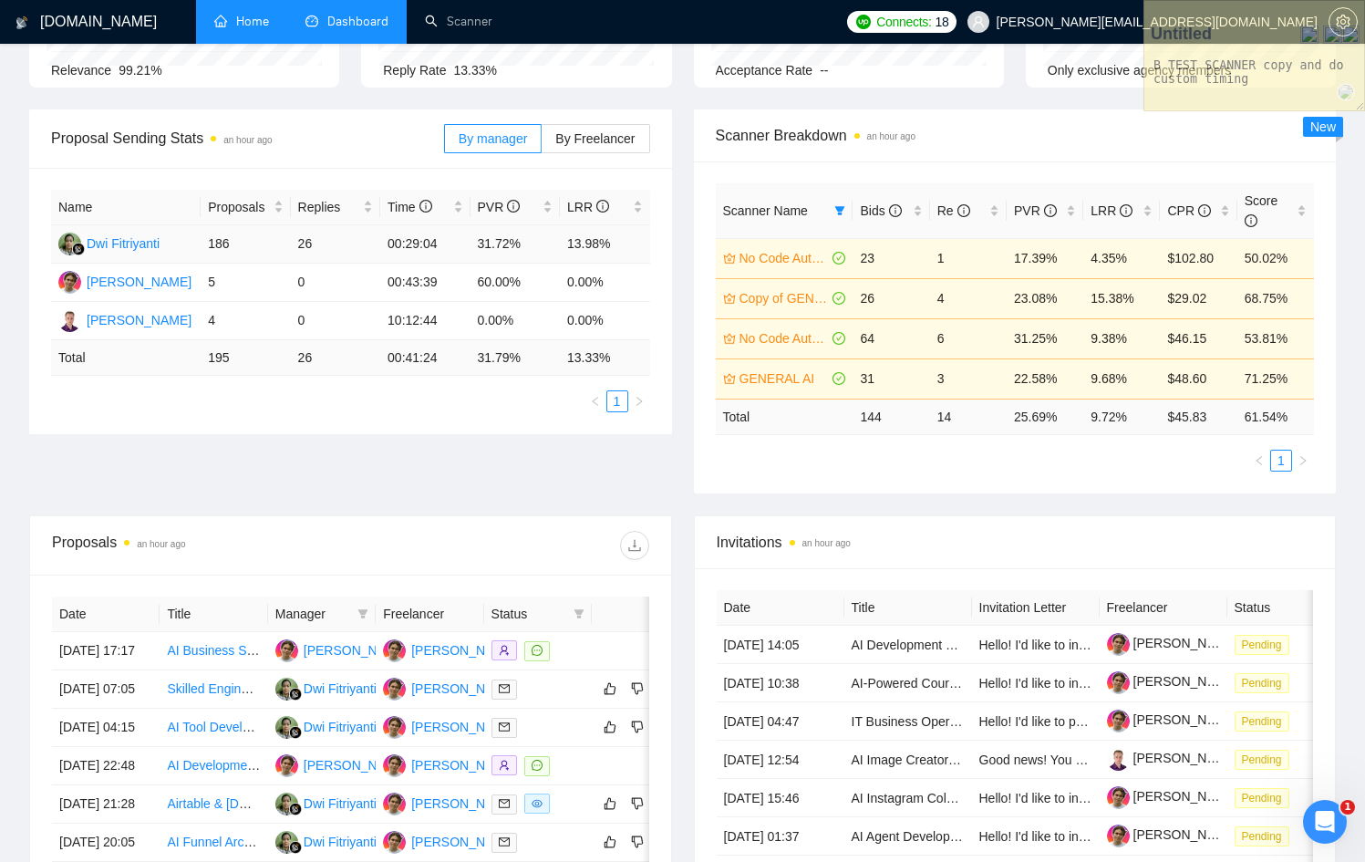
scroll to position [0, 0]
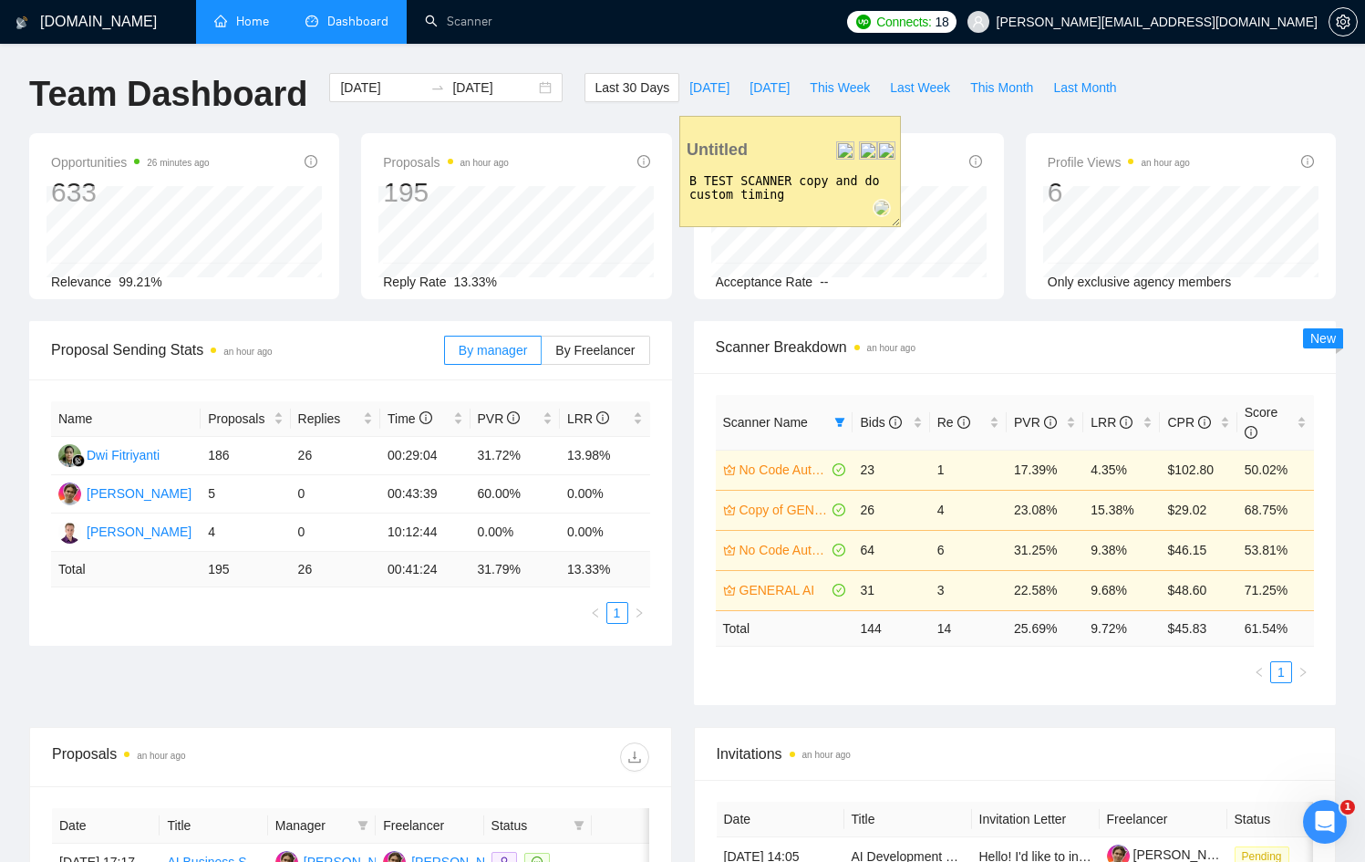
drag, startPoint x: 1206, startPoint y: 14, endPoint x: 741, endPoint y: 132, distance: 479.9
click at [741, 132] on div at bounding box center [790, 126] width 220 height 18
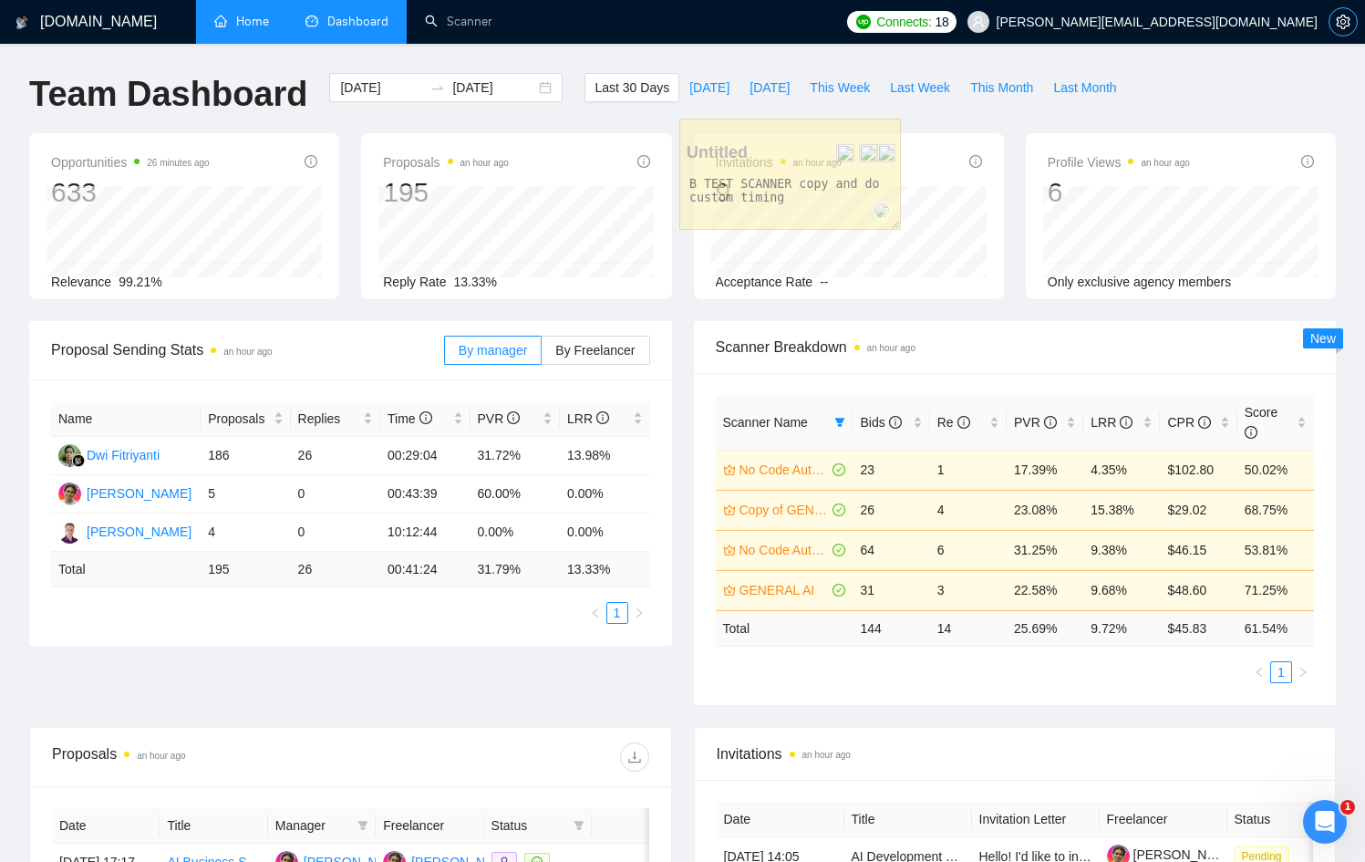
click at [1343, 17] on icon "setting" at bounding box center [1343, 22] width 15 height 15
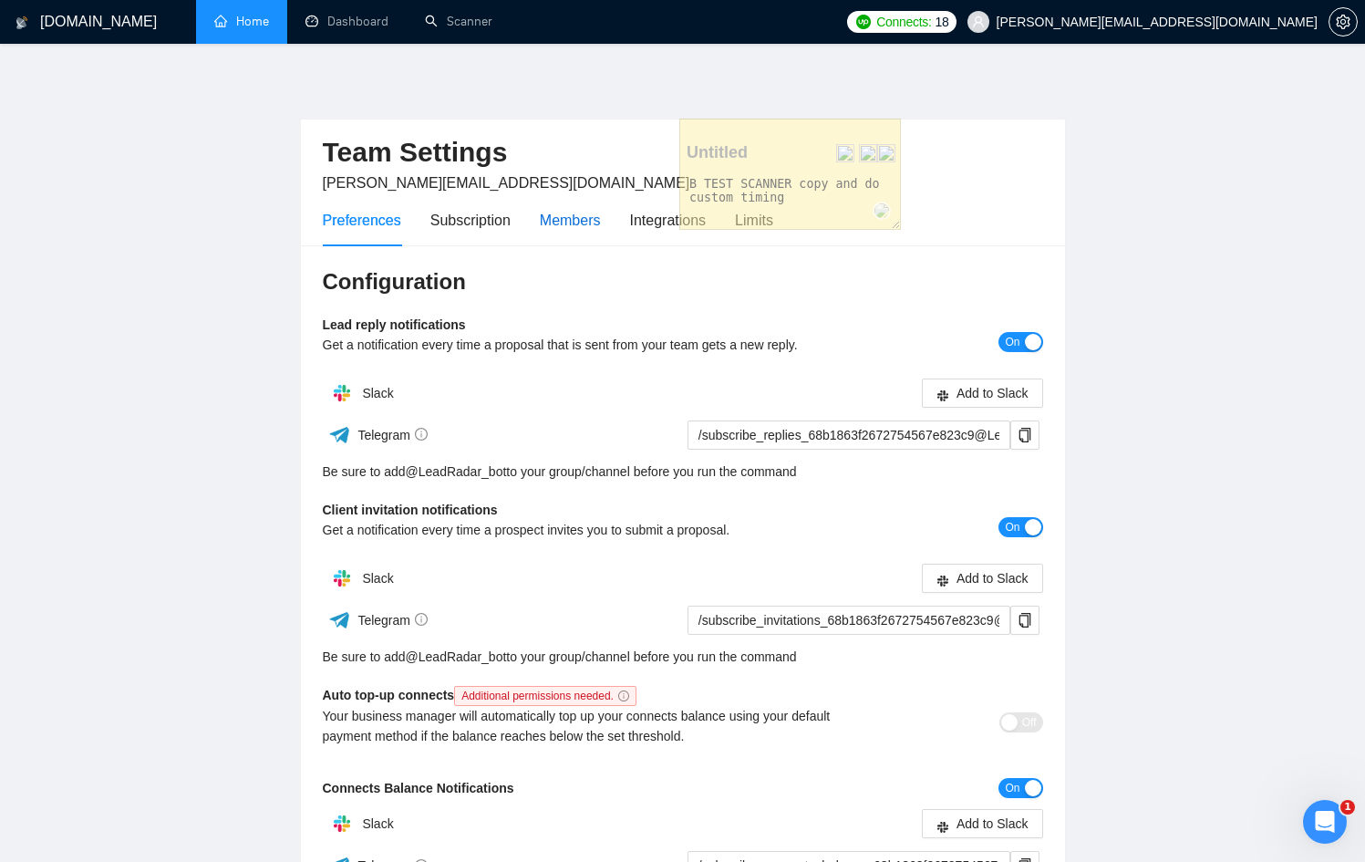
click at [567, 212] on div "Members" at bounding box center [570, 220] width 61 height 23
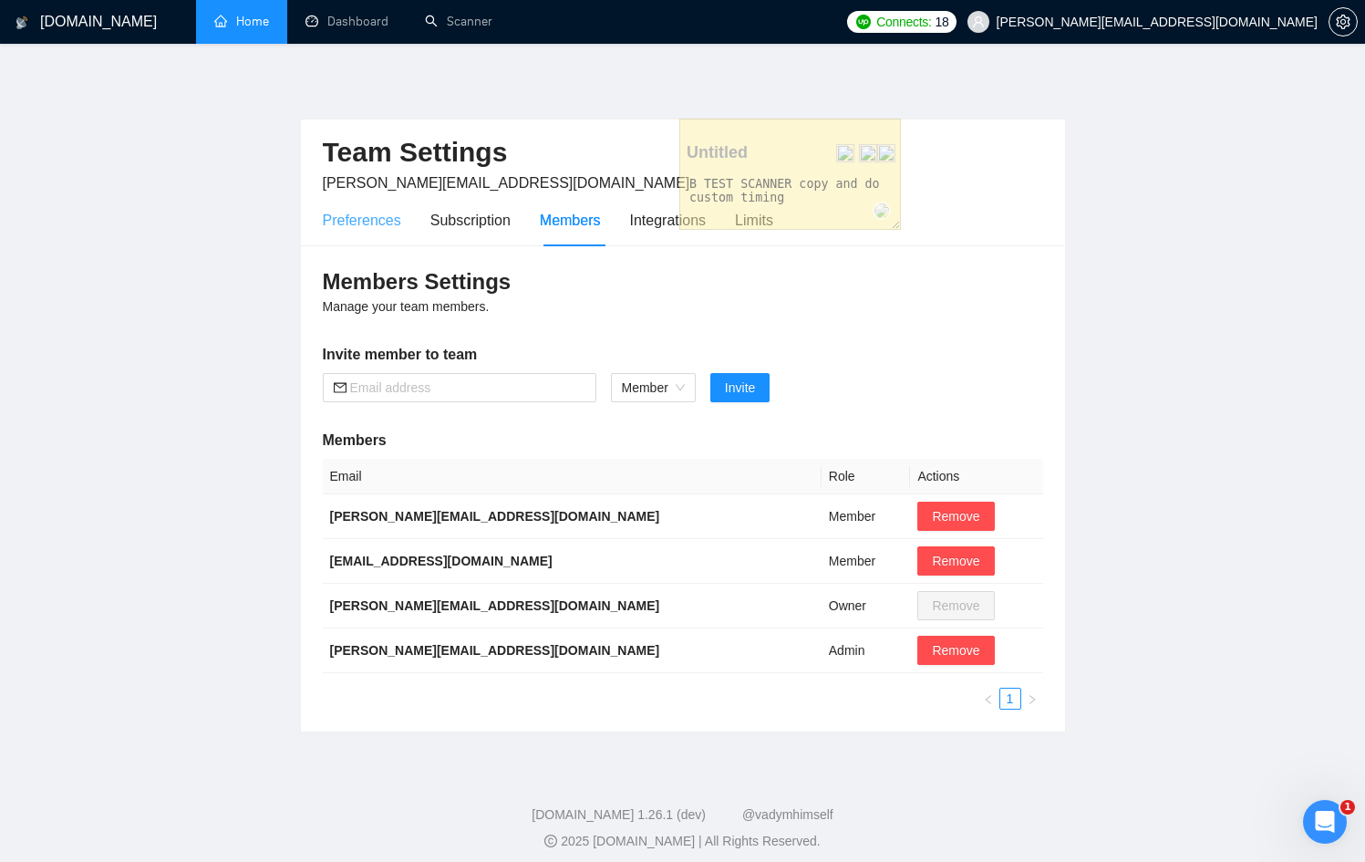
click at [359, 241] on div "Preferences" at bounding box center [362, 220] width 78 height 52
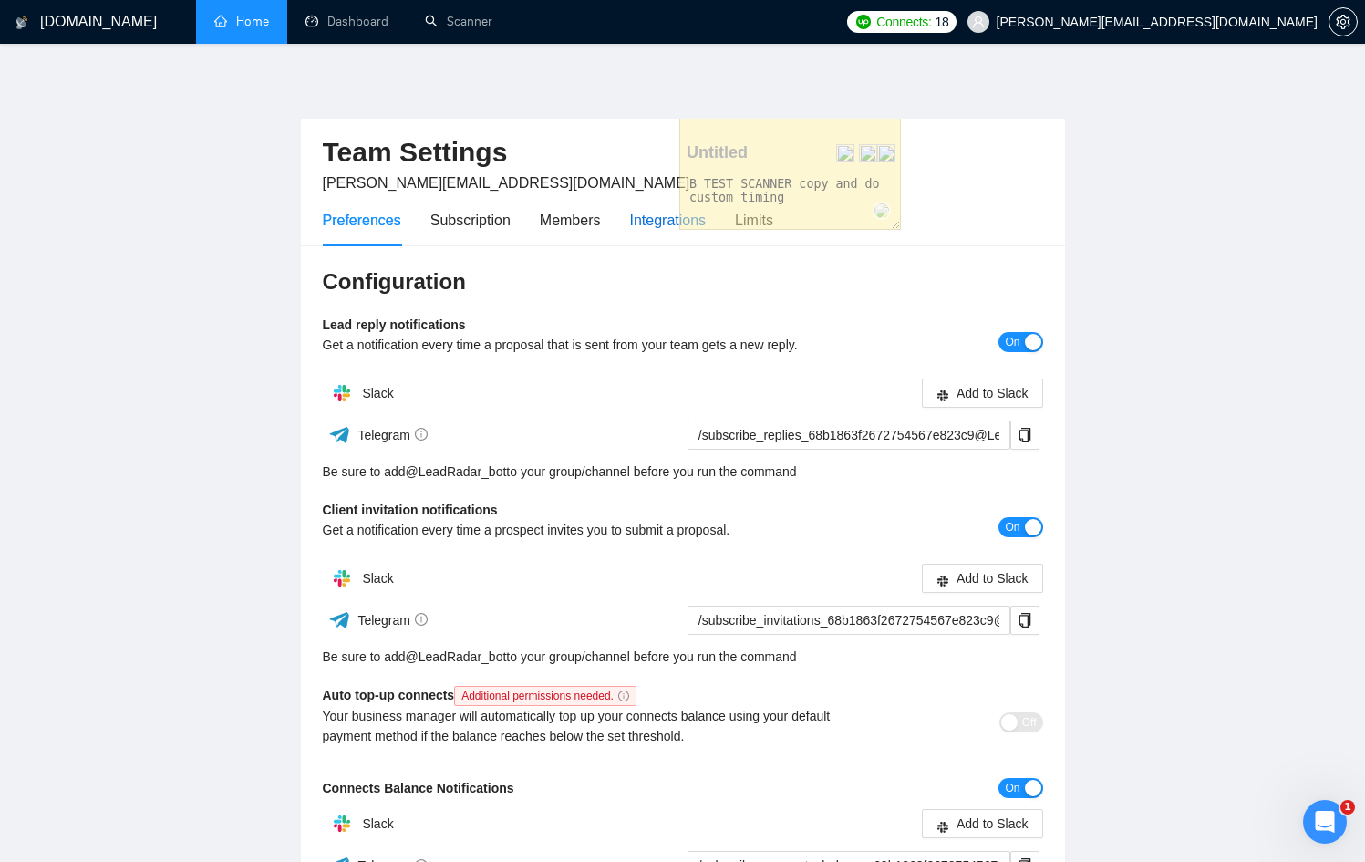
click at [644, 219] on div "Integrations" at bounding box center [668, 220] width 77 height 23
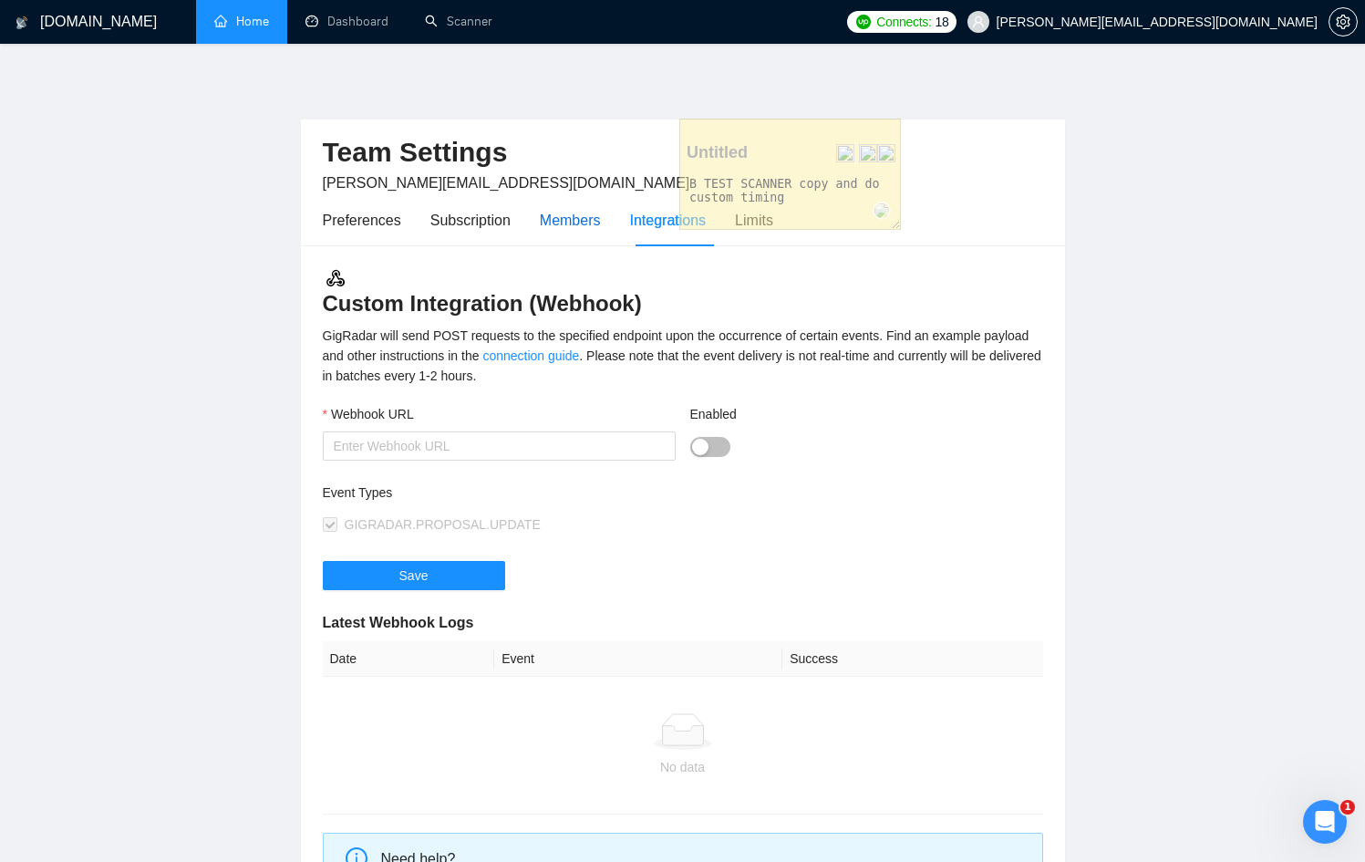
click at [573, 216] on div "Members" at bounding box center [570, 220] width 61 height 23
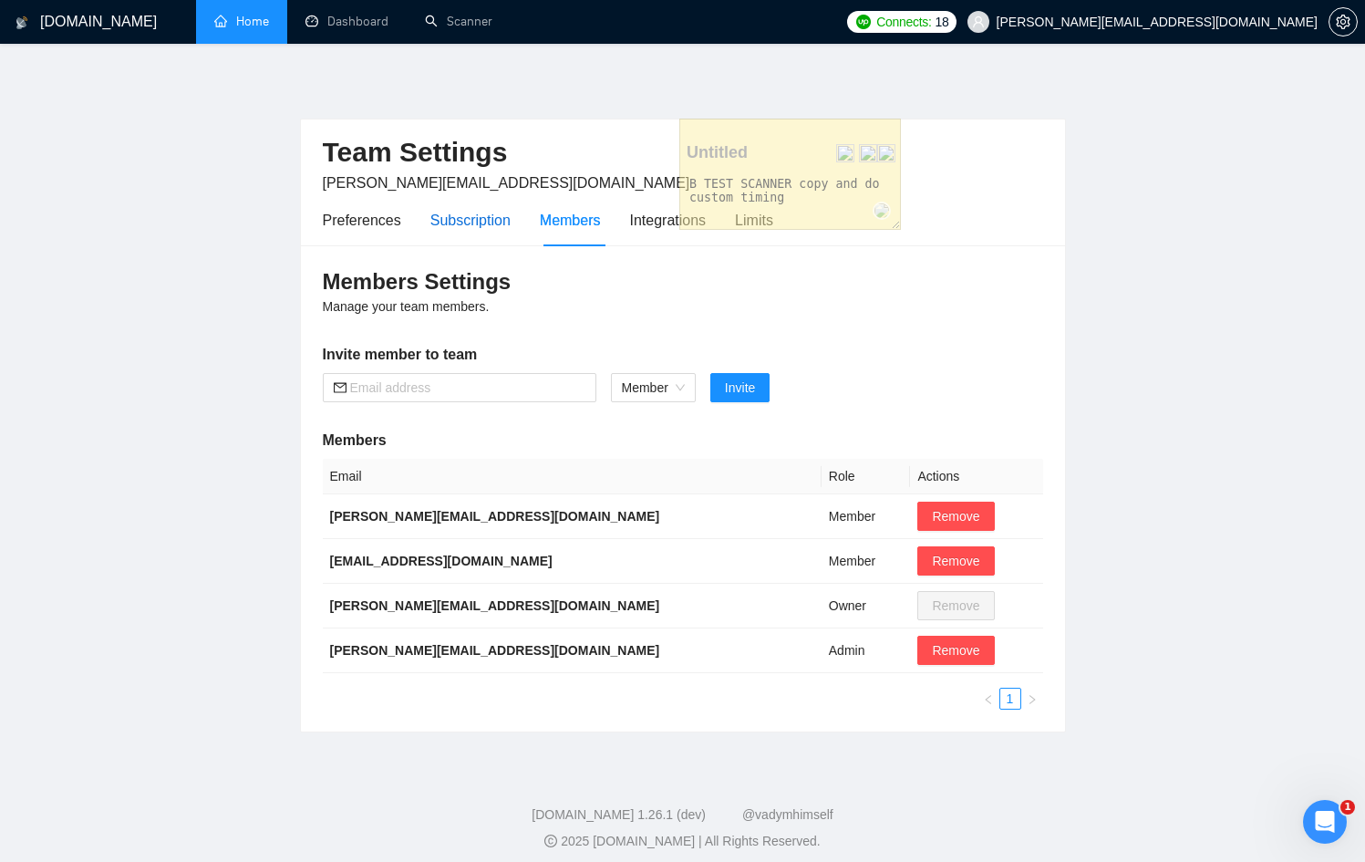
click at [509, 213] on div "Subscription" at bounding box center [470, 220] width 80 height 23
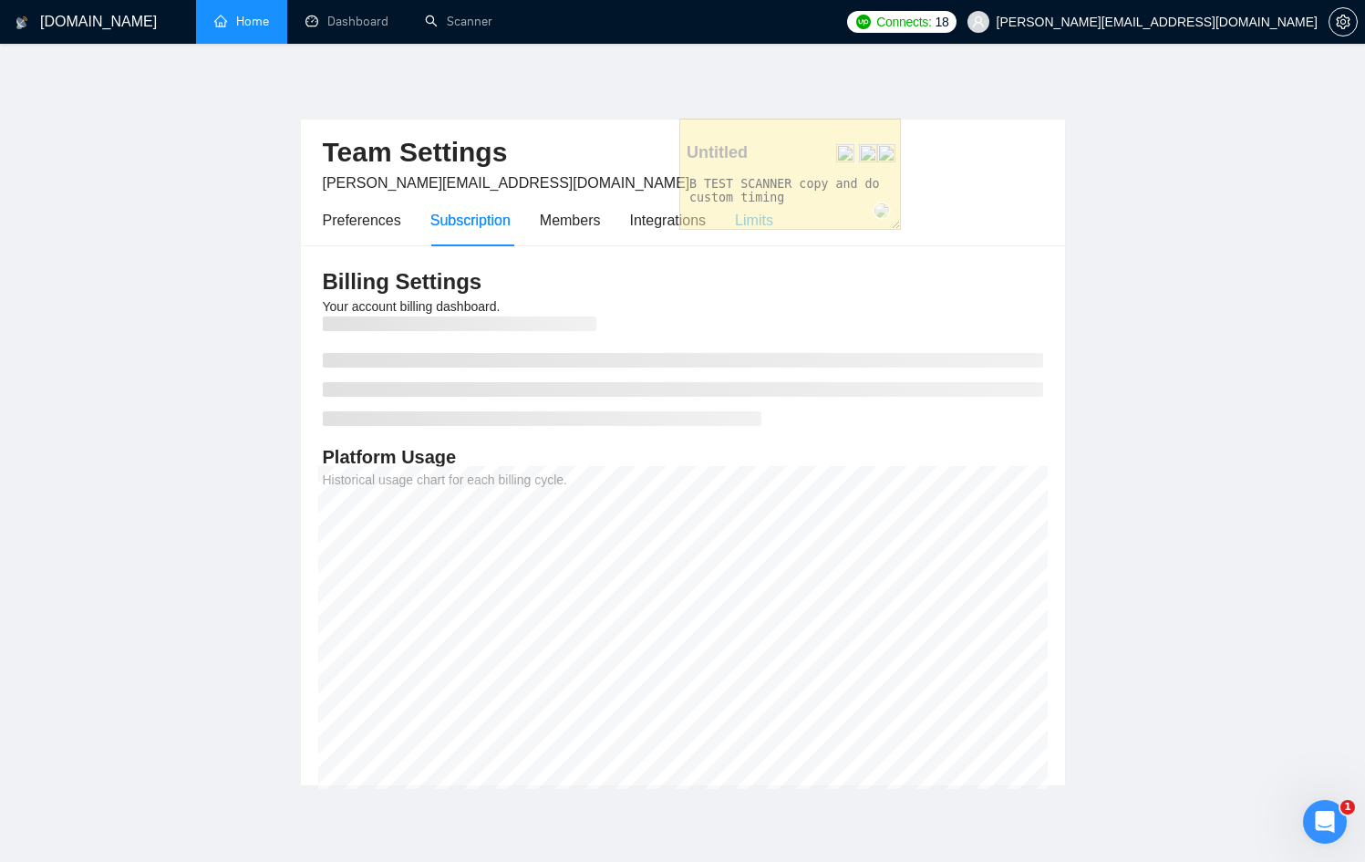
click at [748, 235] on div "Limits" at bounding box center [754, 220] width 38 height 52
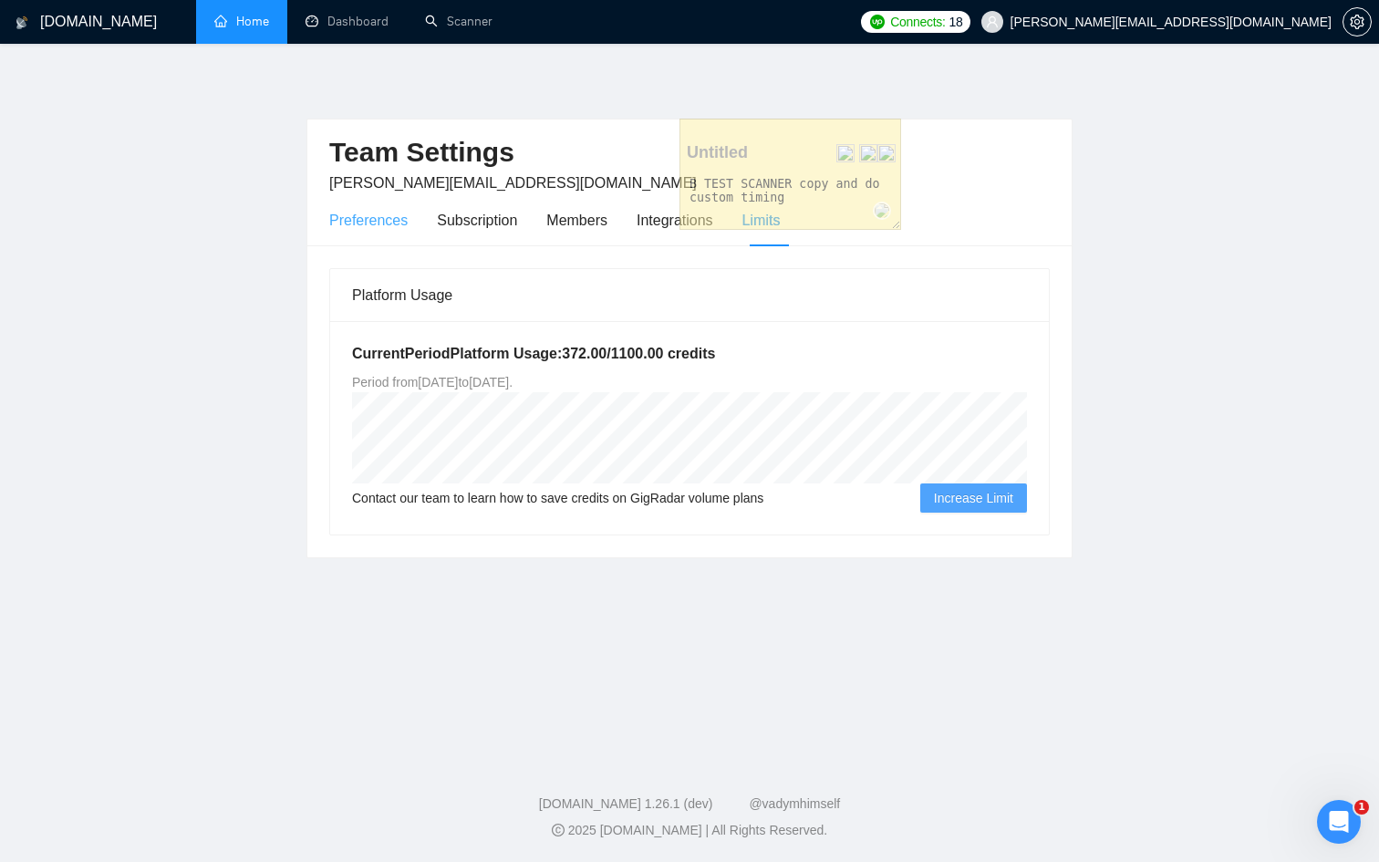
click at [360, 236] on div "Preferences" at bounding box center [368, 220] width 78 height 52
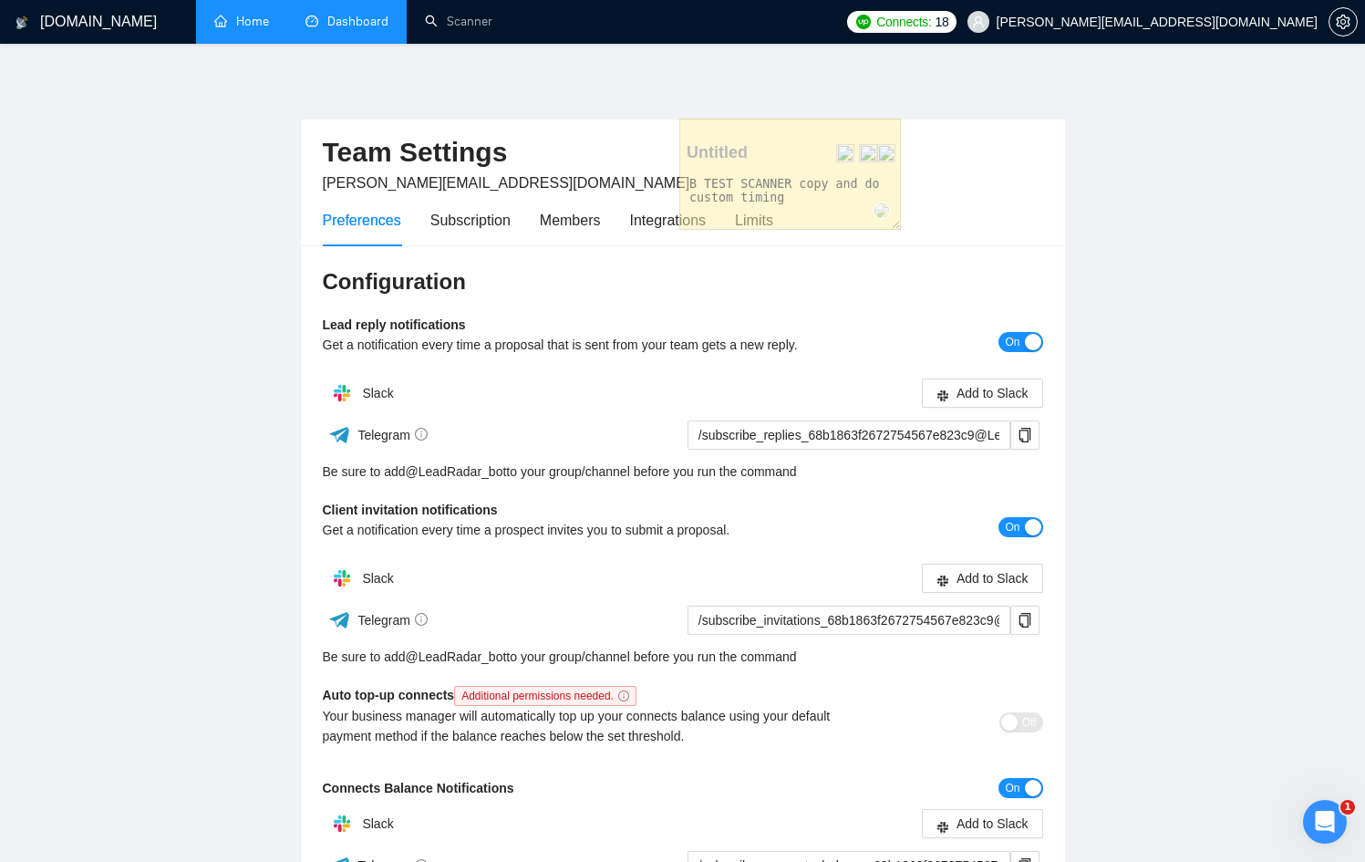
click at [353, 29] on link "Dashboard" at bounding box center [346, 21] width 83 height 15
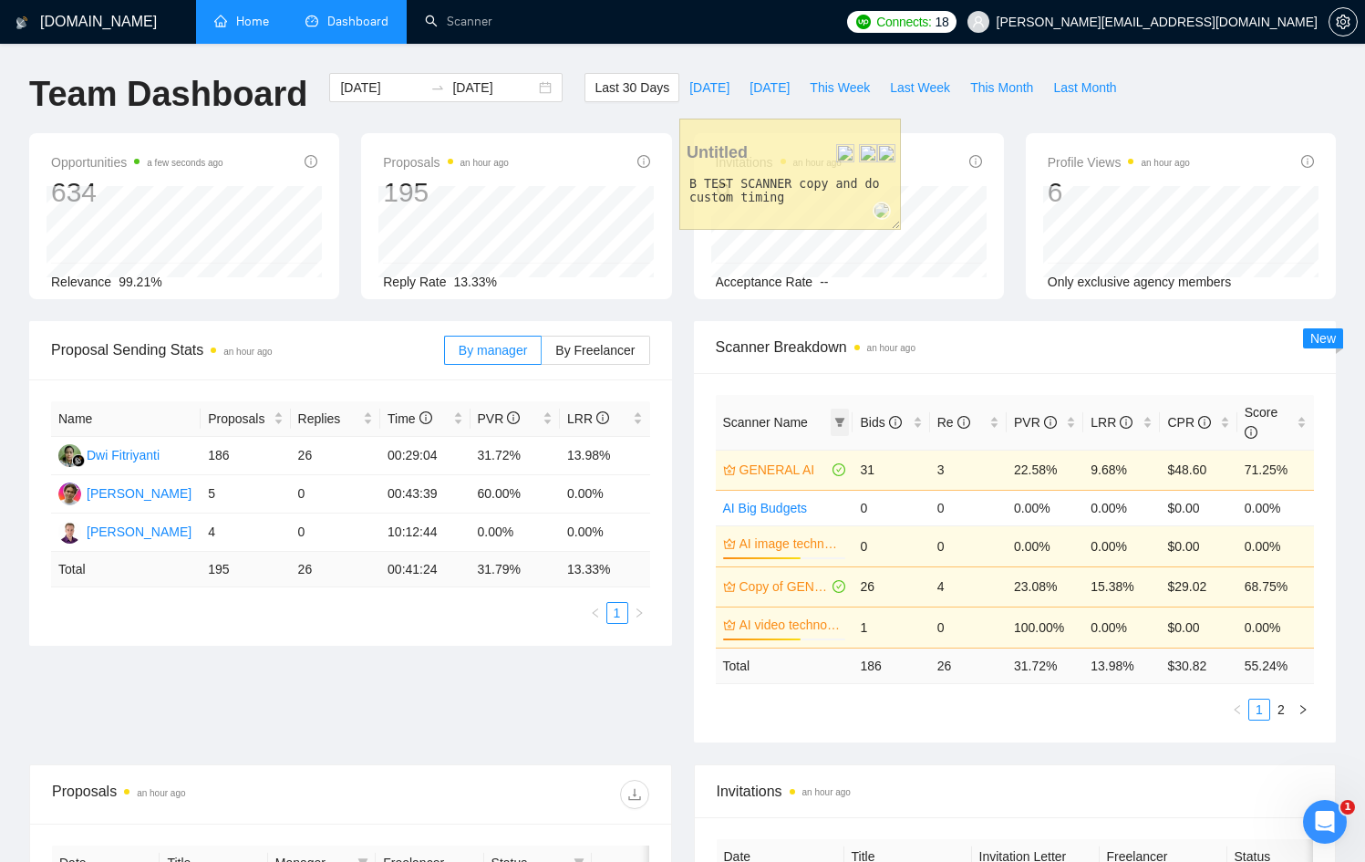
click at [842, 417] on icon "filter" at bounding box center [839, 422] width 11 height 11
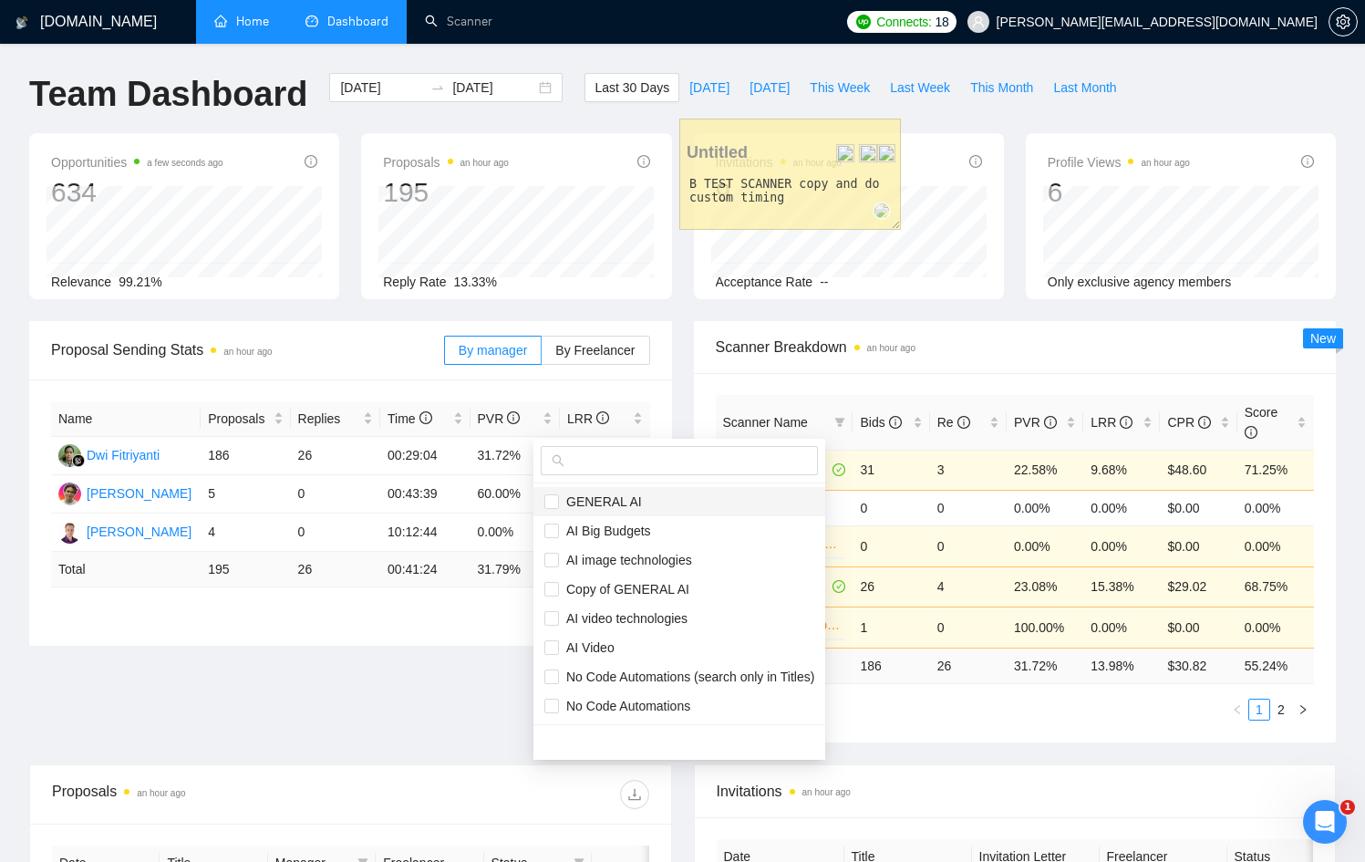
click at [566, 505] on span "GENERAL AI" at bounding box center [600, 501] width 83 height 15
checkbox input "true"
click at [640, 579] on span "Copy of GENERAL AI" at bounding box center [679, 589] width 270 height 20
checkbox input "true"
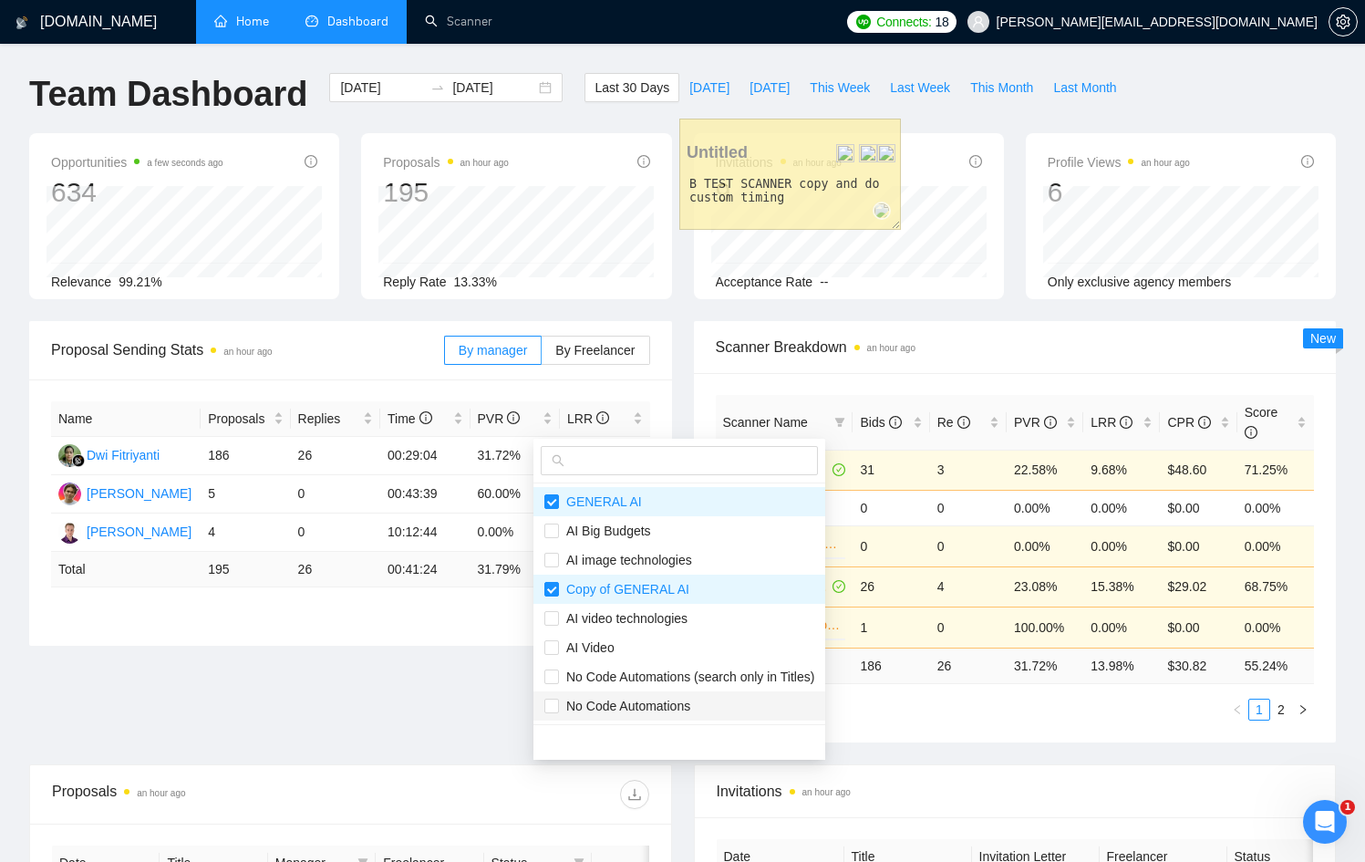
click at [668, 699] on span "No Code Automations" at bounding box center [624, 705] width 131 height 15
checkbox input "true"
click at [669, 685] on span "No Code Automations (search only in Titles)" at bounding box center [679, 676] width 270 height 20
checkbox input "true"
click at [917, 746] on main "Team Dashboard [DATE] [DATE] Last 30 Days [DATE] [DATE] This Week Last Week Thi…" at bounding box center [682, 709] width 1307 height 1272
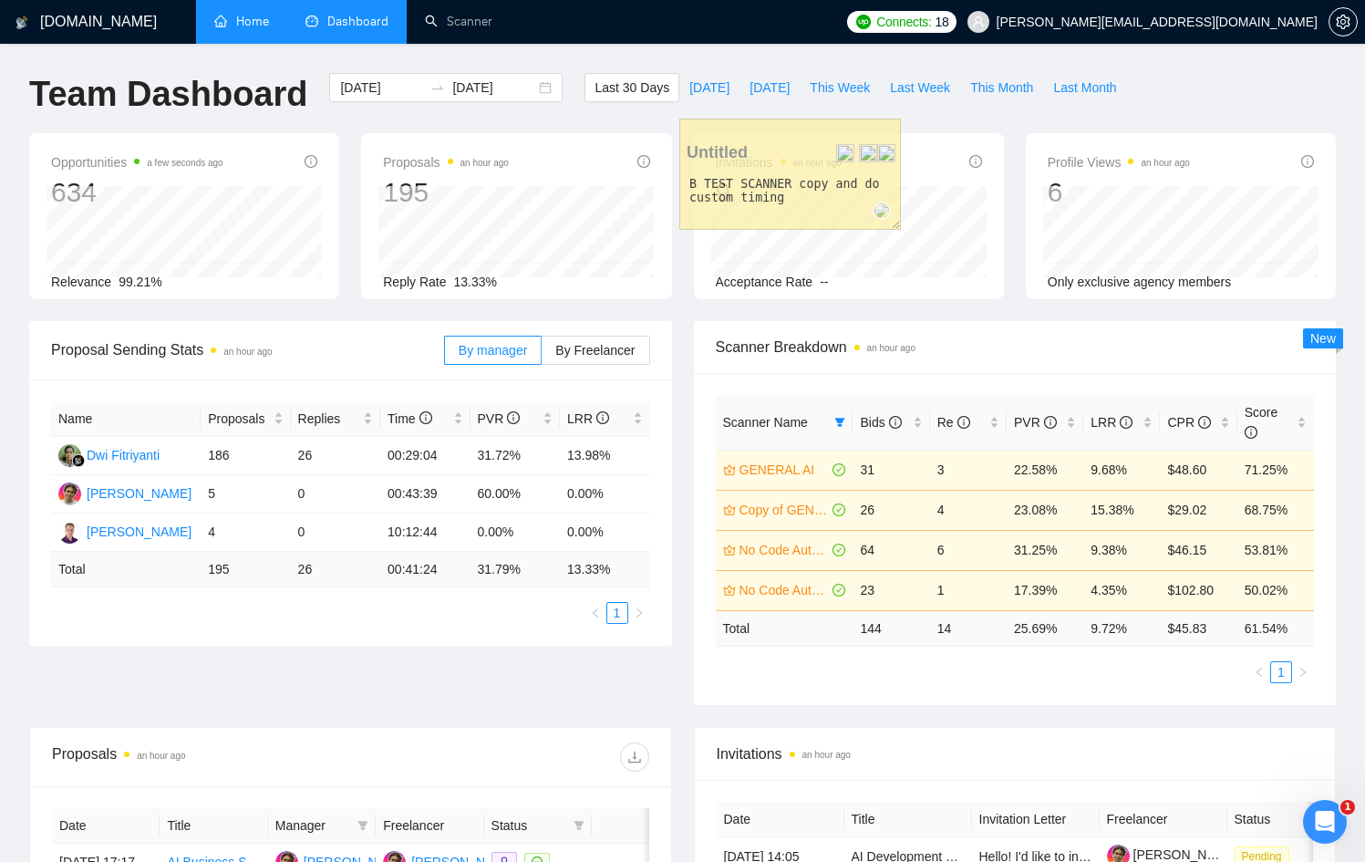
click at [881, 629] on td "144" at bounding box center [890, 628] width 77 height 36
click at [881, 630] on td "144" at bounding box center [890, 628] width 77 height 36
drag, startPoint x: 846, startPoint y: 621, endPoint x: 922, endPoint y: 626, distance: 75.9
click at [922, 626] on tr "Total 144 14 25.69 % 9.72 % $ 45.83 61.54 %" at bounding box center [1015, 628] width 599 height 36
click at [915, 624] on td "144" at bounding box center [890, 628] width 77 height 36
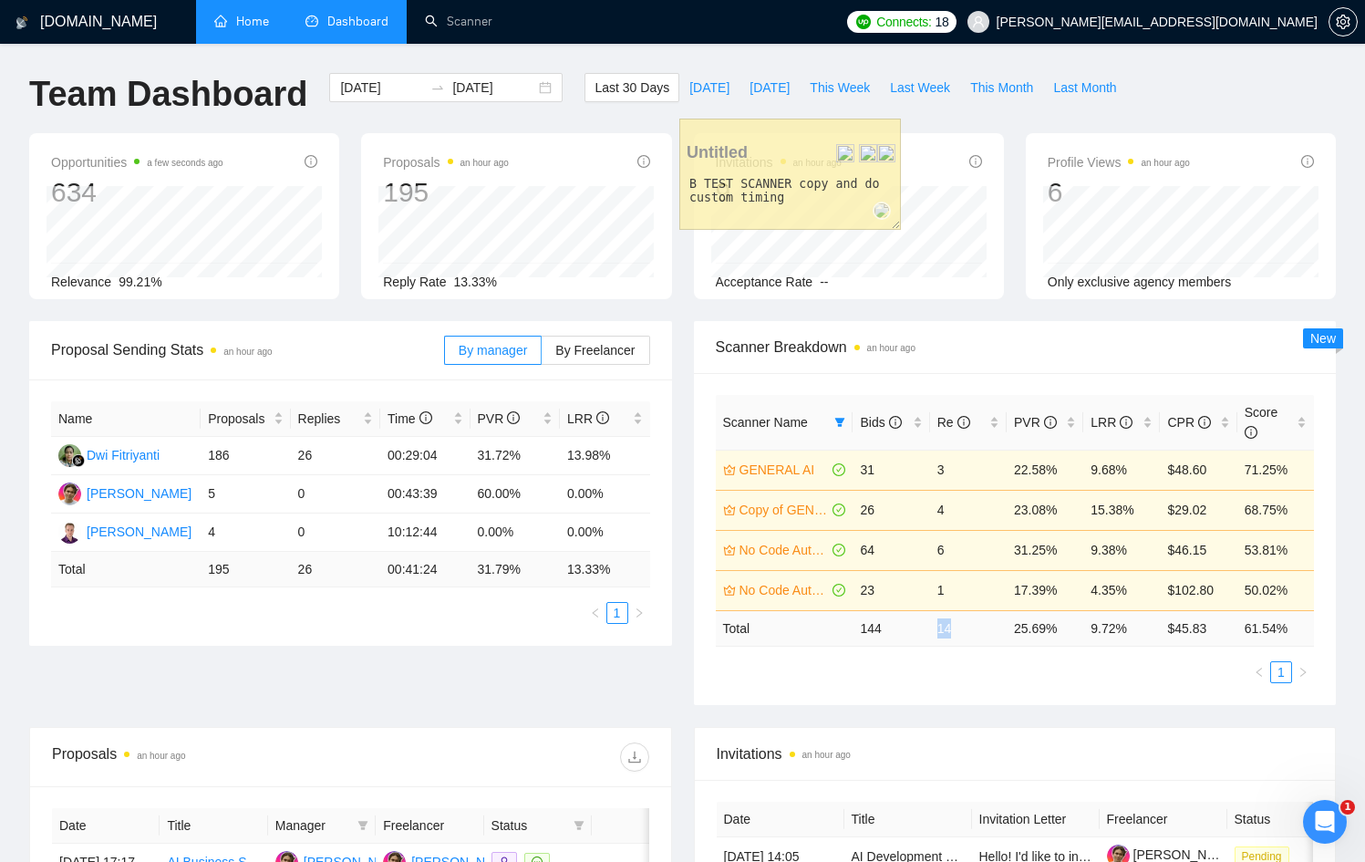
drag, startPoint x: 919, startPoint y: 624, endPoint x: 958, endPoint y: 625, distance: 39.2
click at [958, 625] on tr "Total 144 14 25.69 % 9.72 % $ 45.83 61.54 %" at bounding box center [1015, 628] width 599 height 36
click at [962, 621] on td "14" at bounding box center [968, 628] width 77 height 36
click at [841, 425] on icon "filter" at bounding box center [840, 422] width 10 height 9
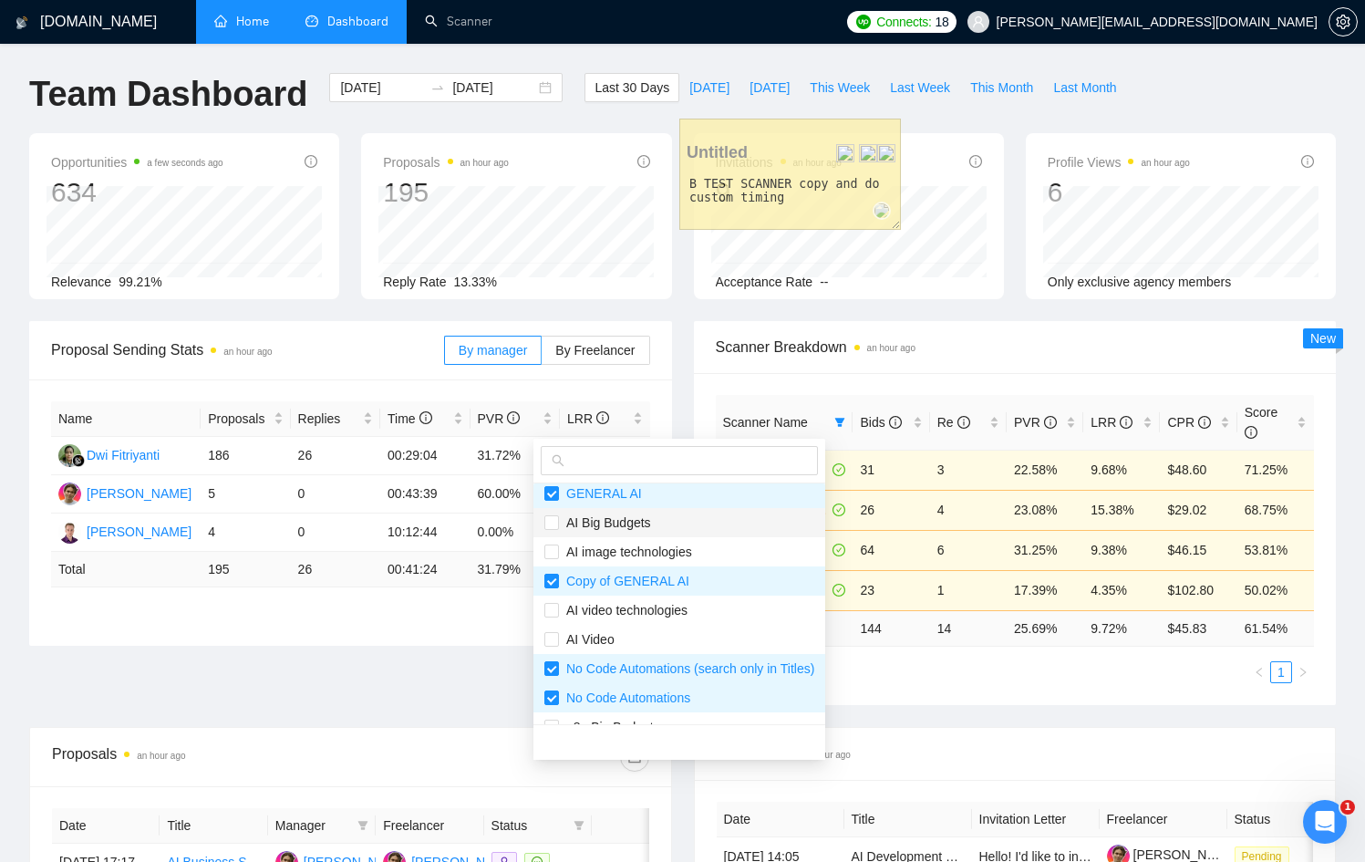
scroll to position [9, 0]
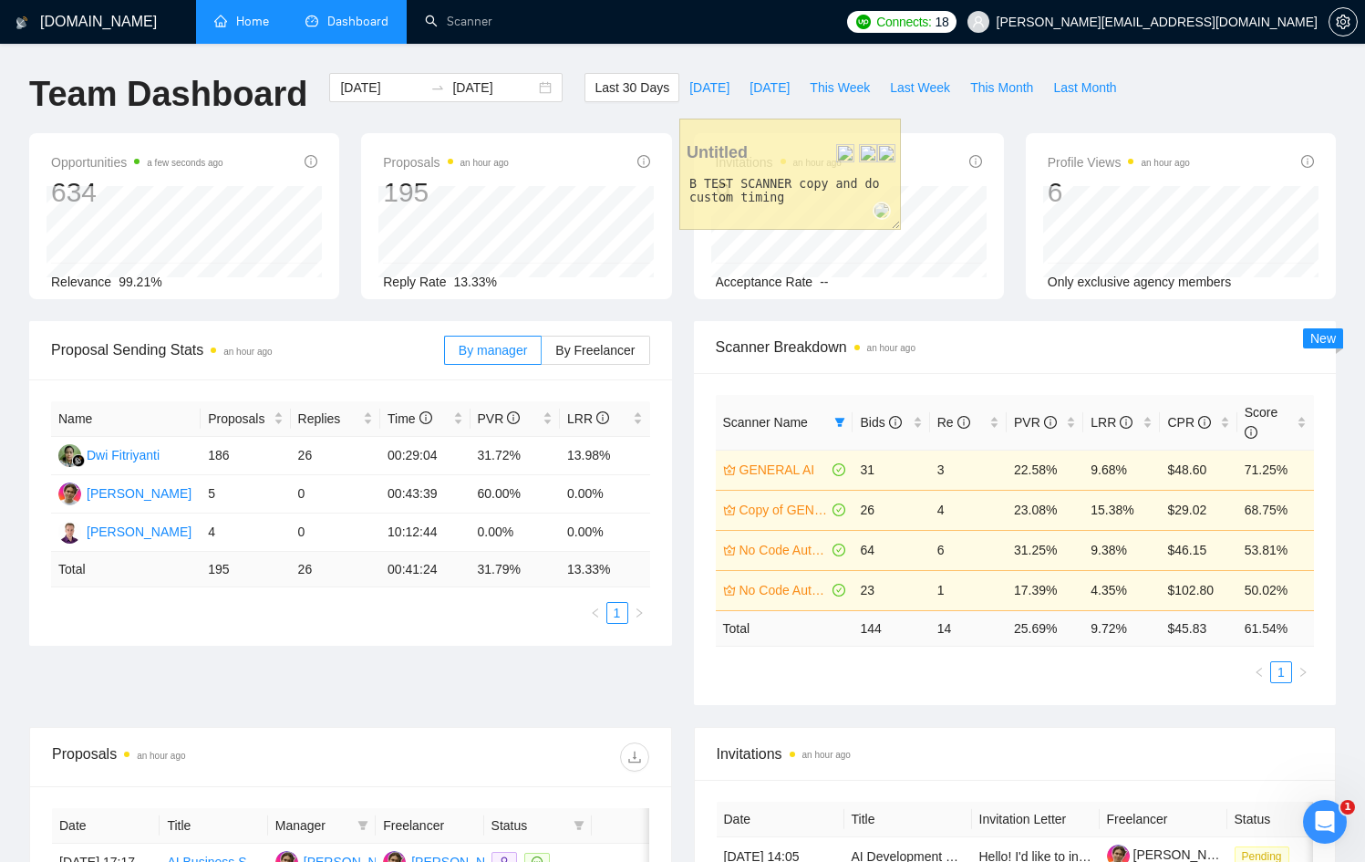
click at [968, 664] on ul "1" at bounding box center [1015, 672] width 599 height 22
drag, startPoint x: 944, startPoint y: 633, endPoint x: 1037, endPoint y: 634, distance: 93.0
click at [1037, 634] on tr "Total 144 14 25.69 % 9.72 % $ 45.83 61.54 %" at bounding box center [1015, 628] width 599 height 36
click at [976, 641] on td "14" at bounding box center [968, 628] width 77 height 36
click at [465, 29] on link "Scanner" at bounding box center [458, 21] width 67 height 15
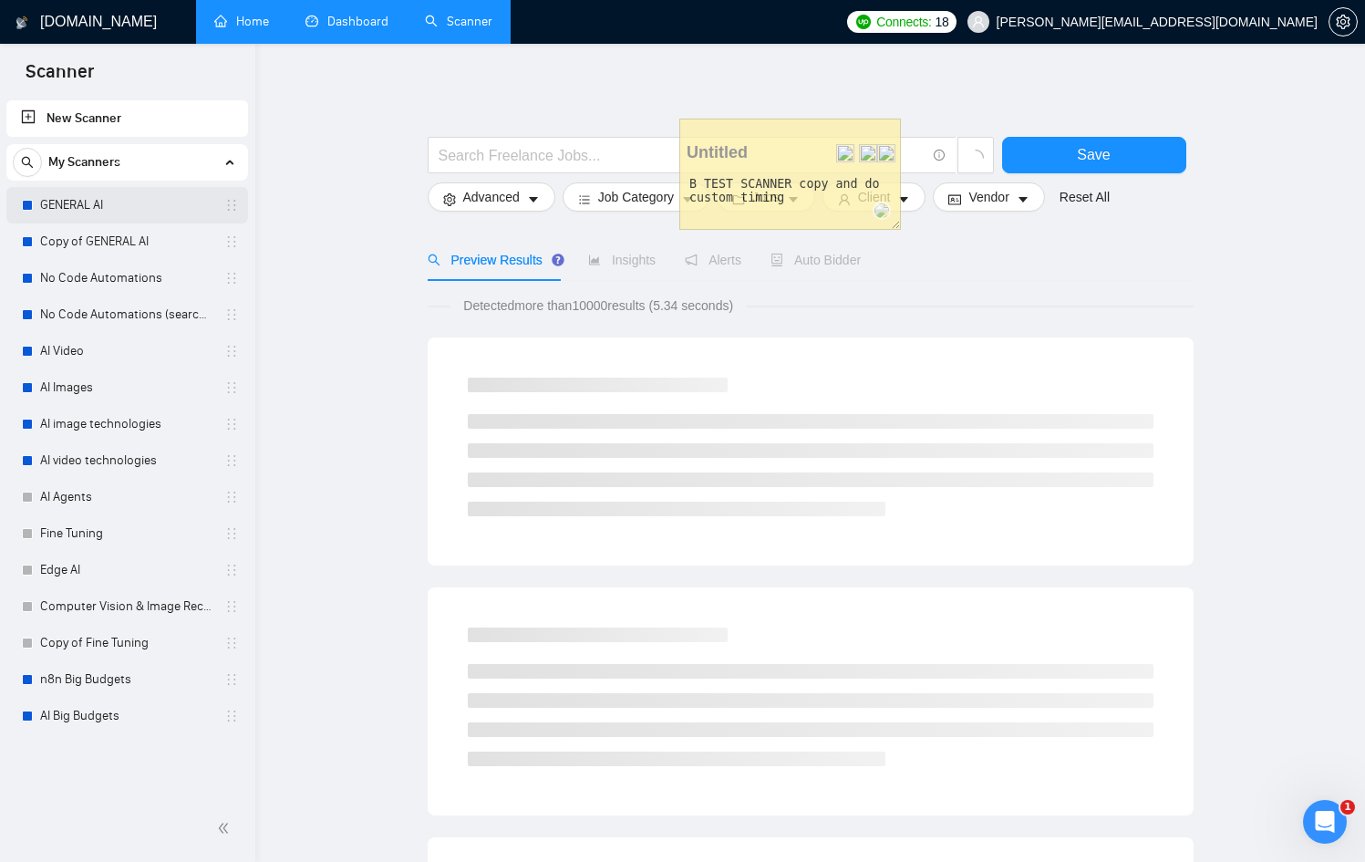
click at [87, 208] on link "GENERAL AI" at bounding box center [126, 205] width 173 height 36
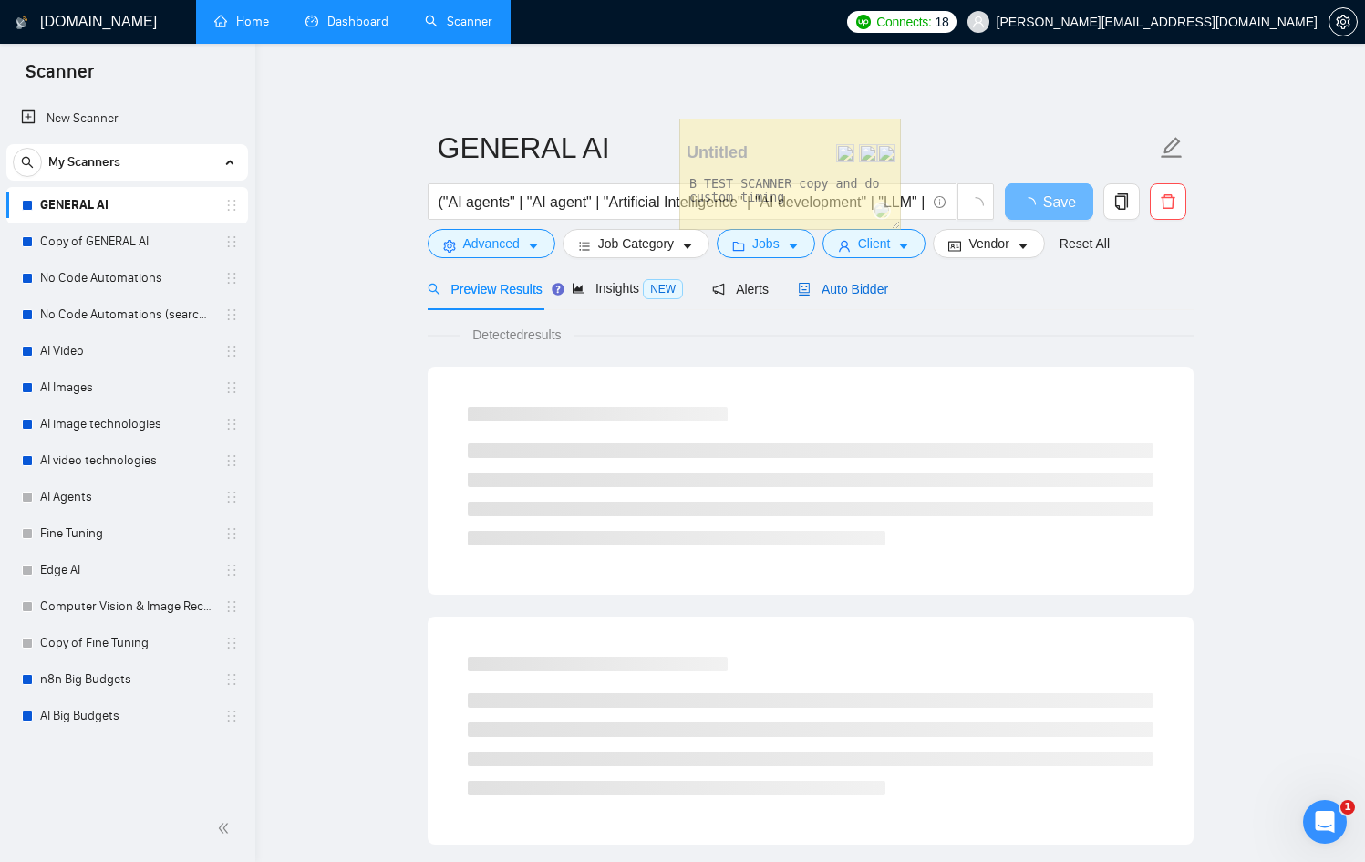
click at [834, 279] on div "Auto Bidder" at bounding box center [843, 289] width 90 height 20
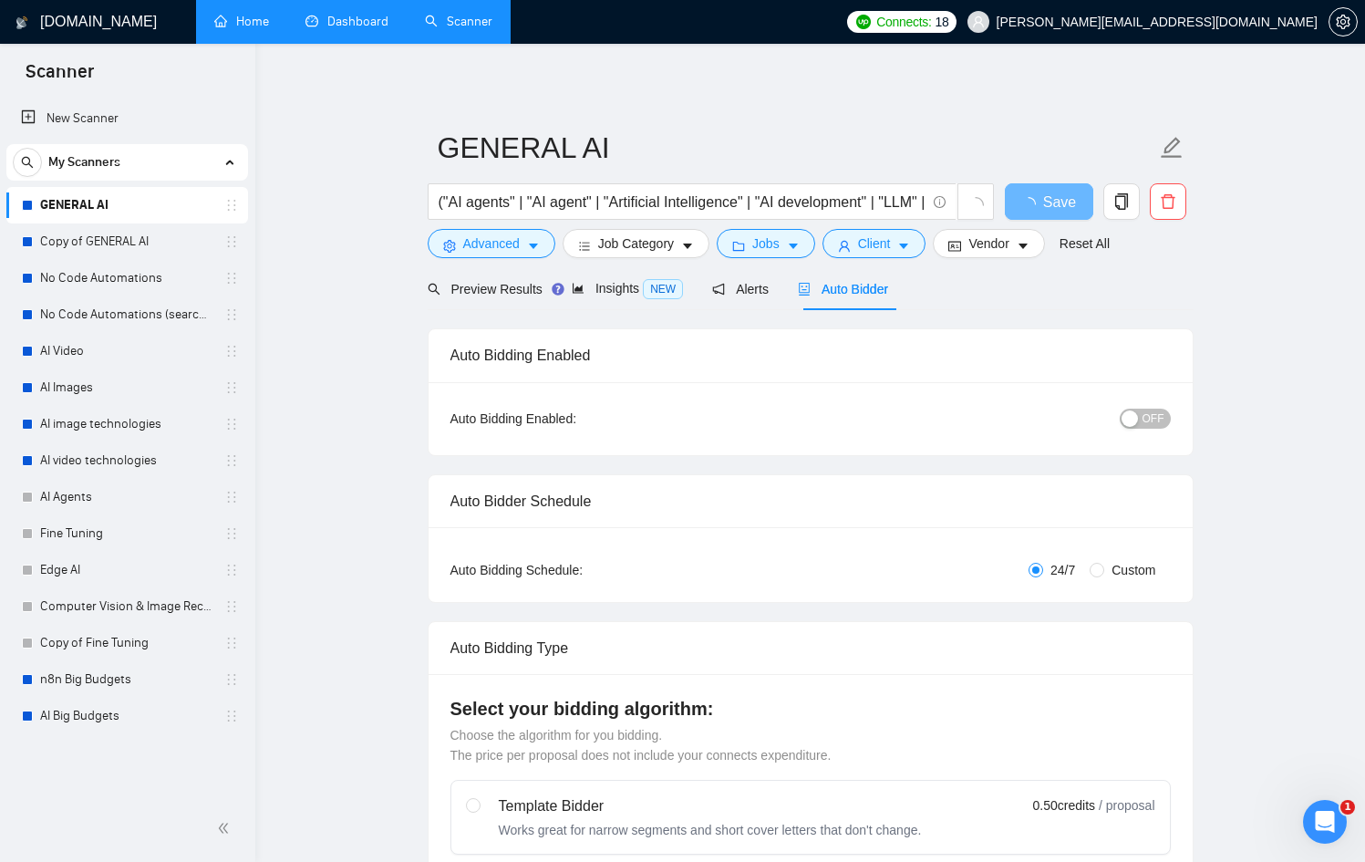
checkbox input "true"
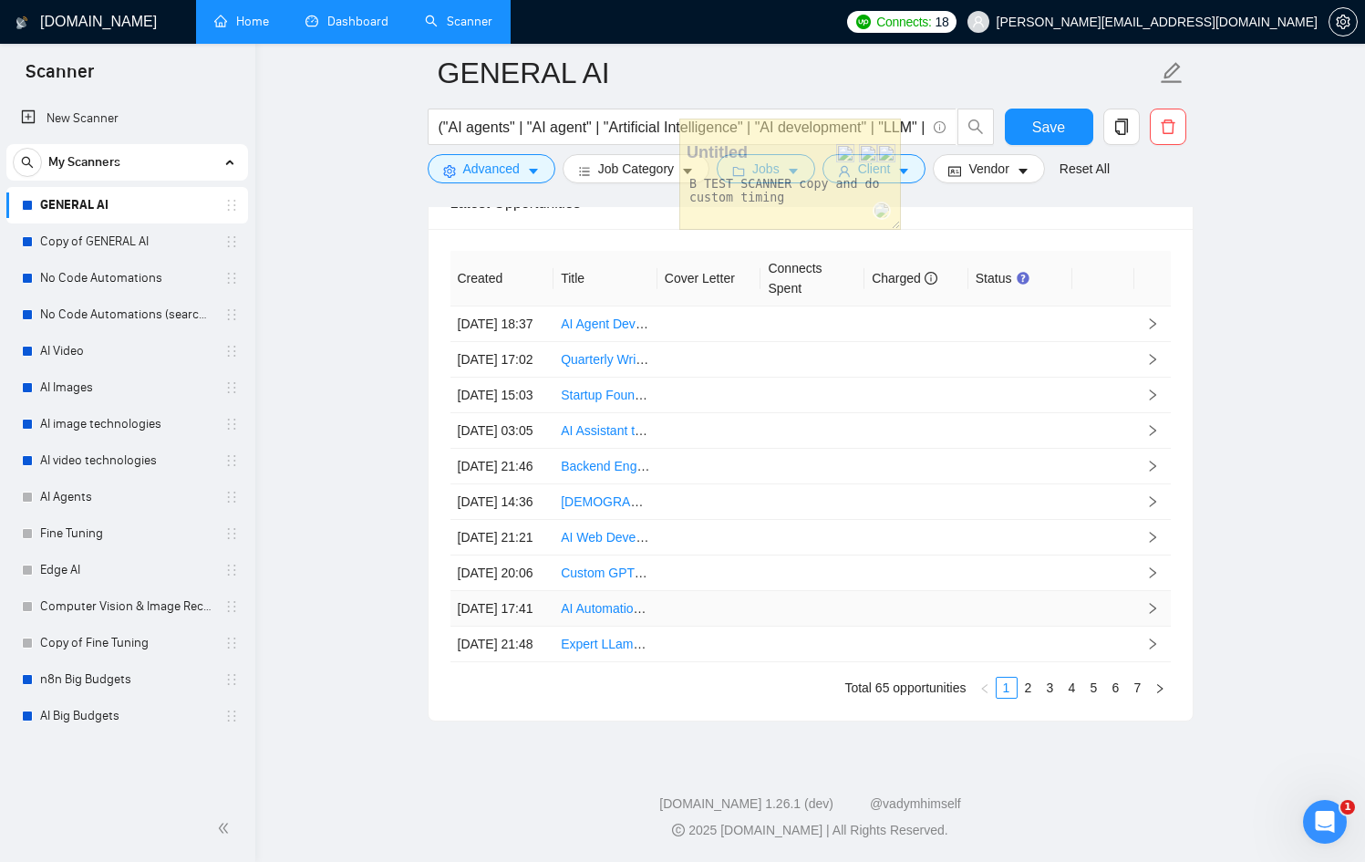
scroll to position [5055, 0]
click at [1040, 687] on link "3" at bounding box center [1050, 687] width 20 height 20
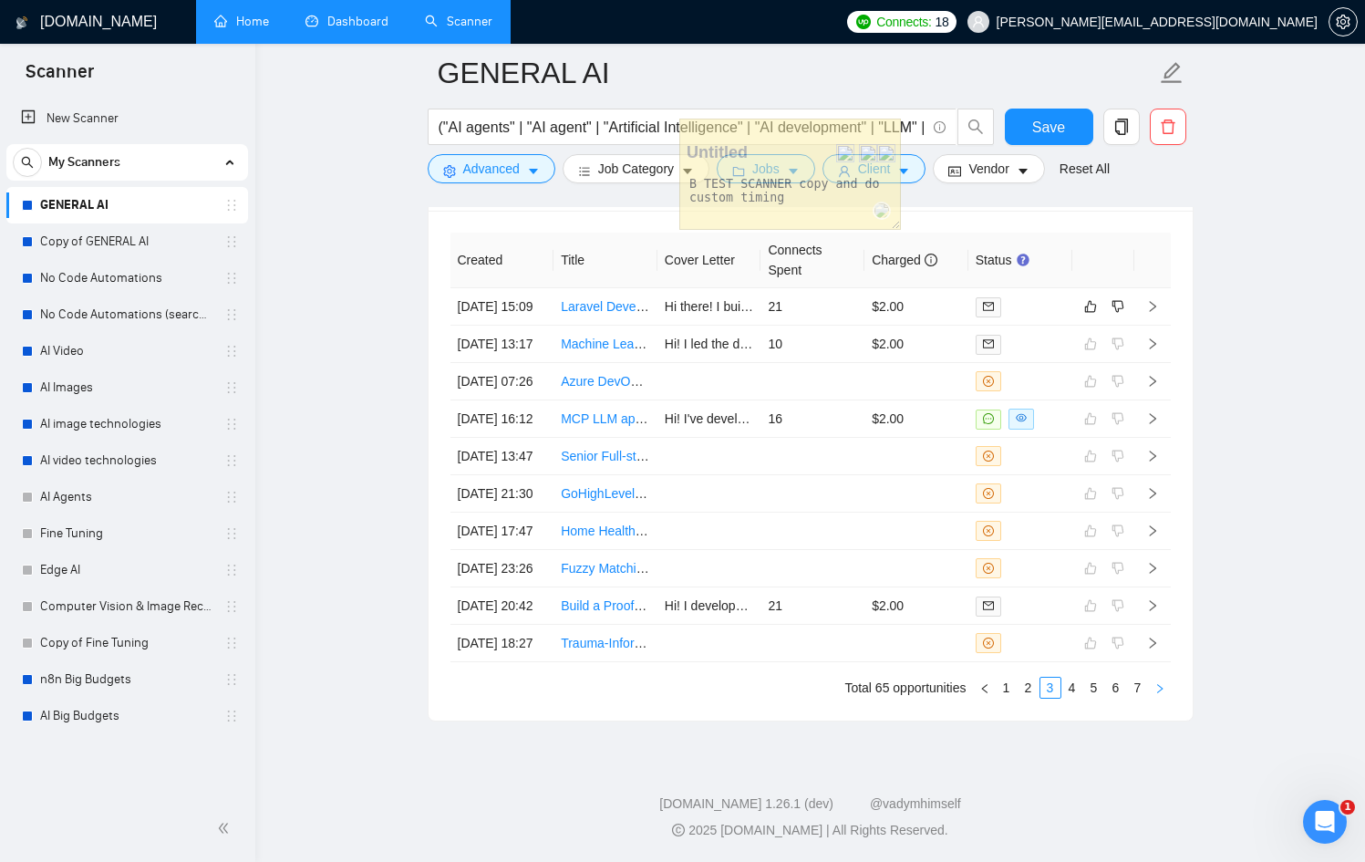
click at [1165, 685] on button "button" at bounding box center [1160, 688] width 22 height 22
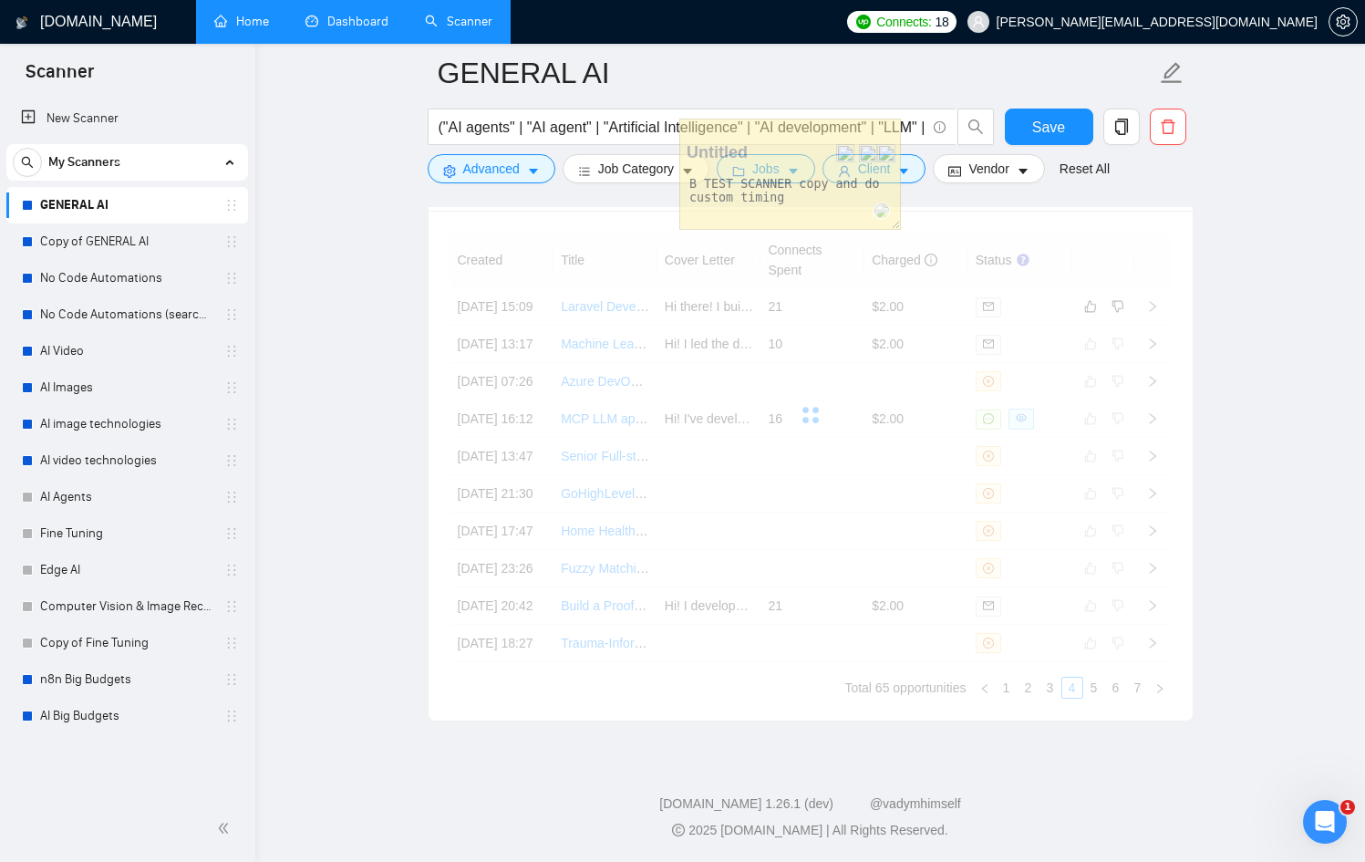
click at [1132, 687] on div "Created Title Cover Letter Connects Spent Charged Status [DATE] 15:09 Laravel D…" at bounding box center [810, 465] width 720 height 466
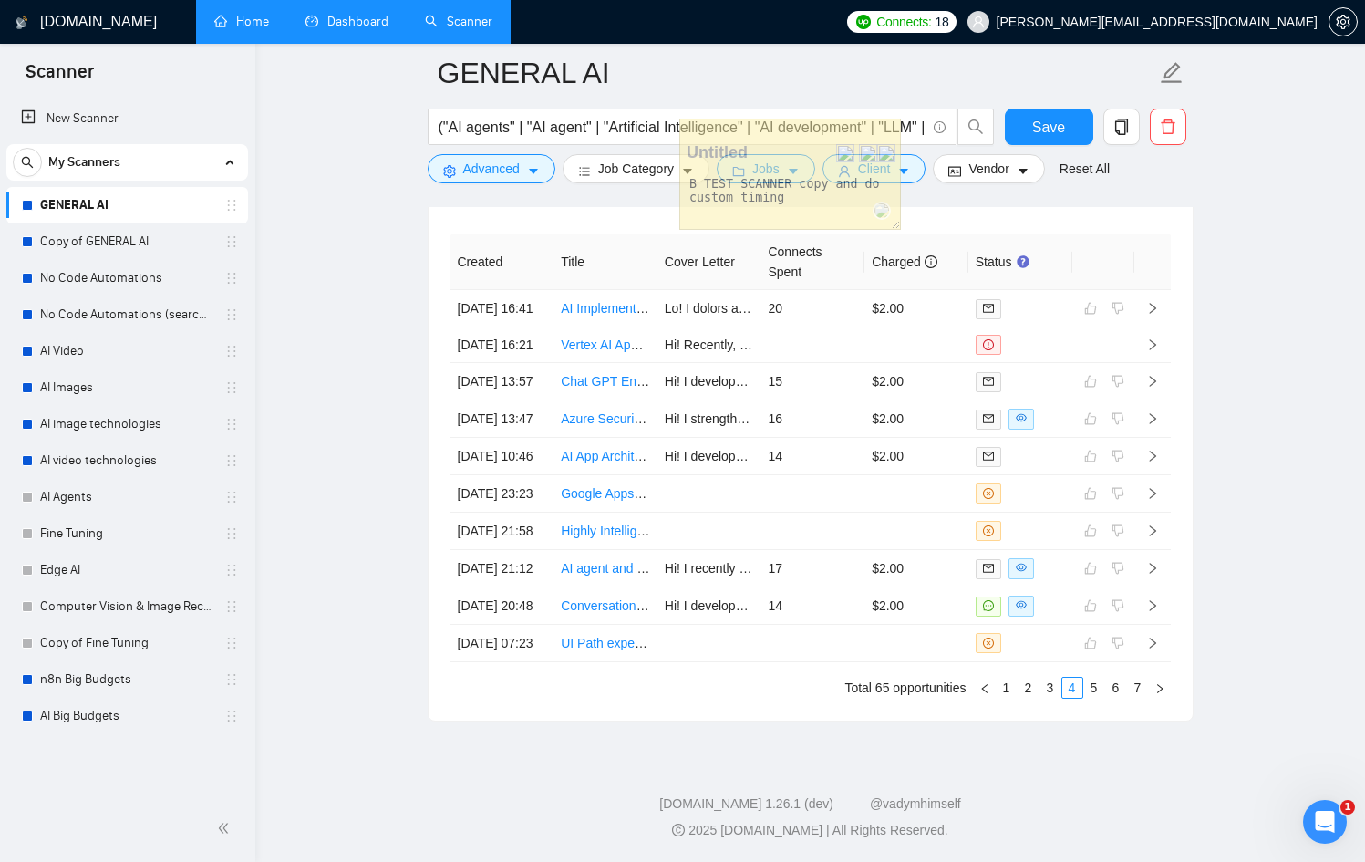
click at [1132, 687] on link "7" at bounding box center [1138, 687] width 20 height 20
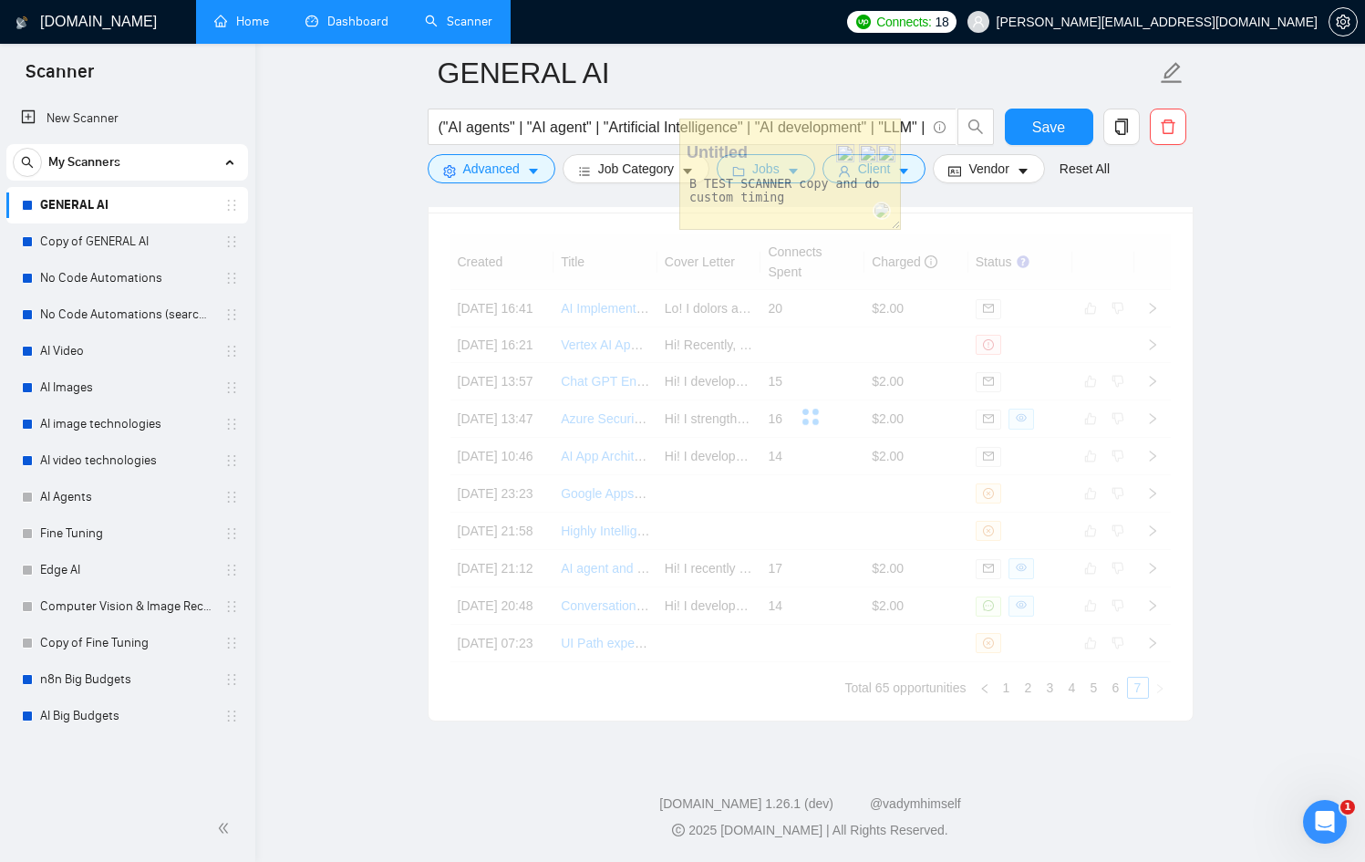
scroll to position [4777, 0]
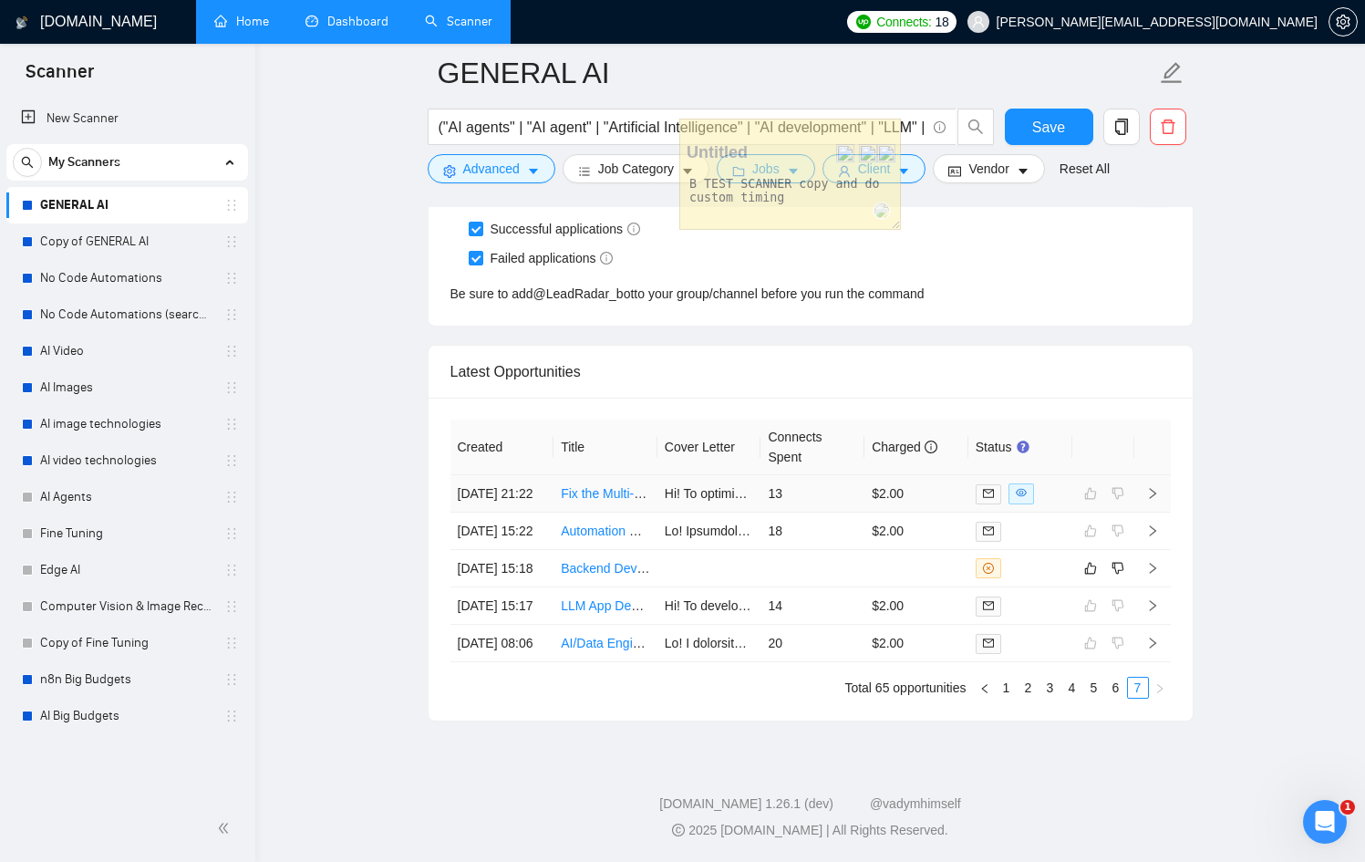
click at [953, 475] on td "$2.00" at bounding box center [916, 493] width 104 height 37
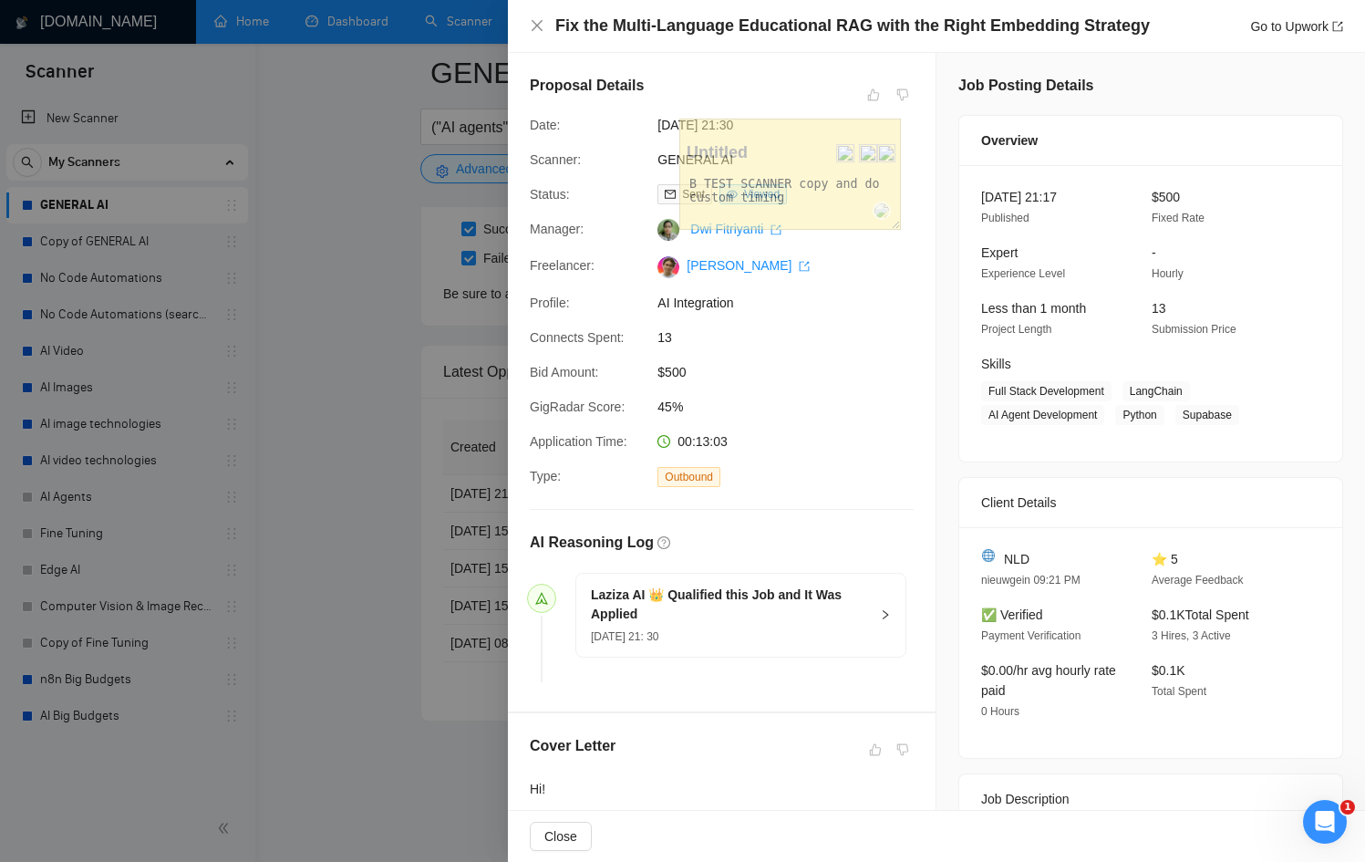
click at [435, 473] on div at bounding box center [682, 431] width 1365 height 862
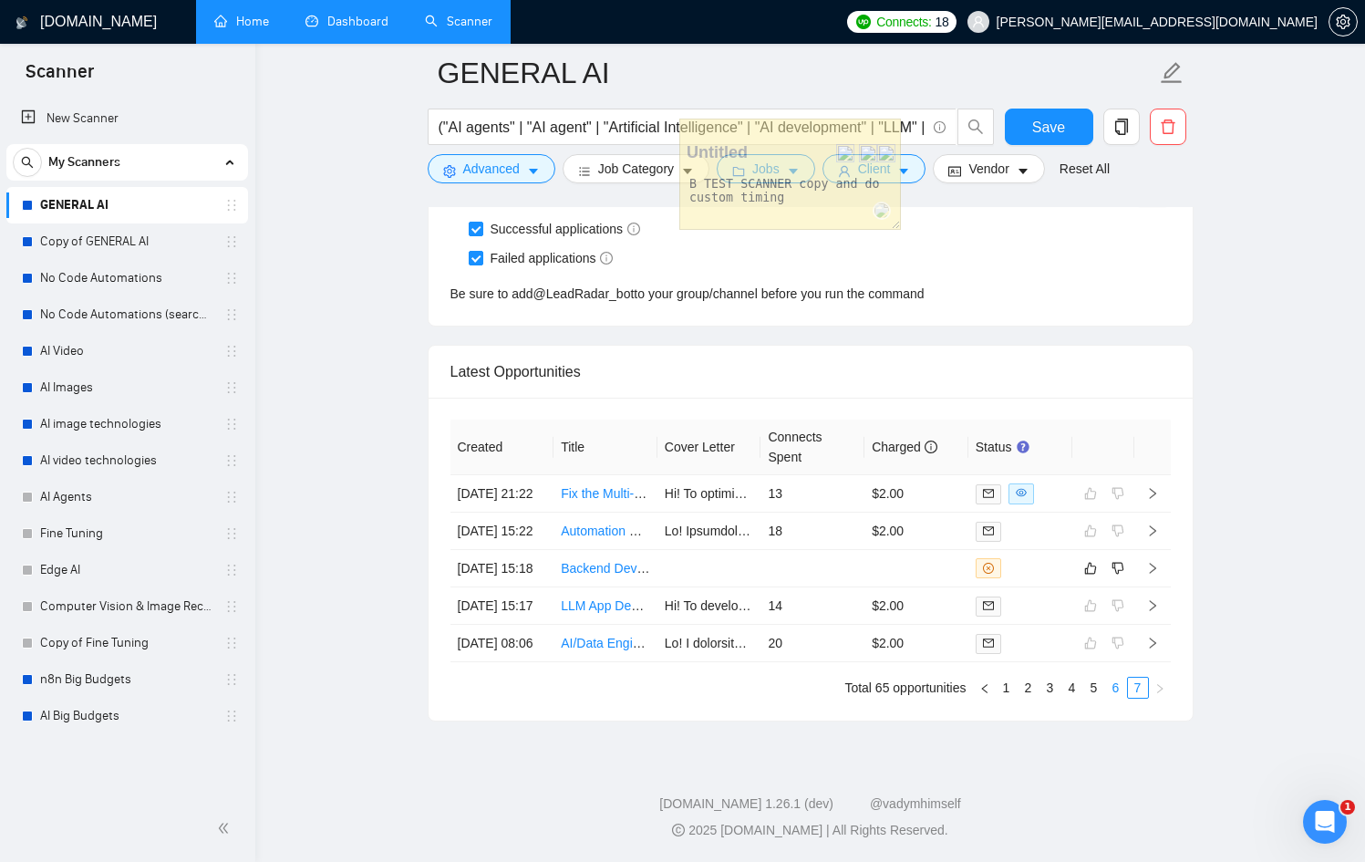
click at [1110, 683] on link "6" at bounding box center [1116, 687] width 20 height 20
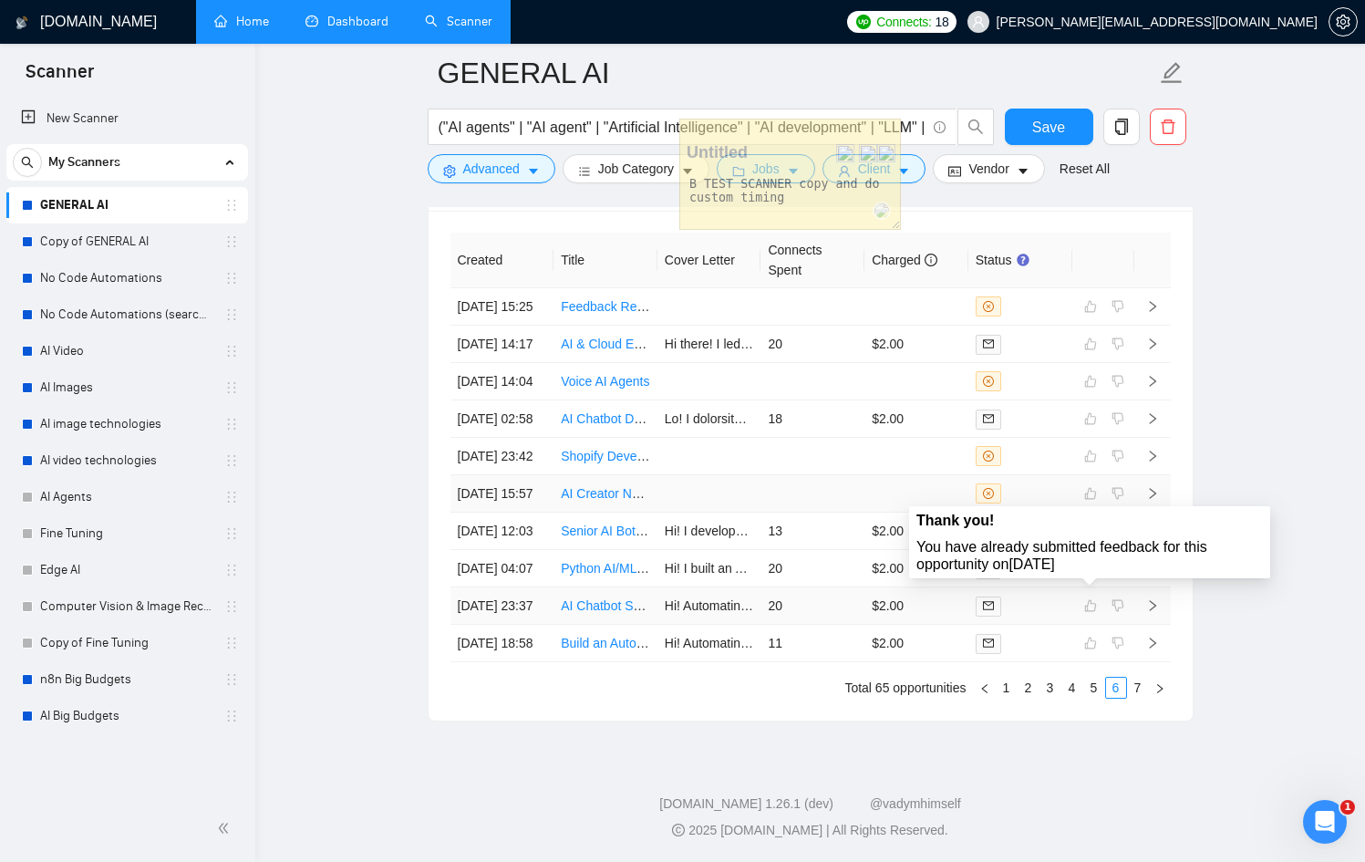
scroll to position [5055, 0]
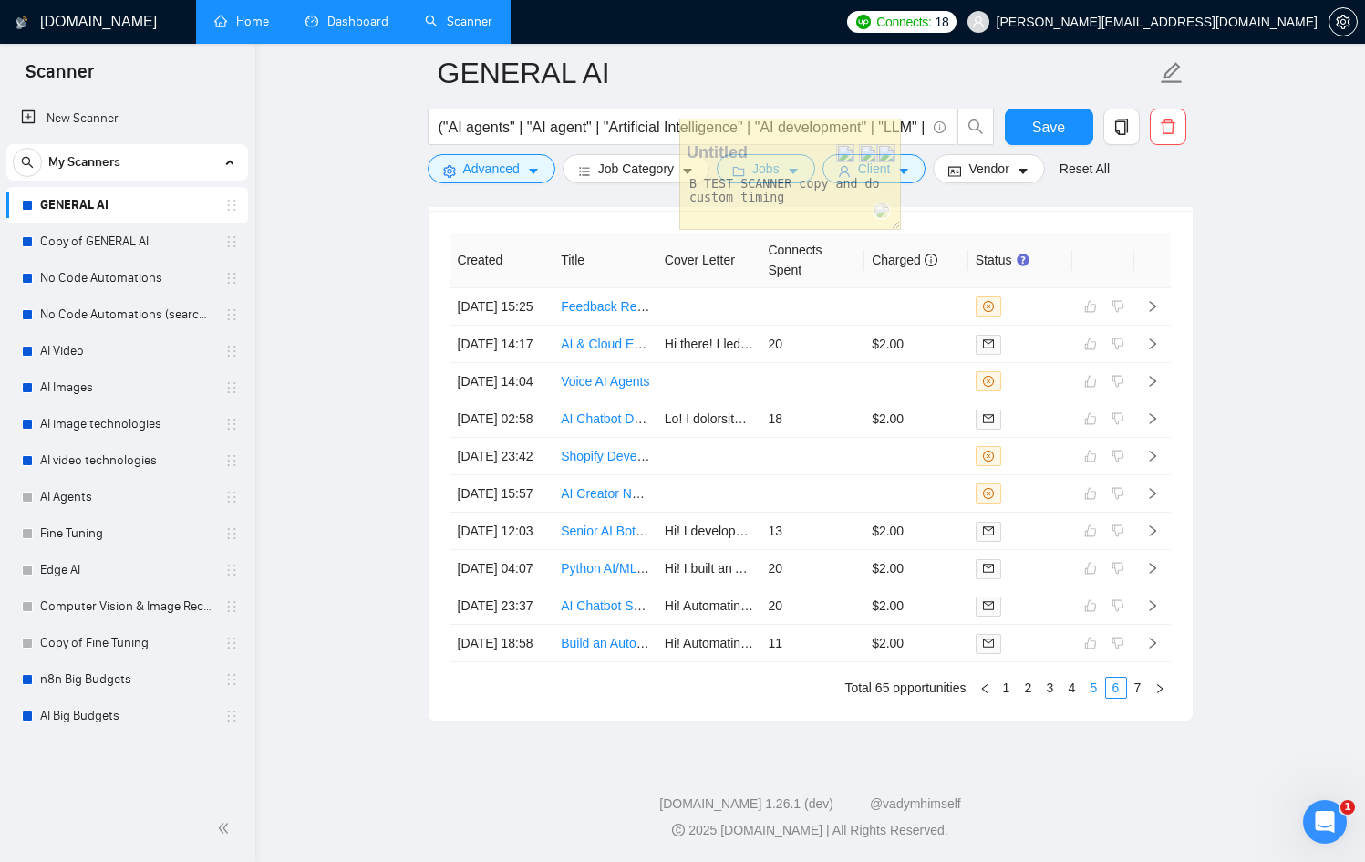
click at [1094, 687] on link "5" at bounding box center [1094, 687] width 20 height 20
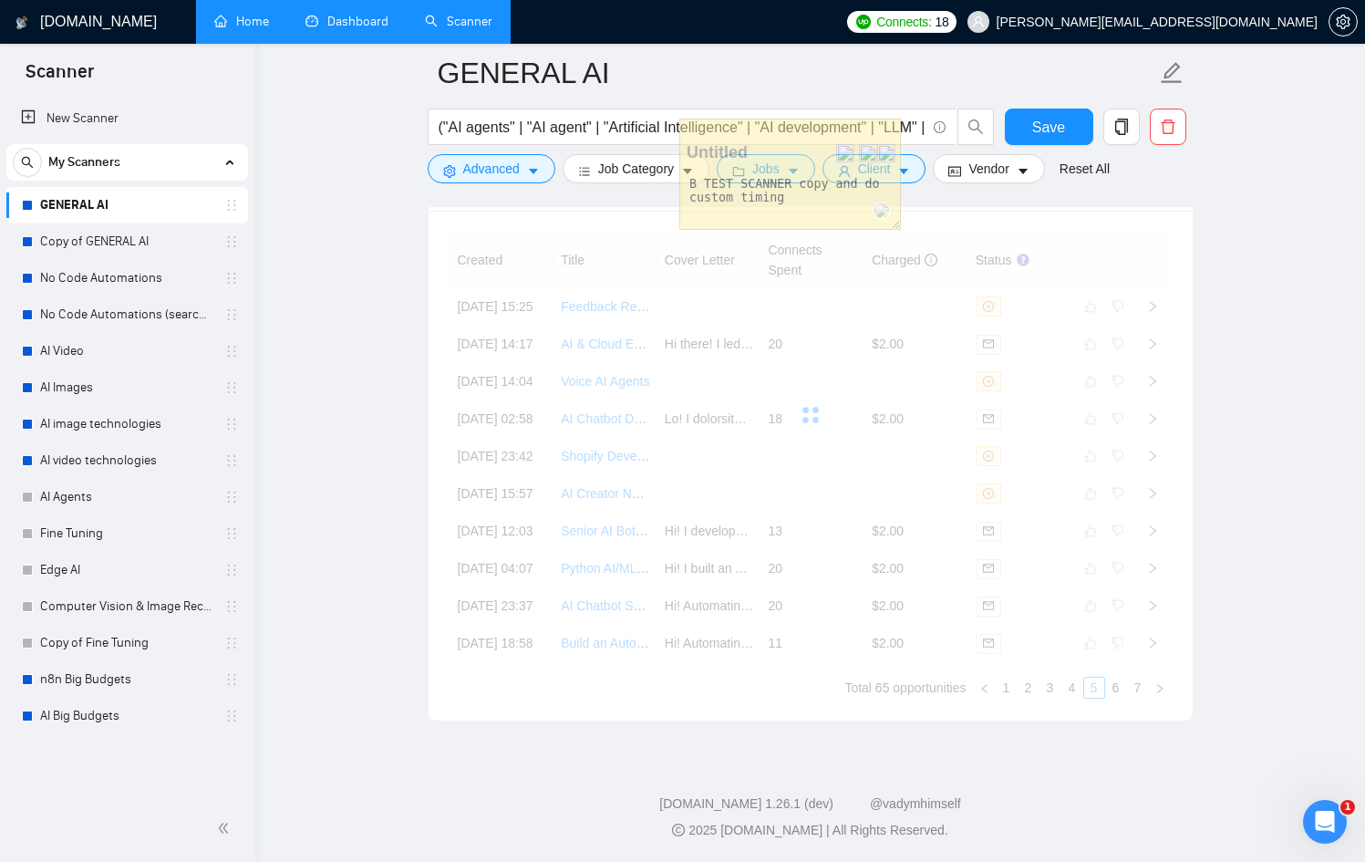
scroll to position [5016, 0]
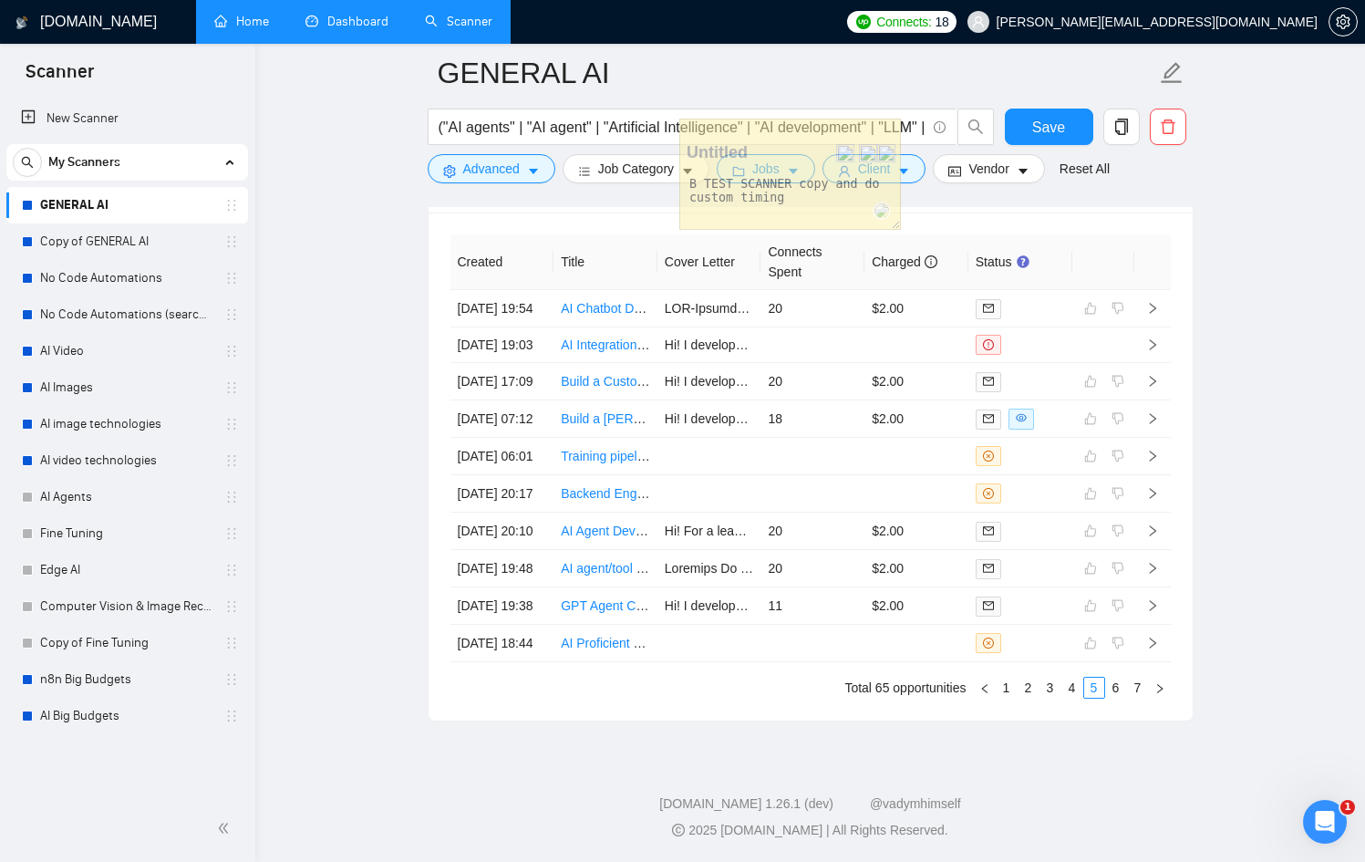
click at [1065, 697] on link "4" at bounding box center [1072, 687] width 20 height 20
click at [1042, 682] on link "3" at bounding box center [1050, 687] width 20 height 20
click at [1023, 687] on link "2" at bounding box center [1028, 687] width 20 height 20
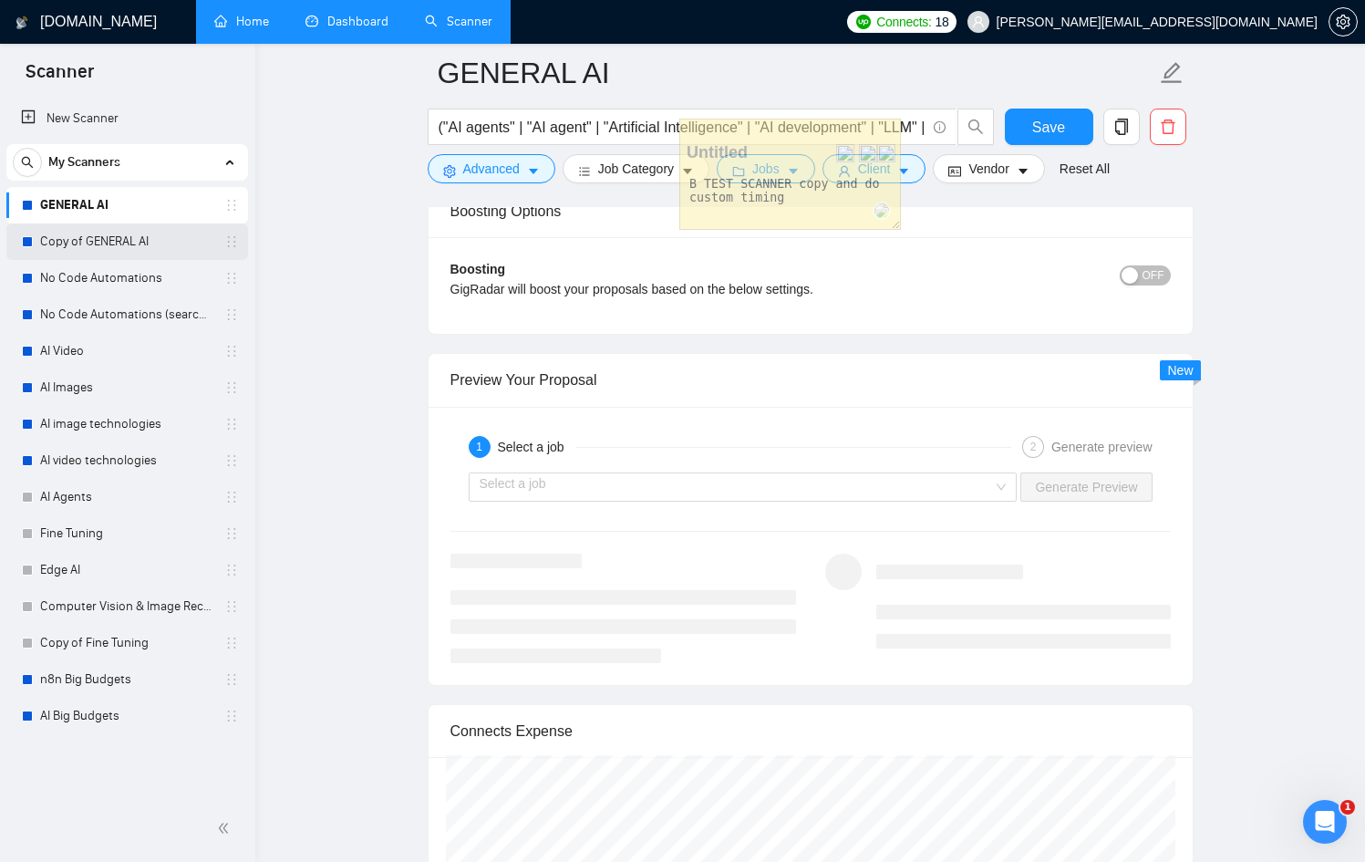
scroll to position [3387, 0]
click at [346, 19] on link "Dashboard" at bounding box center [346, 21] width 83 height 15
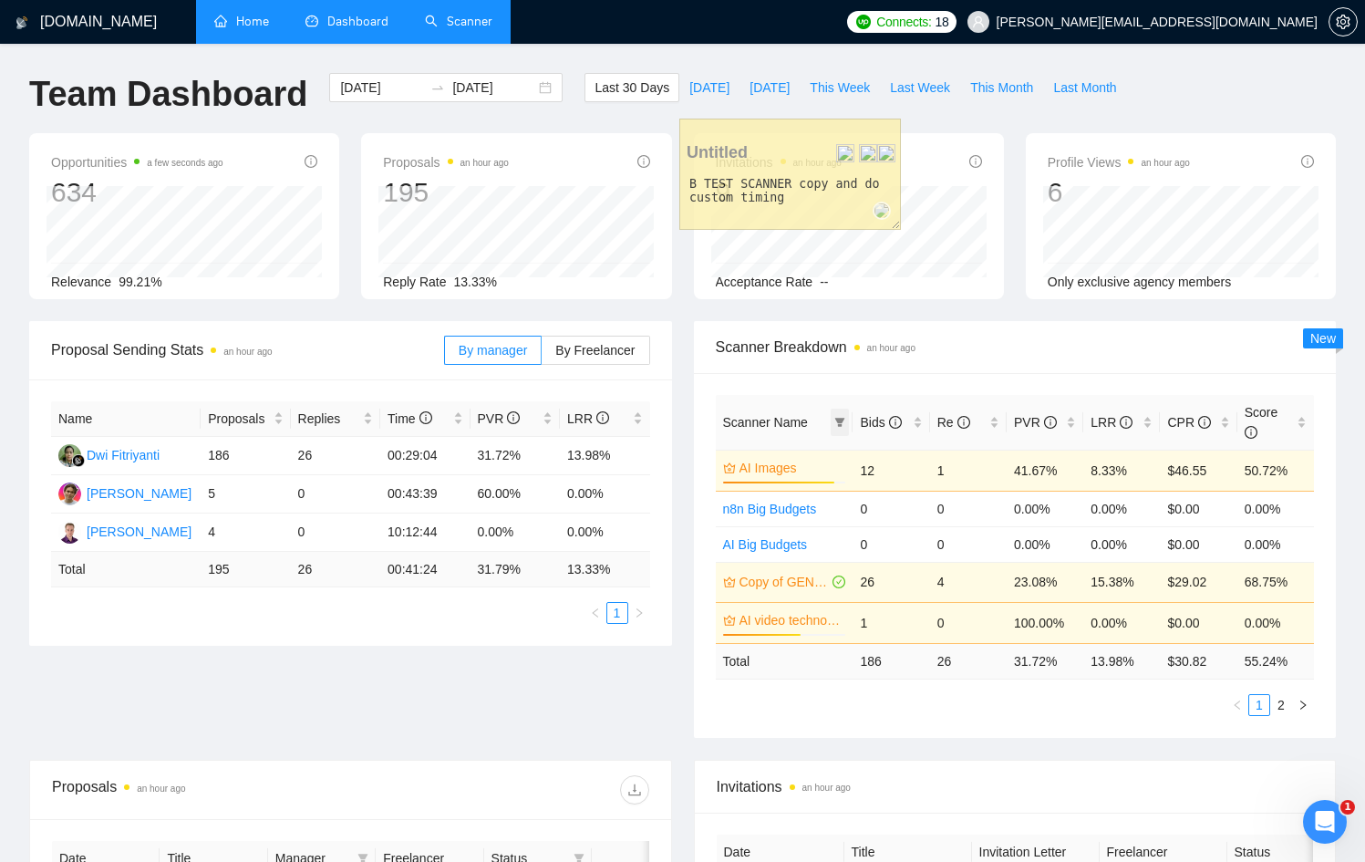
click at [839, 418] on icon "filter" at bounding box center [840, 422] width 10 height 9
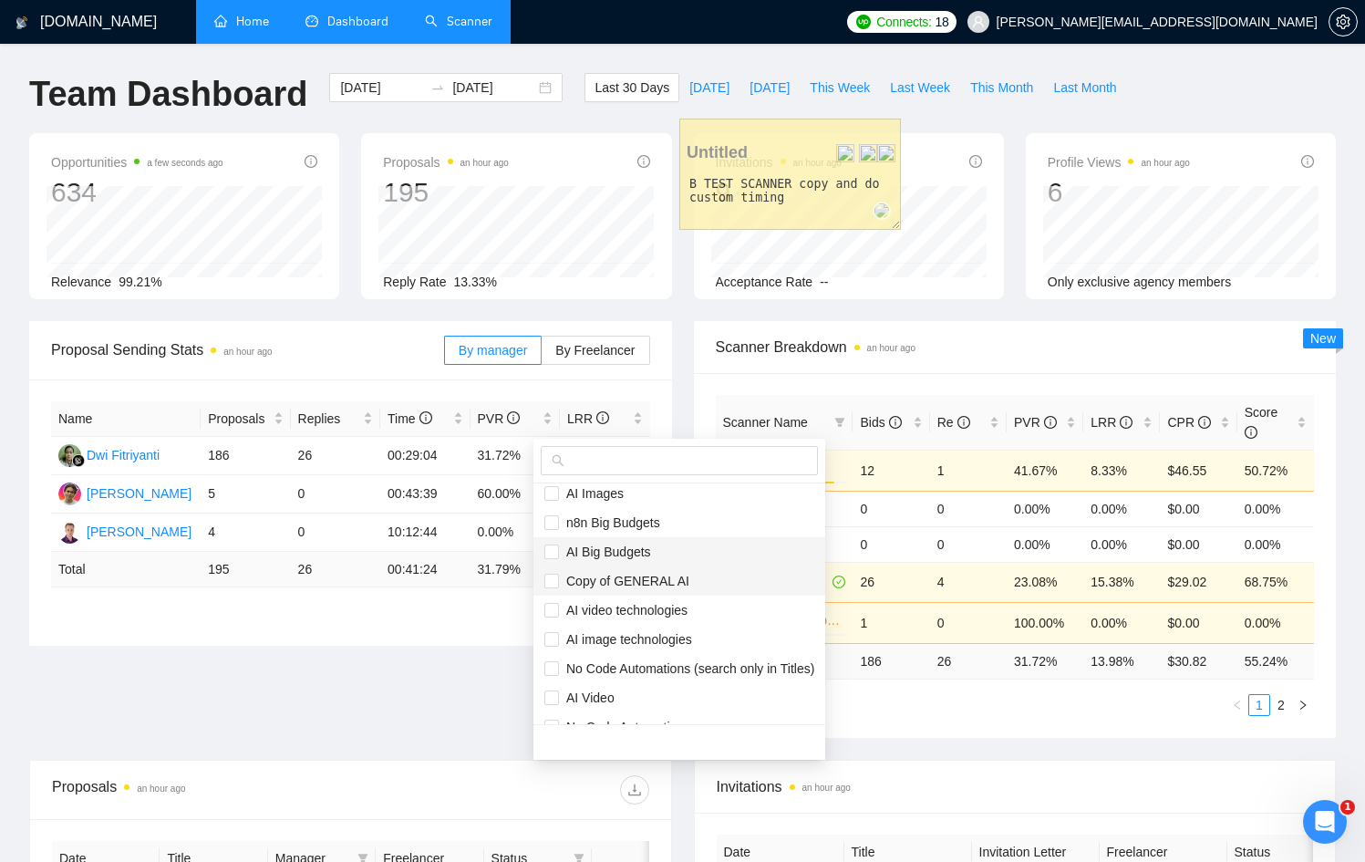
scroll to position [9, 0]
click at [635, 573] on span "Copy of GENERAL AI" at bounding box center [624, 580] width 130 height 15
checkbox input "true"
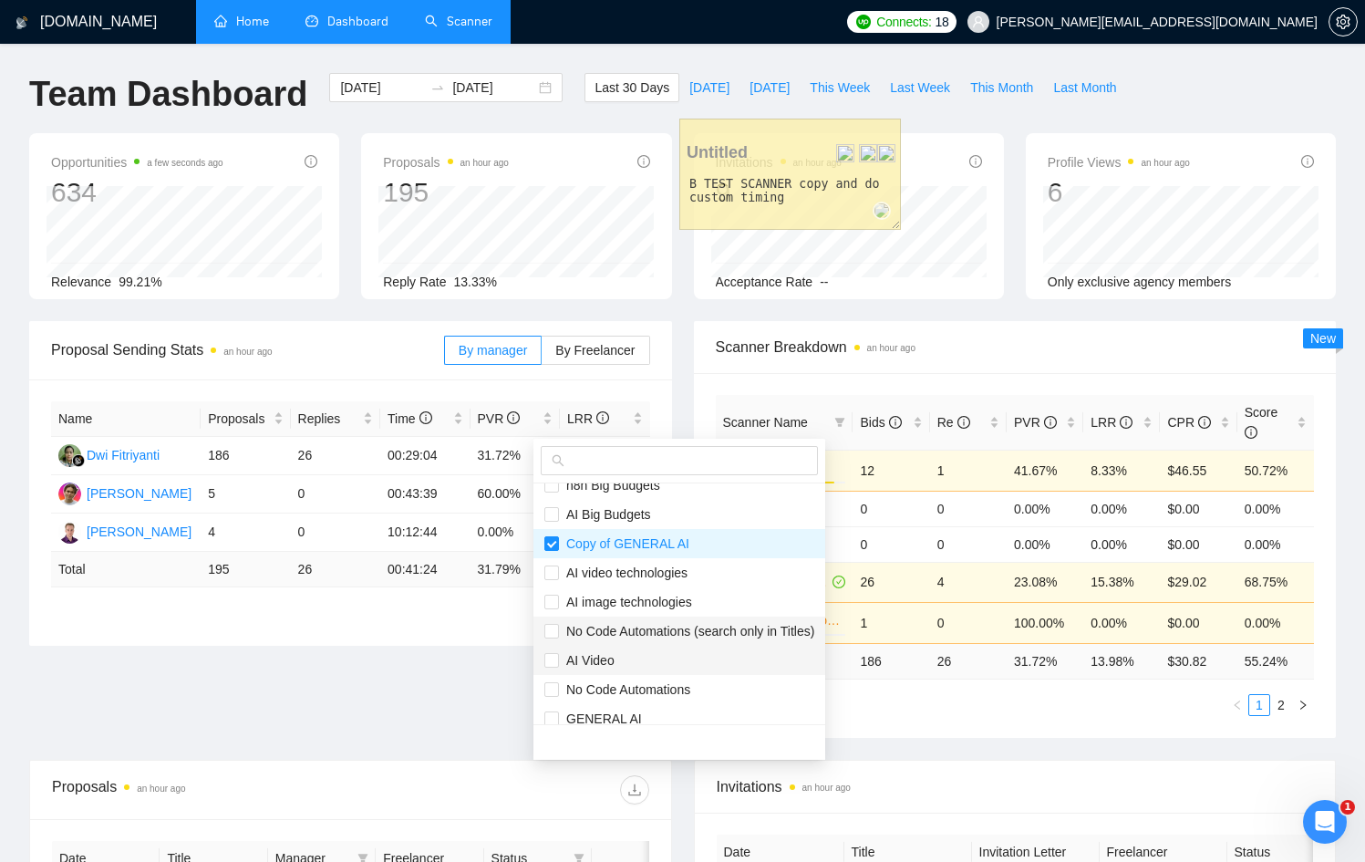
scroll to position [48, 0]
click at [680, 634] on span "No Code Automations (search only in Titles)" at bounding box center [686, 628] width 255 height 15
checkbox input "true"
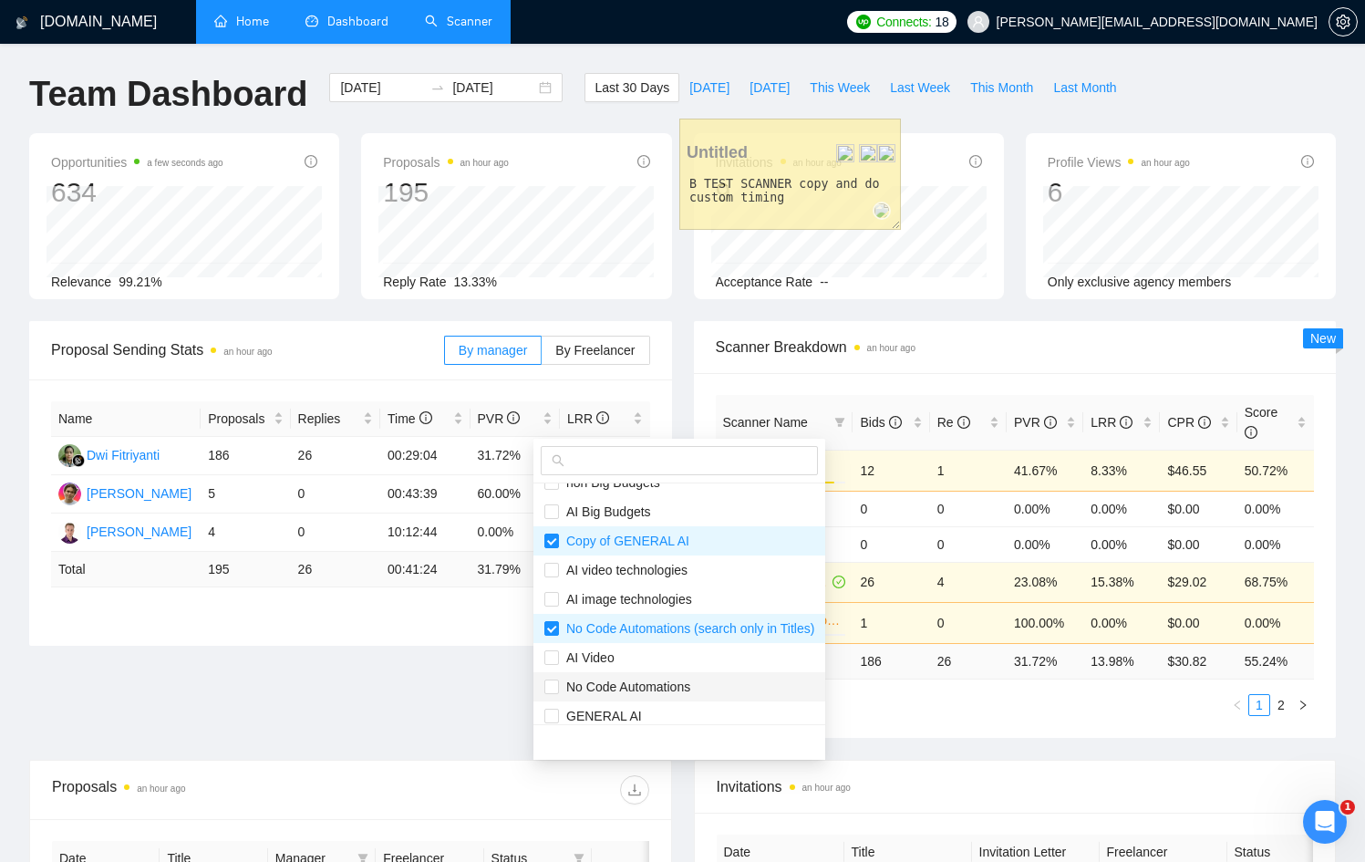
click at [650, 685] on span "No Code Automations" at bounding box center [624, 686] width 131 height 15
checkbox input "true"
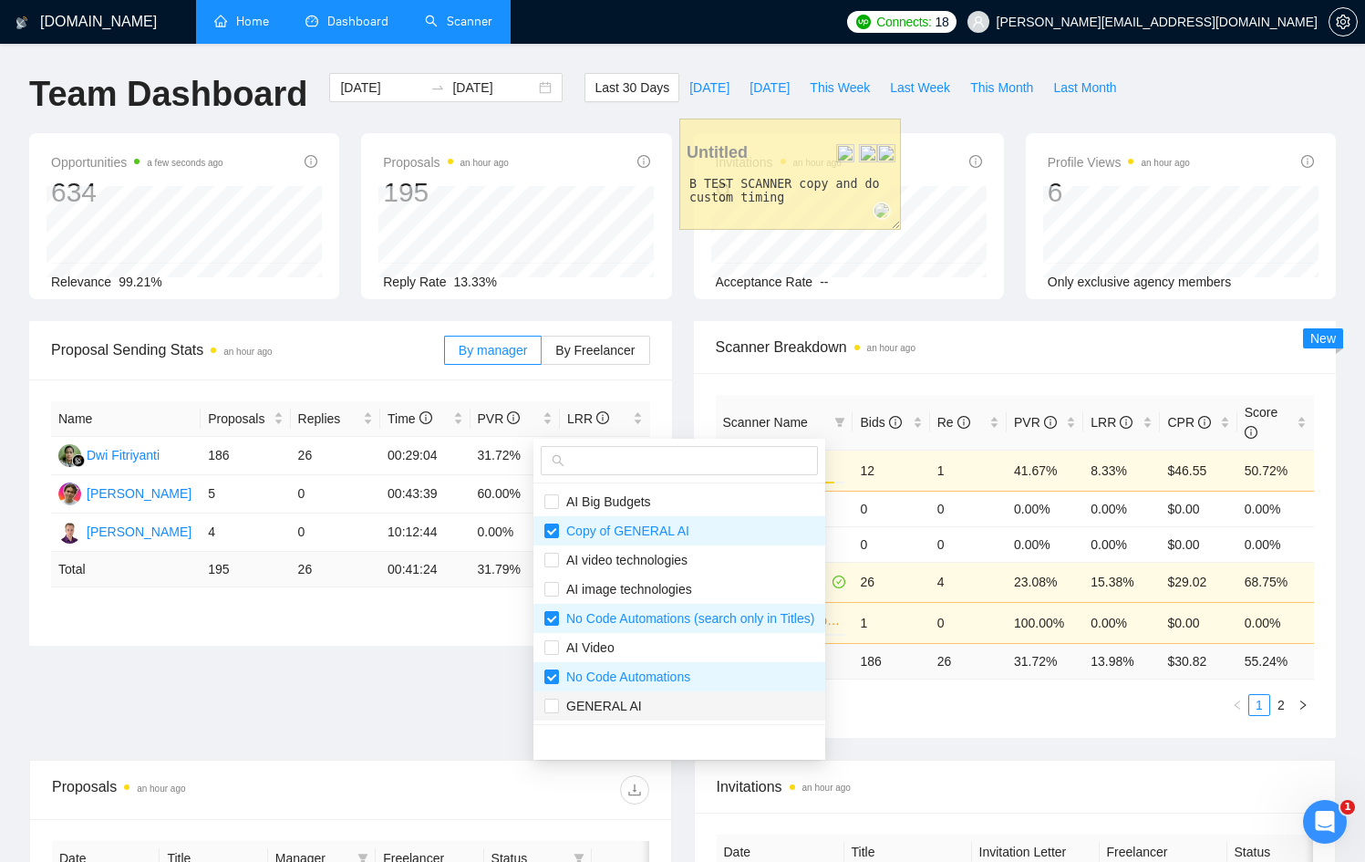
click at [642, 705] on span "GENERAL AI" at bounding box center [679, 706] width 270 height 20
checkbox input "true"
click at [1019, 703] on div "Scanner Name Bids Re PVR LRR CPR Score AI Images 91% 12 1 41.67% 8.33% $46.55 5…" at bounding box center [1015, 555] width 643 height 365
